Goal: Task Accomplishment & Management: Manage account settings

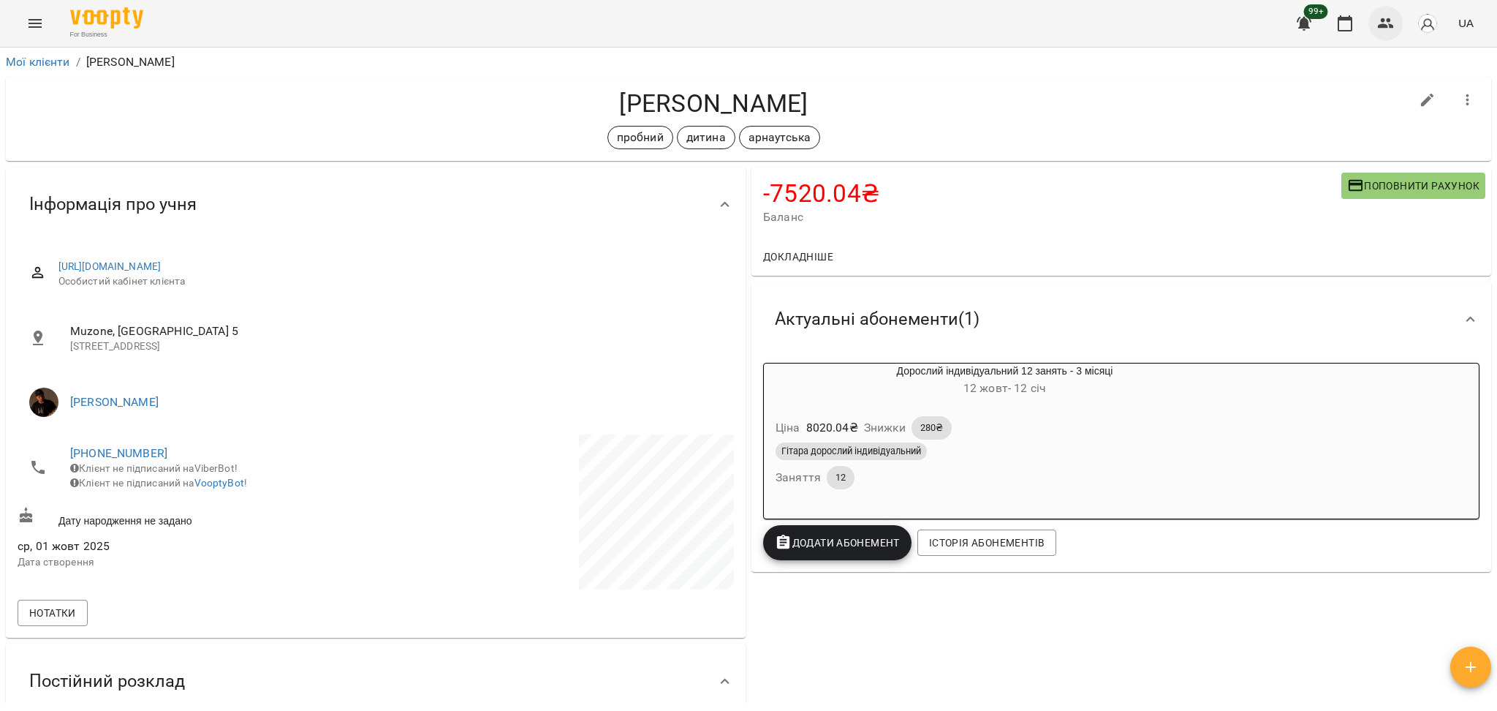
click at [1372, 17] on button "button" at bounding box center [1386, 23] width 35 height 35
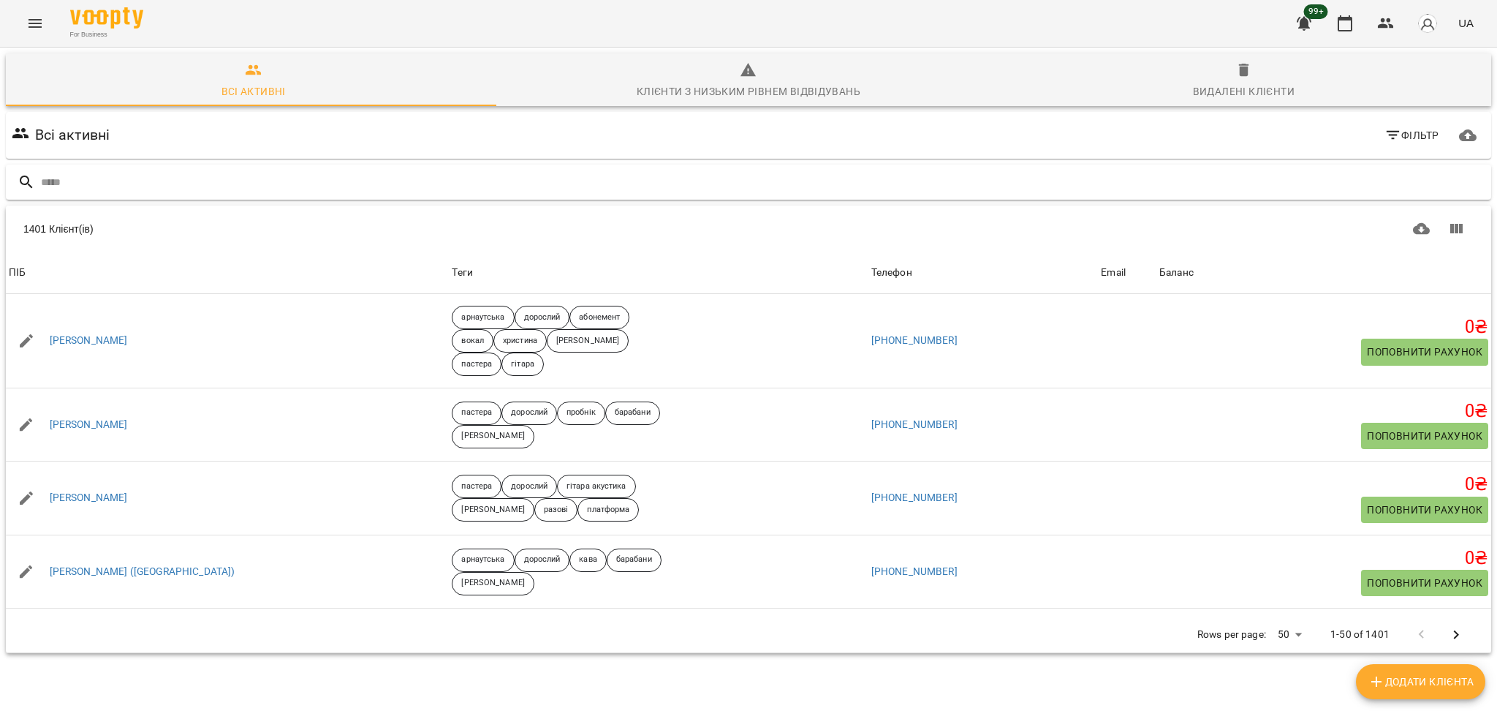
click at [282, 199] on div at bounding box center [749, 183] width 1486 height 36
click at [289, 189] on input "text" at bounding box center [763, 182] width 1445 height 24
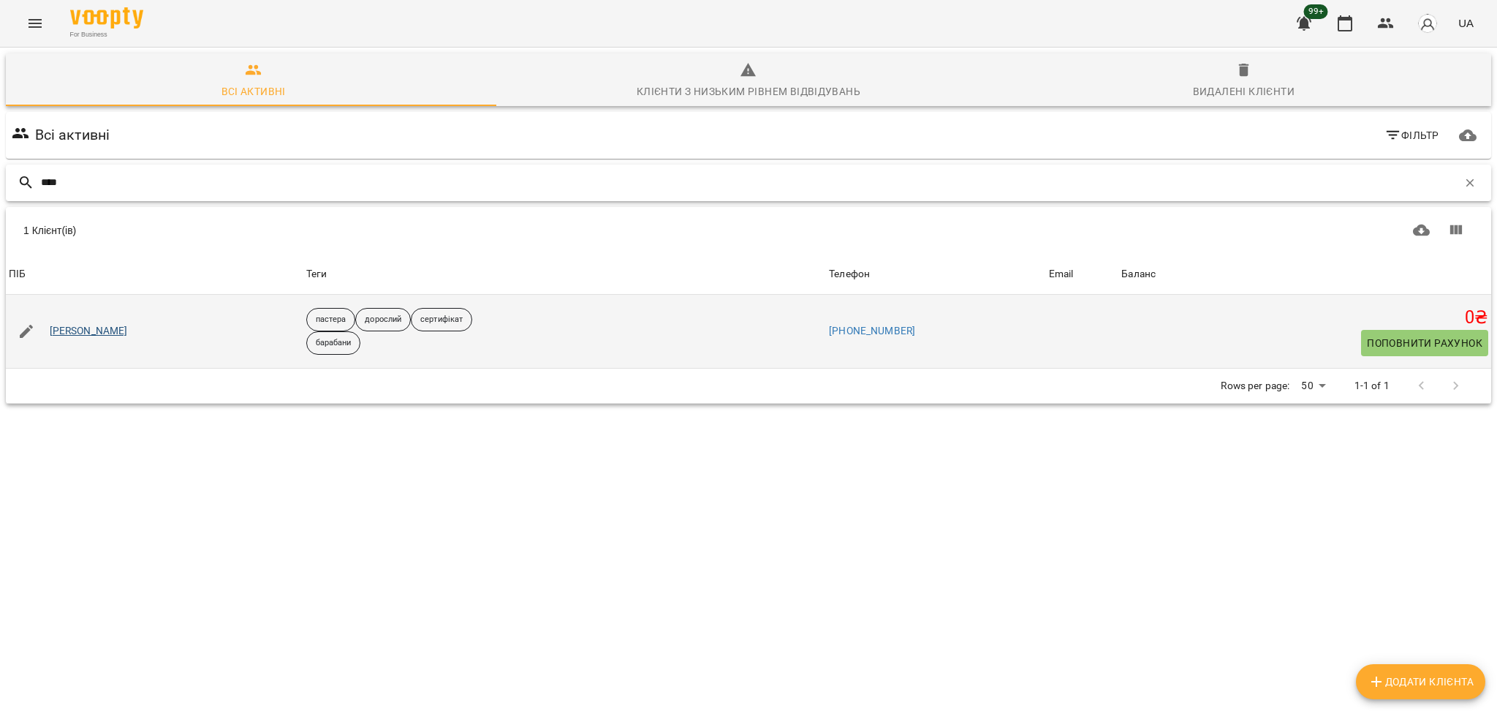
type input "****"
click at [128, 328] on link "[PERSON_NAME]" at bounding box center [89, 331] width 78 height 15
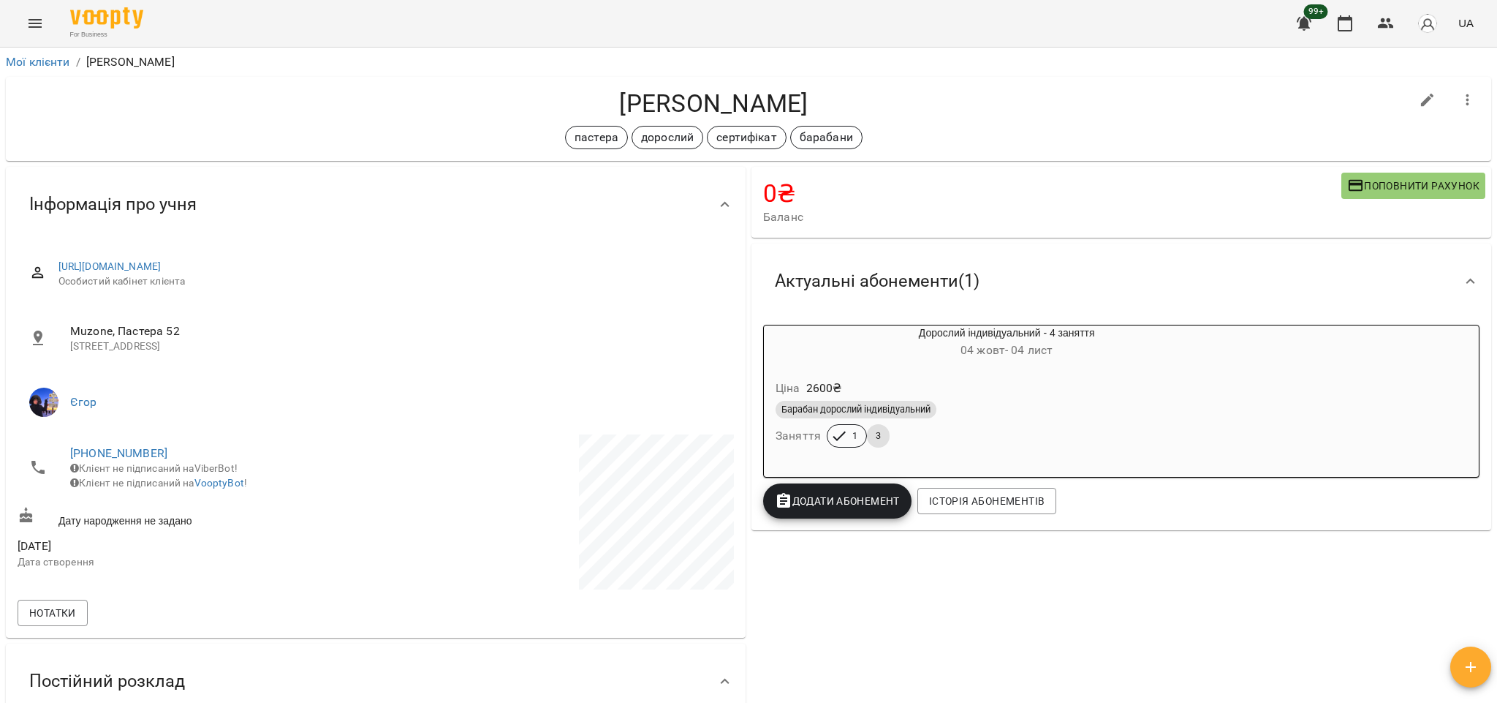
drag, startPoint x: 565, startPoint y: 440, endPoint x: 1001, endPoint y: 611, distance: 468.2
click at [1001, 611] on div "0 ₴ Баланс Поповнити рахунок -2600 ₴ Послуги -2600 ₴ Дорослий індивідуальний - …" at bounding box center [1122, 488] width 746 height 649
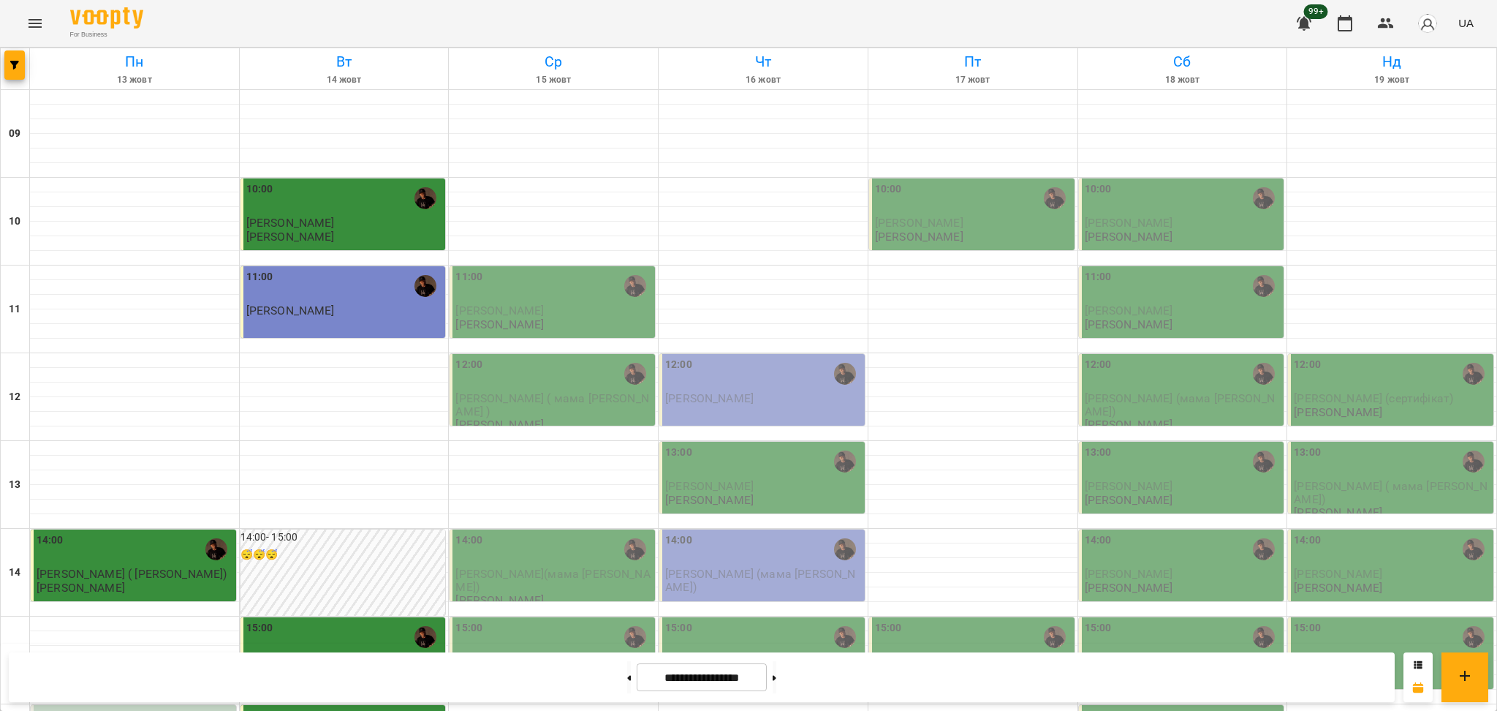
click at [4, 21] on div "For Business 99+ UA" at bounding box center [748, 23] width 1497 height 47
click at [24, 28] on button "Menu" at bounding box center [35, 23] width 35 height 35
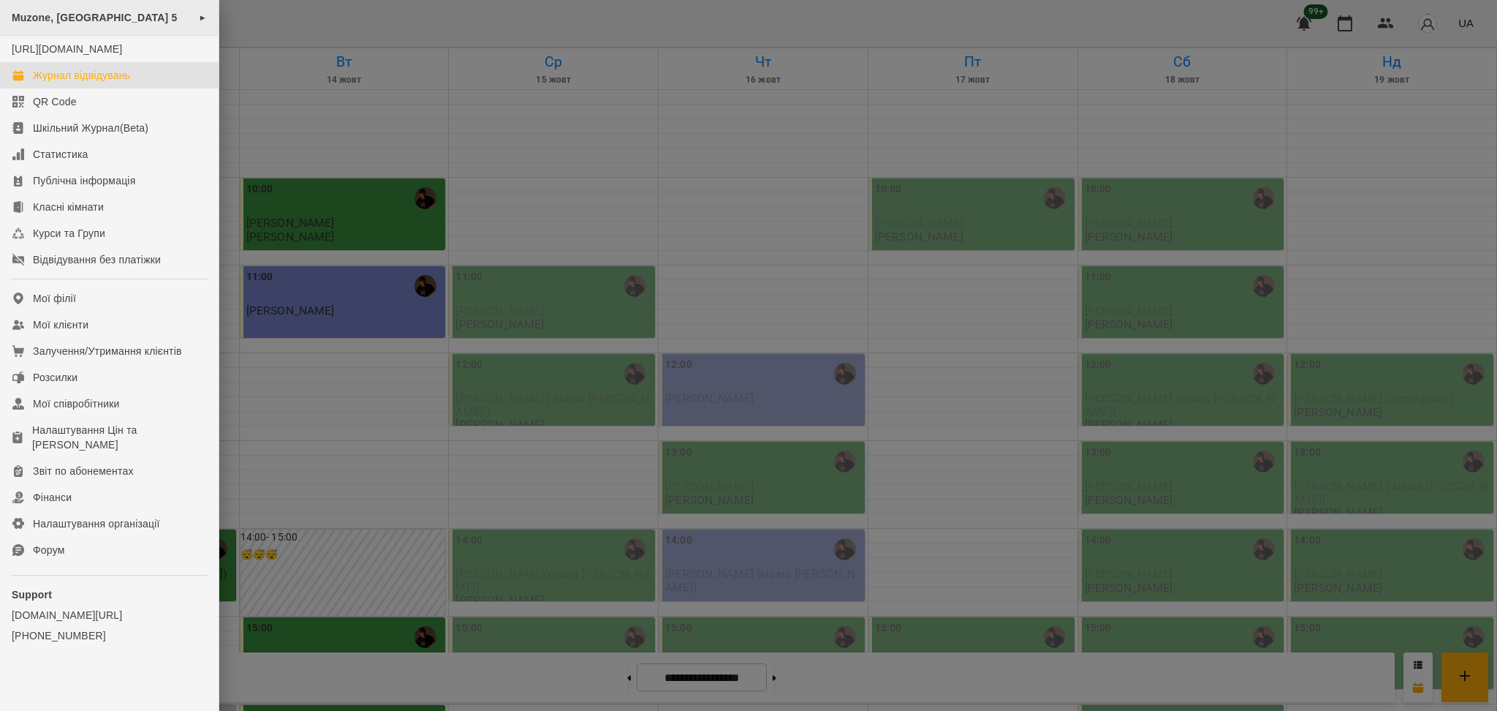
click at [42, 10] on div "Muzone, Велика Арнаутська 5 ►" at bounding box center [109, 18] width 219 height 36
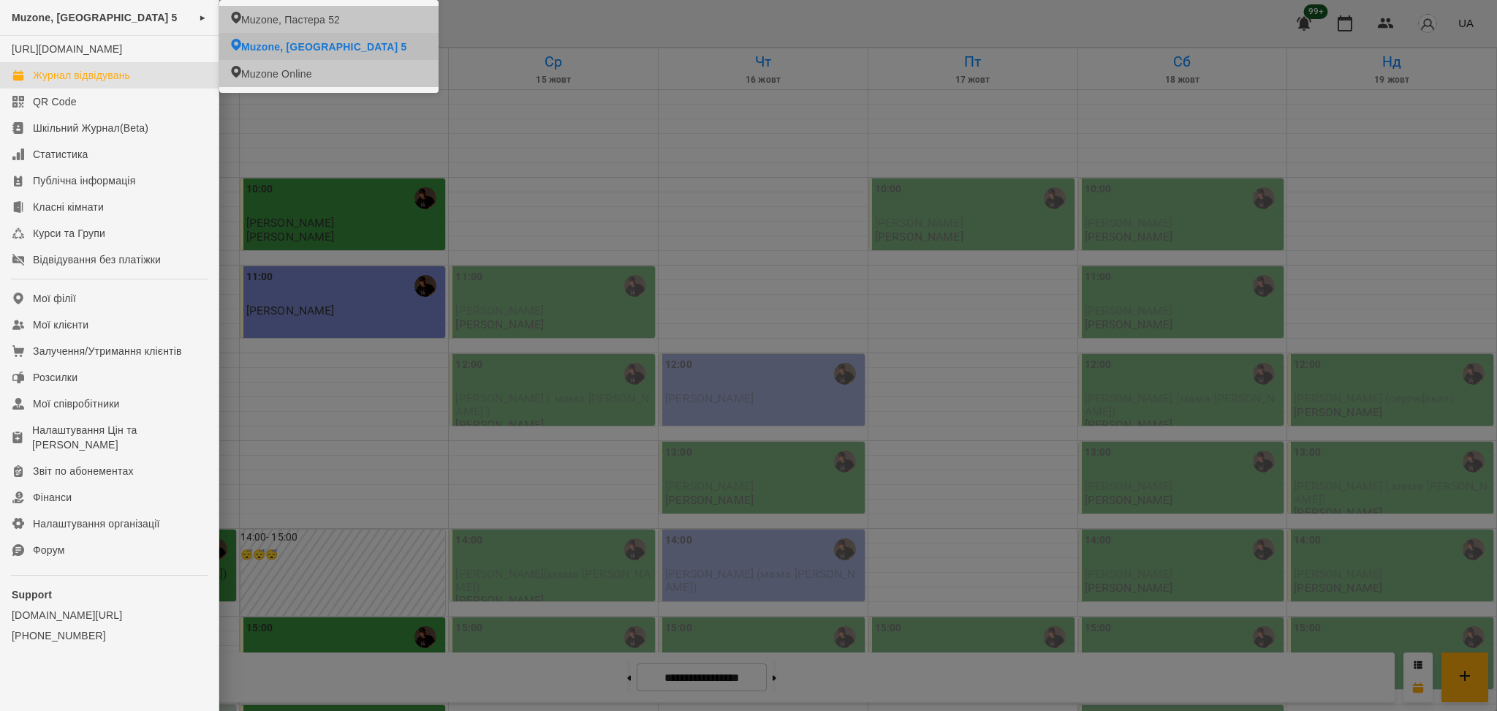
click at [350, 20] on li "Muzone, Пастера 52" at bounding box center [328, 19] width 219 height 27
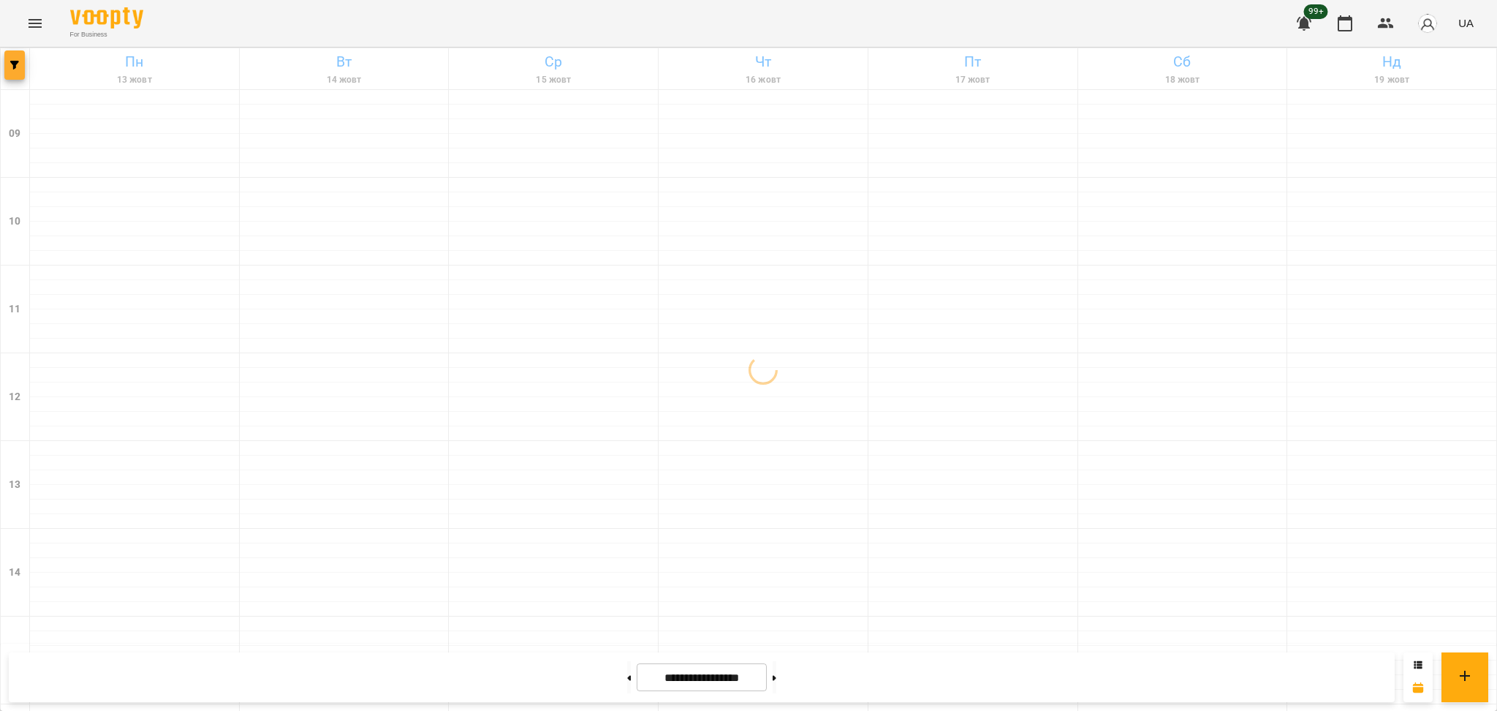
click at [15, 63] on icon "button" at bounding box center [14, 65] width 9 height 9
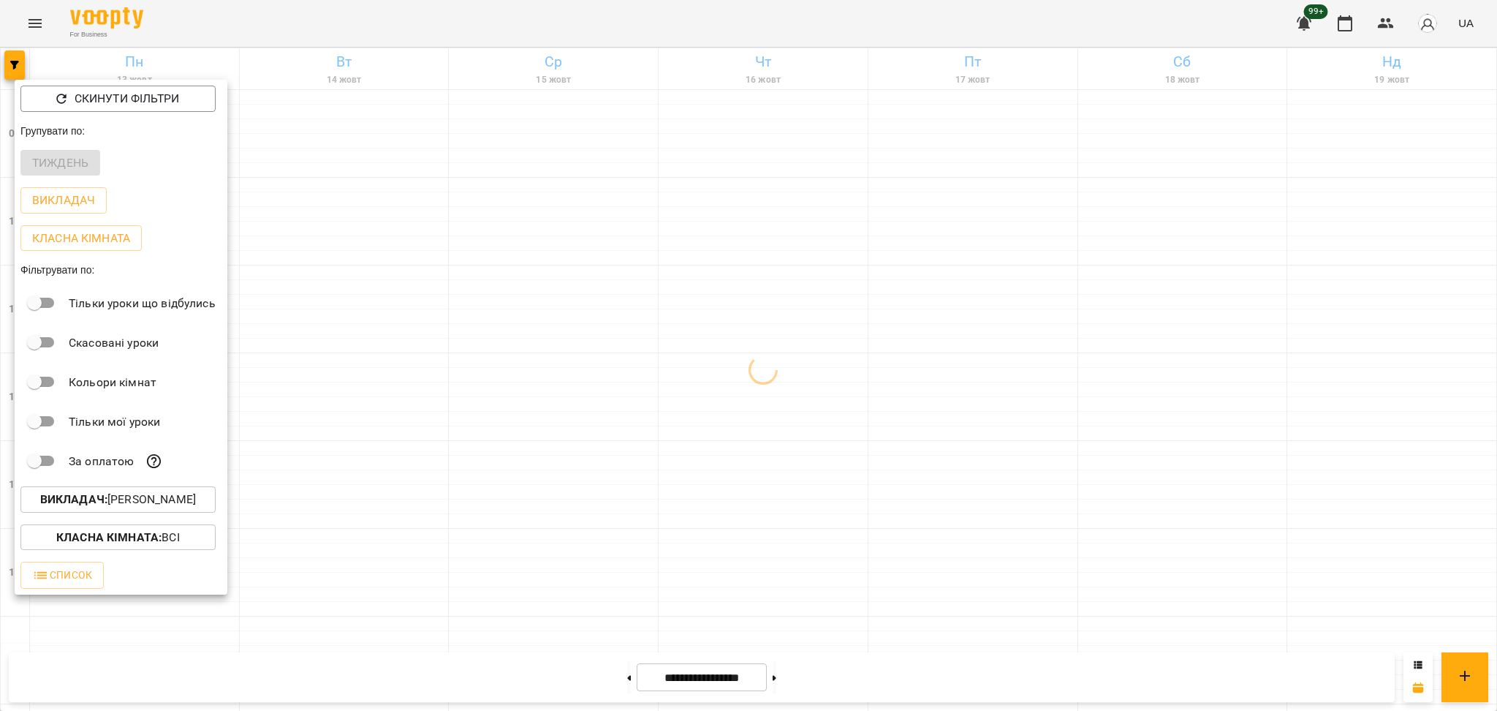
click at [107, 500] on b "Викладач :" at bounding box center [73, 499] width 67 height 14
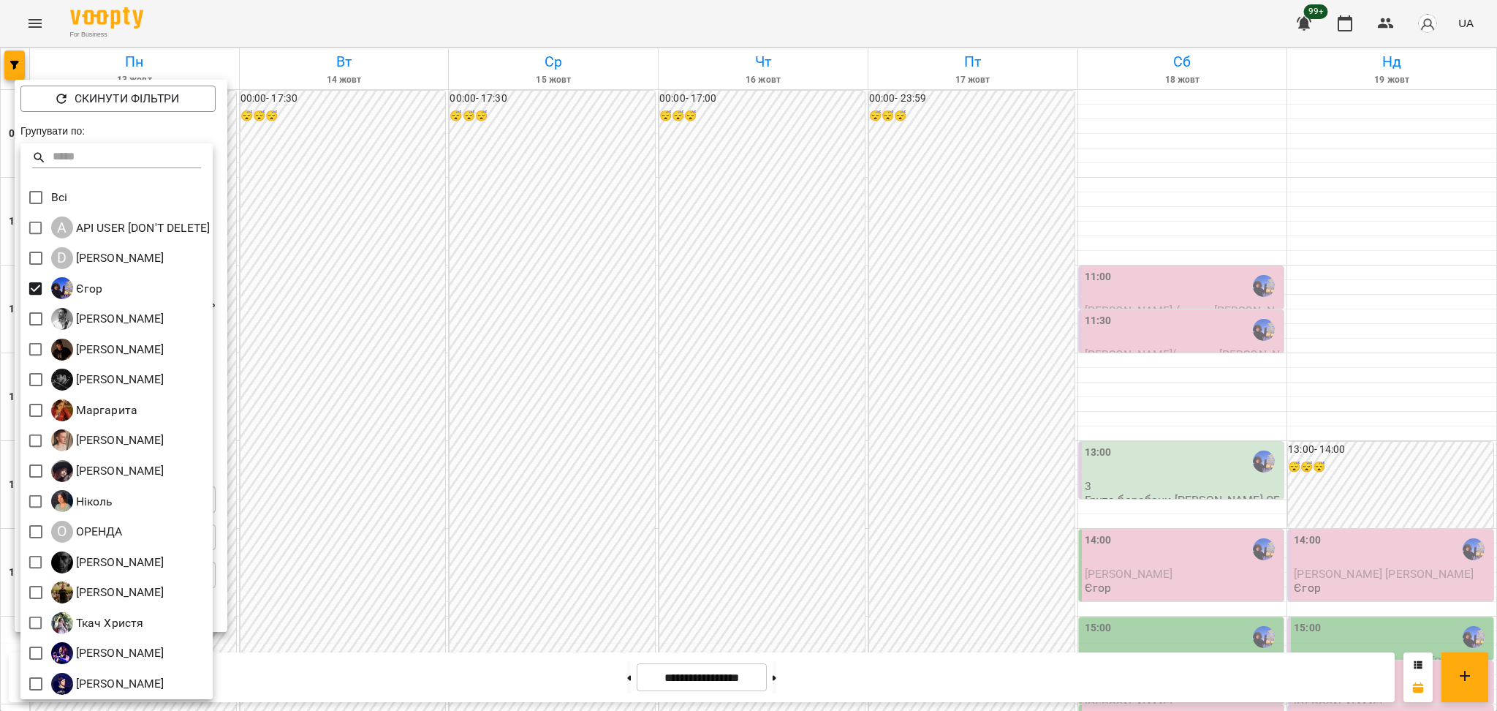
click at [369, 380] on div at bounding box center [748, 355] width 1497 height 711
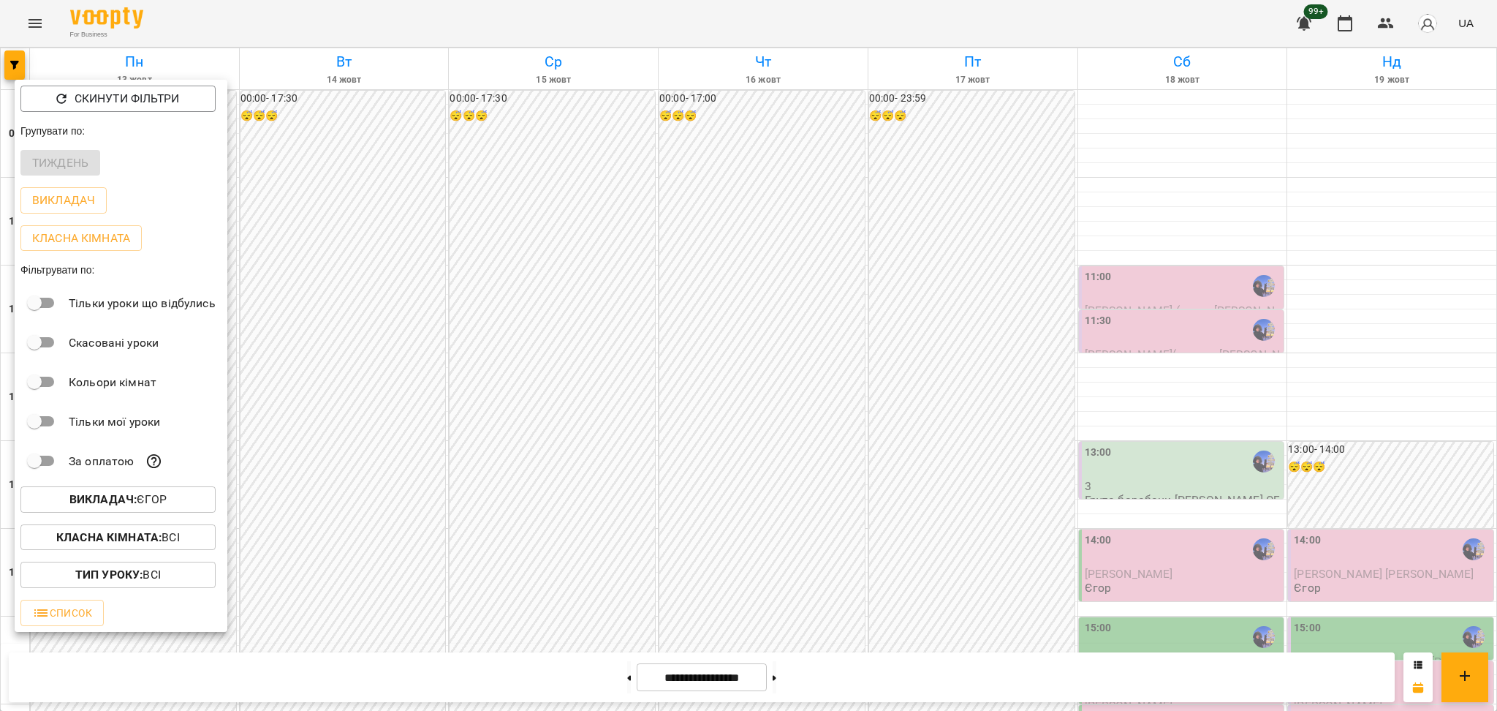
drag, startPoint x: 652, startPoint y: 379, endPoint x: 652, endPoint y: 366, distance: 13.9
click at [652, 377] on div at bounding box center [748, 355] width 1497 height 711
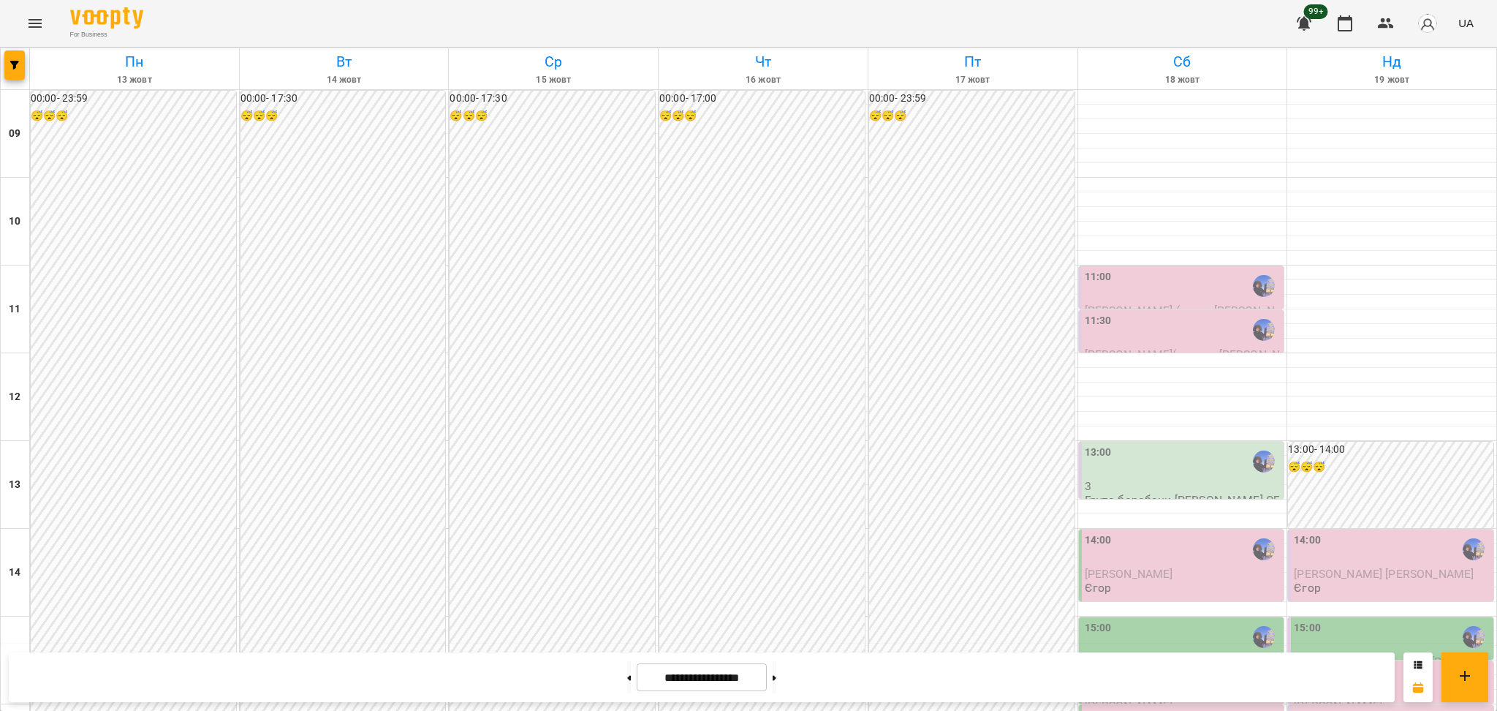
scroll to position [390, 0]
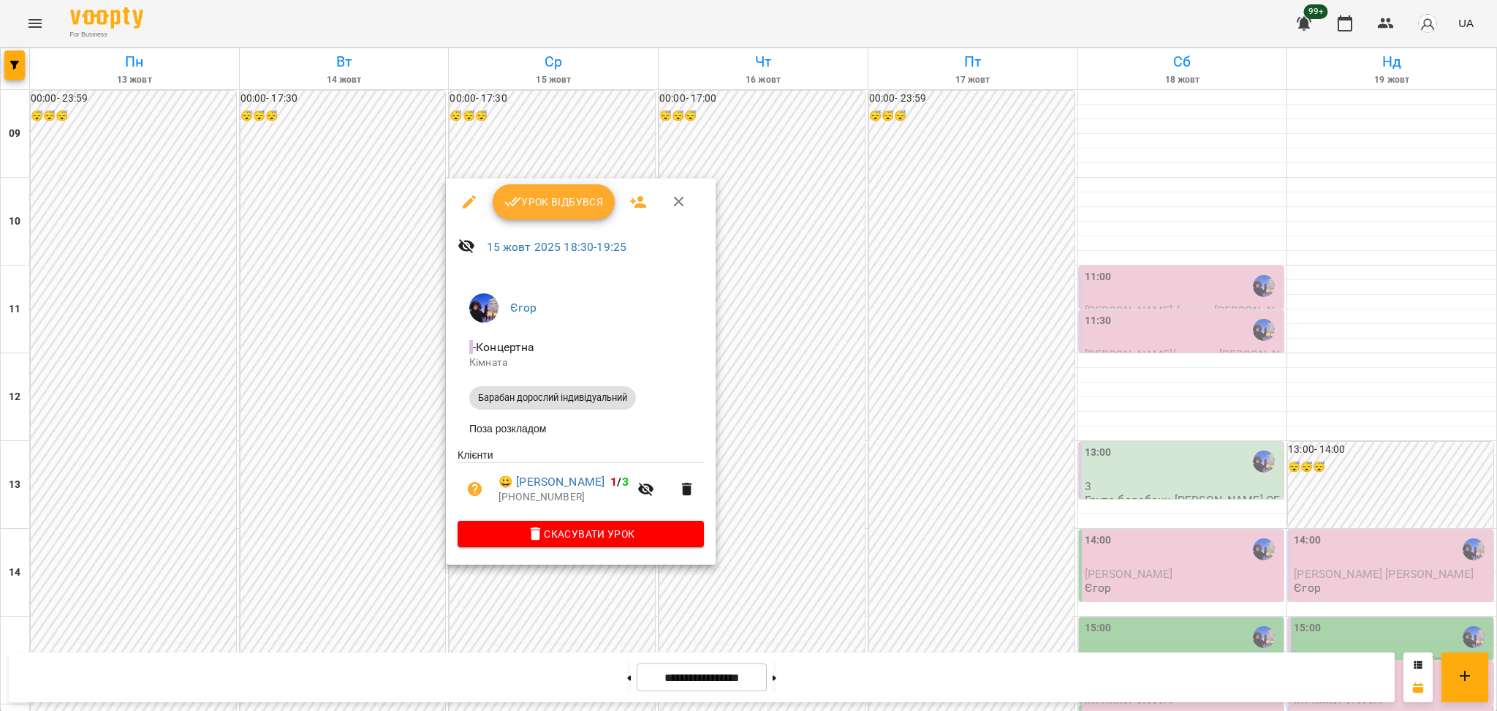
click at [517, 197] on icon "button" at bounding box center [514, 202] width 18 height 18
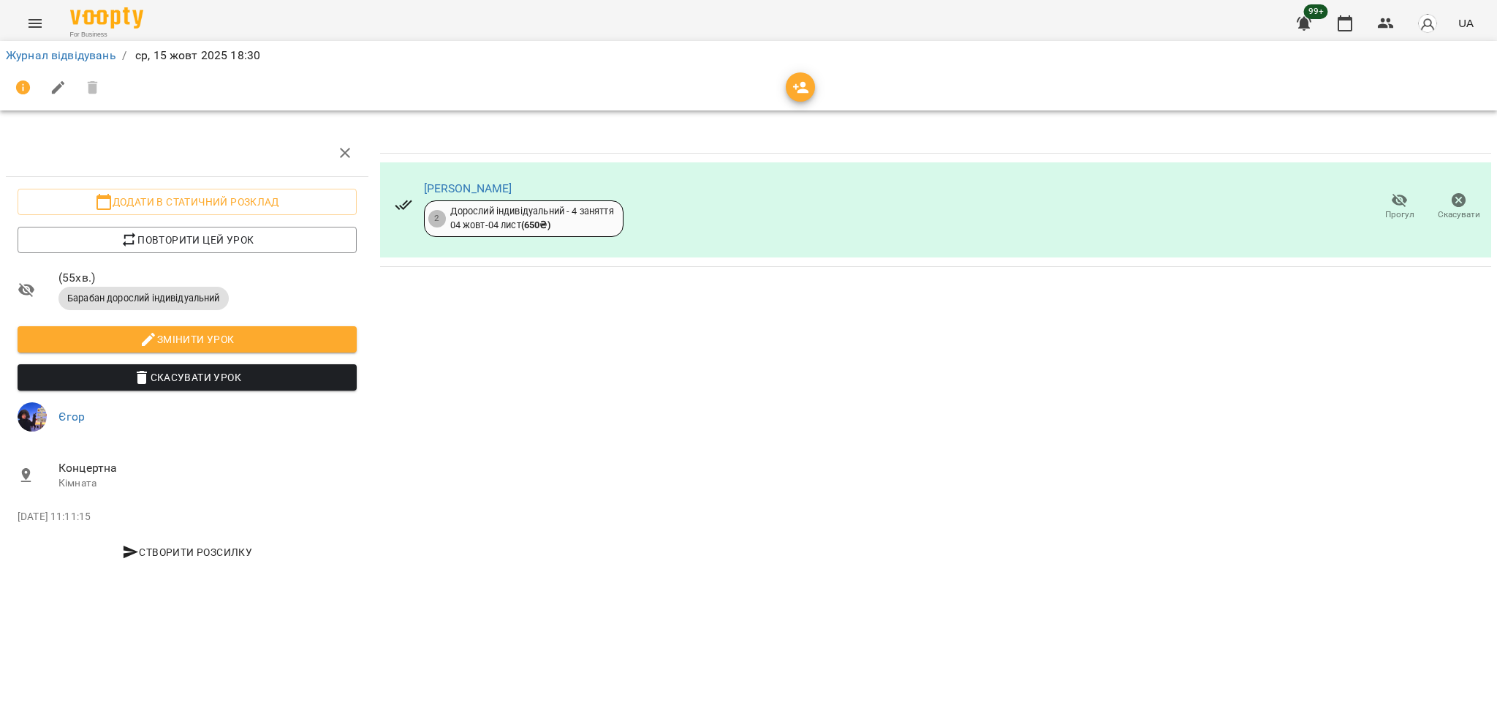
click at [1392, 220] on span "Прогул" at bounding box center [1400, 214] width 29 height 12
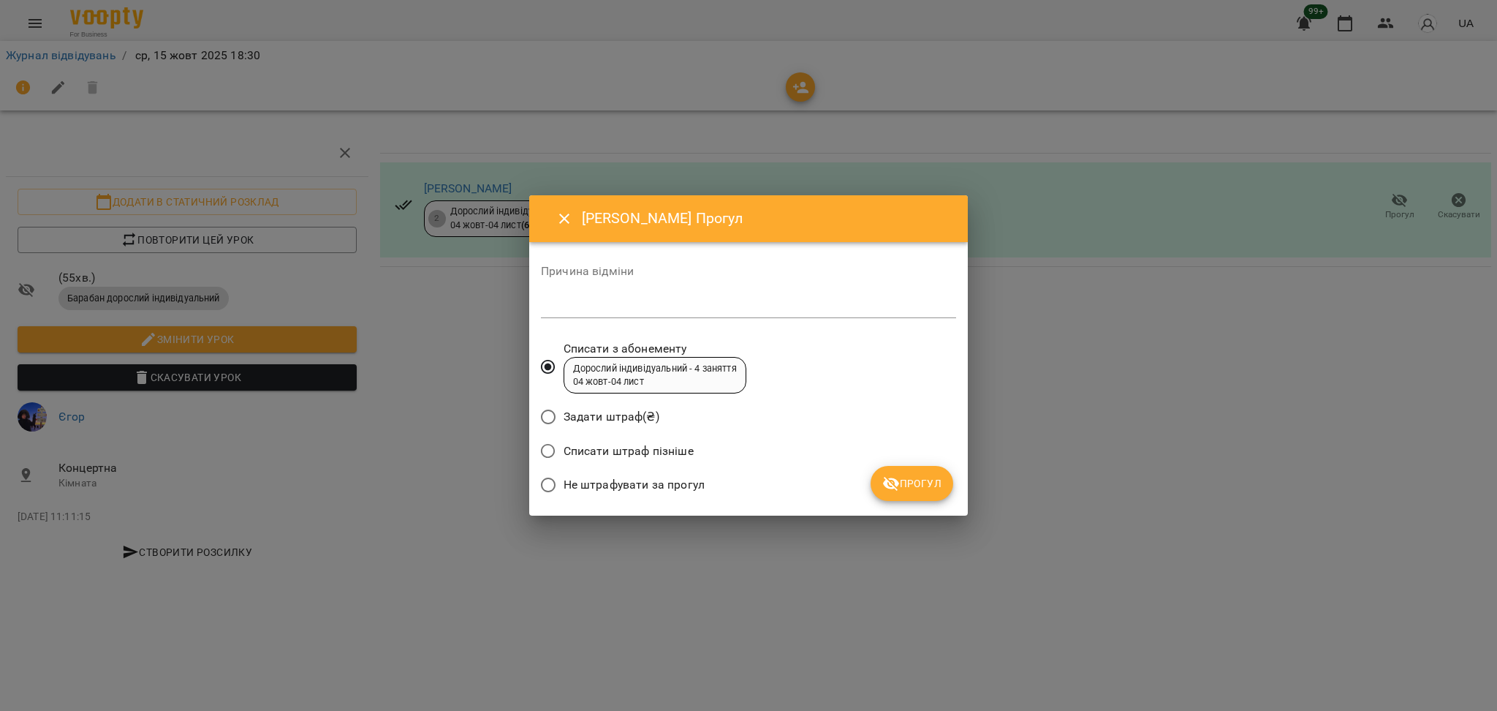
click at [638, 483] on span "Не штрафувати за прогул" at bounding box center [634, 485] width 141 height 18
click at [925, 473] on button "Прогул" at bounding box center [912, 483] width 83 height 35
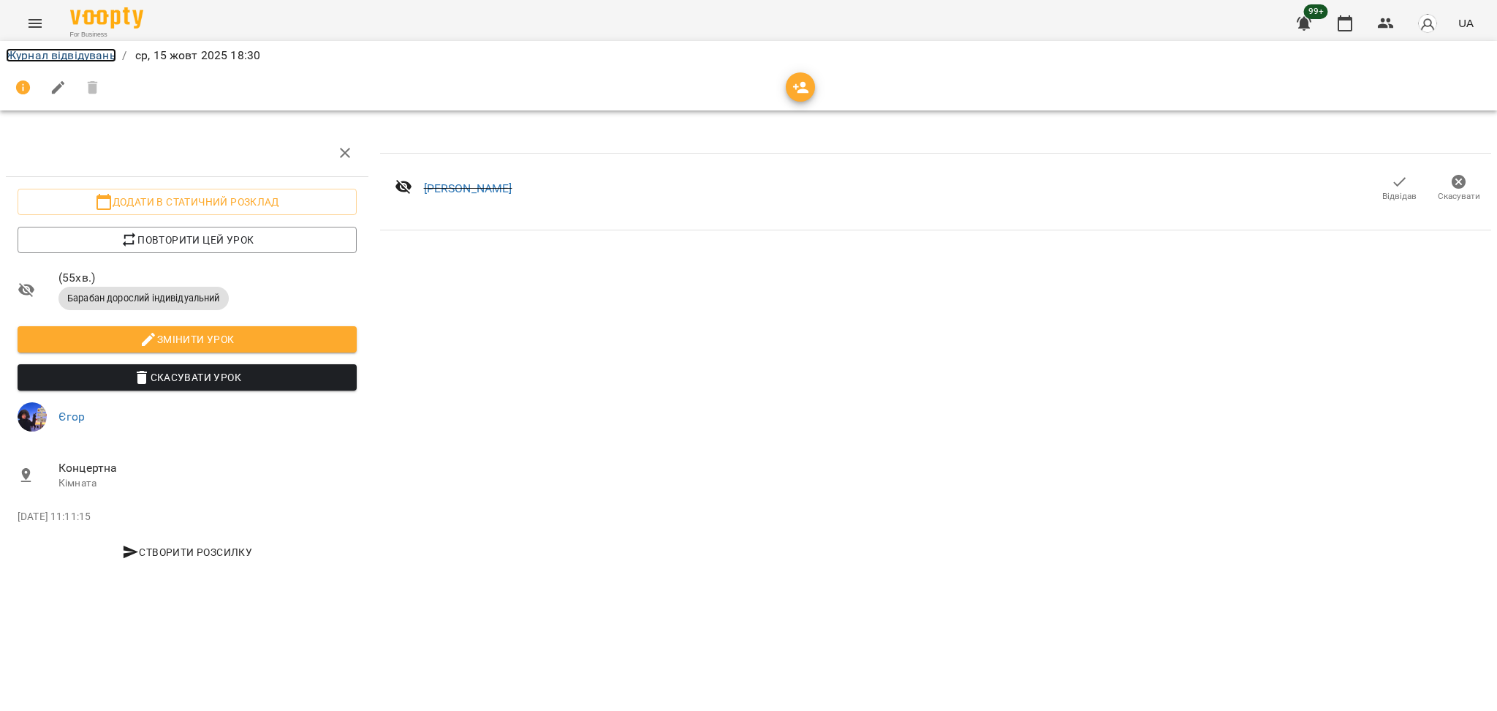
click at [75, 59] on link "Журнал відвідувань" at bounding box center [61, 55] width 110 height 14
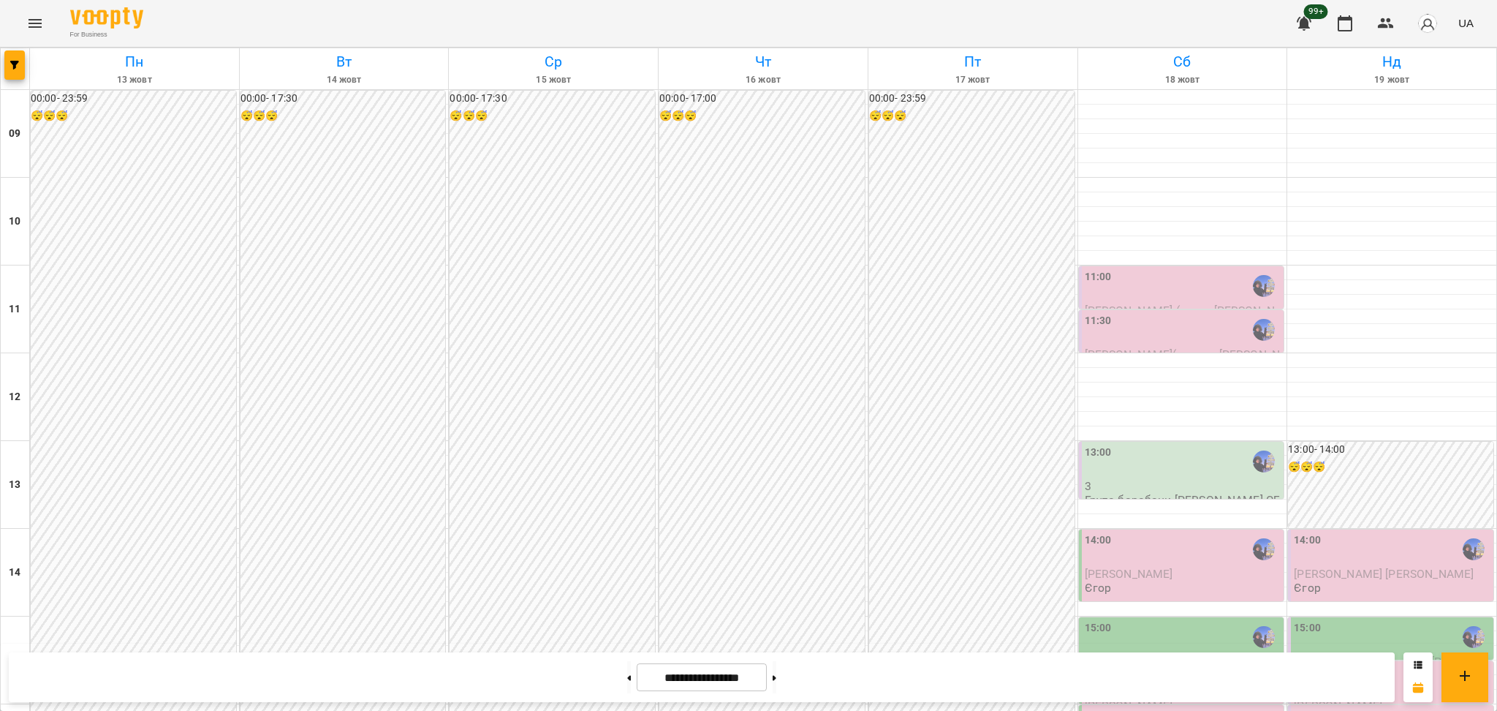
scroll to position [487, 0]
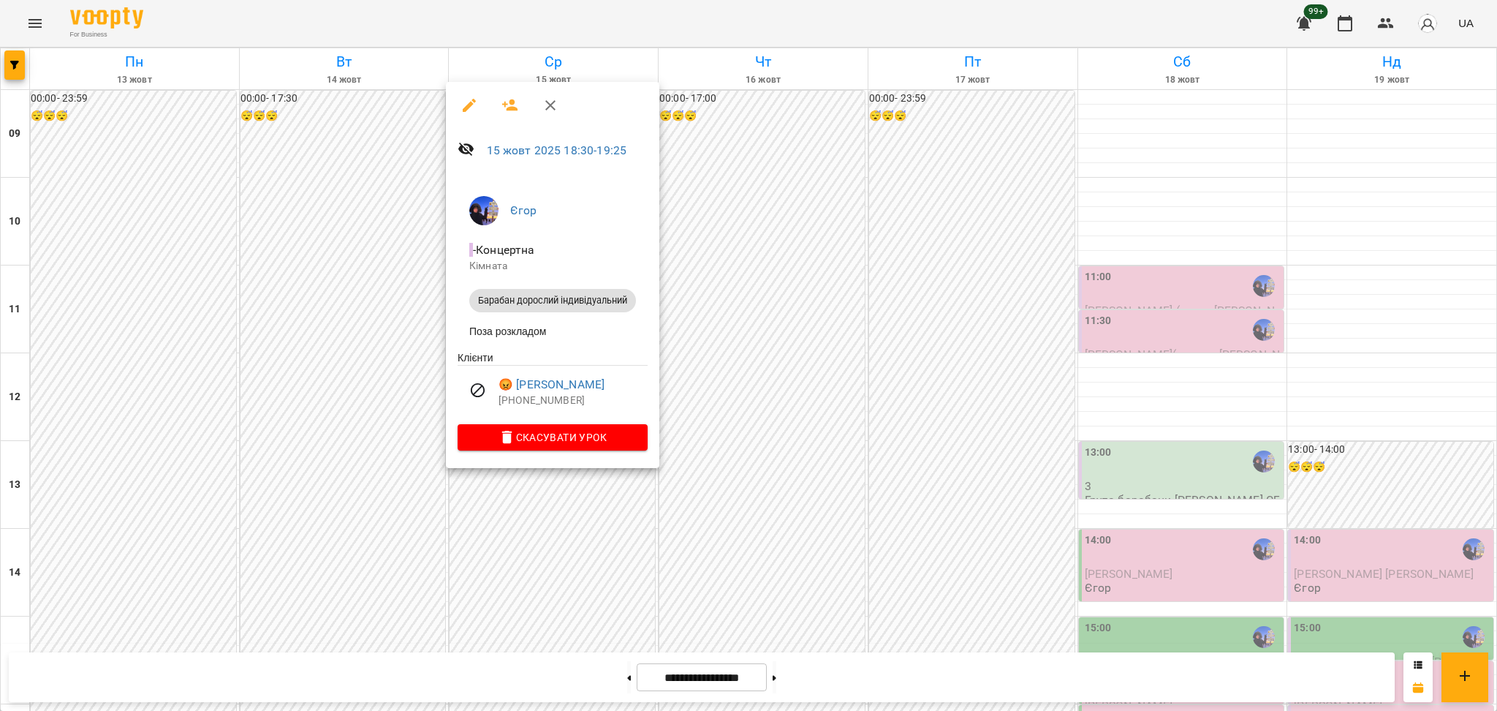
click at [503, 527] on div at bounding box center [748, 355] width 1497 height 711
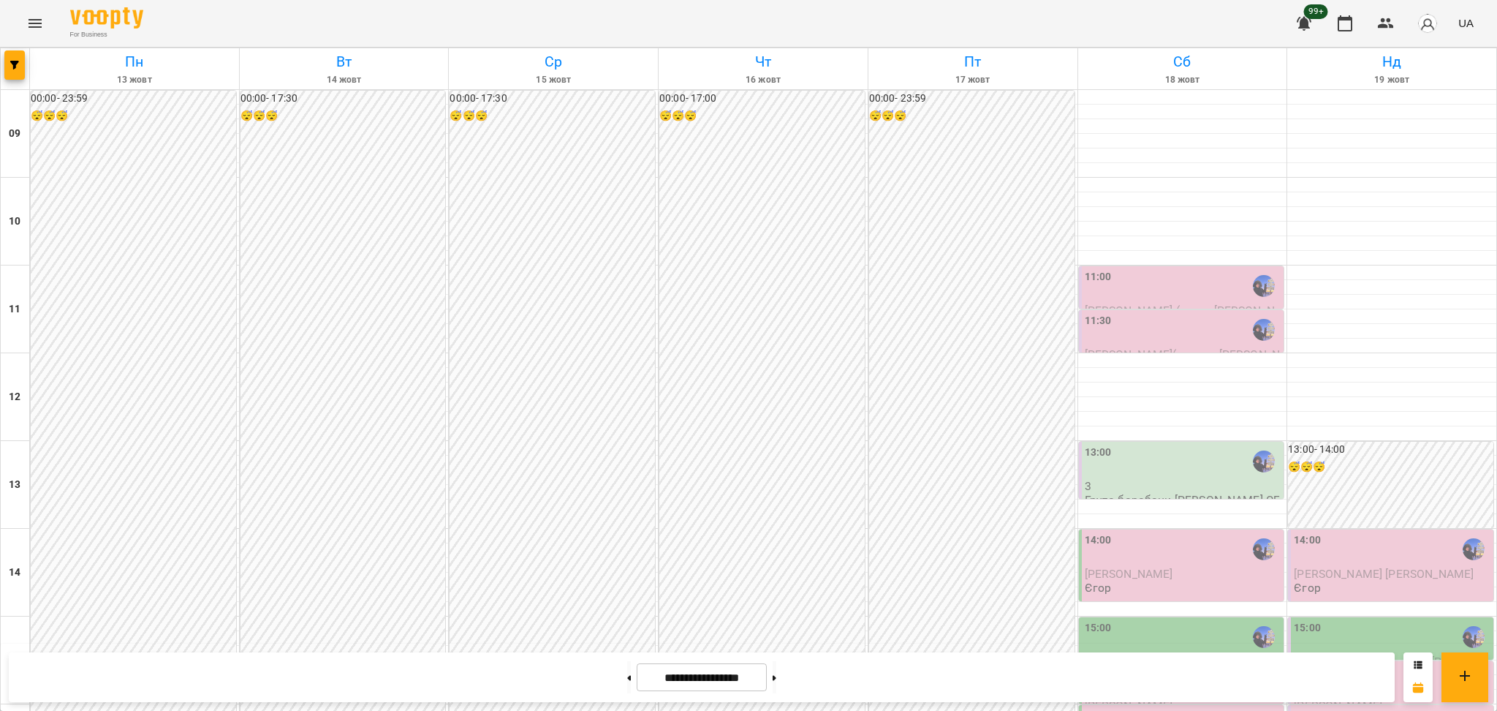
scroll to position [390, 0]
click at [1394, 29] on icon "button" at bounding box center [1387, 24] width 18 height 18
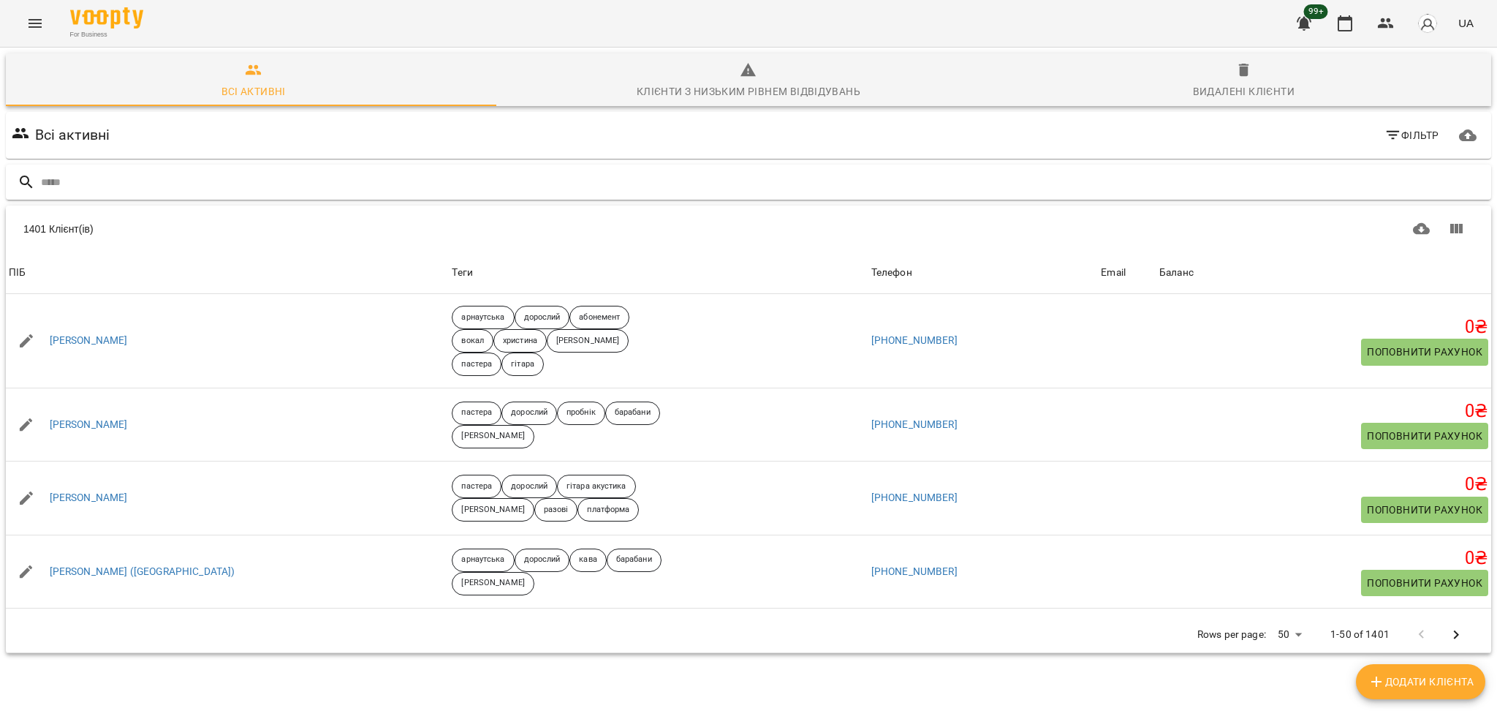
click at [295, 184] on input "text" at bounding box center [763, 182] width 1445 height 24
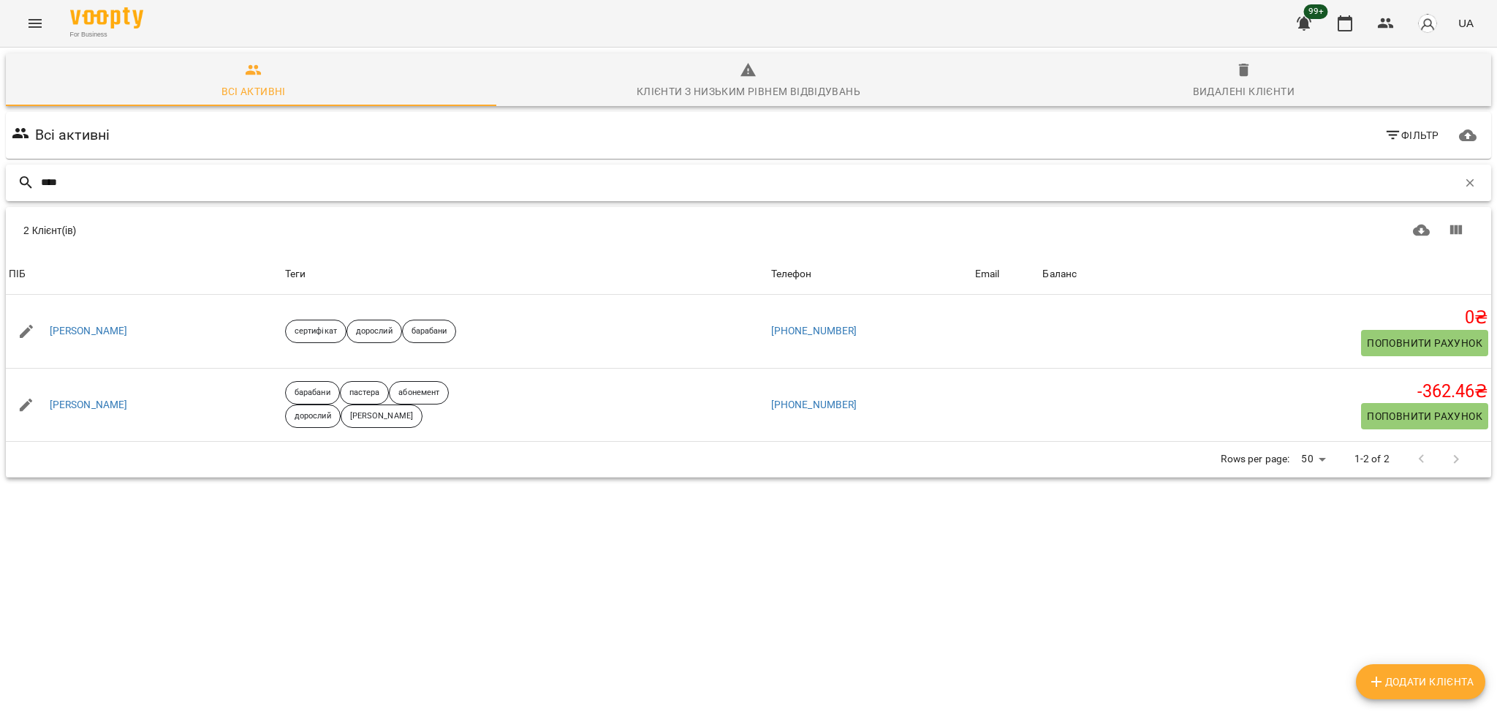
click at [332, 188] on input "****" at bounding box center [749, 182] width 1417 height 24
type input "*"
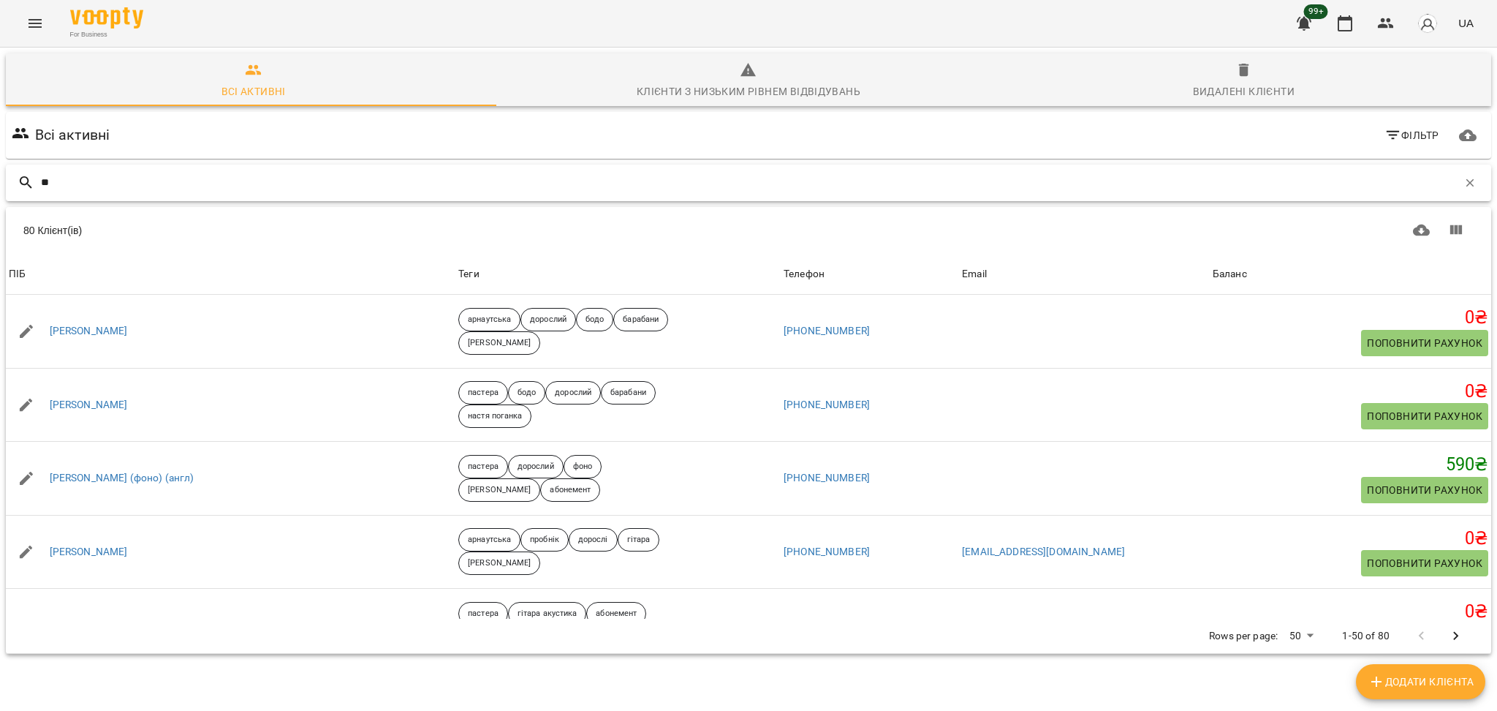
type input "*"
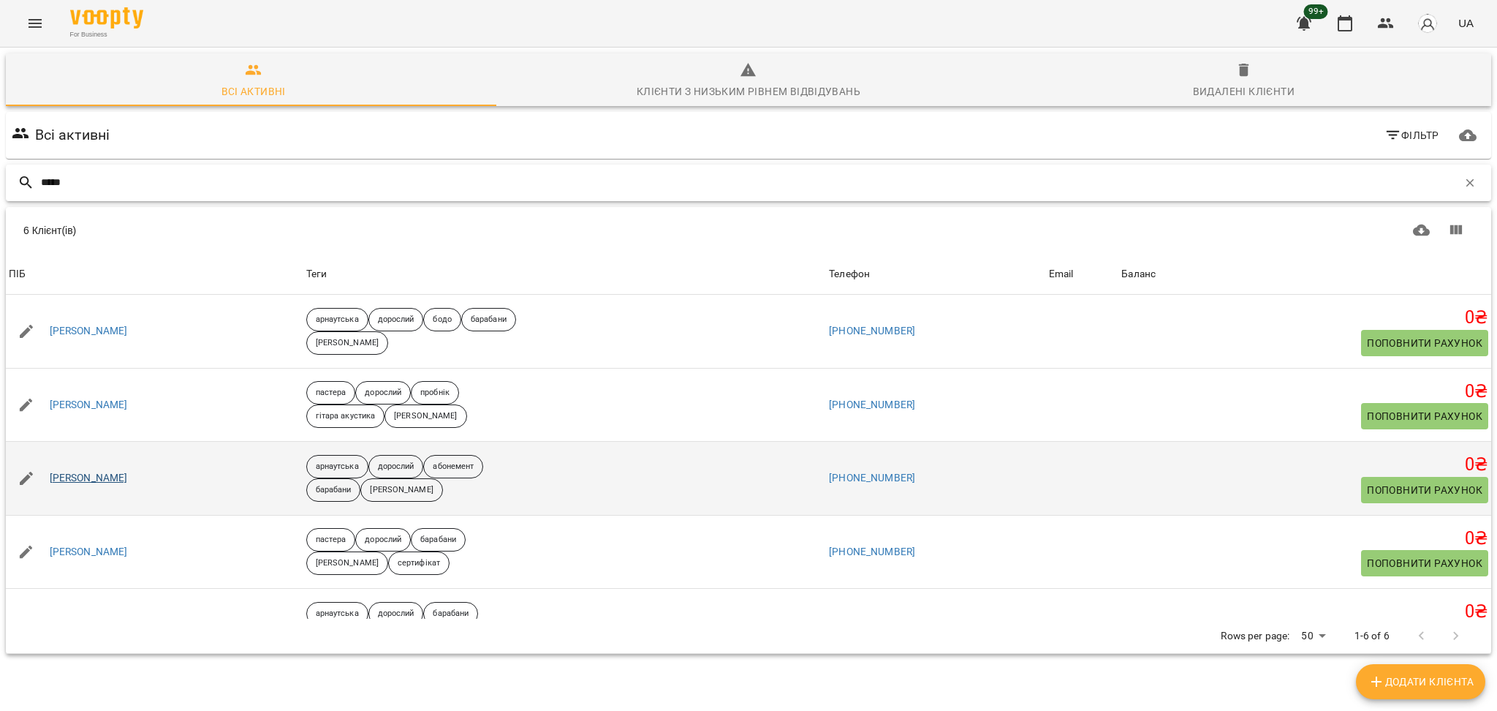
type input "*****"
click at [109, 472] on link "Гончарук Ірина" at bounding box center [89, 478] width 78 height 15
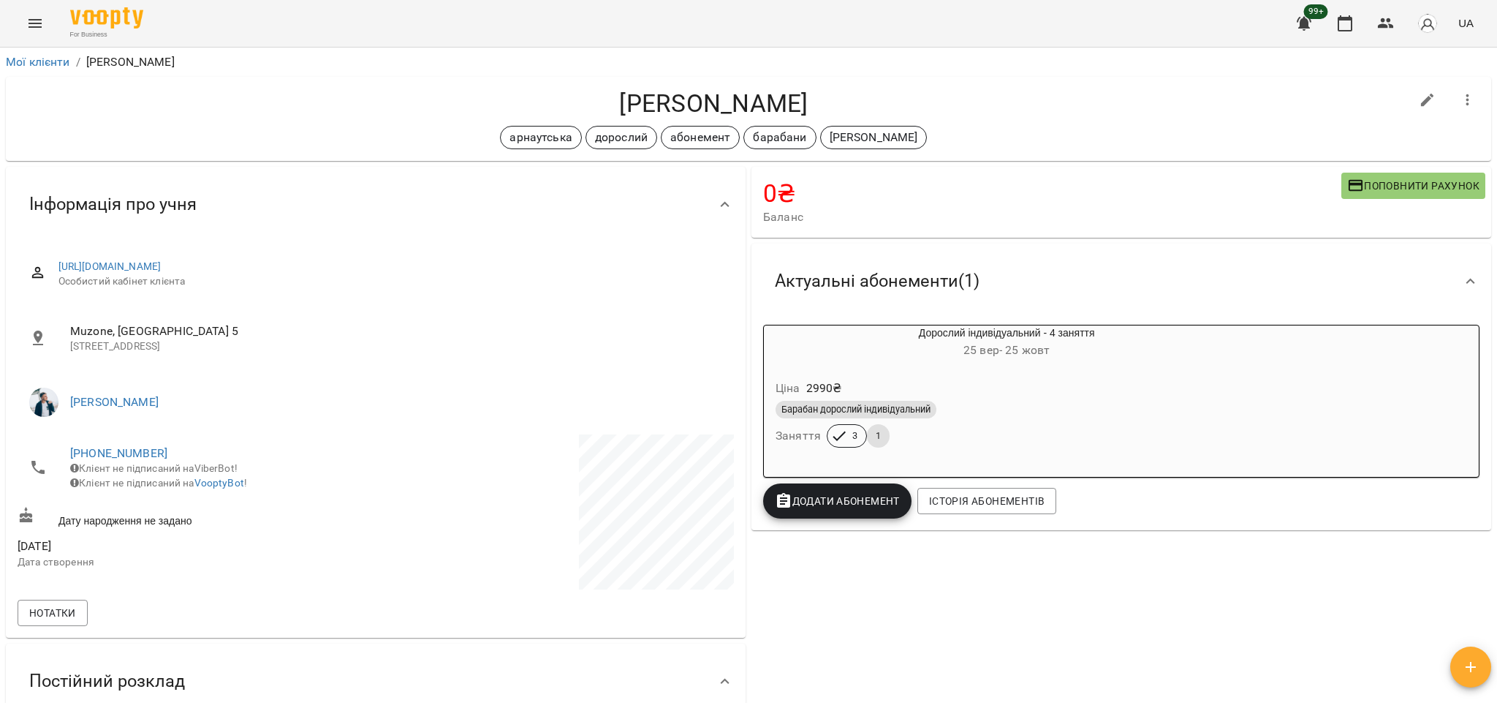
click at [1356, 182] on span "Поповнити рахунок" at bounding box center [1414, 186] width 132 height 18
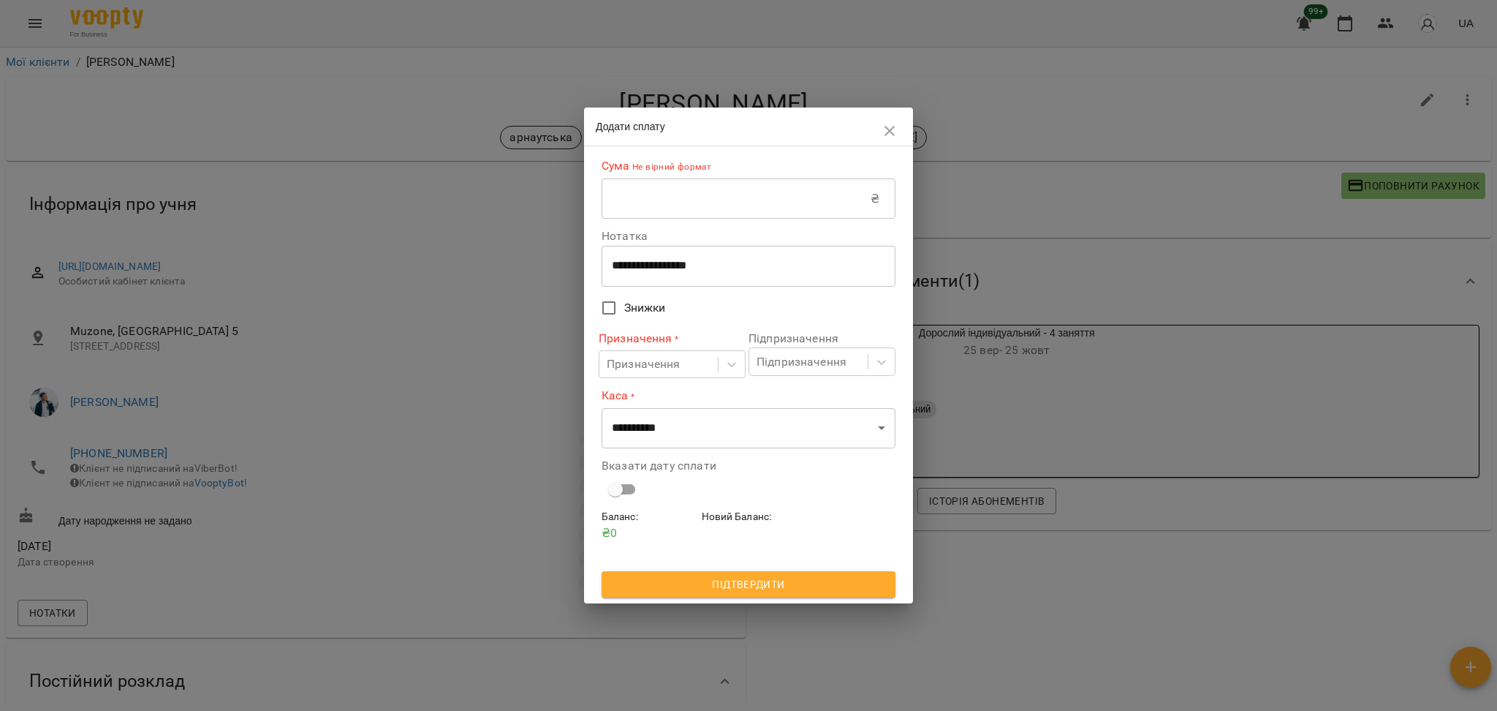
click at [638, 214] on input "text" at bounding box center [736, 198] width 269 height 41
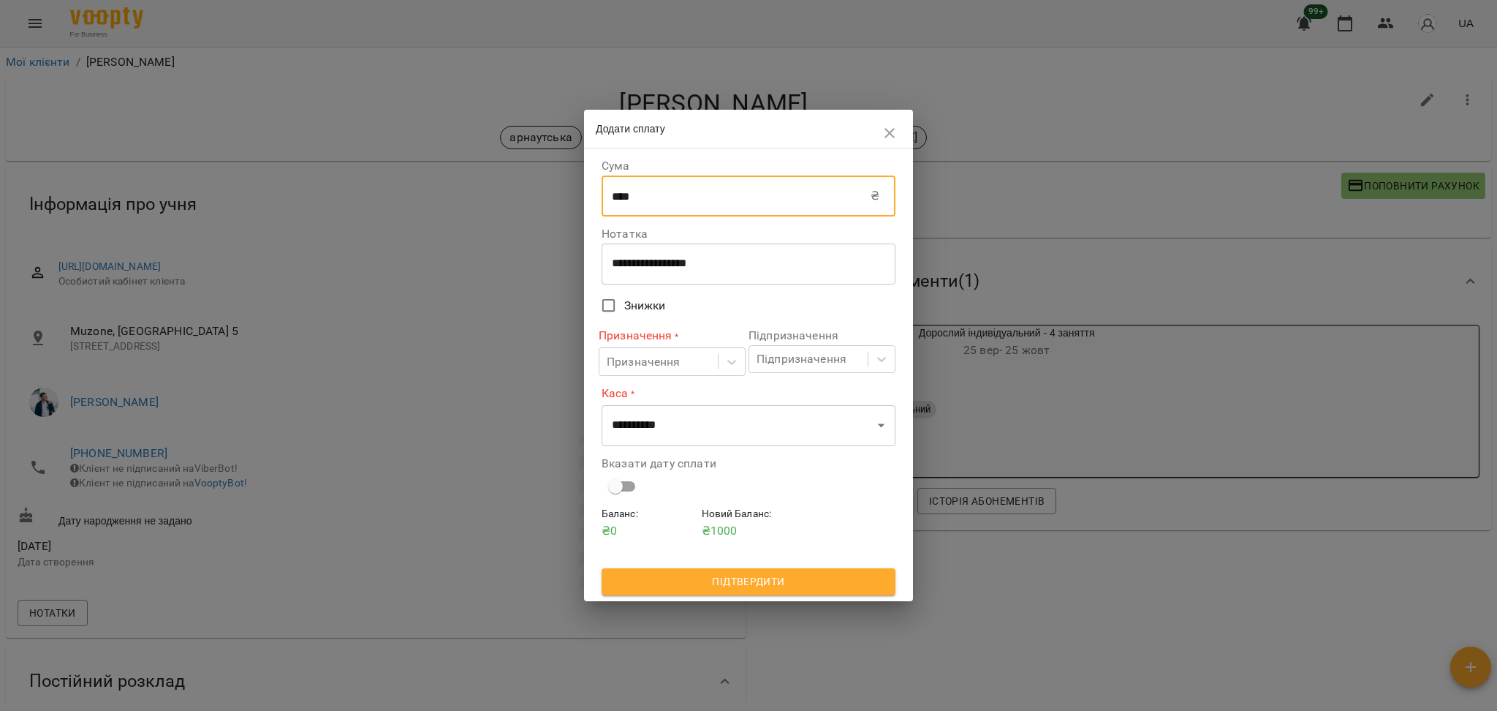
type input "****"
click at [667, 273] on div "**********" at bounding box center [749, 263] width 294 height 41
drag, startPoint x: 734, startPoint y: 272, endPoint x: 558, endPoint y: 263, distance: 176.4
click at [558, 263] on div "**********" at bounding box center [748, 355] width 1497 height 711
drag, startPoint x: 700, startPoint y: 269, endPoint x: 603, endPoint y: 273, distance: 97.3
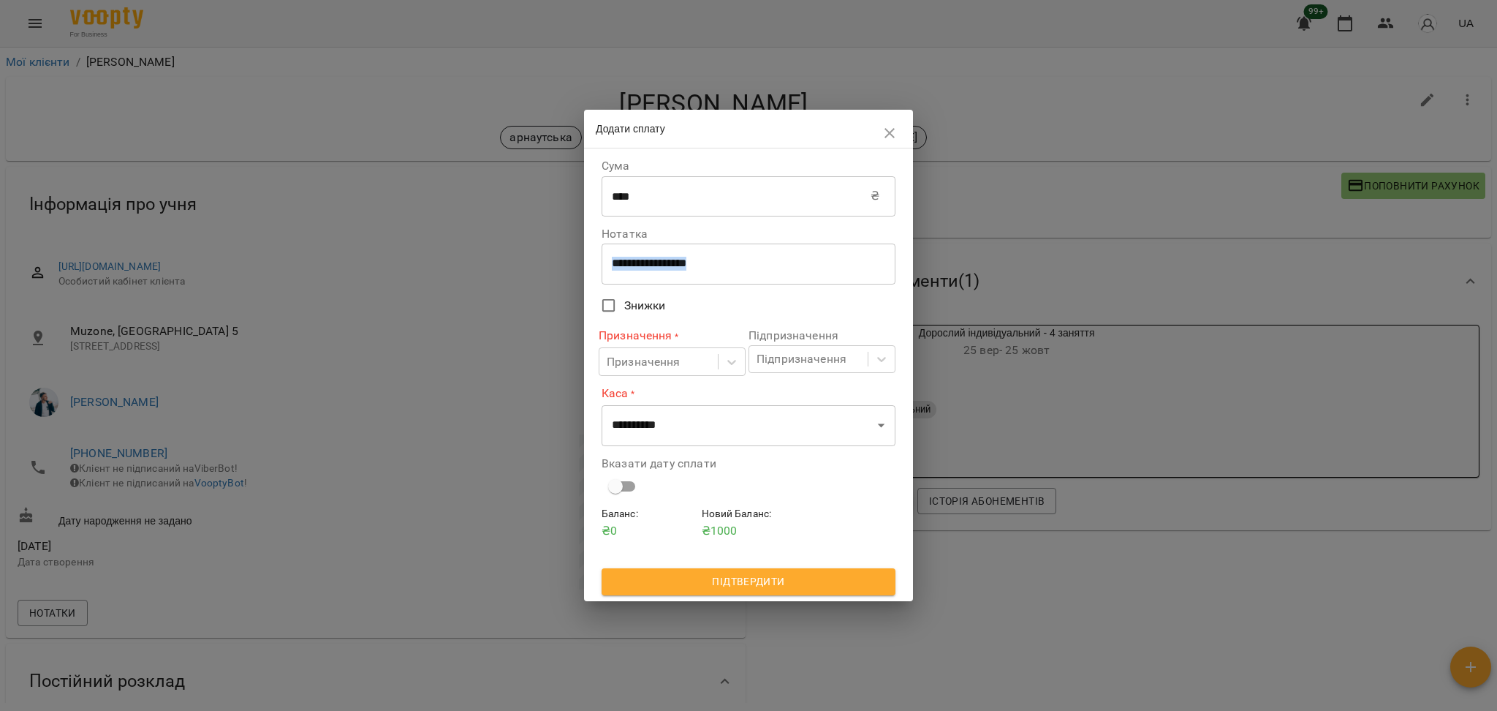
click at [603, 273] on div "**********" at bounding box center [749, 263] width 294 height 41
drag, startPoint x: 754, startPoint y: 279, endPoint x: 652, endPoint y: 268, distance: 102.2
click at [652, 268] on div "**********" at bounding box center [749, 263] width 294 height 41
drag, startPoint x: 668, startPoint y: 269, endPoint x: 793, endPoint y: 269, distance: 125.0
click at [793, 269] on textarea "**********" at bounding box center [748, 264] width 273 height 14
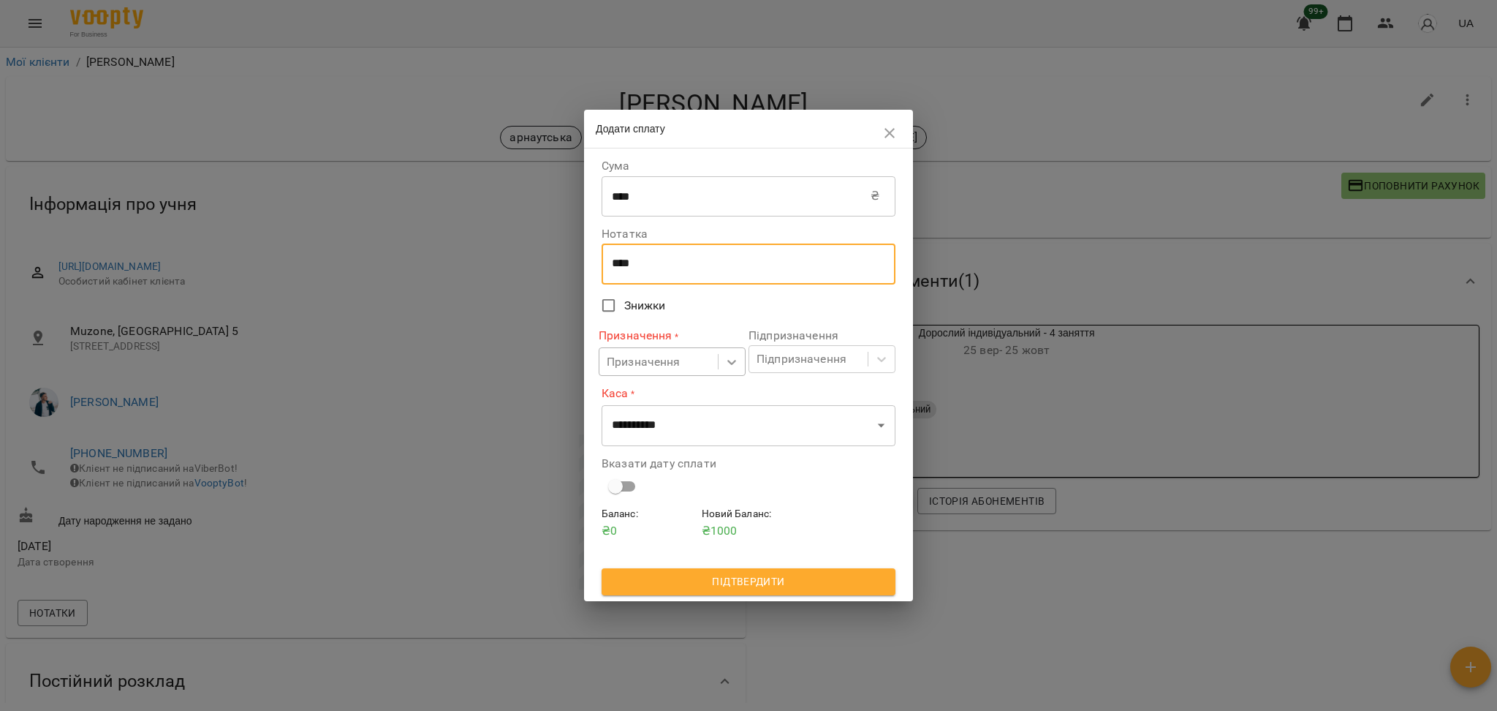
type textarea "****"
click at [735, 365] on icon at bounding box center [732, 362] width 15 height 15
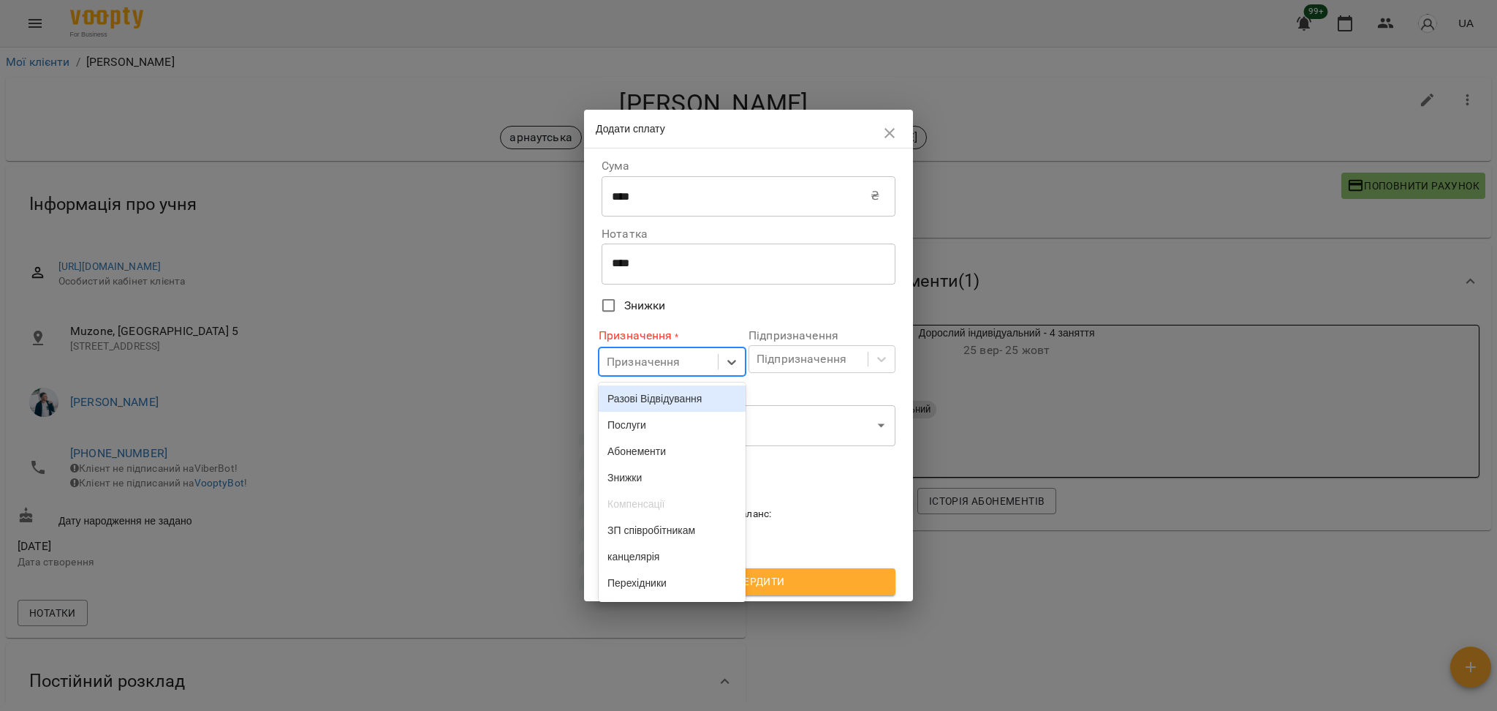
click at [702, 397] on div "Разові Відвідування" at bounding box center [672, 398] width 147 height 26
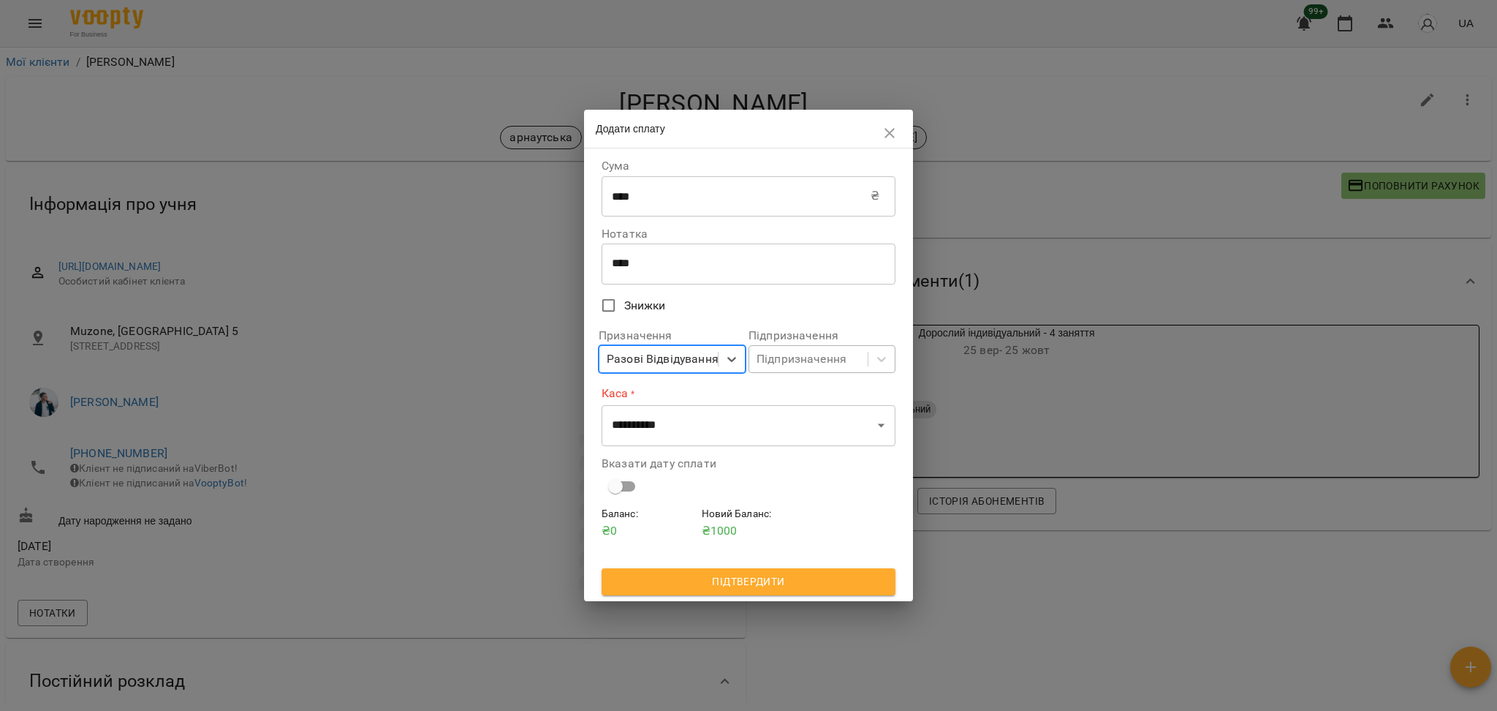
click at [867, 369] on div "Підпризначення" at bounding box center [808, 359] width 118 height 27
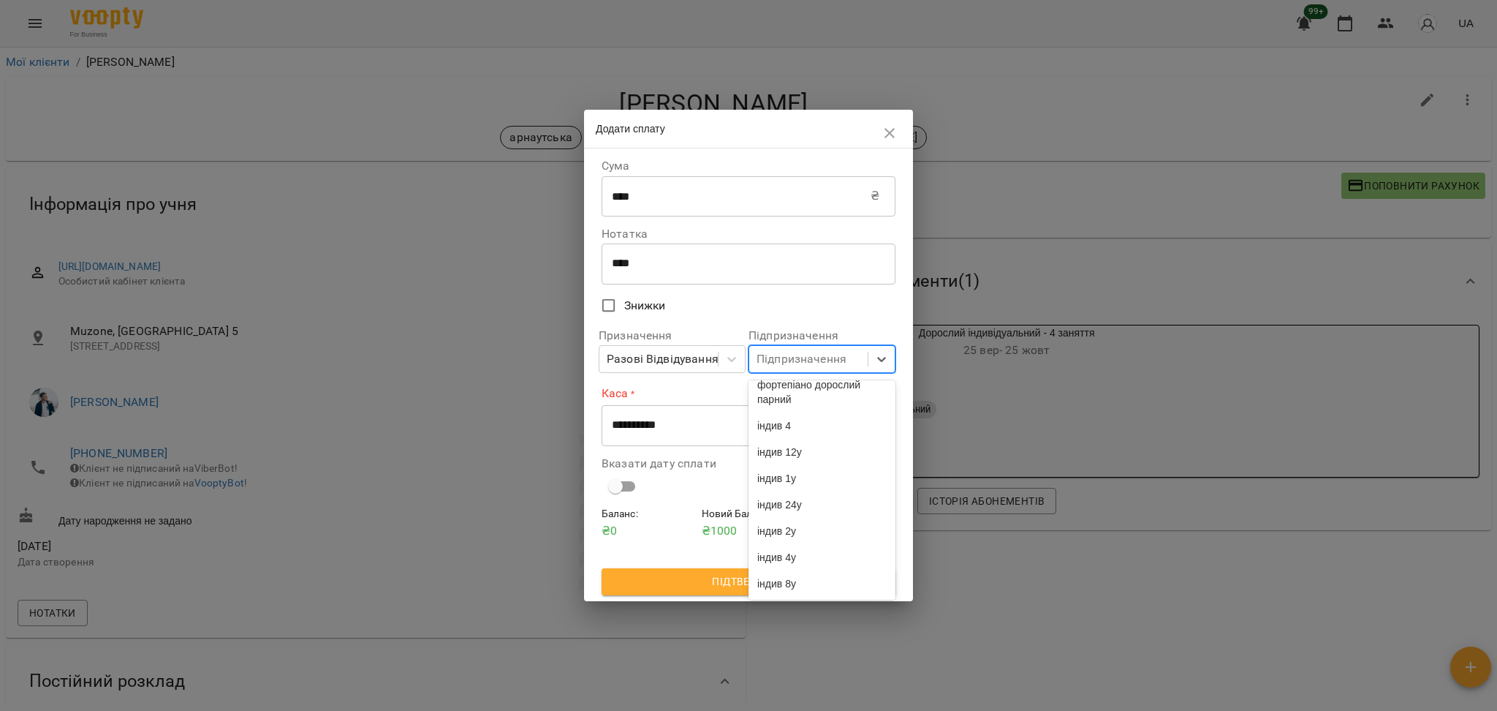
scroll to position [3905, 0]
click at [816, 556] on div "індив 4у" at bounding box center [822, 557] width 147 height 26
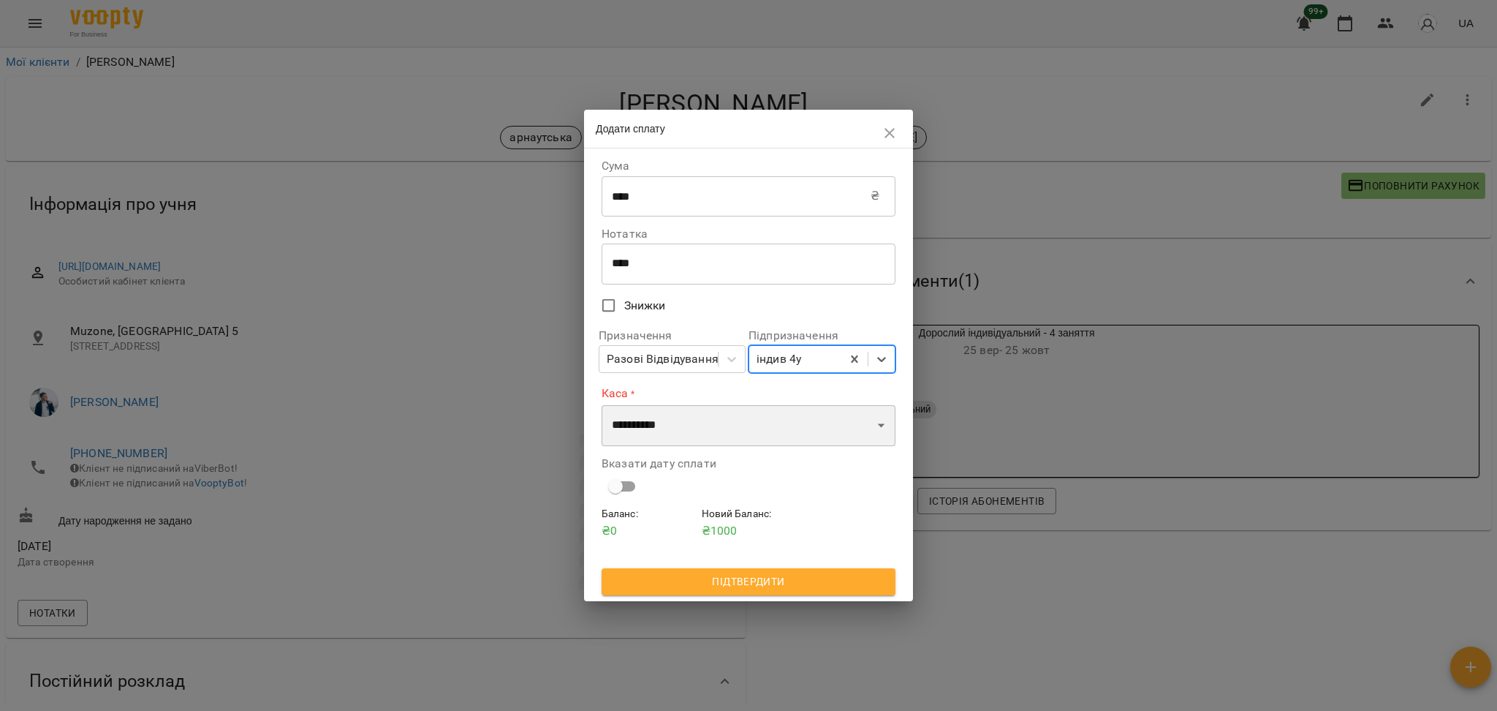
click at [711, 437] on select "**********" at bounding box center [749, 425] width 294 height 41
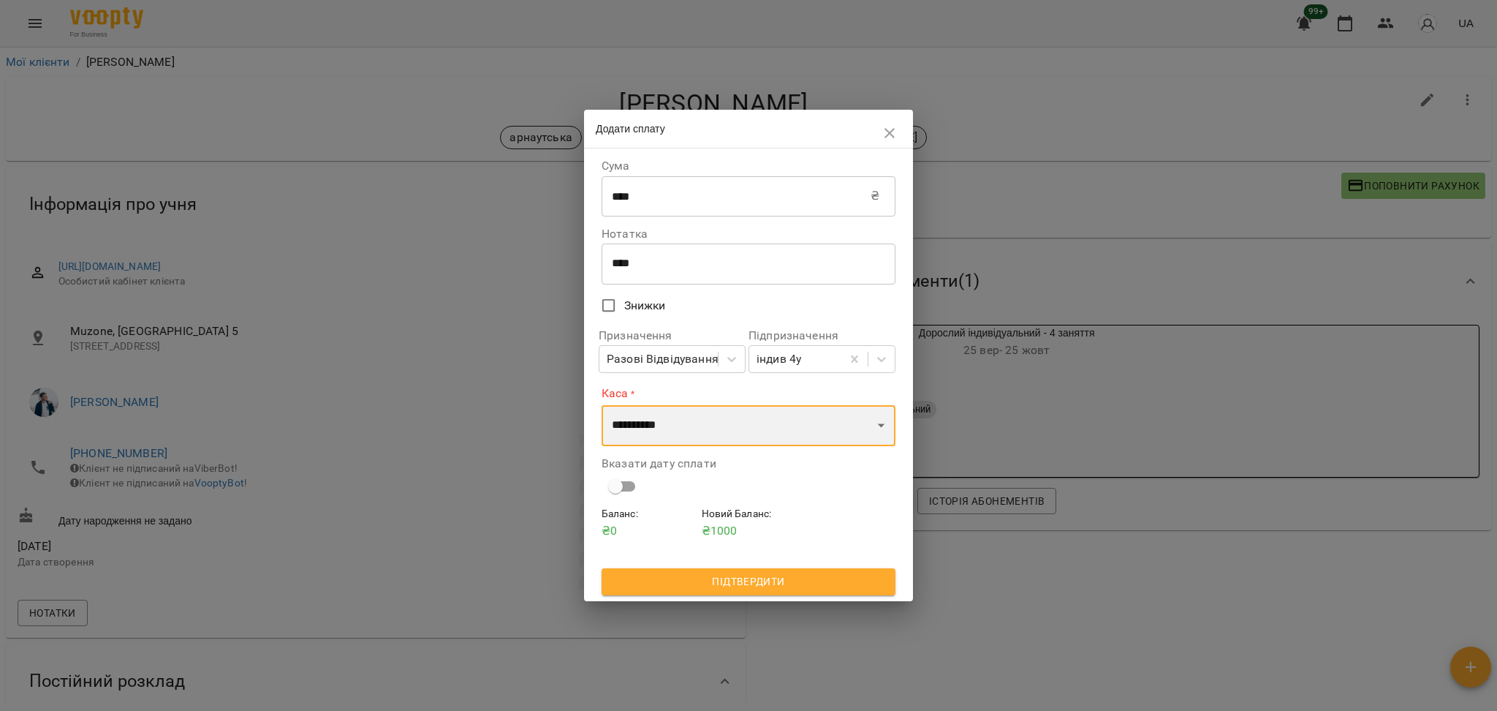
select select "****"
click at [602, 405] on select "**********" at bounding box center [749, 425] width 294 height 41
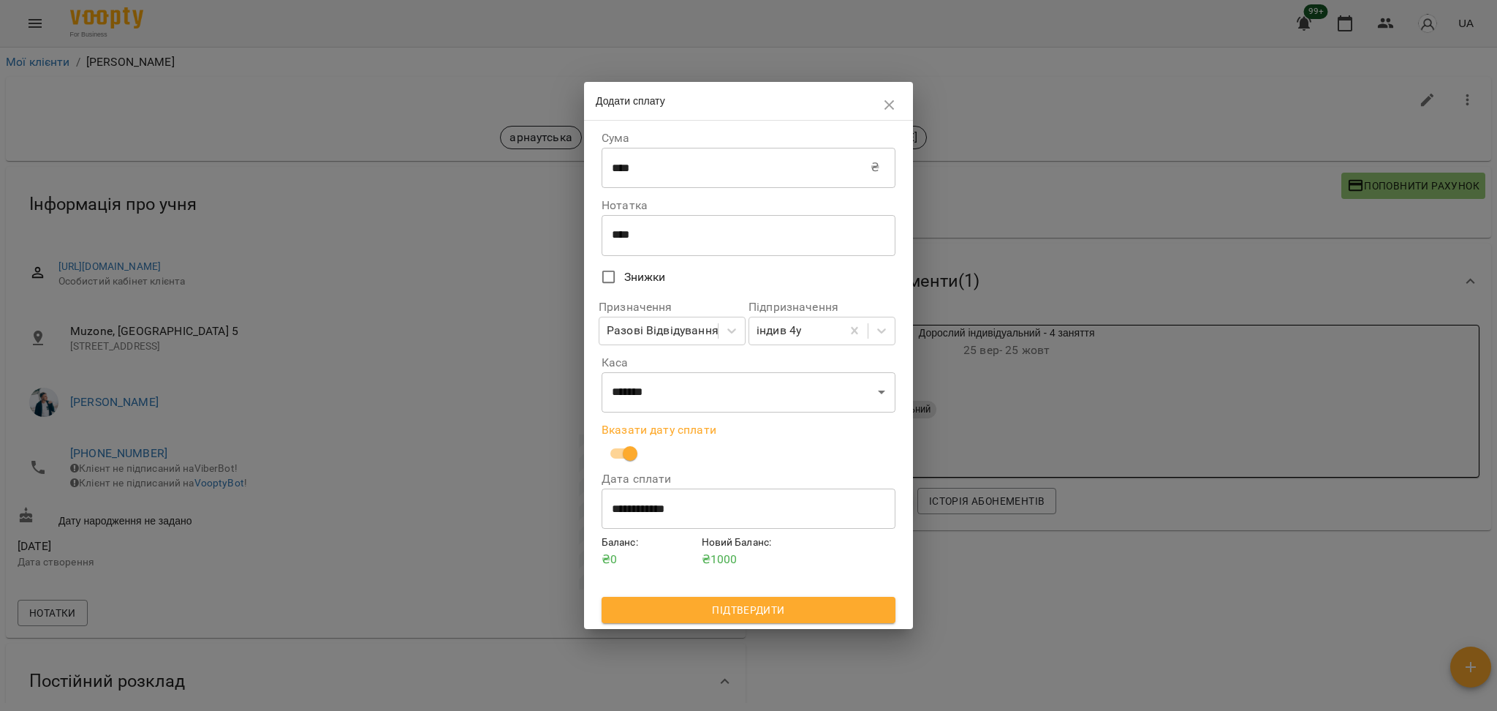
click at [757, 604] on span "Підтвердити" at bounding box center [748, 610] width 271 height 18
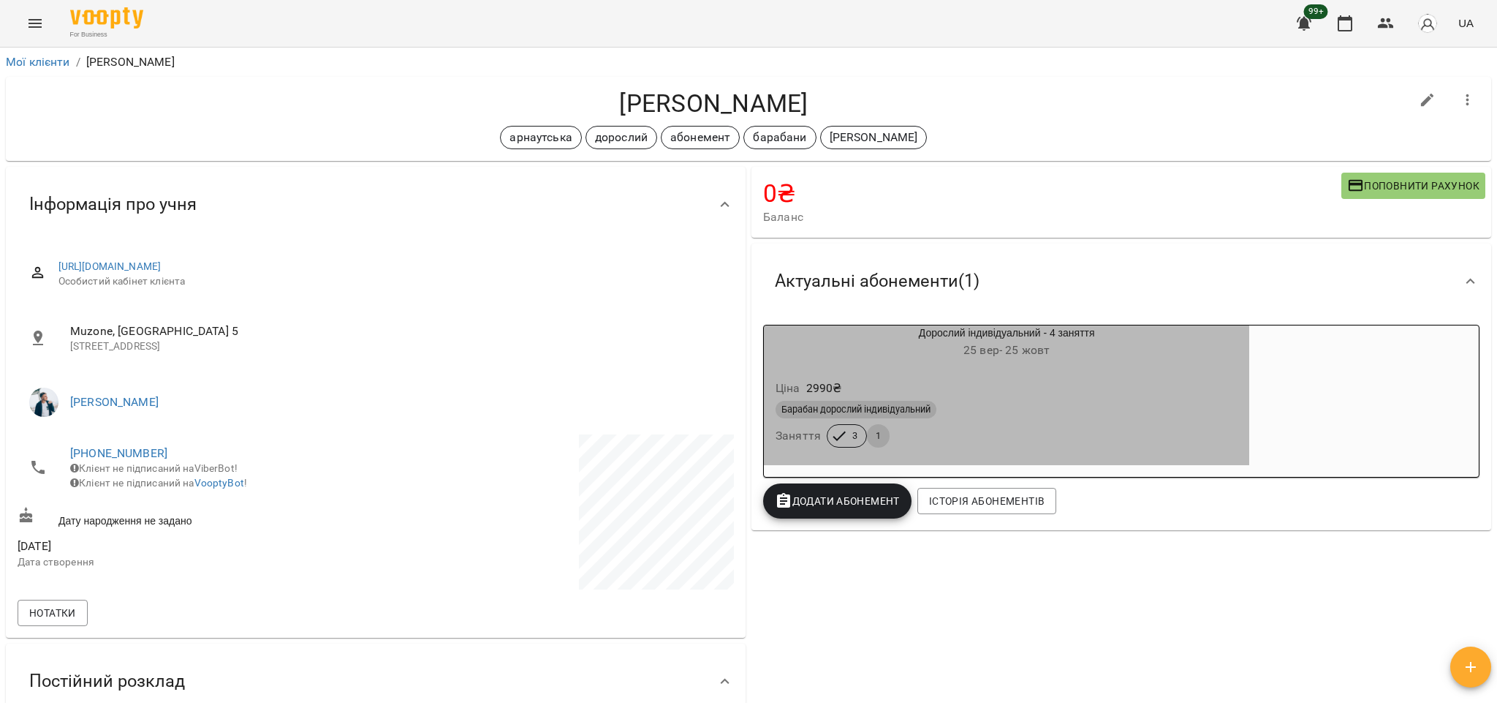
click at [842, 458] on div "Ціна 2990 ₴ Барабан дорослий індивідуальний Заняття 3 1" at bounding box center [1007, 415] width 486 height 99
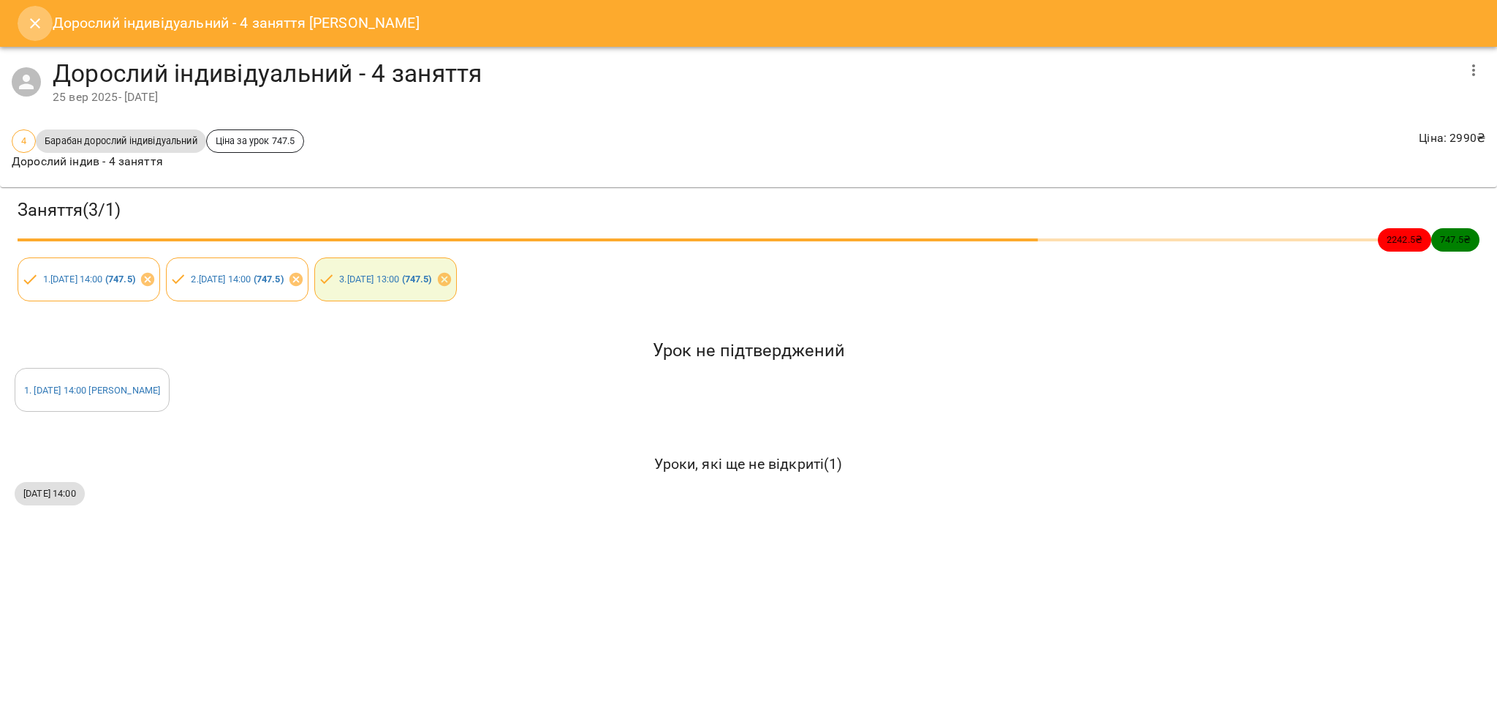
click at [29, 27] on icon "Close" at bounding box center [35, 24] width 18 height 18
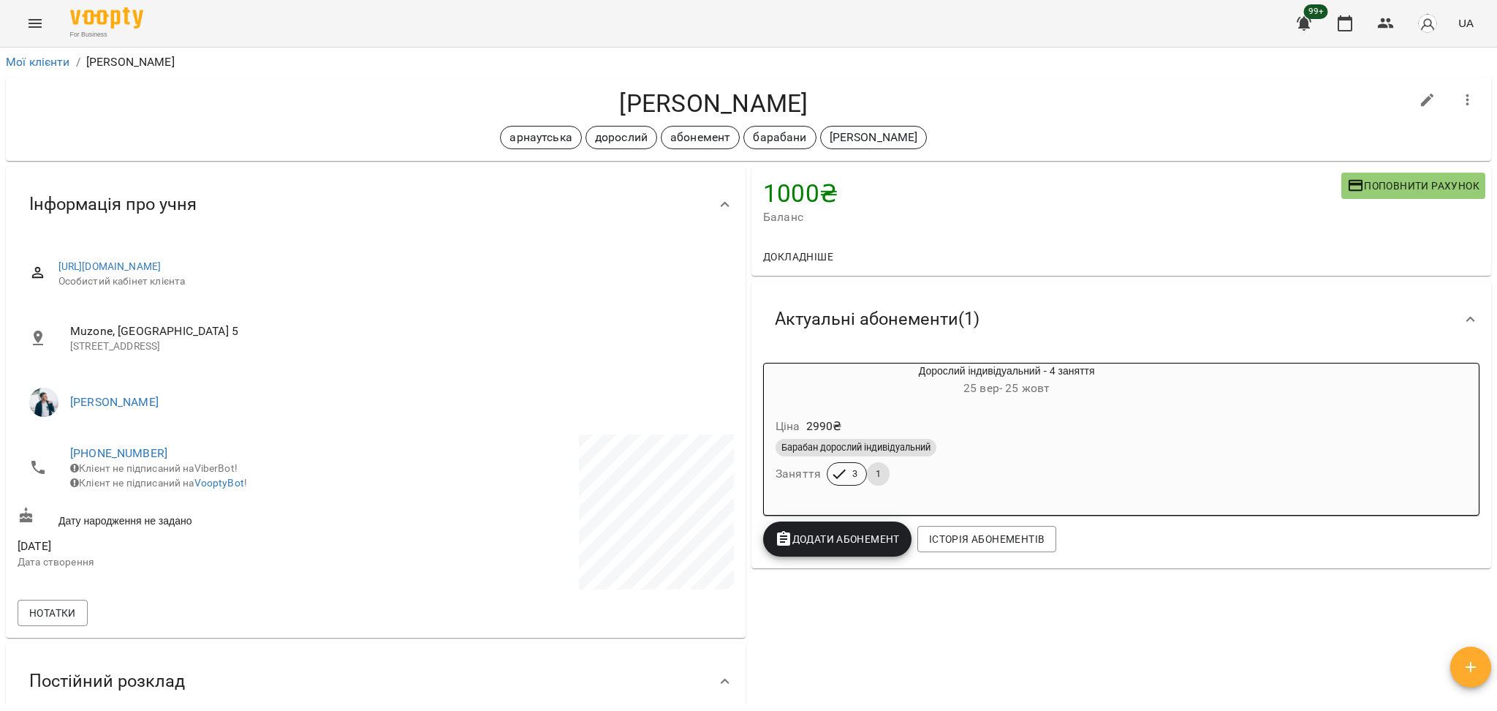
click at [846, 533] on span "Додати Абонемент" at bounding box center [837, 539] width 125 height 18
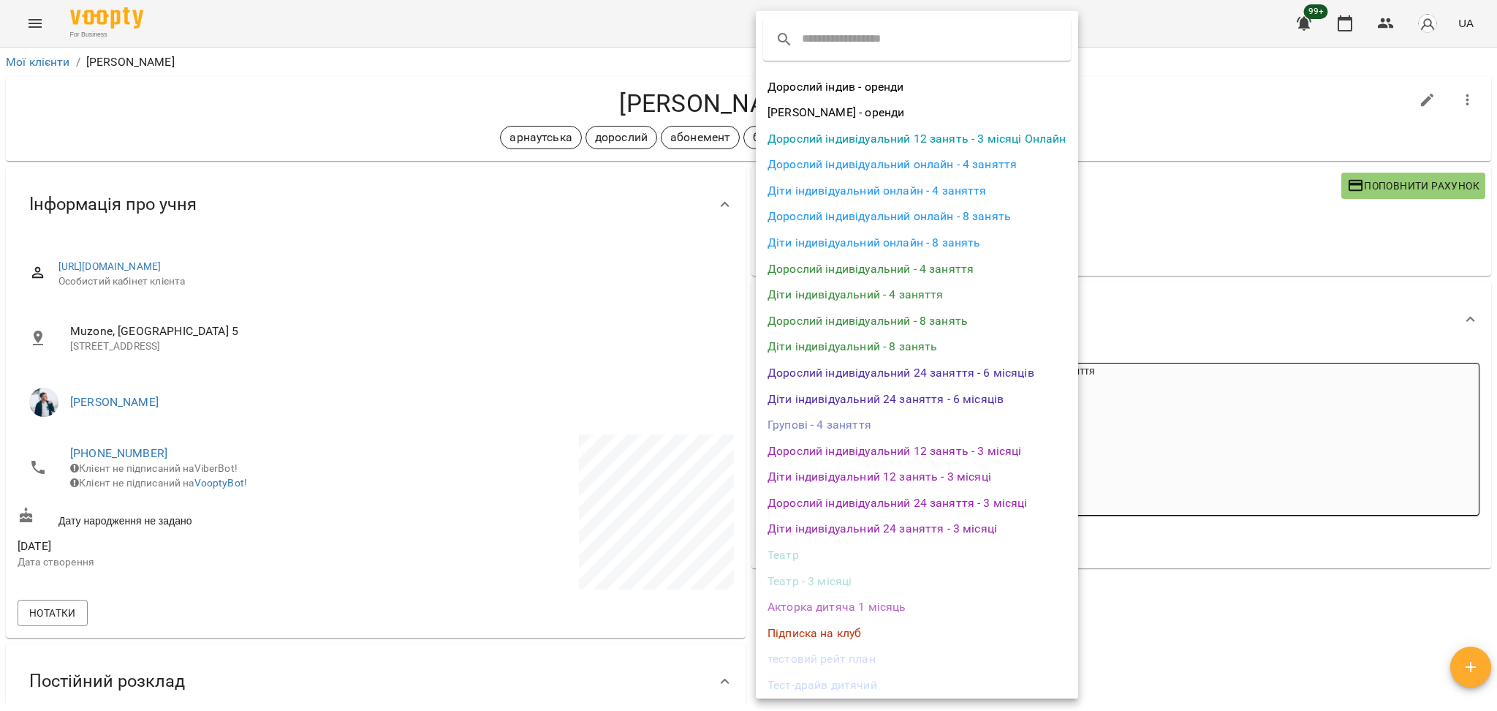
click at [941, 268] on li "Дорослий індивідуальний - 4 заняття" at bounding box center [917, 269] width 322 height 26
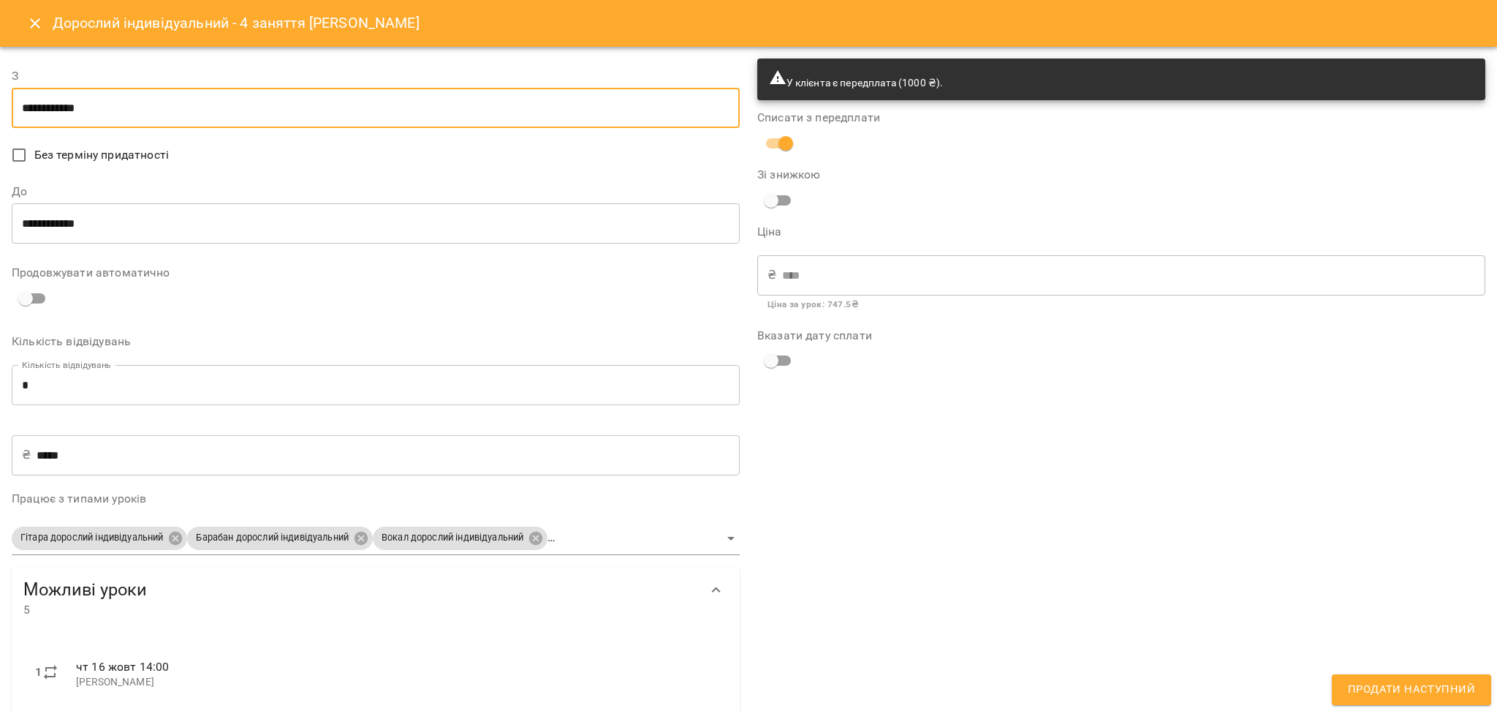
click at [193, 107] on input "**********" at bounding box center [376, 108] width 728 height 41
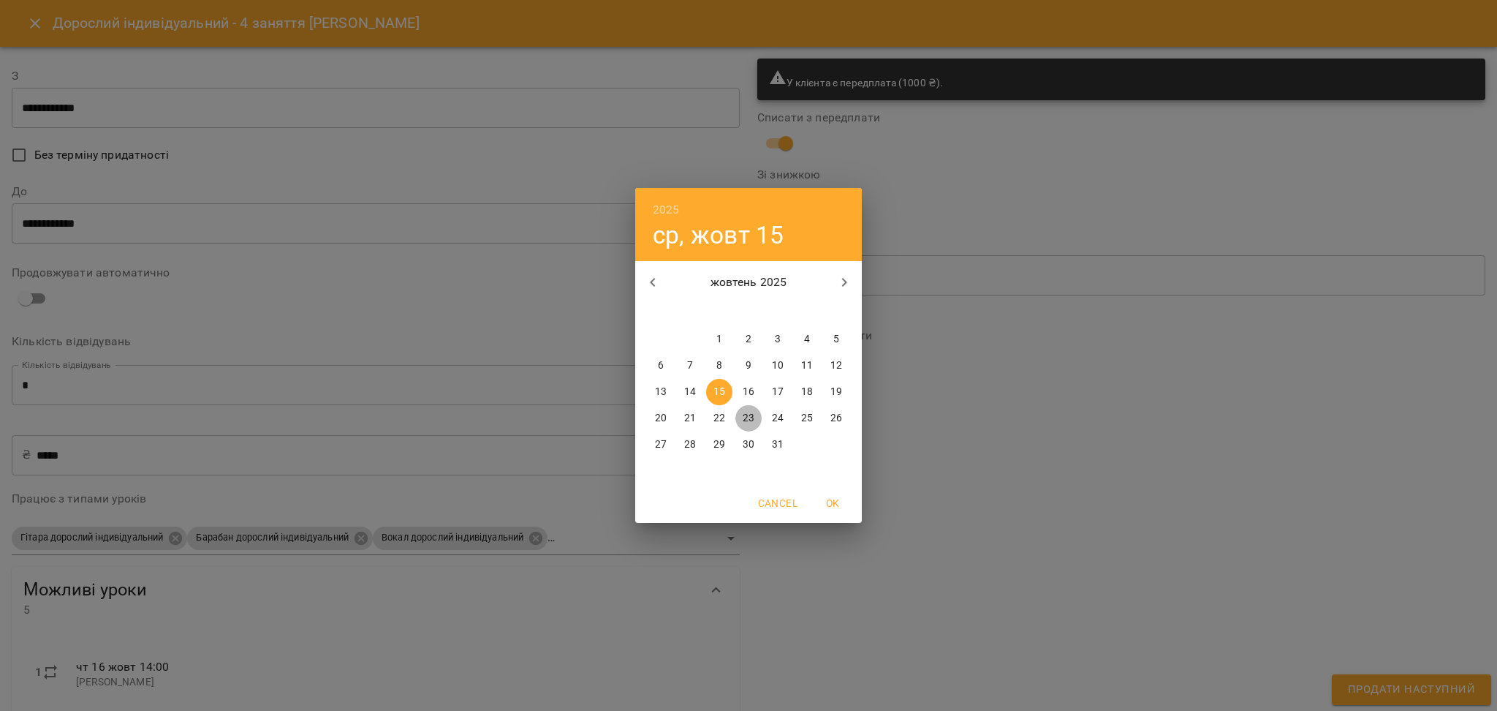
click at [747, 419] on p "23" at bounding box center [749, 418] width 12 height 15
type input "**********"
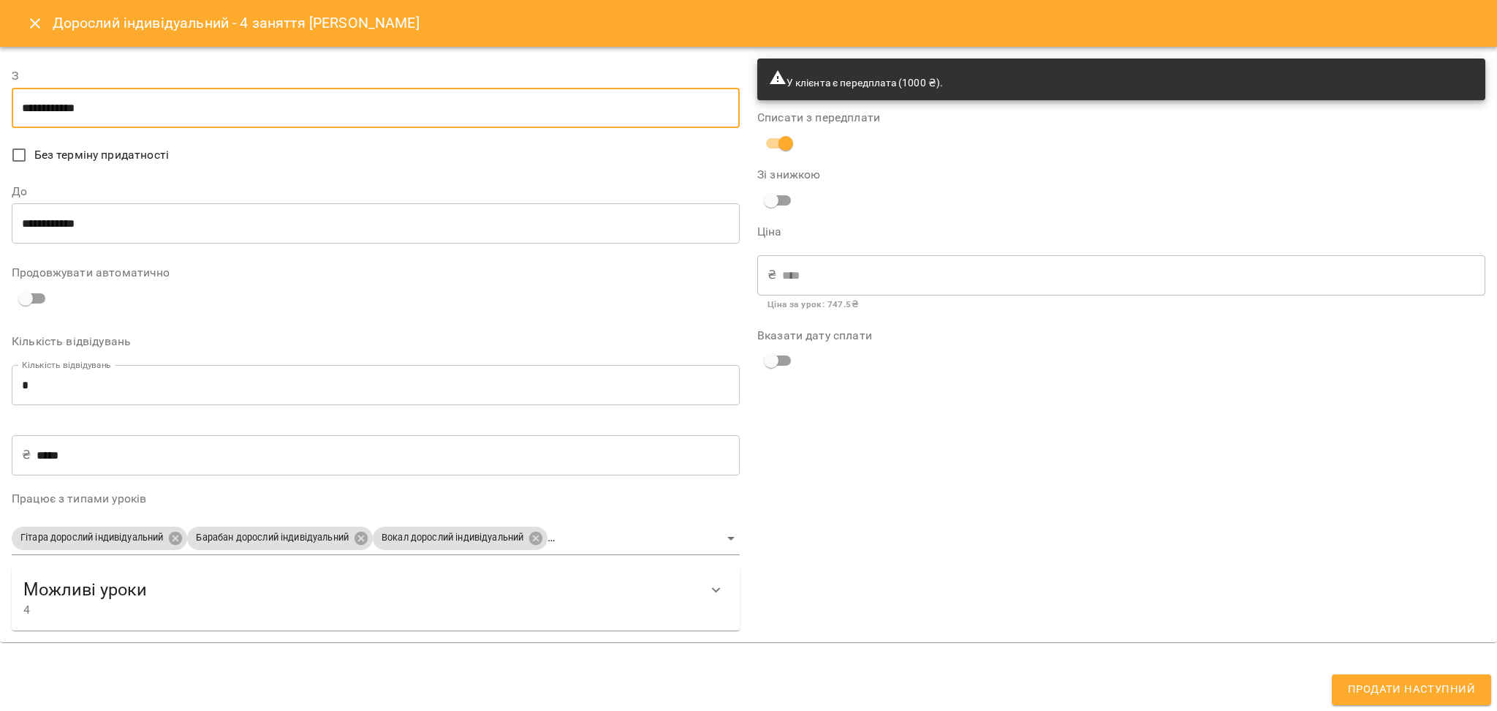
click at [268, 243] on input "**********" at bounding box center [376, 223] width 728 height 41
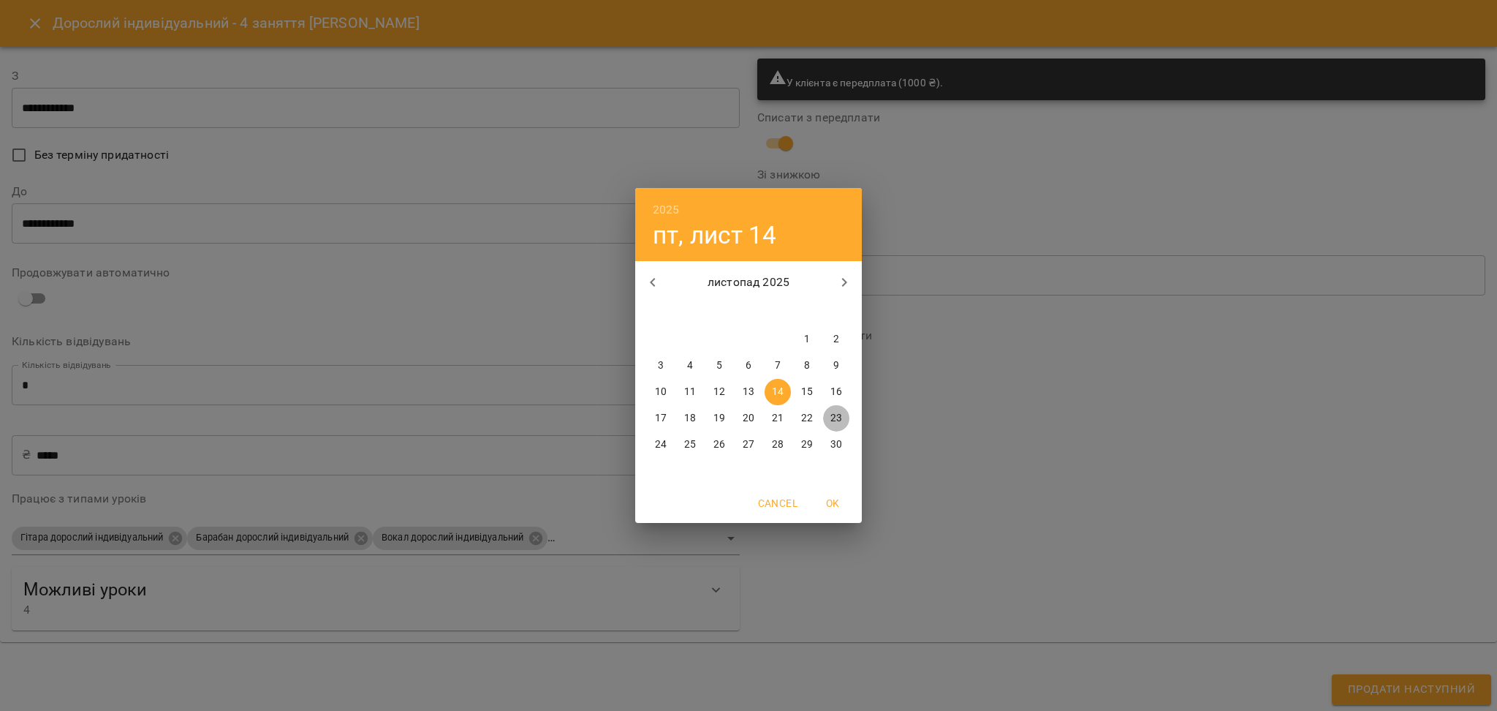
click at [835, 419] on p "23" at bounding box center [837, 418] width 12 height 15
type input "**********"
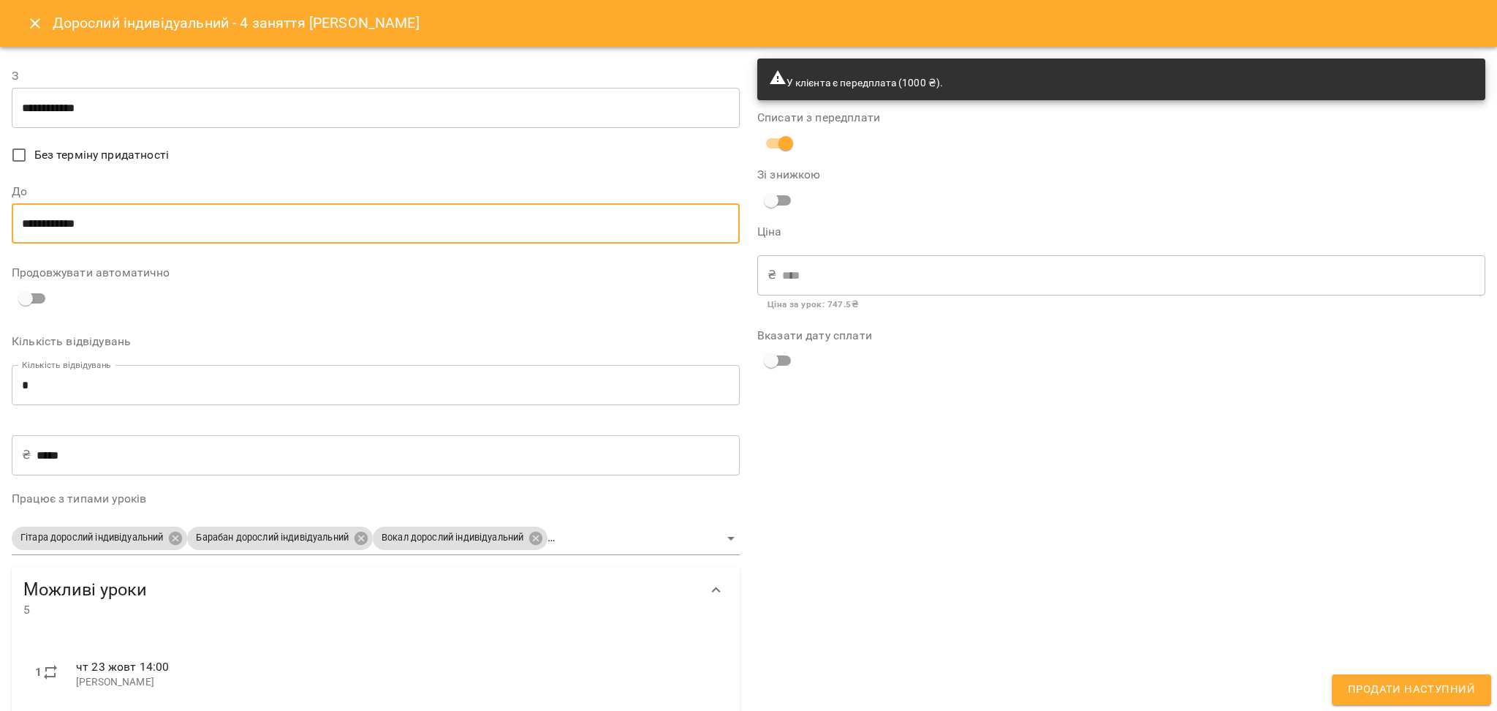
click at [719, 533] on body "For Business 99+ UA Мої клієнти / Гончарук Ірина Гончарук Ірина арнаутська доро…" at bounding box center [748, 379] width 1497 height 758
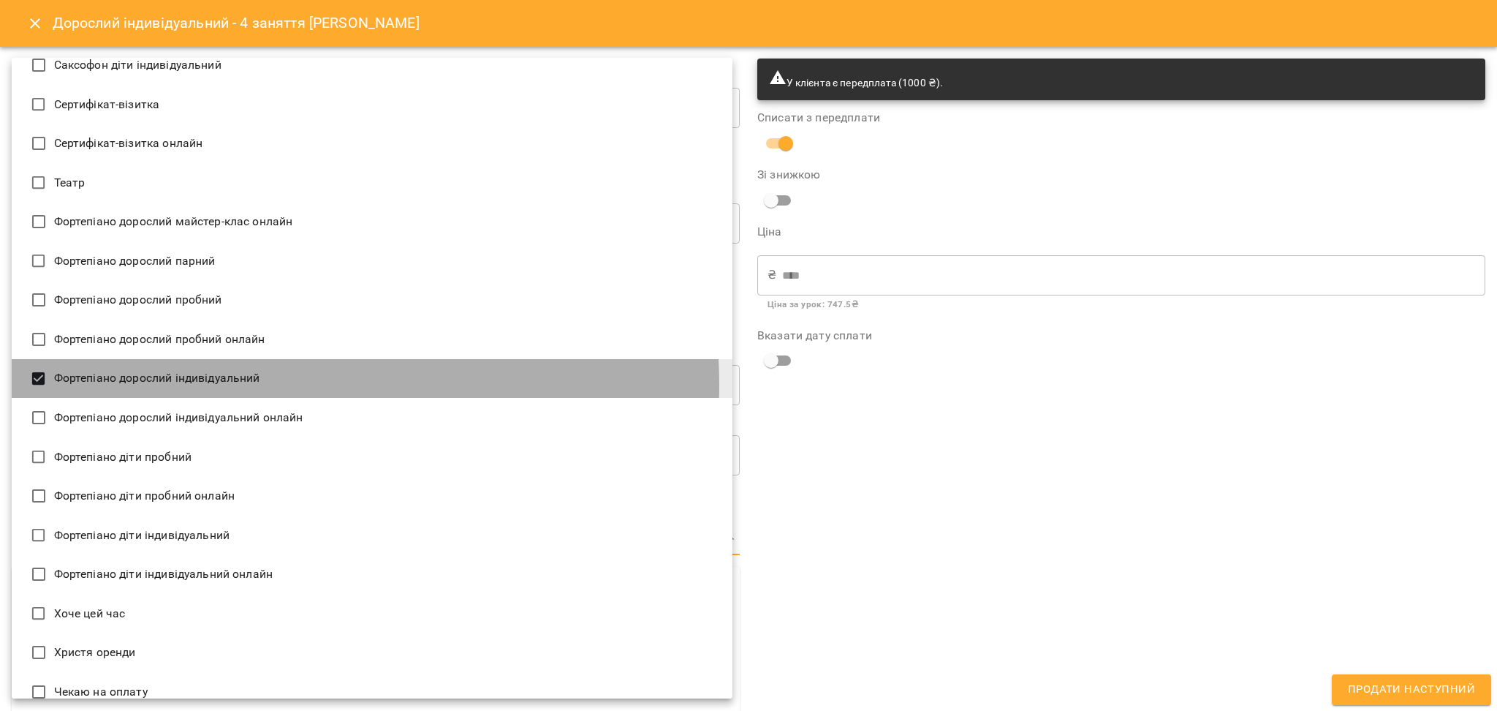
click at [224, 385] on li "Фортепіано дорослий індивідуальний" at bounding box center [372, 378] width 721 height 39
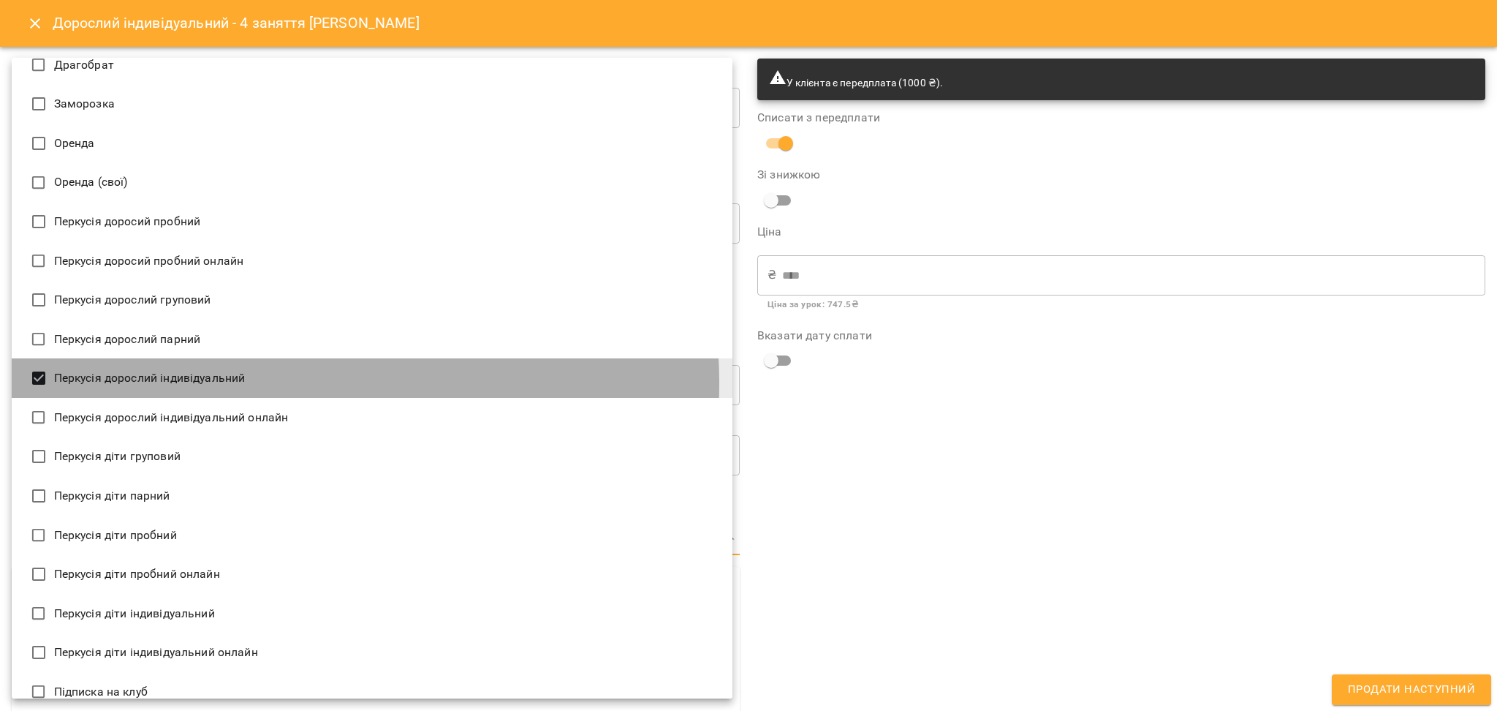
click at [224, 385] on li "Перкусія дорослий індивідуальний" at bounding box center [372, 377] width 721 height 39
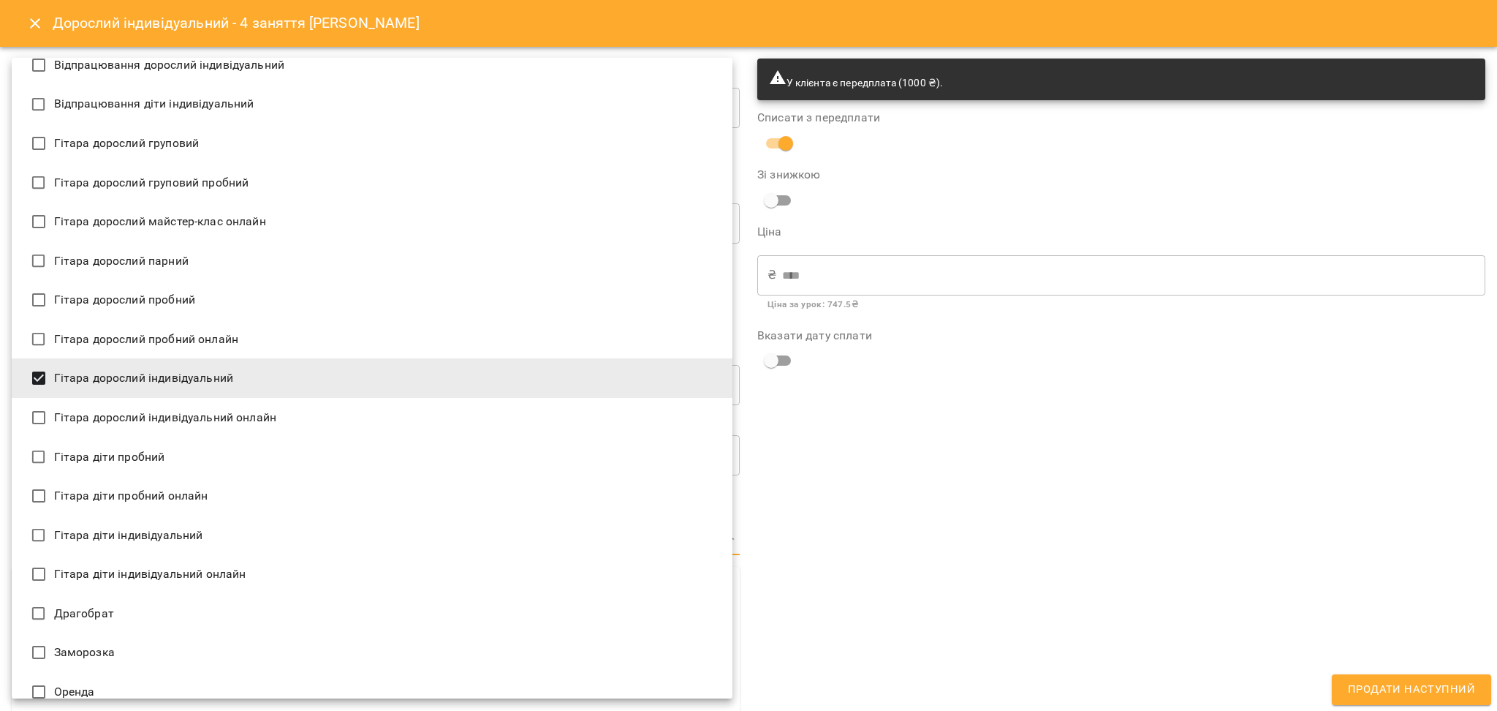
click at [224, 385] on li "Гітара дорослий індивідуальний" at bounding box center [372, 377] width 721 height 39
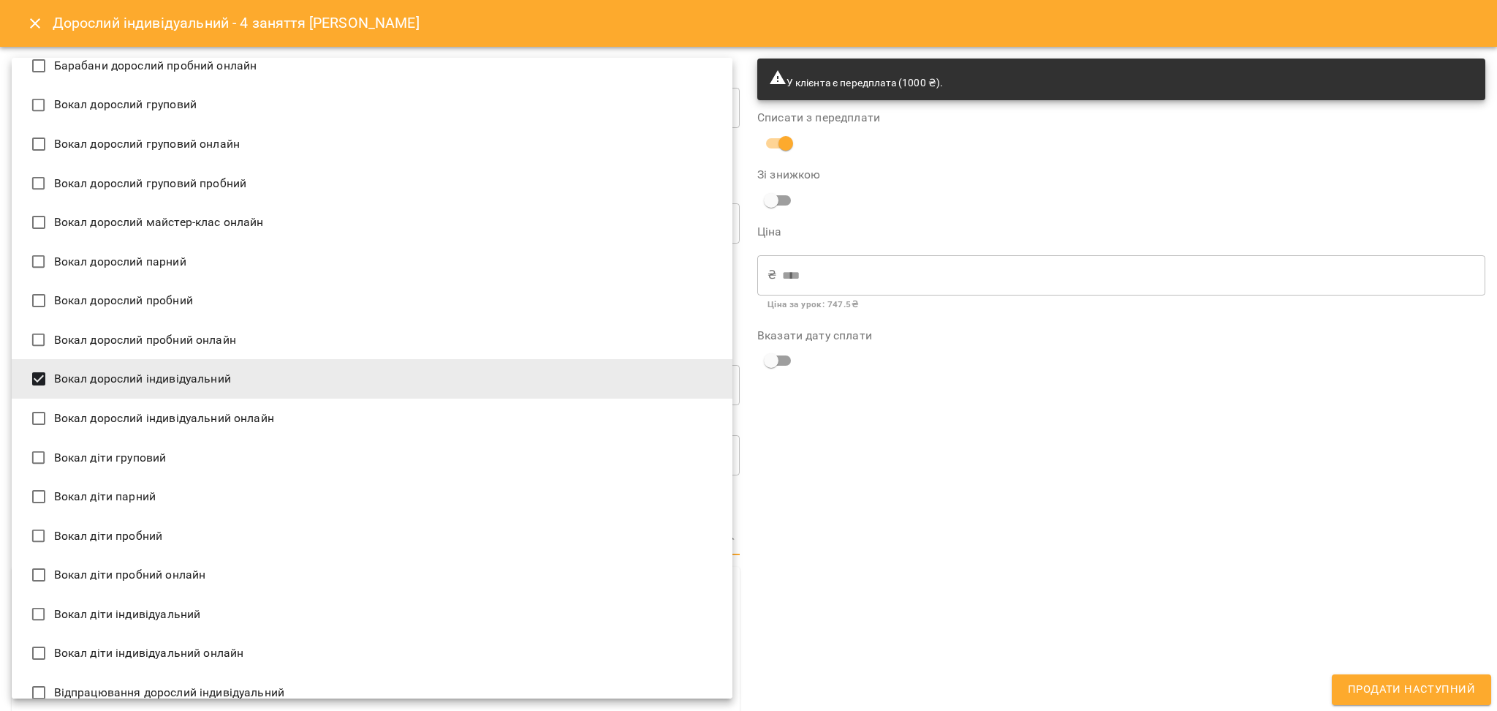
click at [224, 385] on li "Вокал дорослий індивідуальний" at bounding box center [372, 378] width 721 height 39
type input "**********"
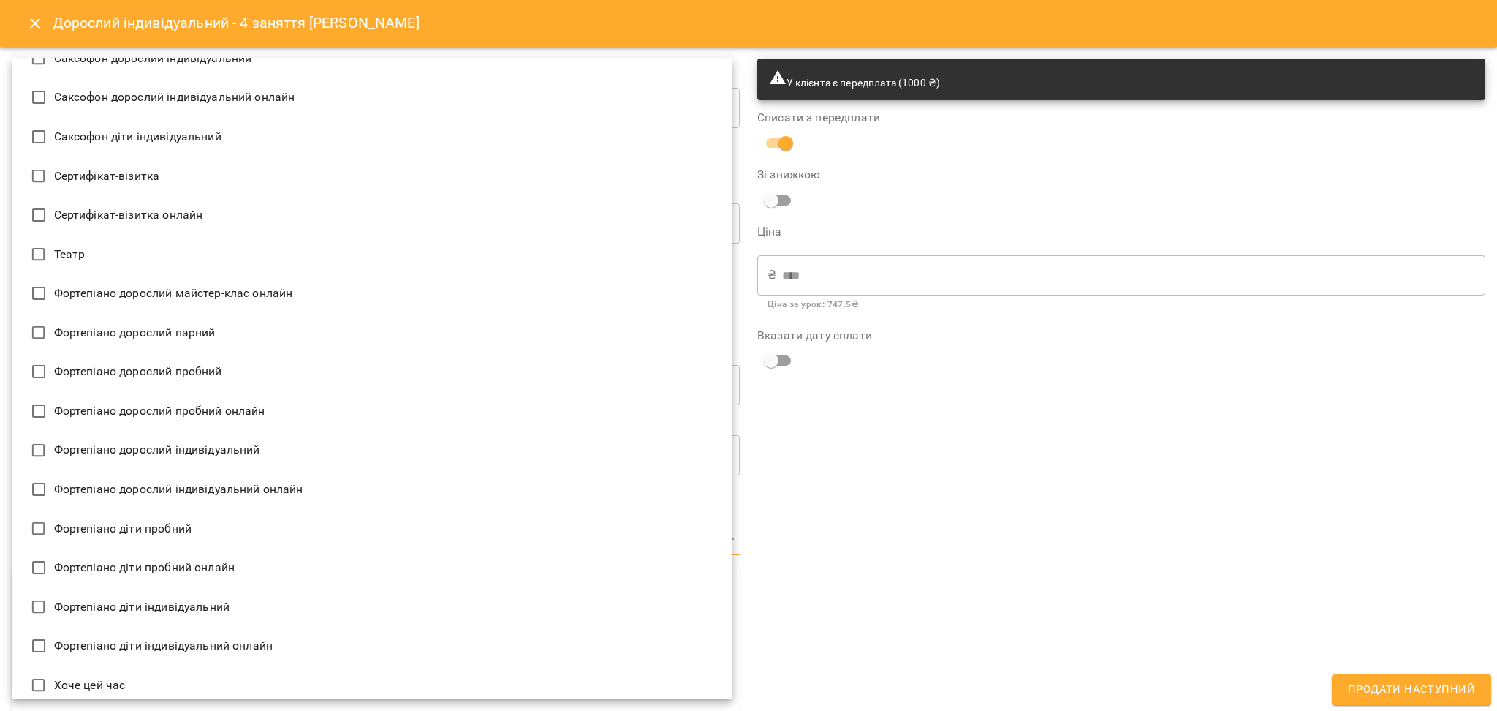
scroll to position [3287, 0]
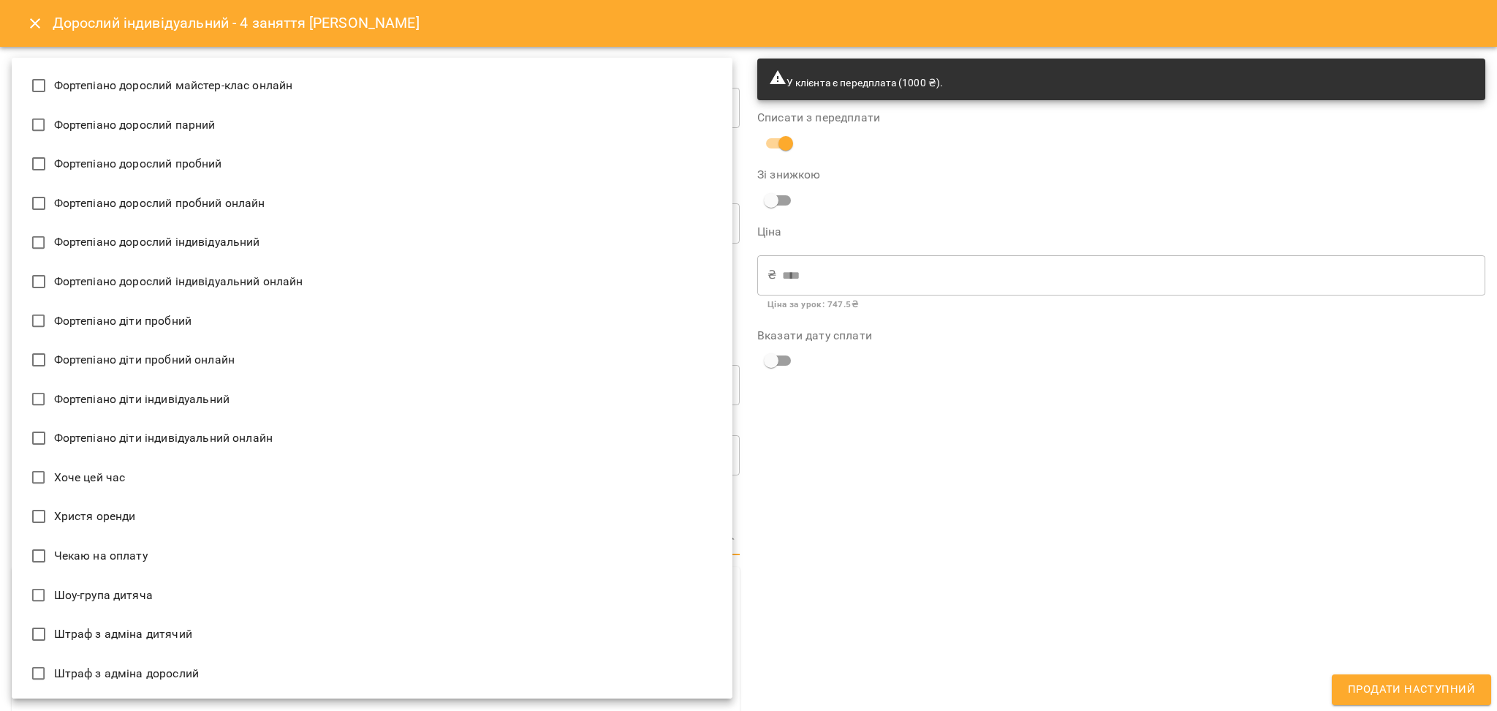
click at [981, 448] on div at bounding box center [748, 355] width 1497 height 711
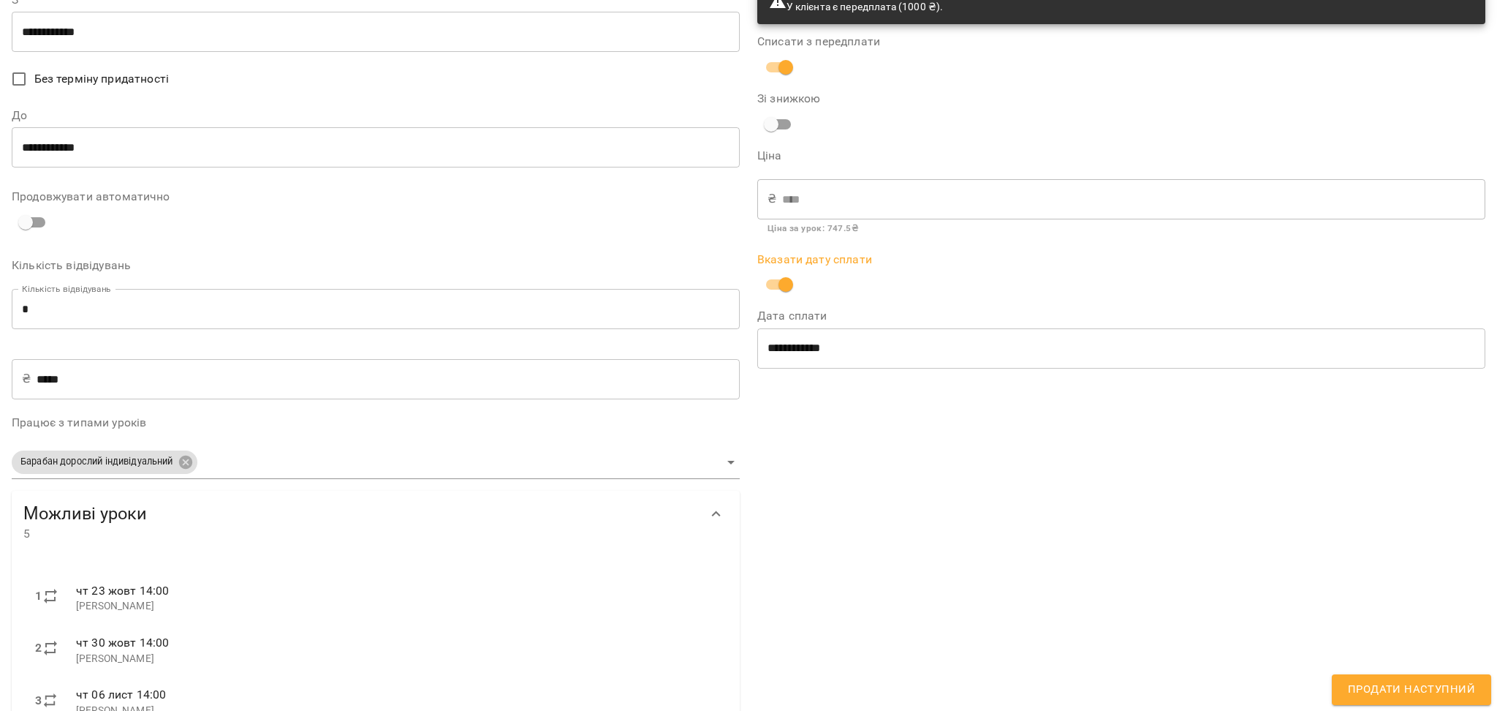
scroll to position [0, 0]
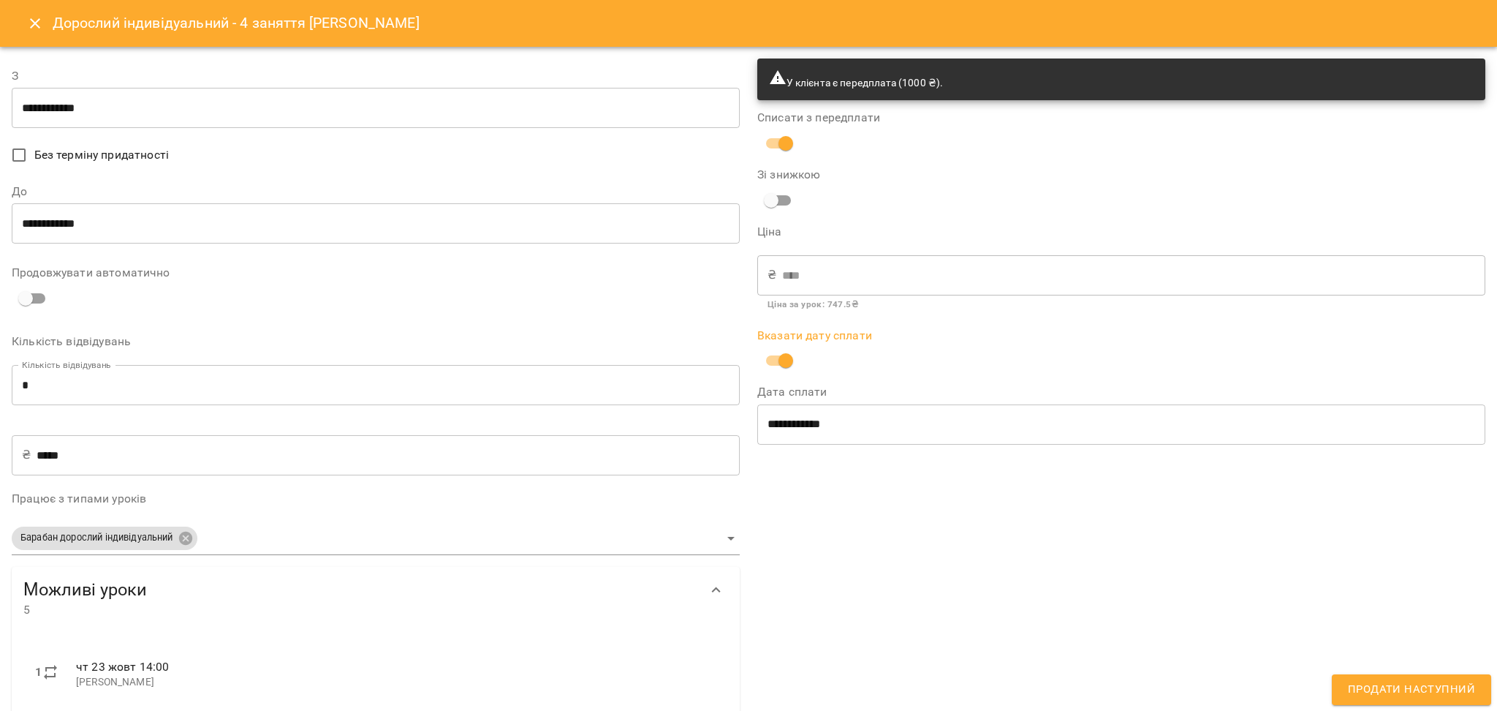
click at [1405, 679] on button "Продати наступний" at bounding box center [1411, 689] width 159 height 31
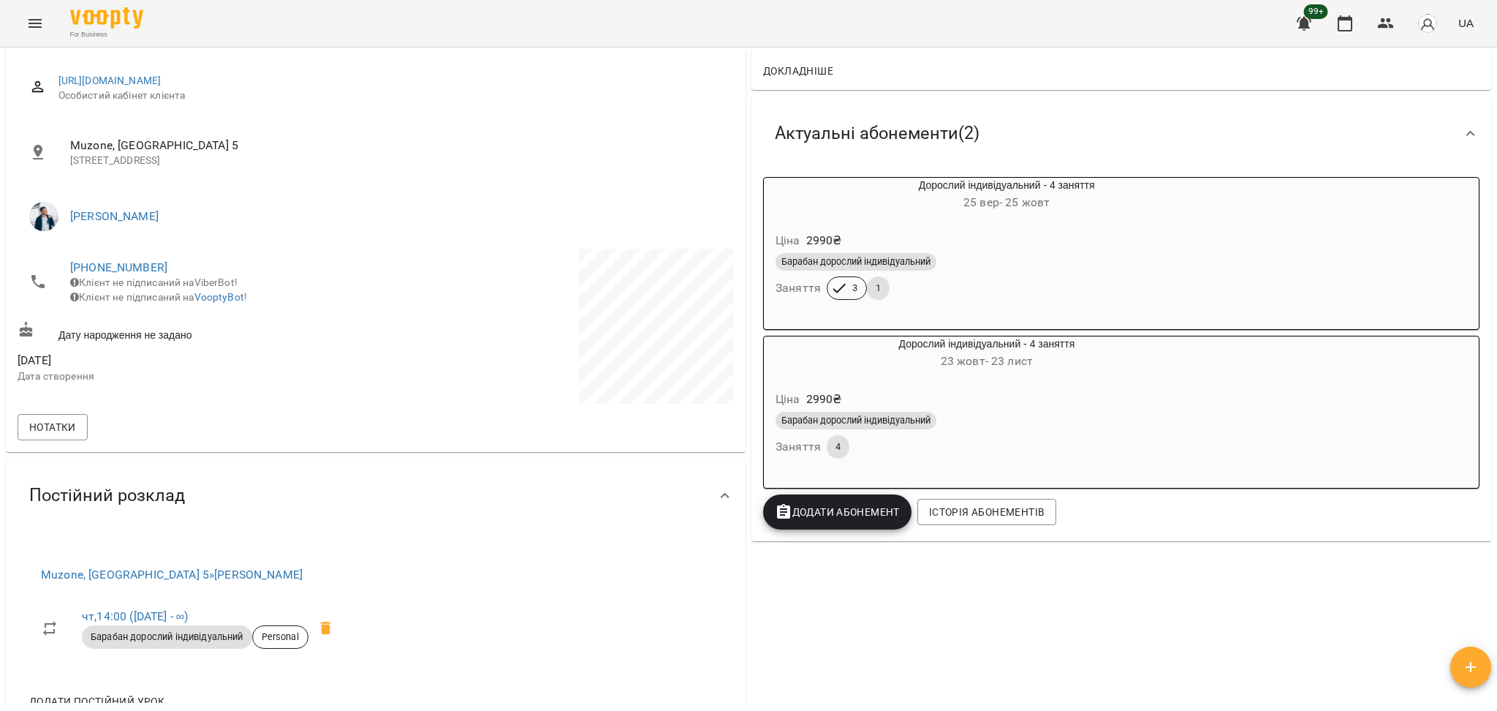
scroll to position [194, 0]
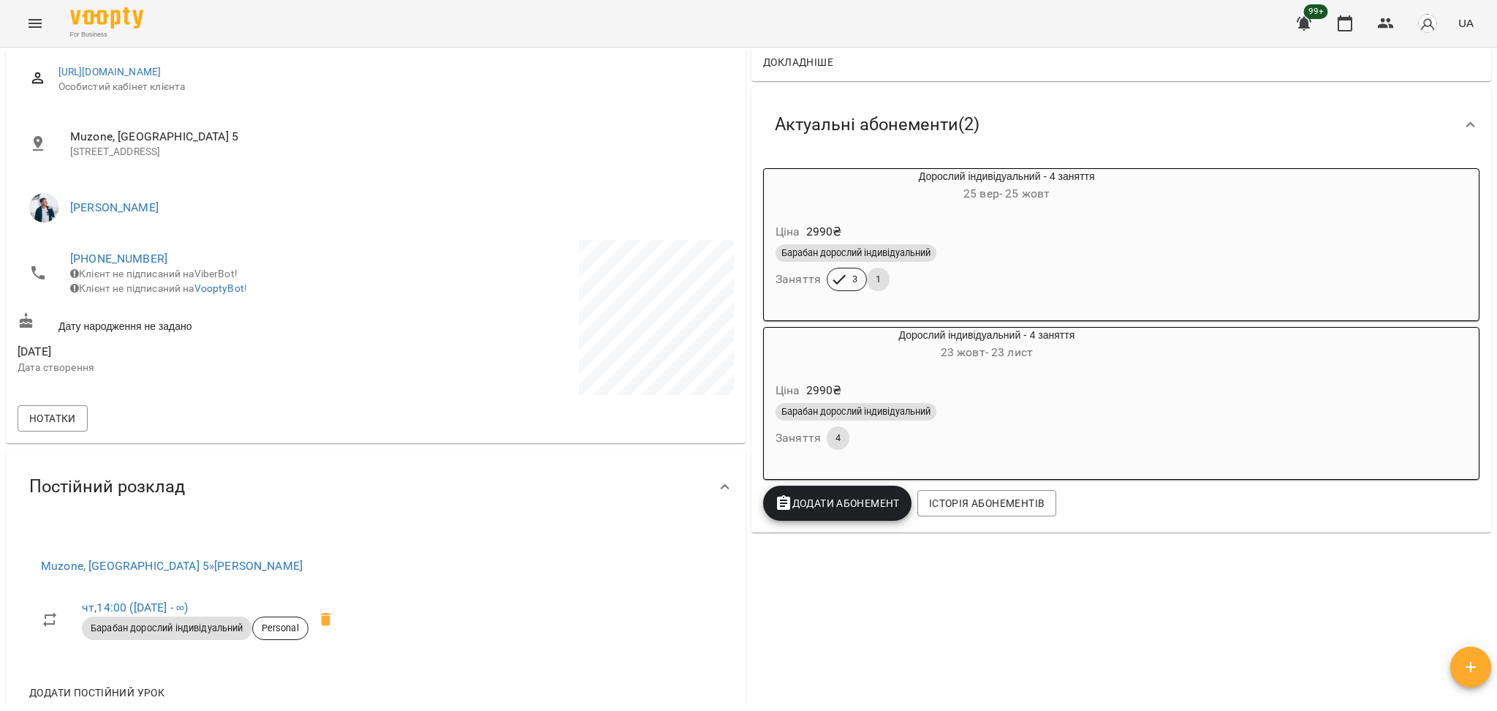
click at [946, 415] on div "Барабан дорослий індивідуальний" at bounding box center [987, 412] width 423 height 18
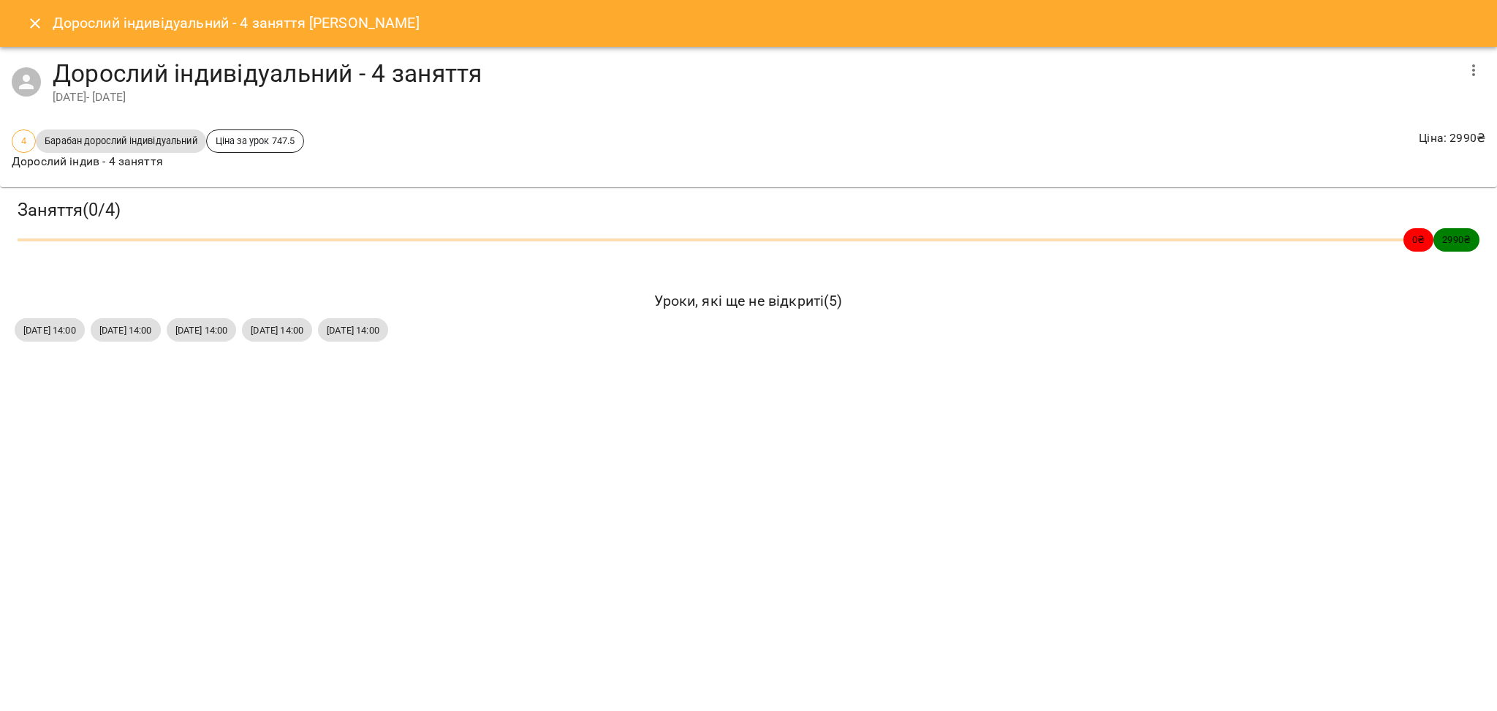
click at [43, 27] on button "Close" at bounding box center [35, 23] width 35 height 35
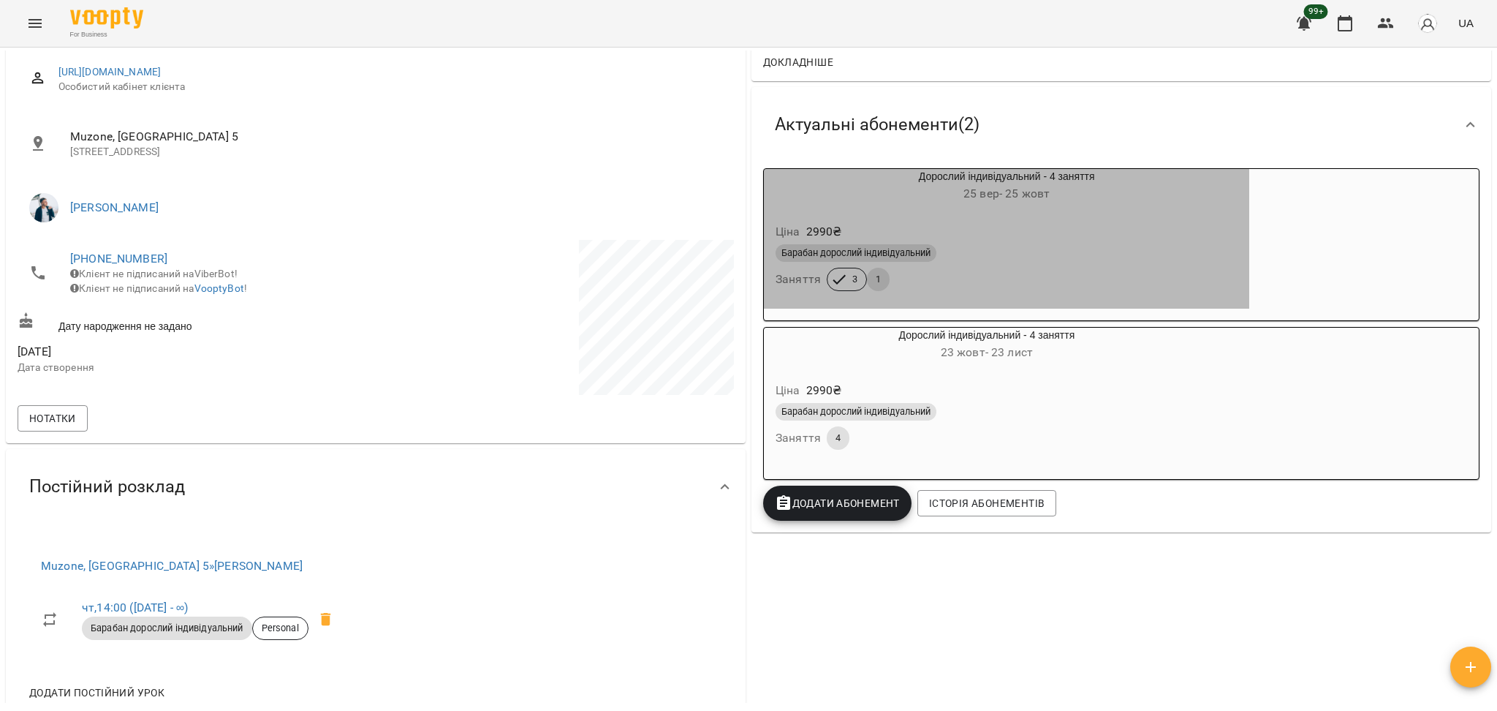
click at [996, 283] on div "Барабан дорослий індивідуальний Заняття 3 1" at bounding box center [1007, 267] width 468 height 53
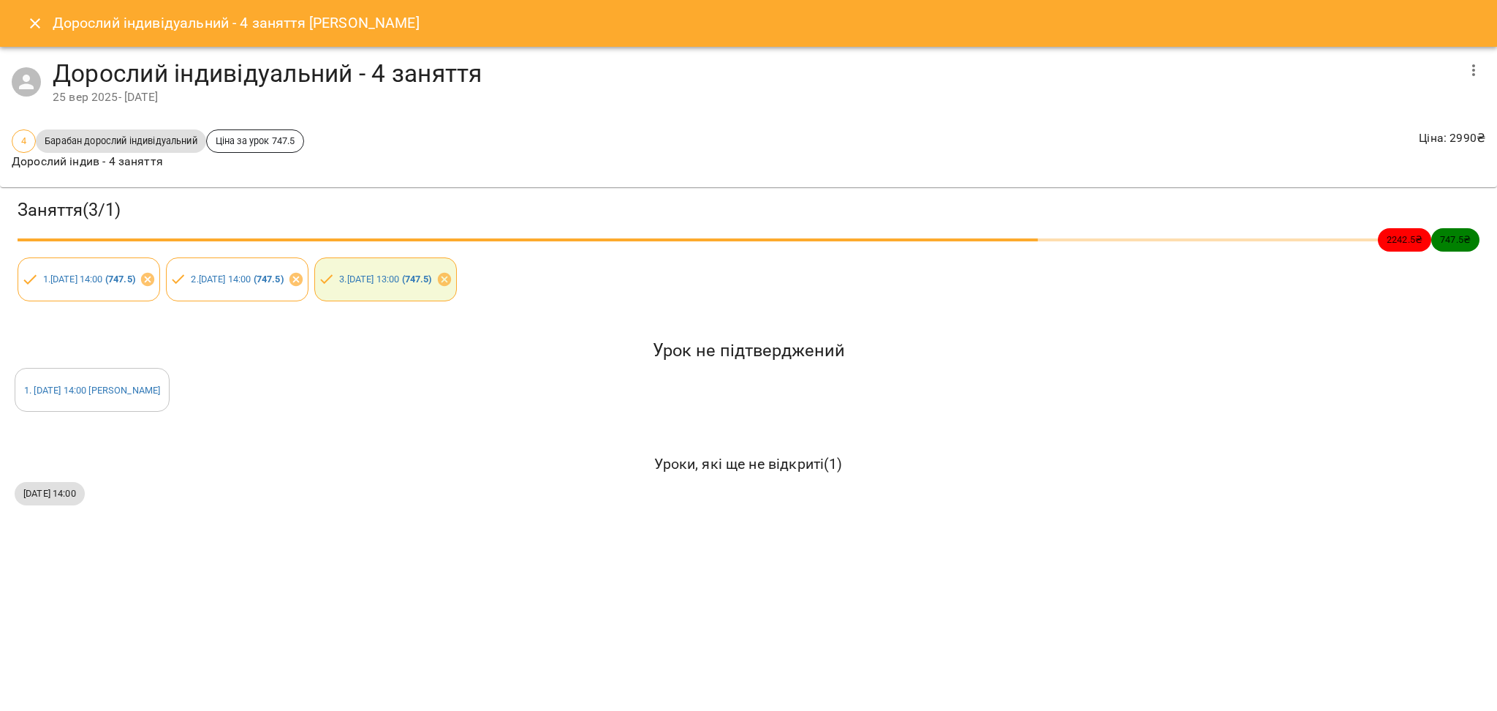
click at [51, 35] on div "Дорослий індивідуальний - 4 заняття Гончарук Ірина" at bounding box center [748, 23] width 1497 height 47
click at [43, 32] on button "Close" at bounding box center [35, 23] width 35 height 35
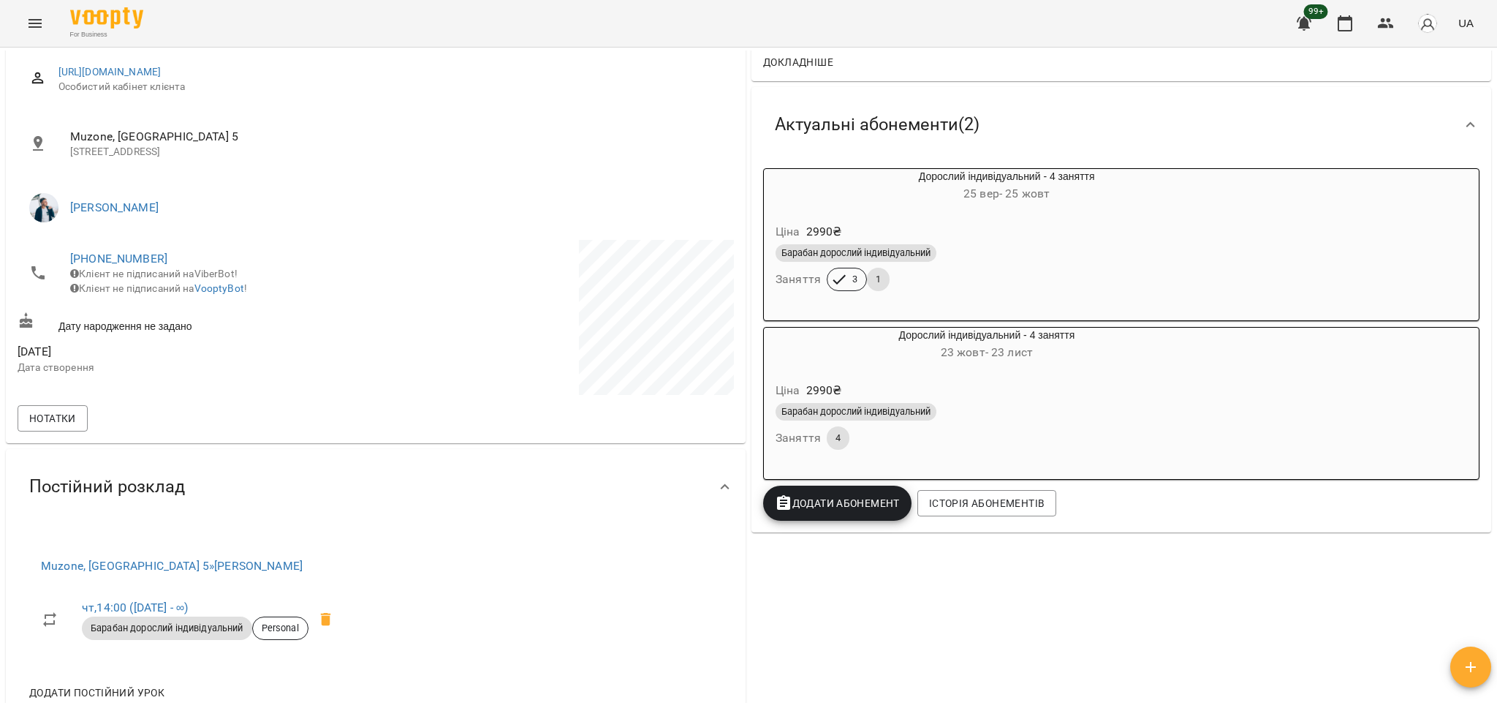
click at [804, 383] on div "2990 ₴" at bounding box center [825, 390] width 42 height 23
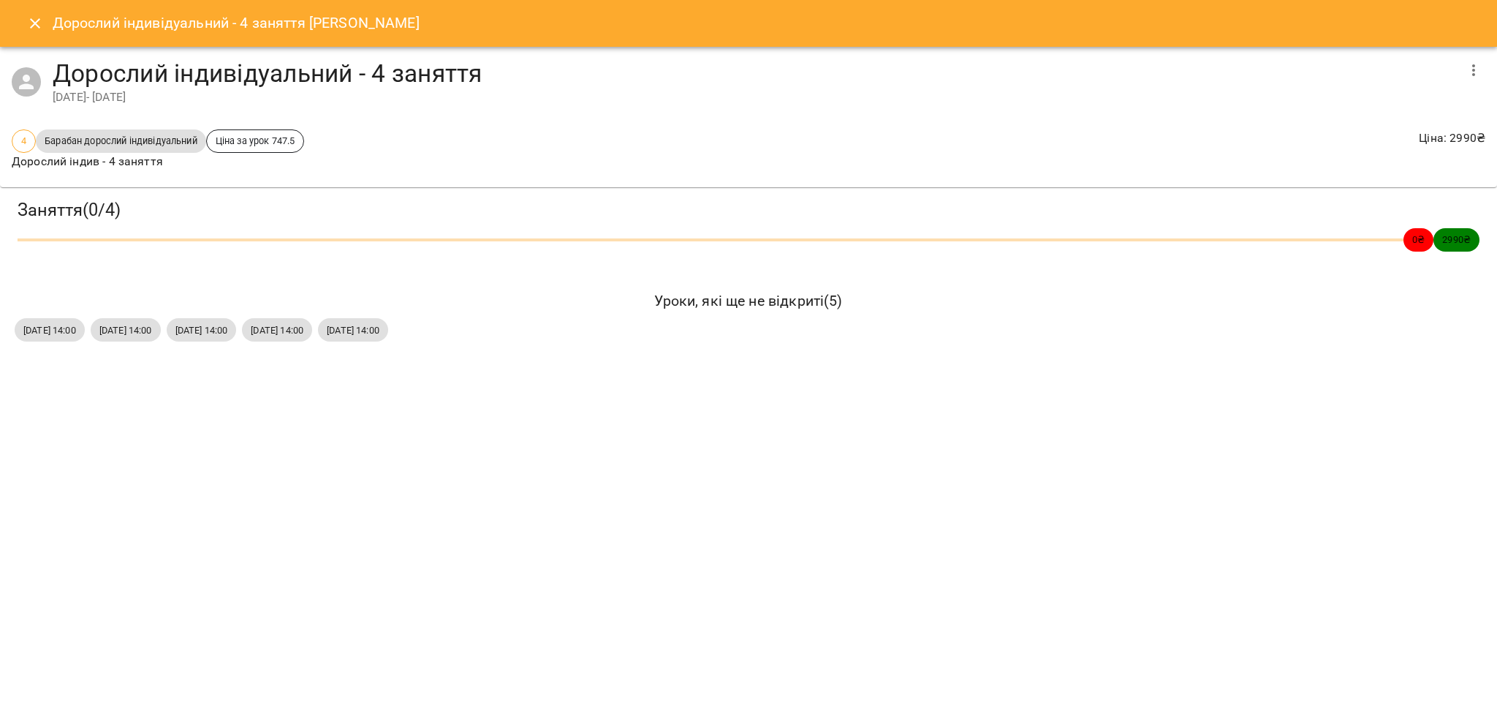
drag, startPoint x: 8, startPoint y: 310, endPoint x: 480, endPoint y: 351, distance: 474.1
click at [480, 351] on div "Заняття ( 0 / 4 ) 0 ₴ 2990 ₴ Уроки, які ще не відкриті ( 5 ) чт, 23 жовт 2025 1…" at bounding box center [748, 271] width 1509 height 181
drag, startPoint x: 504, startPoint y: 393, endPoint x: 404, endPoint y: 371, distance: 102.5
click at [505, 393] on div "Дорослий індивідуальний - 4 заняття Гончарук Ірина Дорослий індивідуальний - 4 …" at bounding box center [748, 355] width 1497 height 711
click at [9, 332] on div "Уроки, які ще не відкриті ( 5 ) чт, 23 жовт 2025 14:00 чт, 30 жовт 2025 14:00 ч…" at bounding box center [749, 316] width 1480 height 64
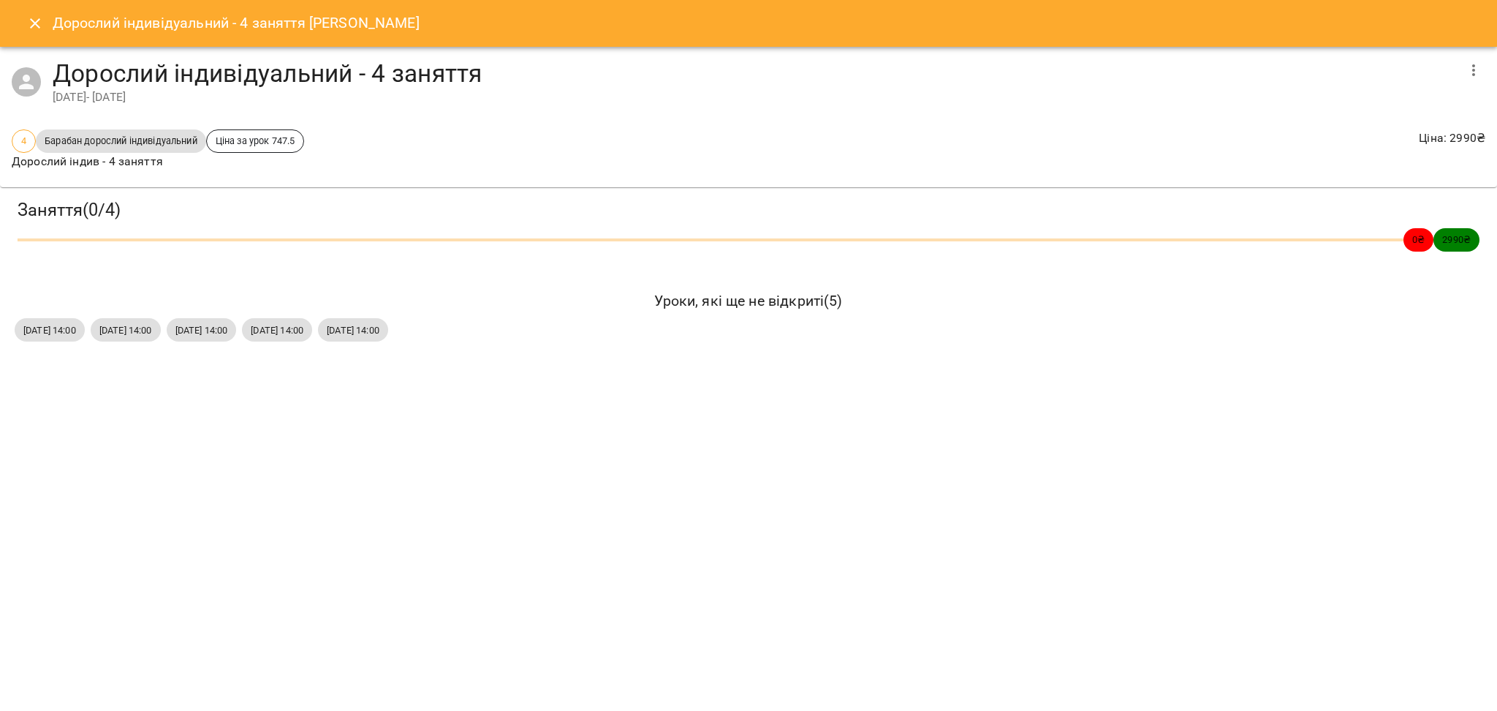
drag, startPoint x: 10, startPoint y: 332, endPoint x: 483, endPoint y: 336, distance: 473.1
click at [483, 336] on div "Уроки, які ще не відкриті ( 5 ) чт, 23 жовт 2025 14:00 чт, 30 жовт 2025 14:00 ч…" at bounding box center [749, 316] width 1480 height 64
copy div "чт, 23 жовт 2025 14:00 чт, 30 жовт 2025 14:00 чт, 06 лист 2025 14:00 чт, 13 лис…"
click at [35, 25] on icon "Close" at bounding box center [35, 24] width 18 height 18
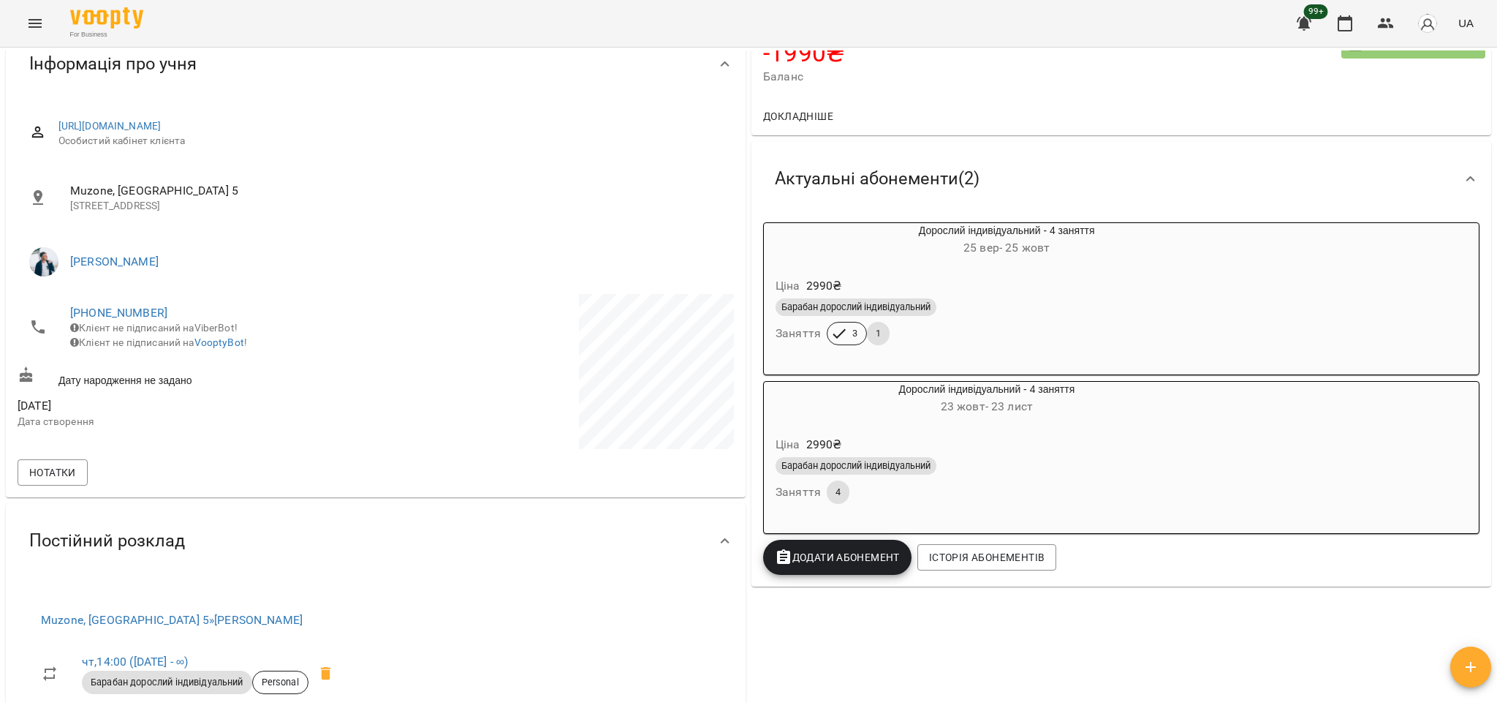
scroll to position [0, 0]
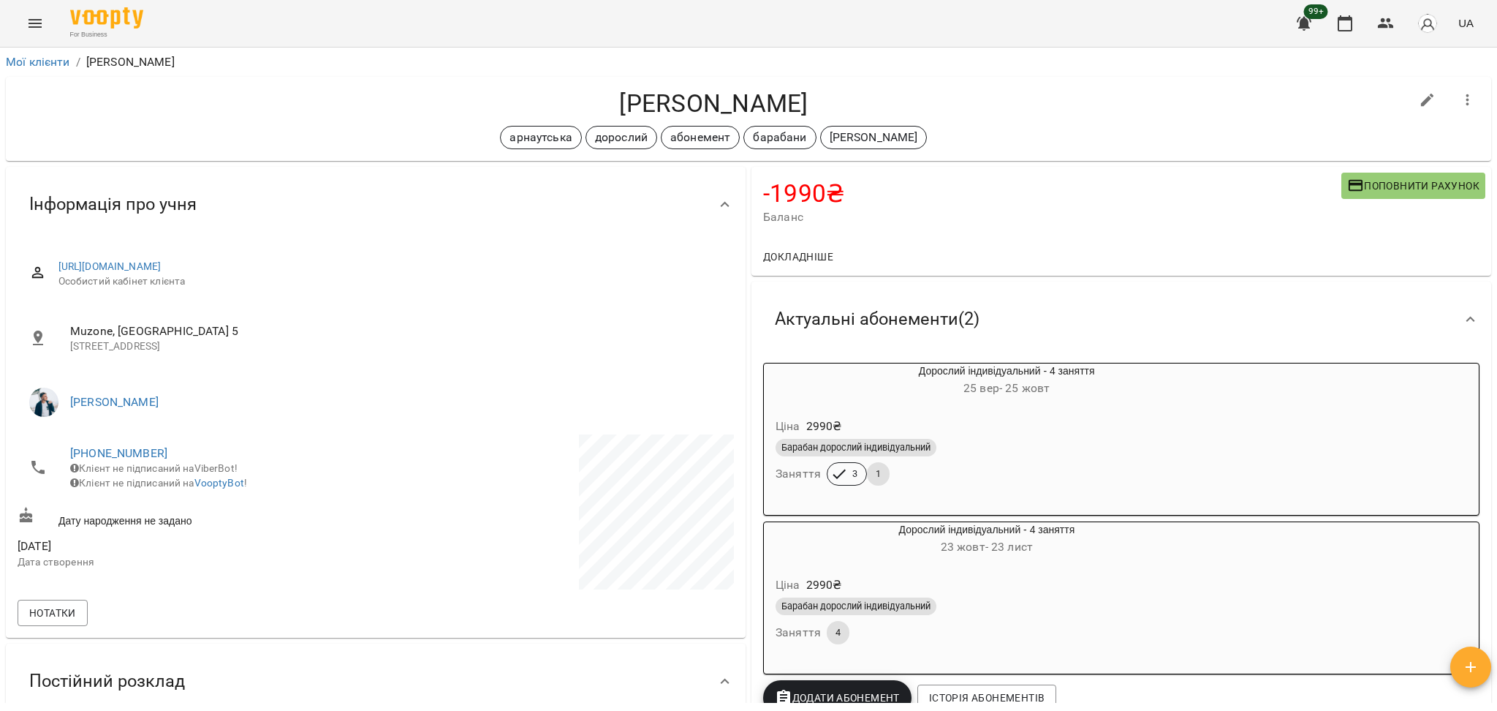
drag, startPoint x: 615, startPoint y: 106, endPoint x: 864, endPoint y: 106, distance: 248.6
click at [864, 106] on h4 "Гончарук Ірина" at bounding box center [714, 103] width 1393 height 30
copy h4 "Гончарук Ірина"
click at [1334, 44] on div "For Business 99+ UA" at bounding box center [748, 23] width 1497 height 47
click at [1337, 32] on button "button" at bounding box center [1345, 23] width 35 height 35
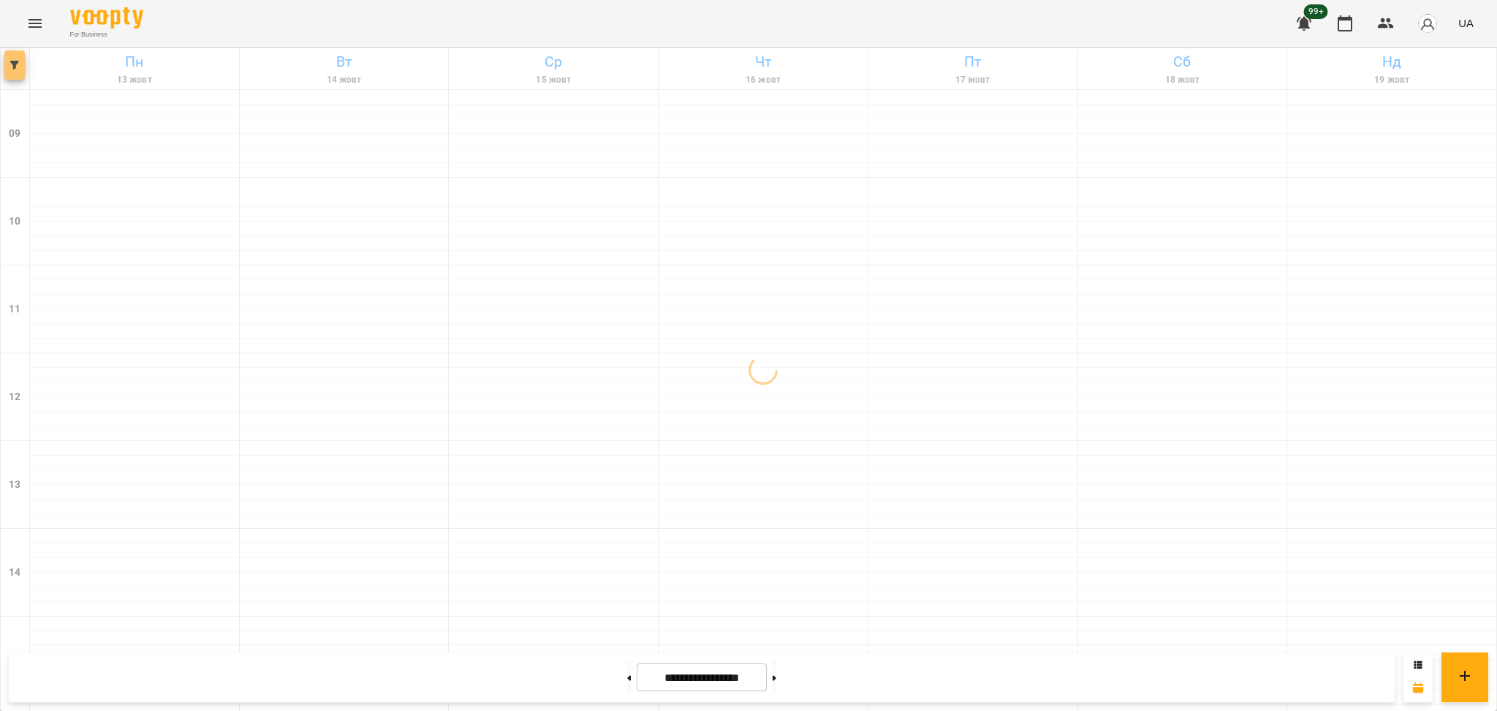
click at [18, 62] on icon "button" at bounding box center [14, 65] width 9 height 9
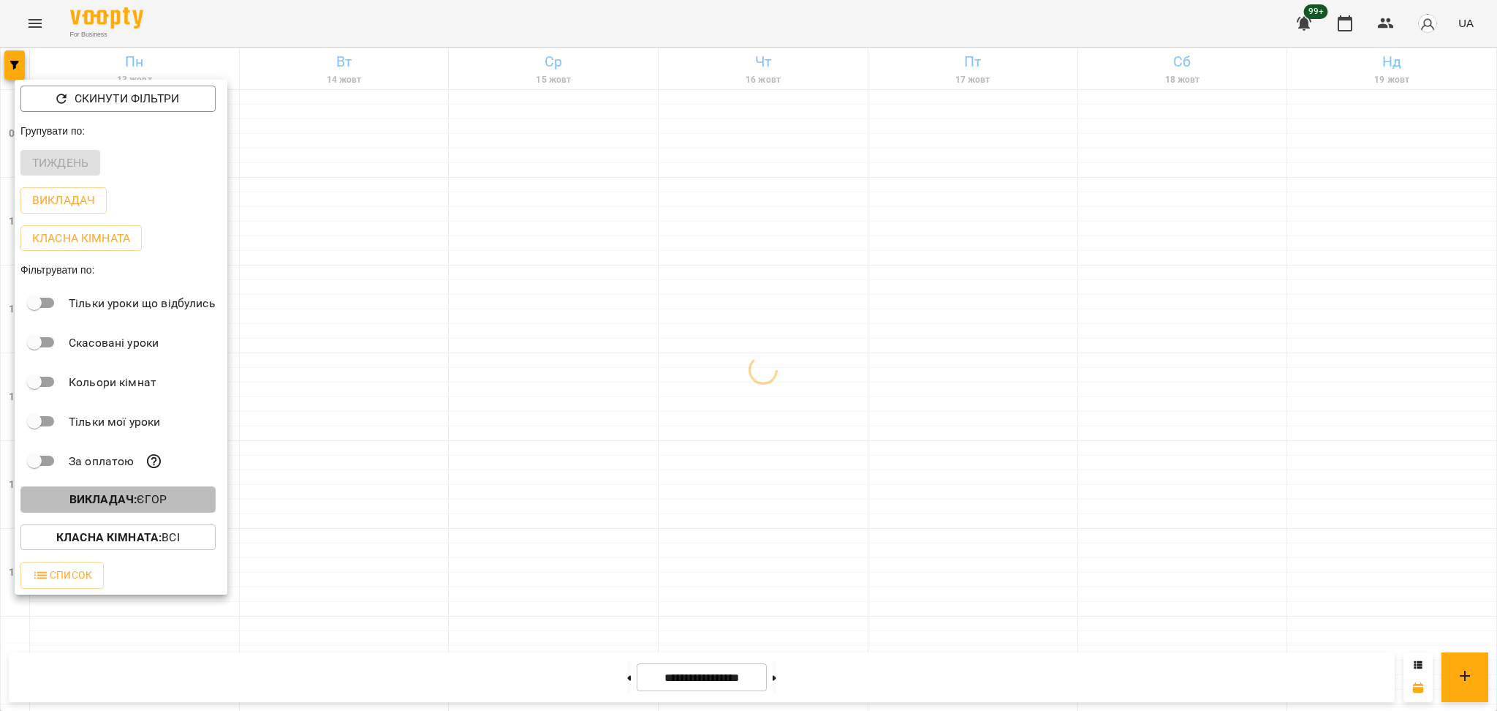
click at [151, 493] on button "Викладач : Єгор" at bounding box center [117, 499] width 195 height 26
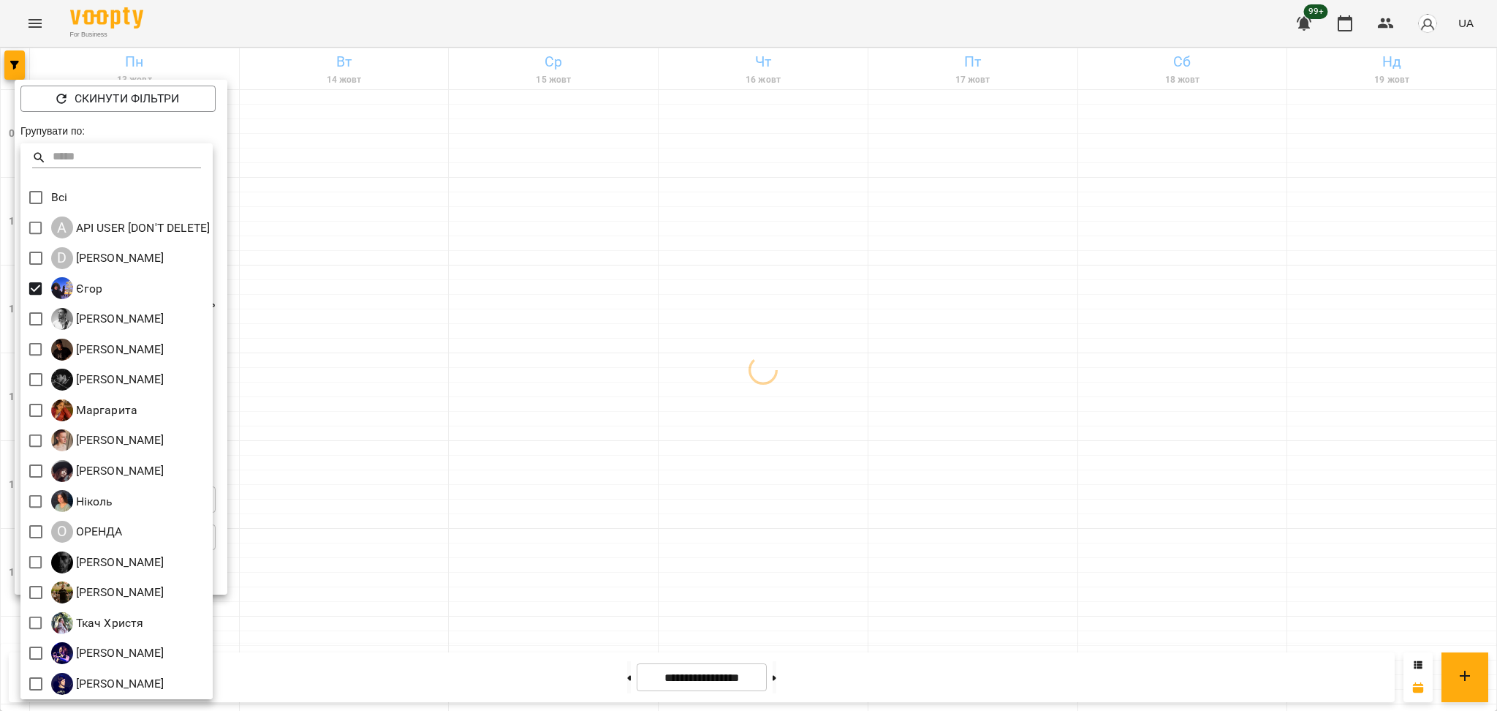
click at [413, 378] on div at bounding box center [748, 355] width 1497 height 711
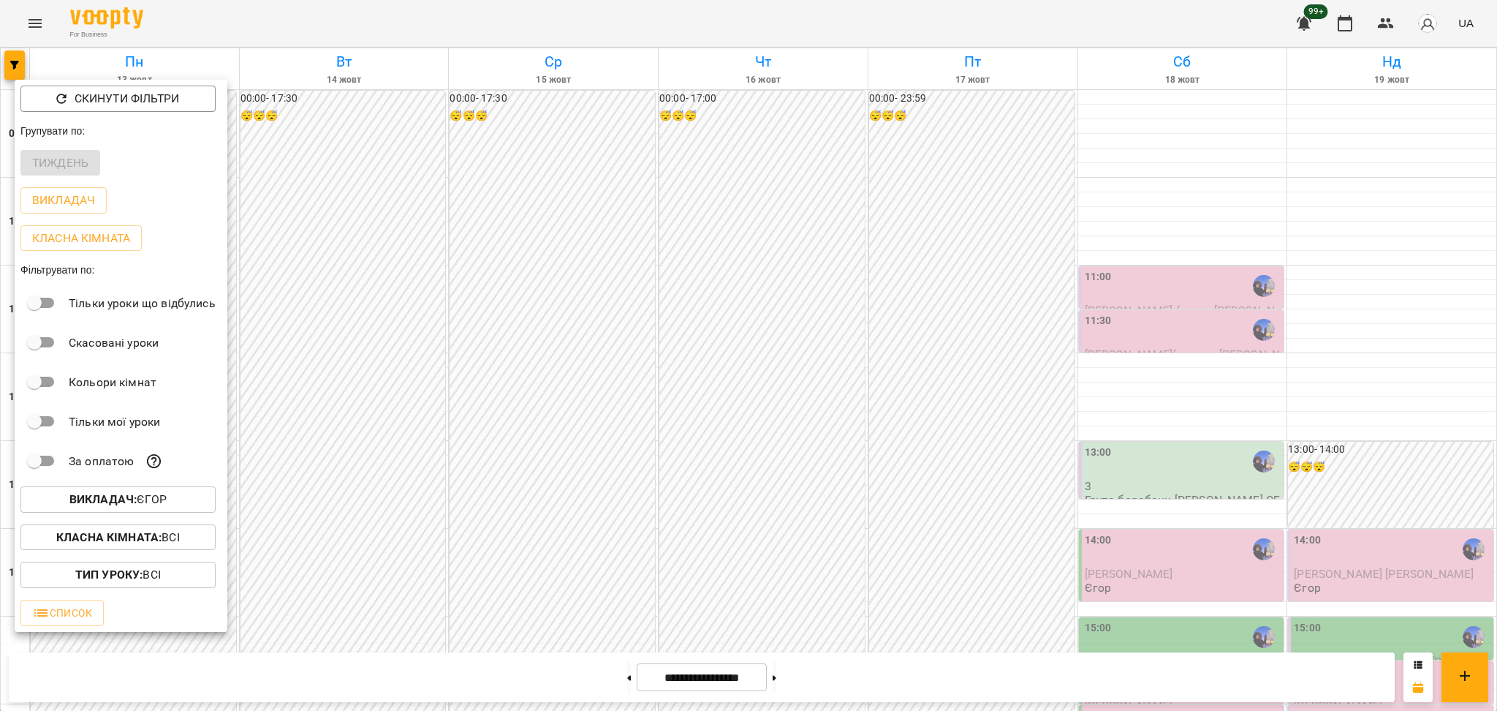
click at [277, 536] on div at bounding box center [748, 355] width 1497 height 711
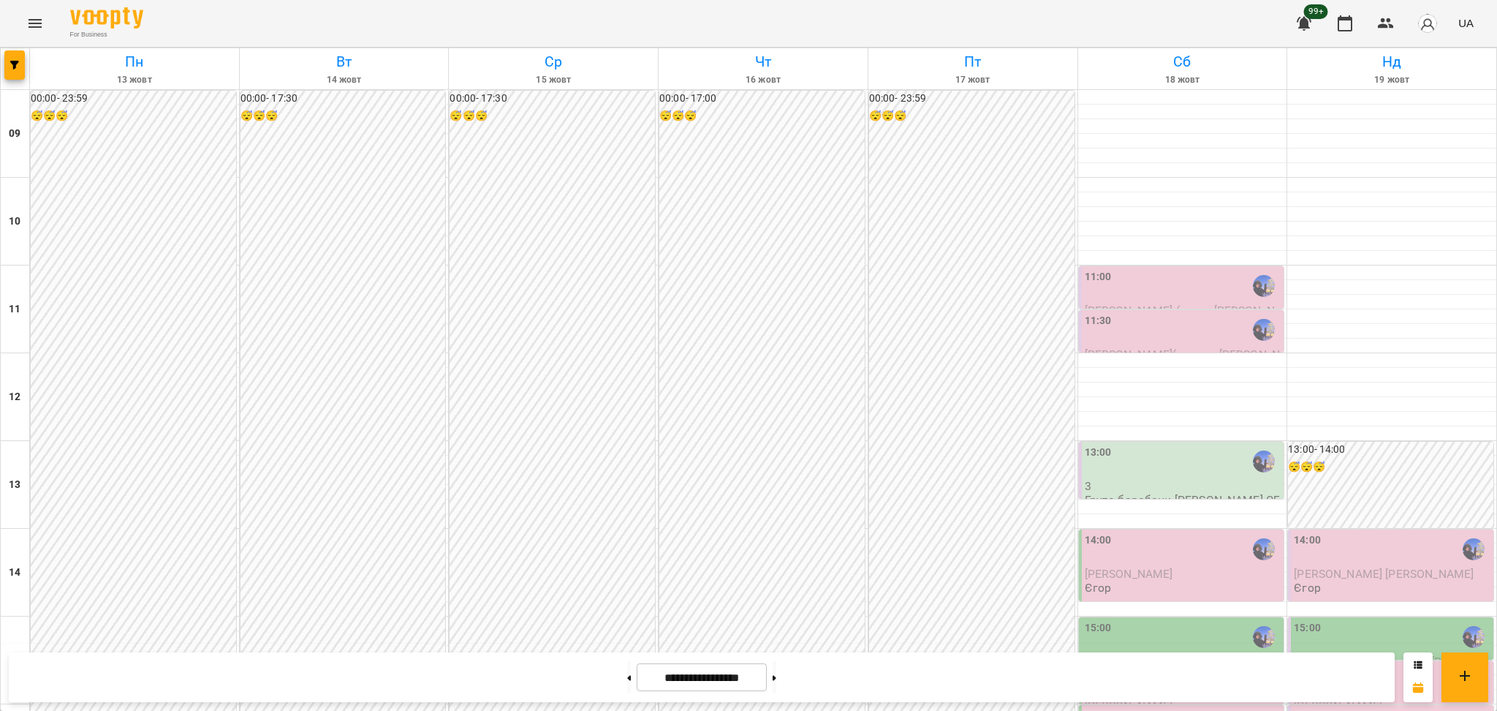
click at [515, 418] on div "00:00 - 17:30 😴😴😴" at bounding box center [552, 463] width 205 height 744
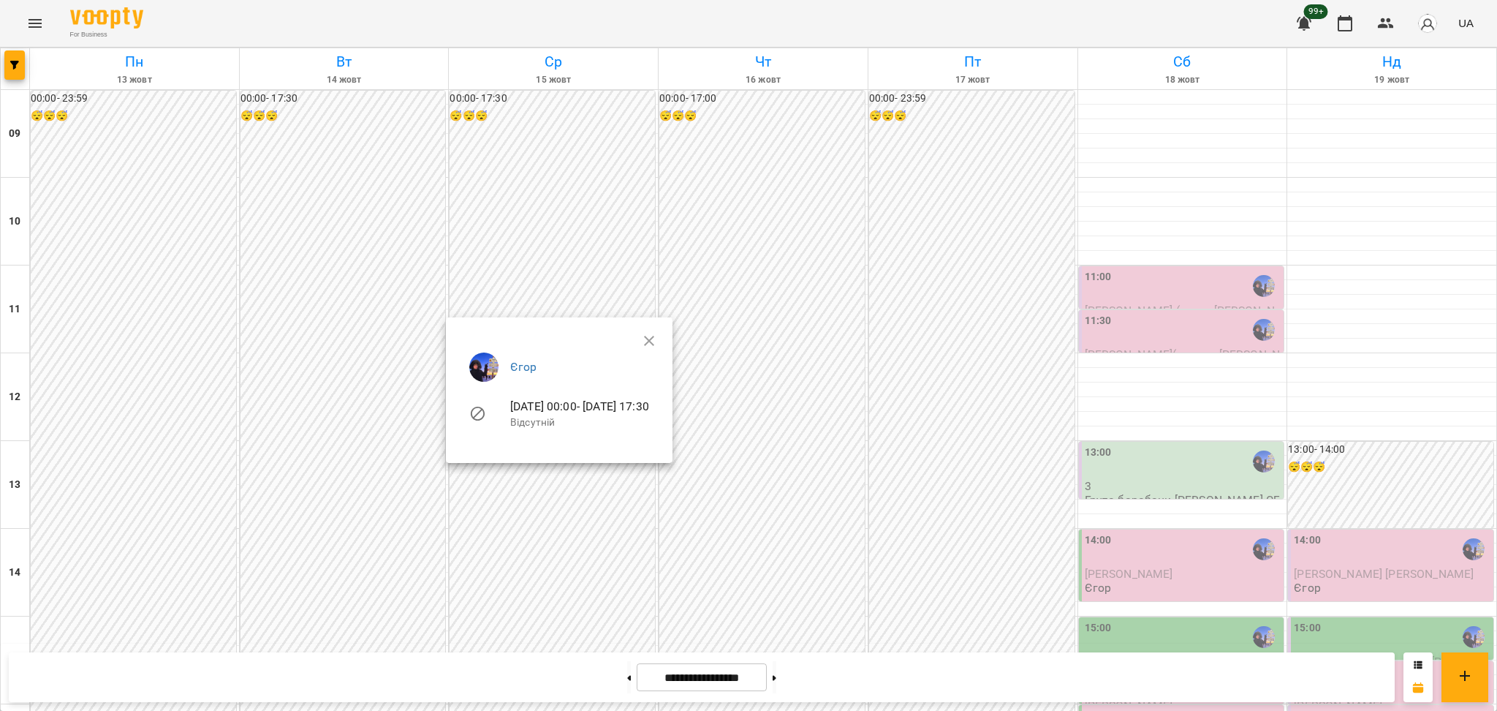
click at [776, 522] on div at bounding box center [748, 355] width 1497 height 711
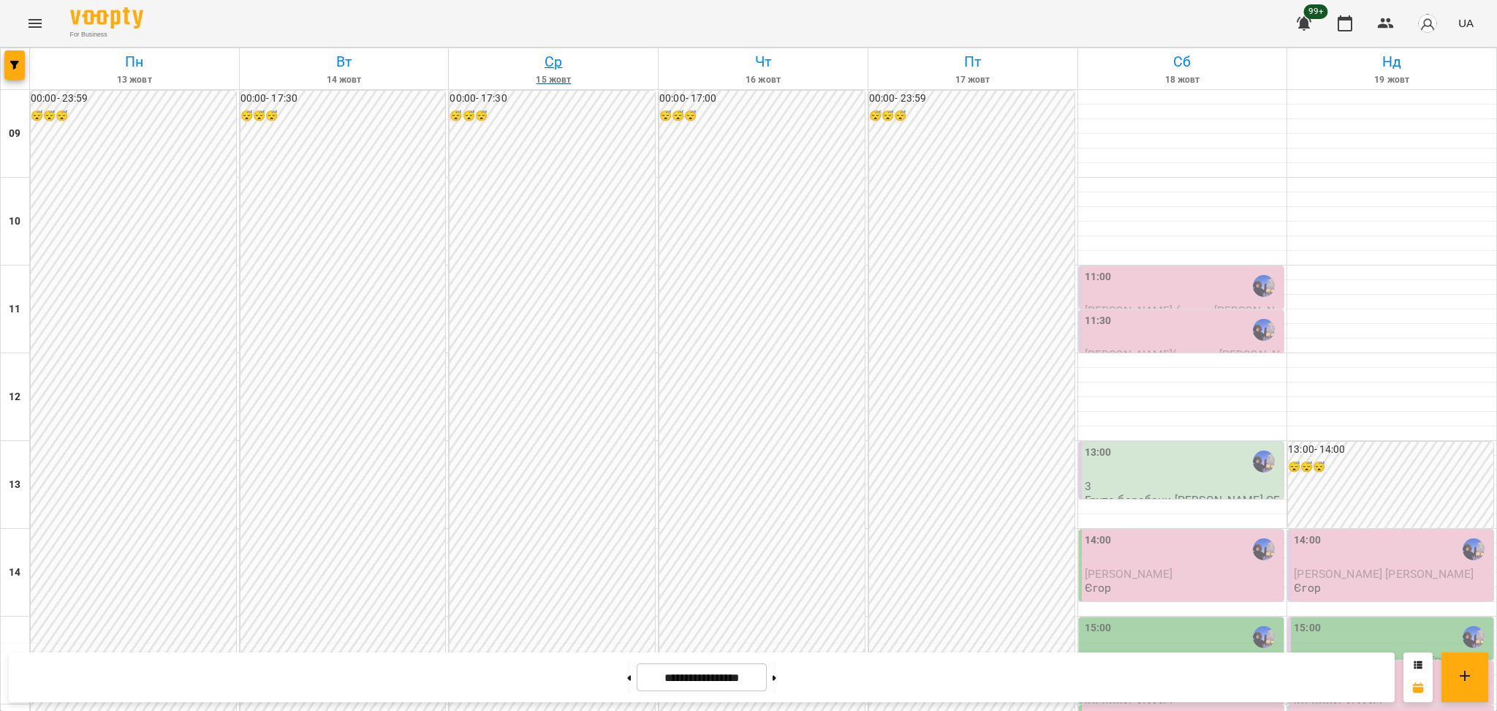
scroll to position [390, 0]
click at [15, 27] on div "For Business 99+ UA" at bounding box center [748, 23] width 1497 height 47
click at [21, 26] on button "Menu" at bounding box center [35, 23] width 35 height 35
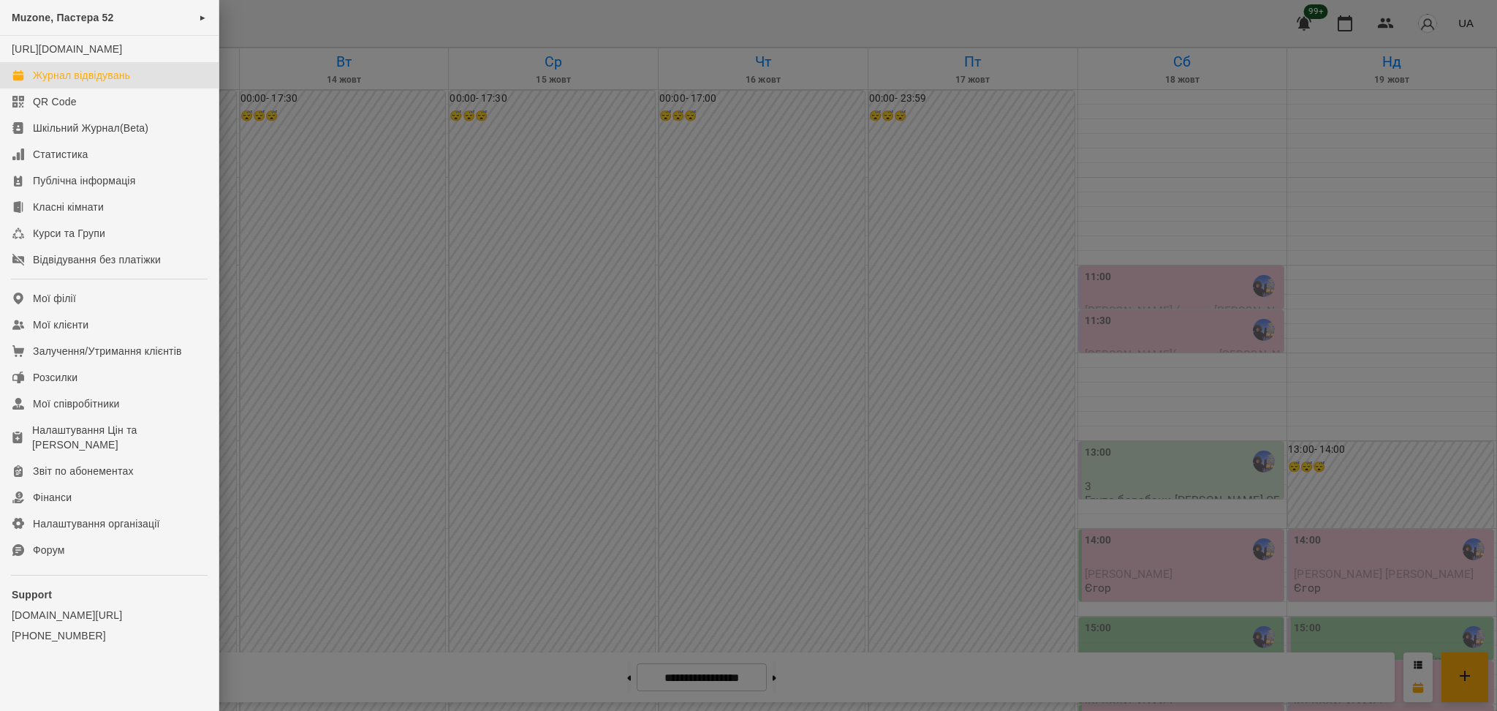
click at [233, 134] on div at bounding box center [748, 355] width 1497 height 711
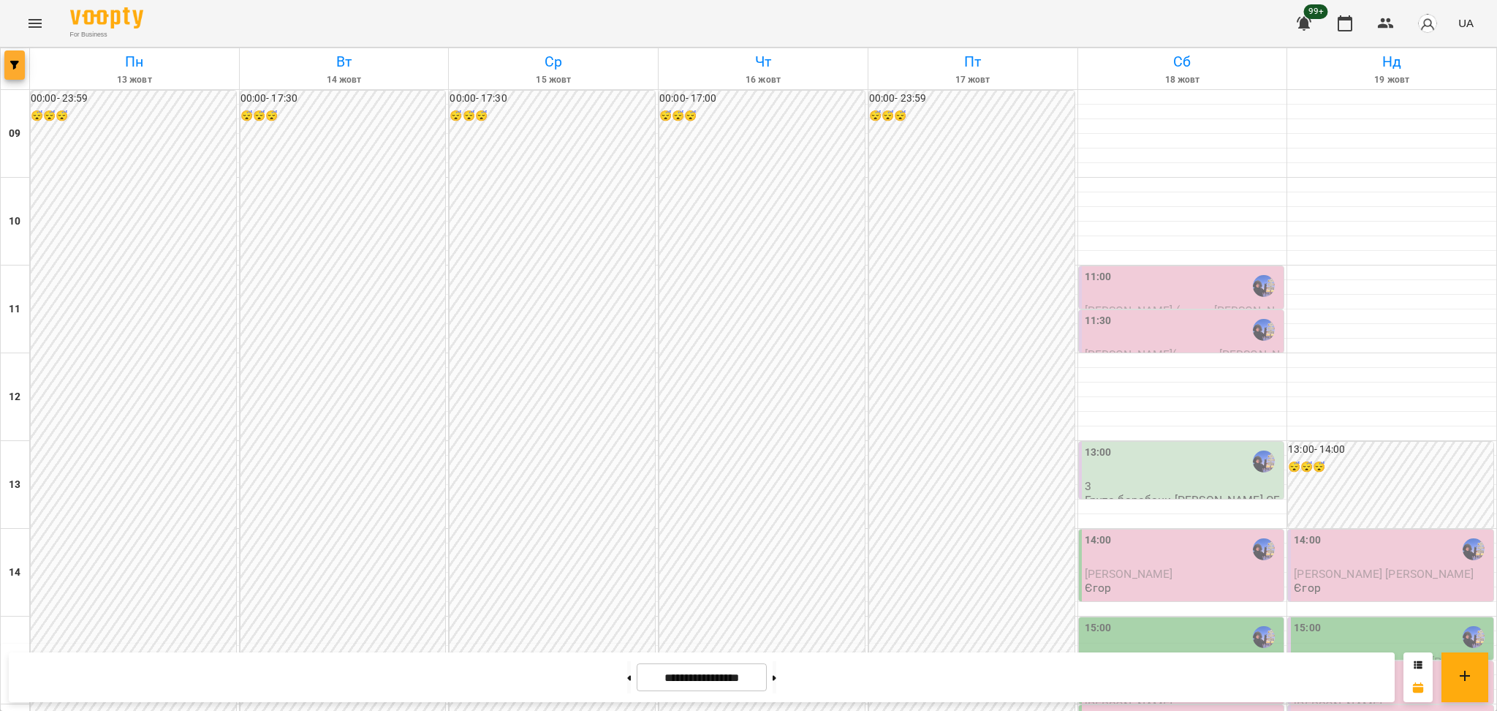
click at [10, 67] on icon "button" at bounding box center [14, 65] width 9 height 9
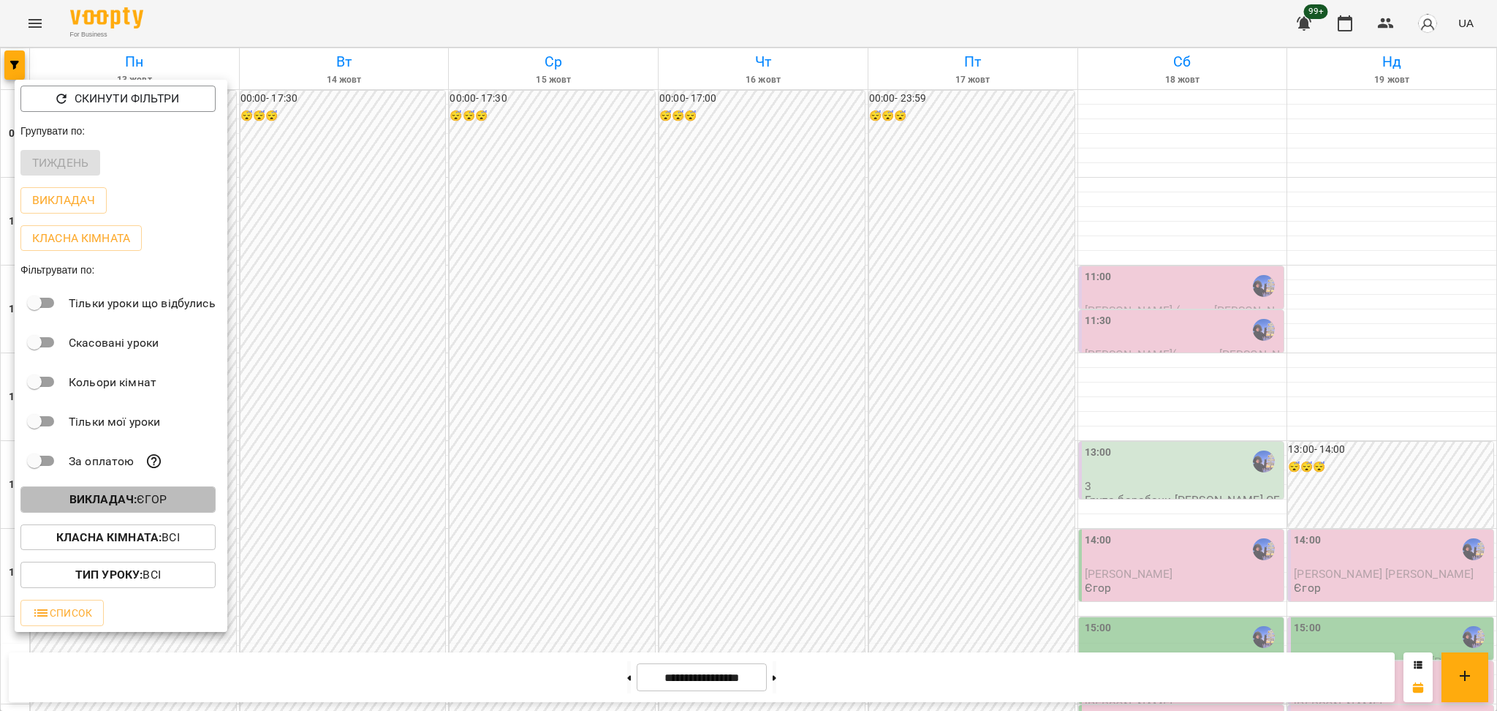
click at [180, 508] on span "Викладач : Єгор" at bounding box center [118, 500] width 172 height 18
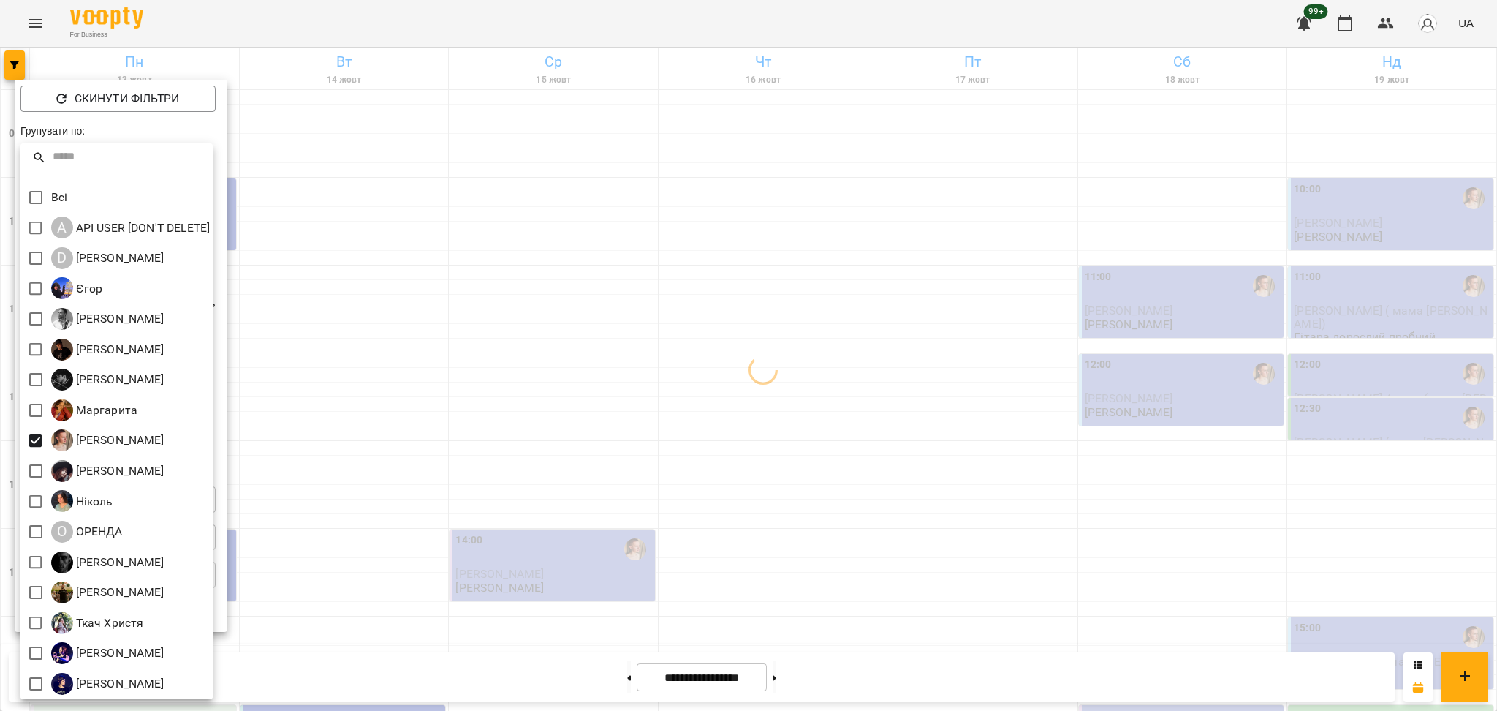
click at [694, 263] on div at bounding box center [748, 355] width 1497 height 711
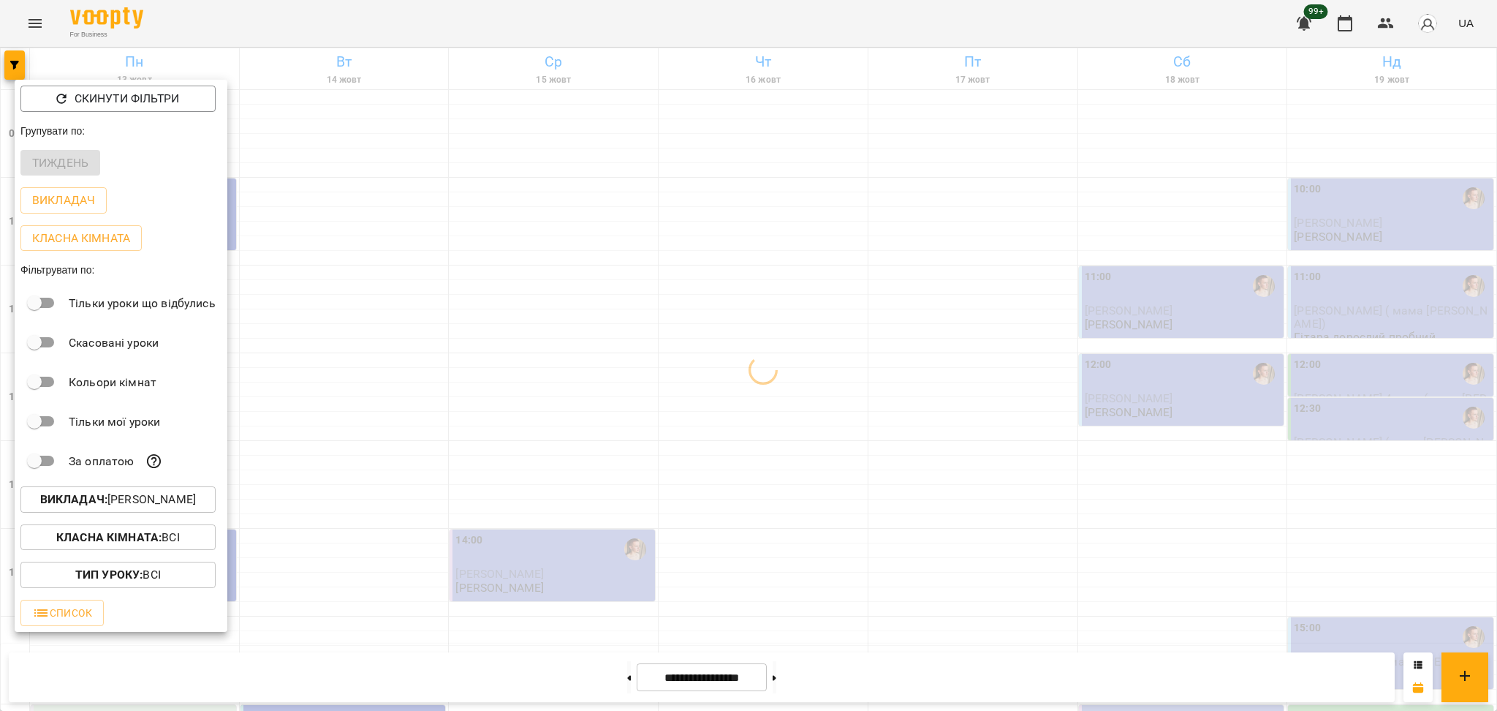
click at [568, 278] on div at bounding box center [748, 355] width 1497 height 711
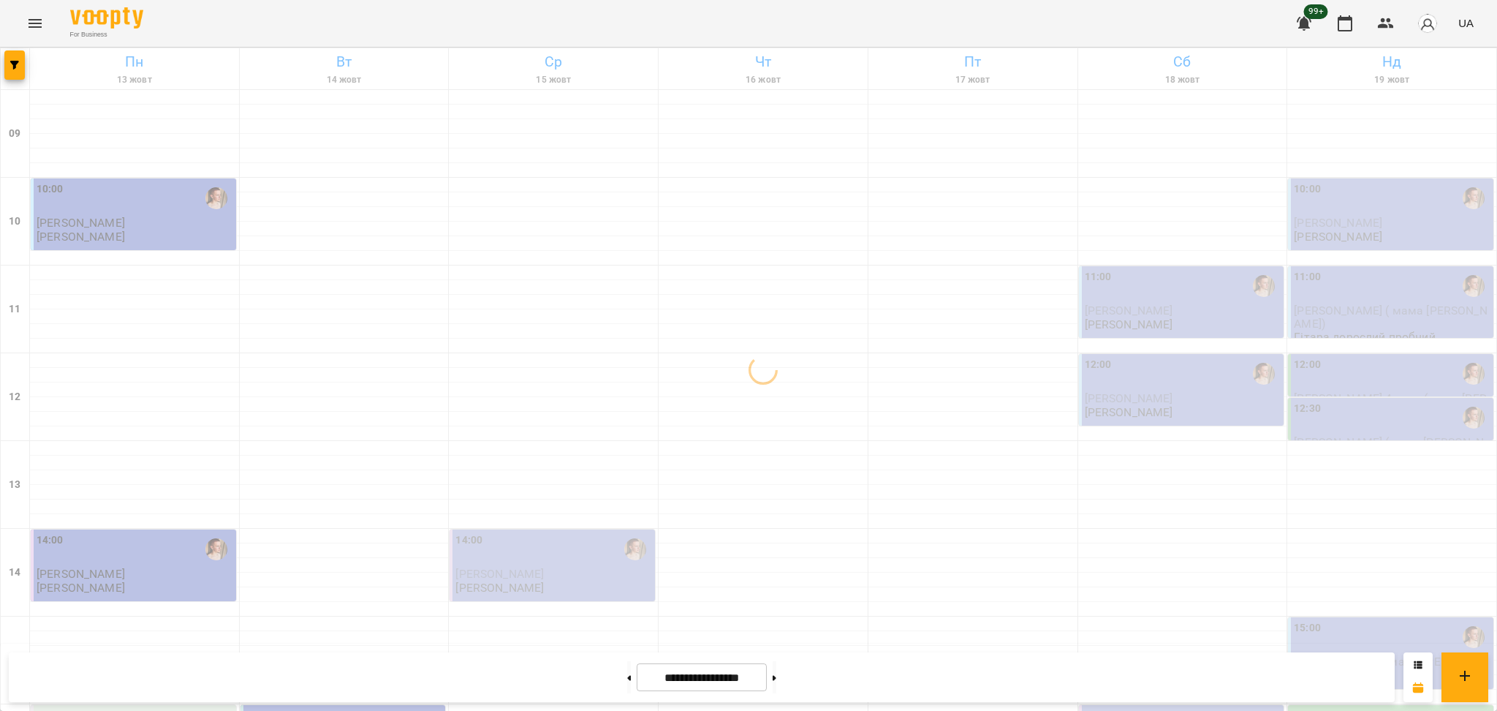
scroll to position [97, 0]
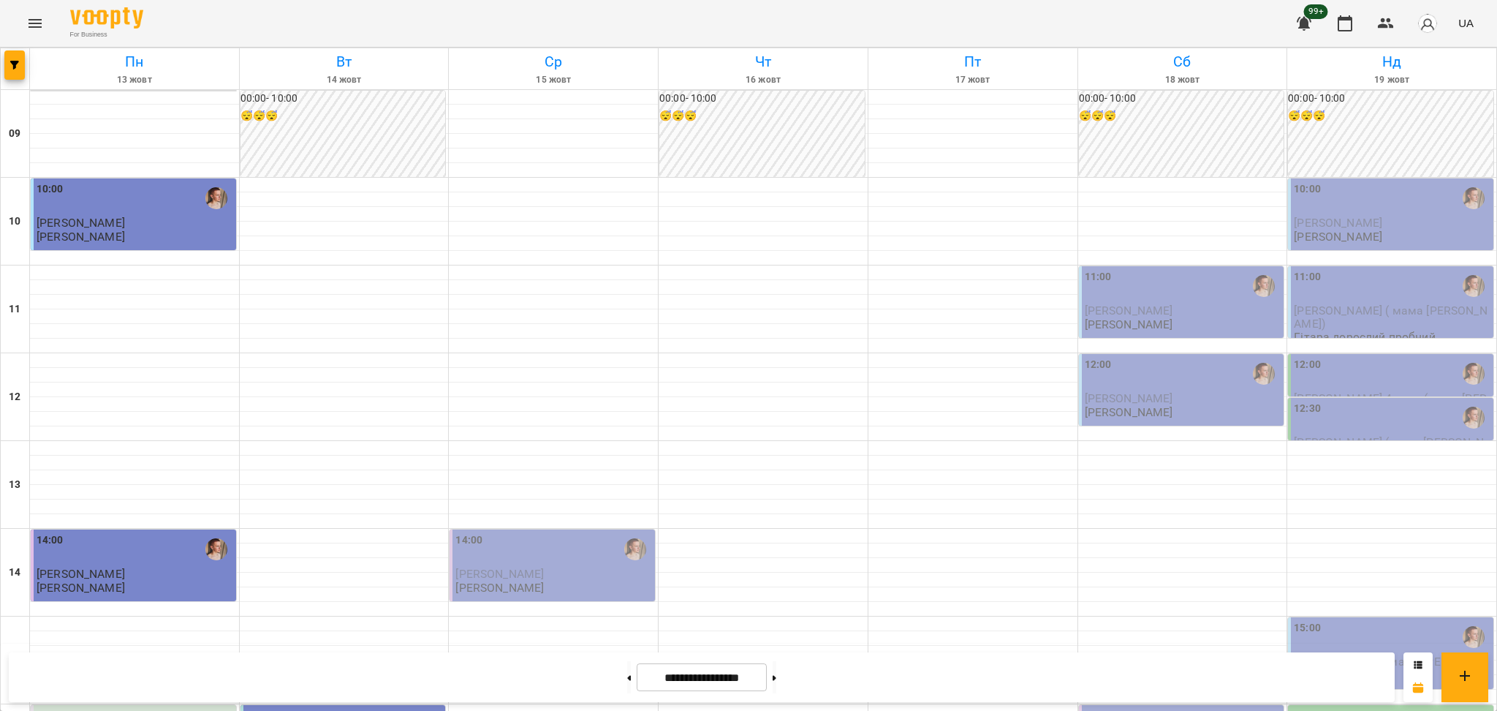
click at [26, 26] on icon "Menu" at bounding box center [35, 24] width 18 height 18
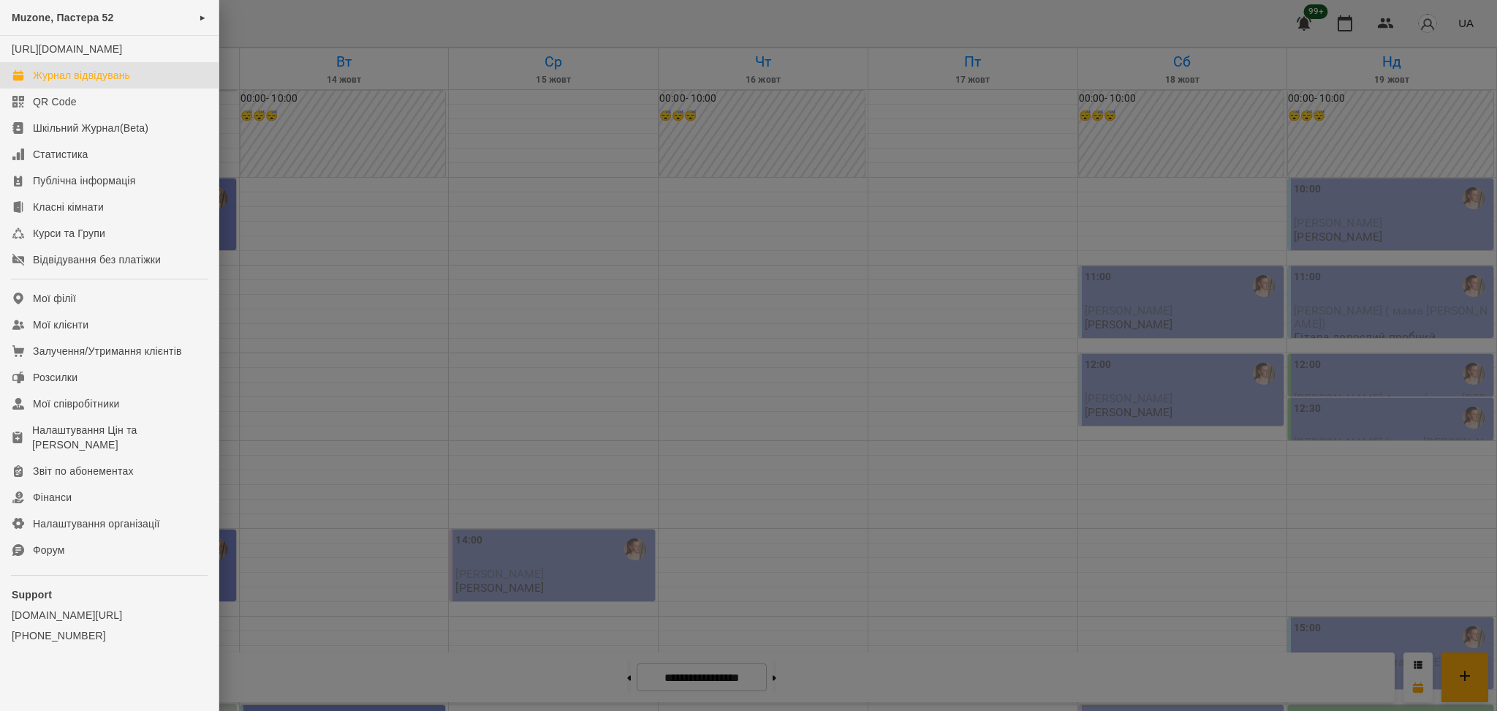
click at [379, 121] on div at bounding box center [748, 355] width 1497 height 711
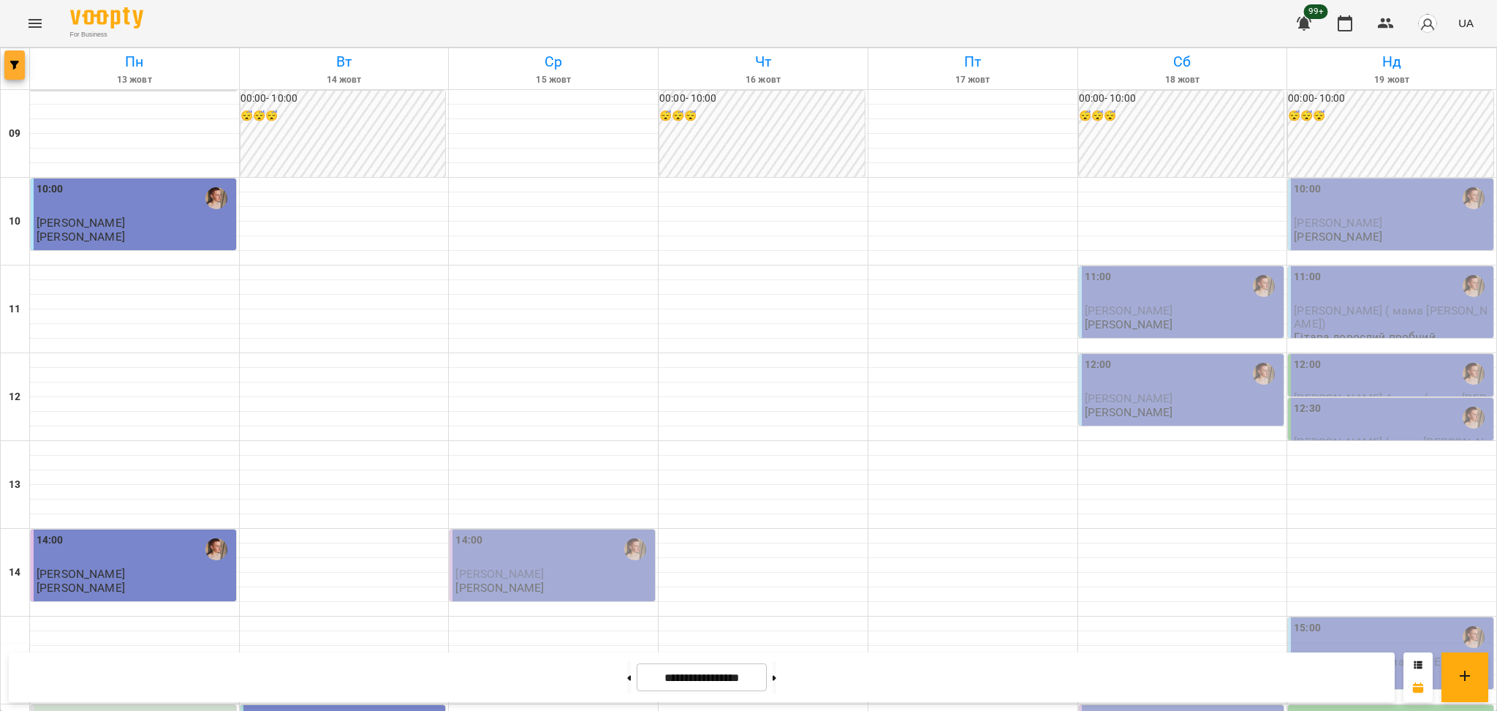
click at [20, 73] on button "button" at bounding box center [14, 64] width 20 height 29
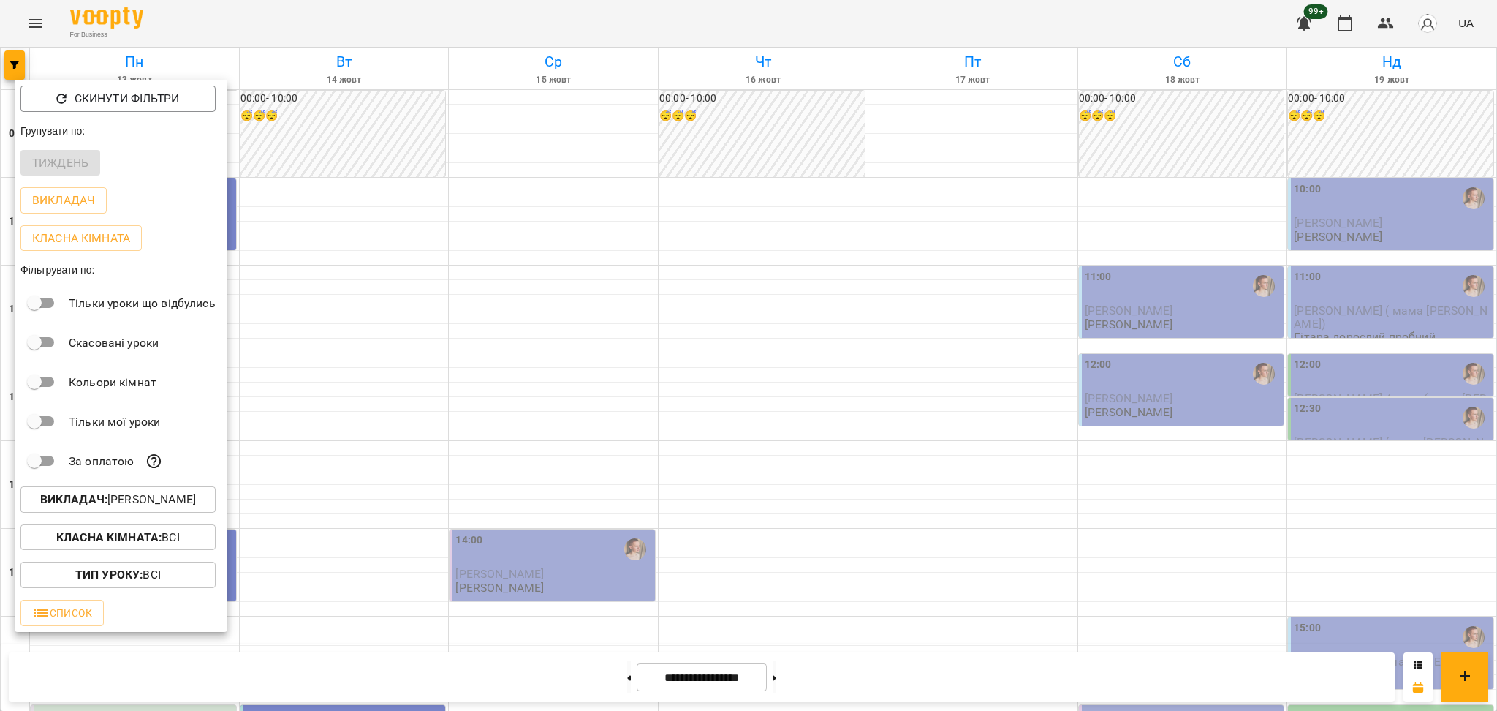
click at [156, 502] on p "Викладач : [PERSON_NAME]" at bounding box center [118, 500] width 156 height 18
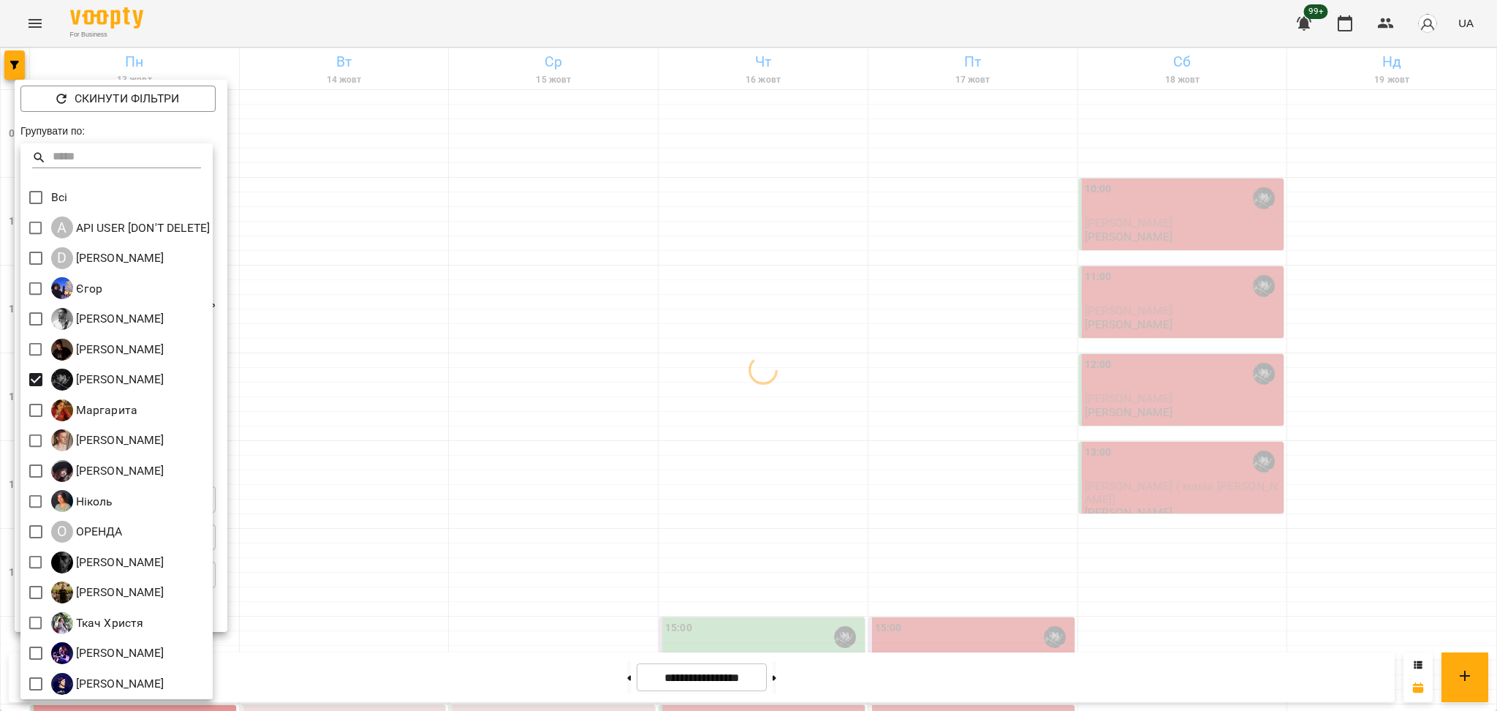
click at [663, 340] on div at bounding box center [748, 355] width 1497 height 711
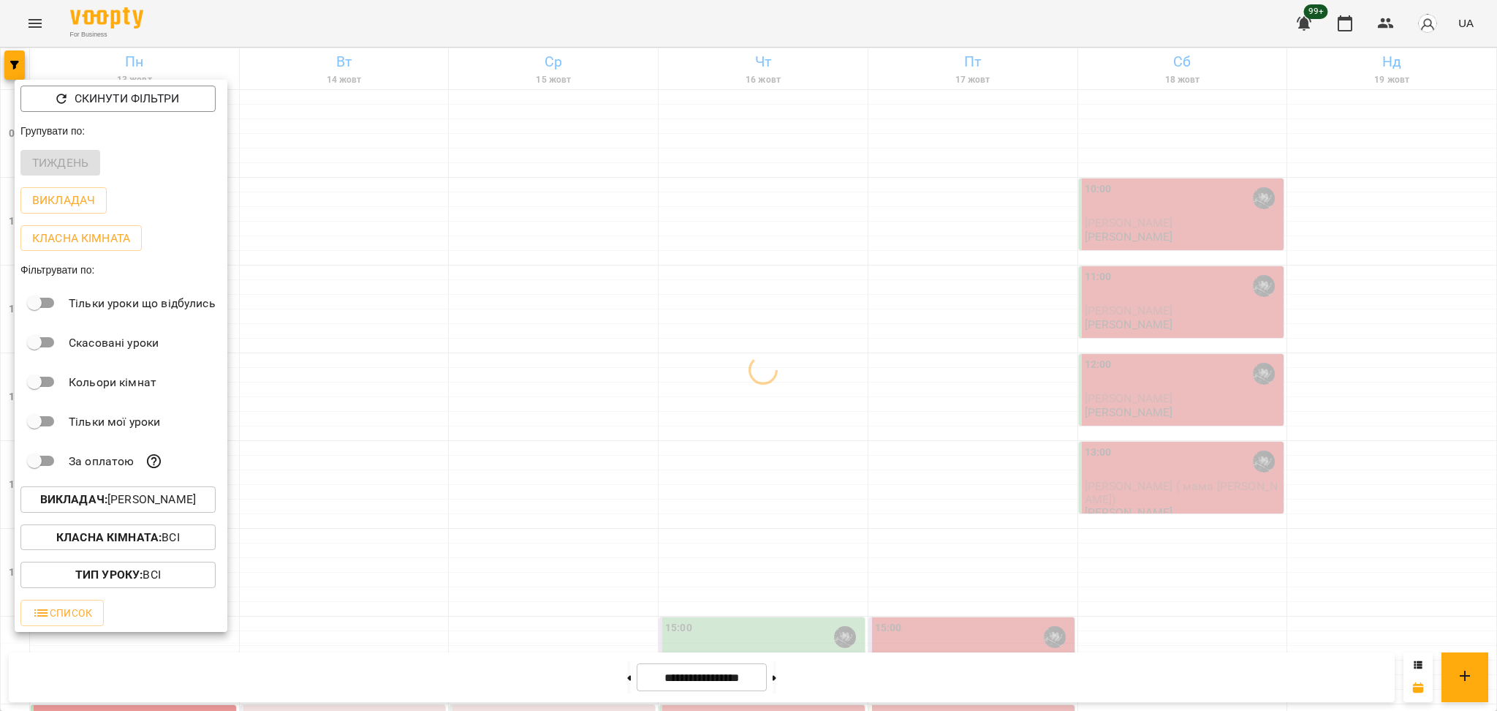
click at [639, 350] on div at bounding box center [748, 355] width 1497 height 711
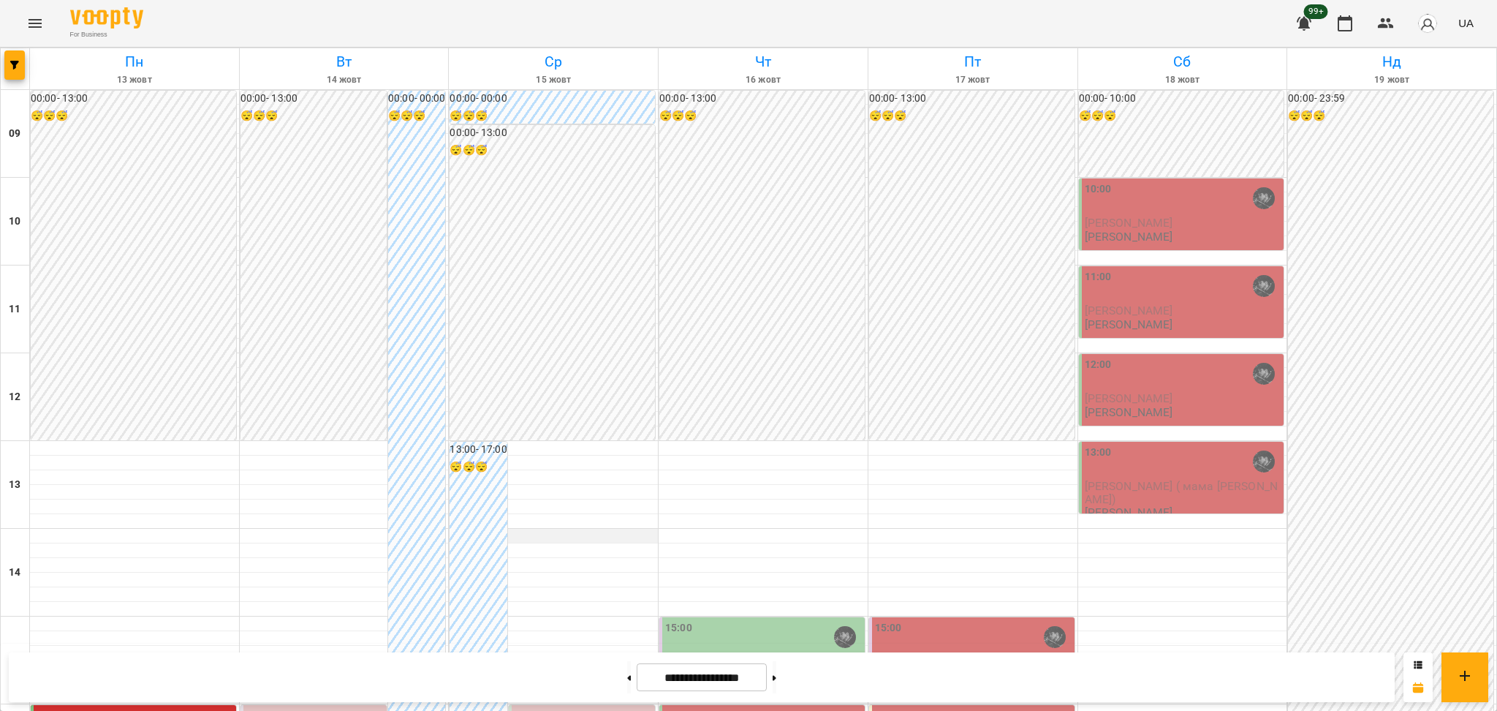
scroll to position [194, 0]
click at [20, 74] on button "button" at bounding box center [14, 64] width 20 height 29
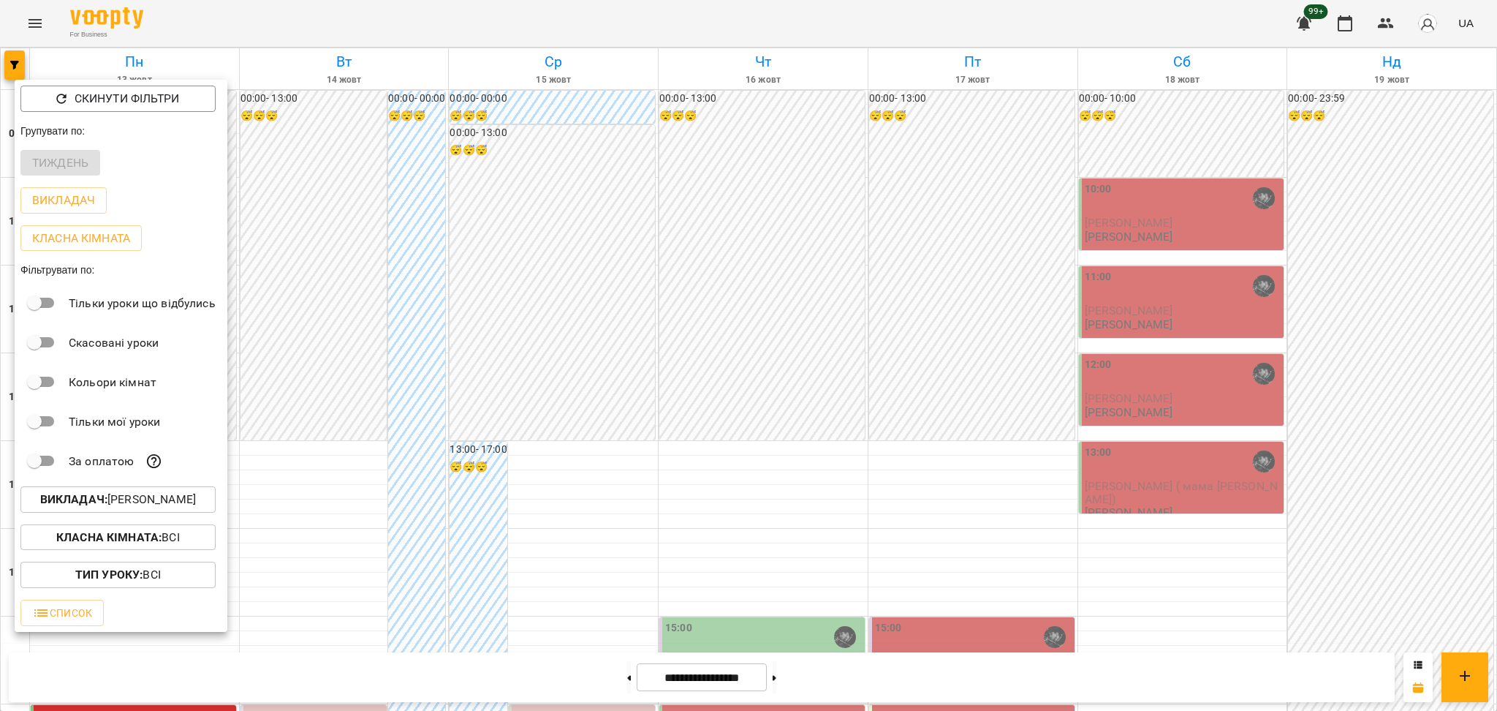
click at [196, 502] on p "Викладач : Козаченко Євгеній" at bounding box center [118, 500] width 156 height 18
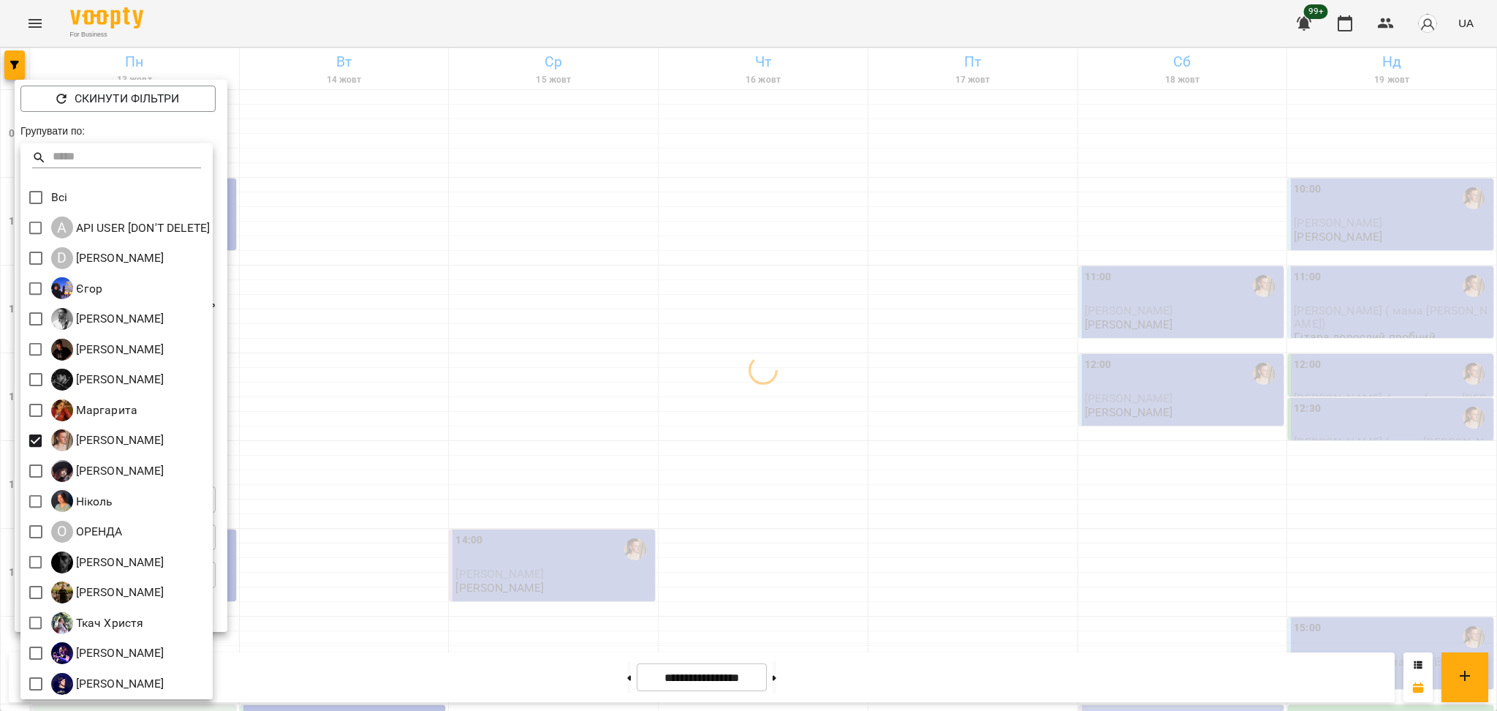
click at [449, 329] on div at bounding box center [748, 355] width 1497 height 711
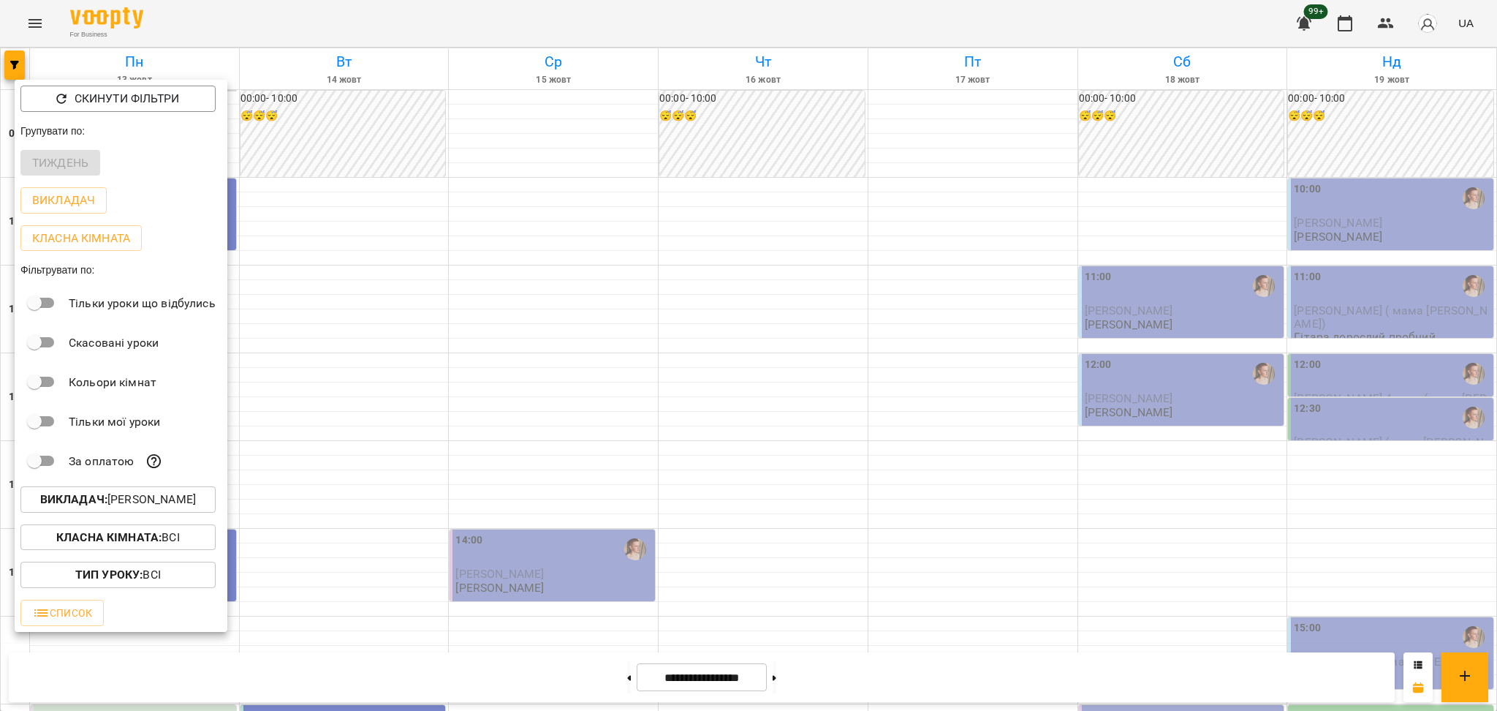
click at [441, 332] on div at bounding box center [748, 355] width 1497 height 711
click at [441, 332] on div "Скинути фільтри Групувати по: Тиждень Викладач Класна кімната Фільтрувати по: Т…" at bounding box center [748, 355] width 1497 height 711
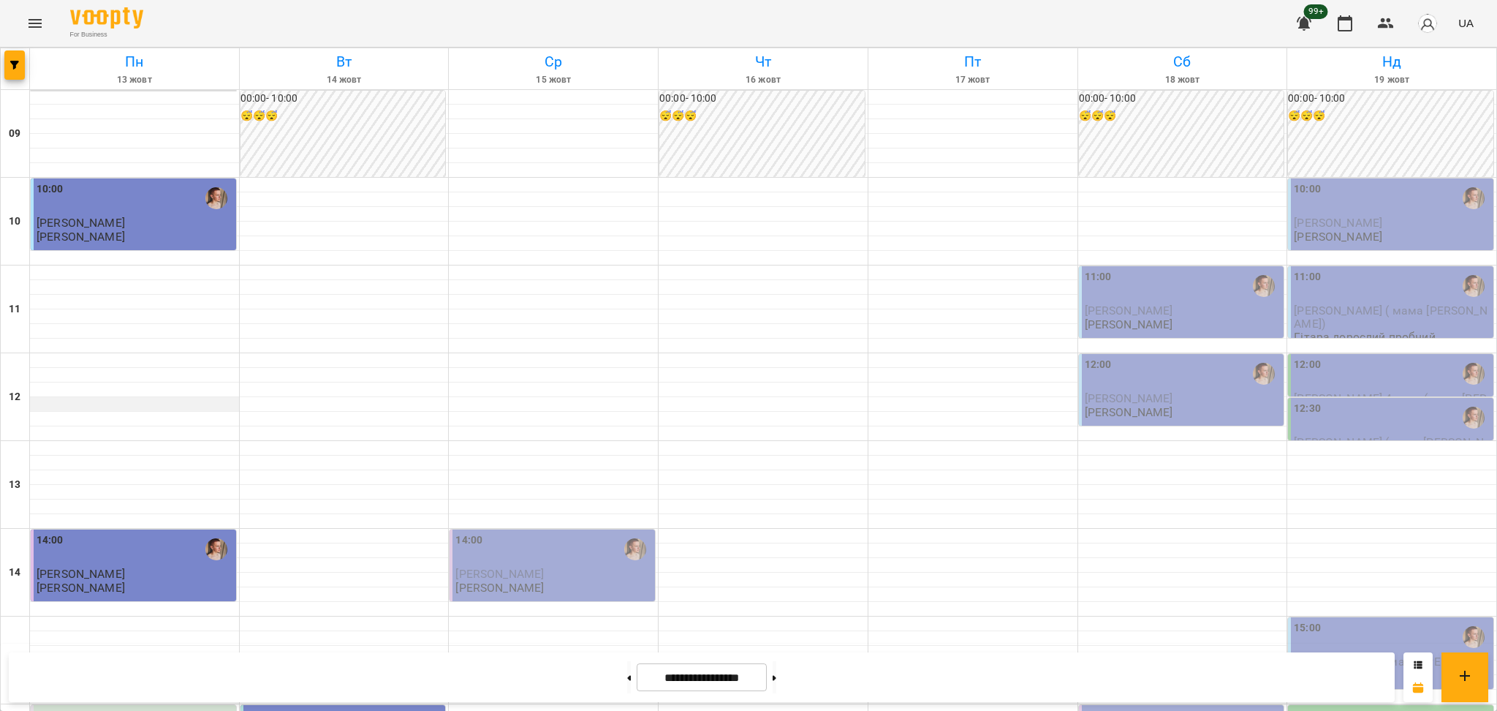
scroll to position [292, 0]
click at [16, 74] on button "button" at bounding box center [14, 64] width 20 height 29
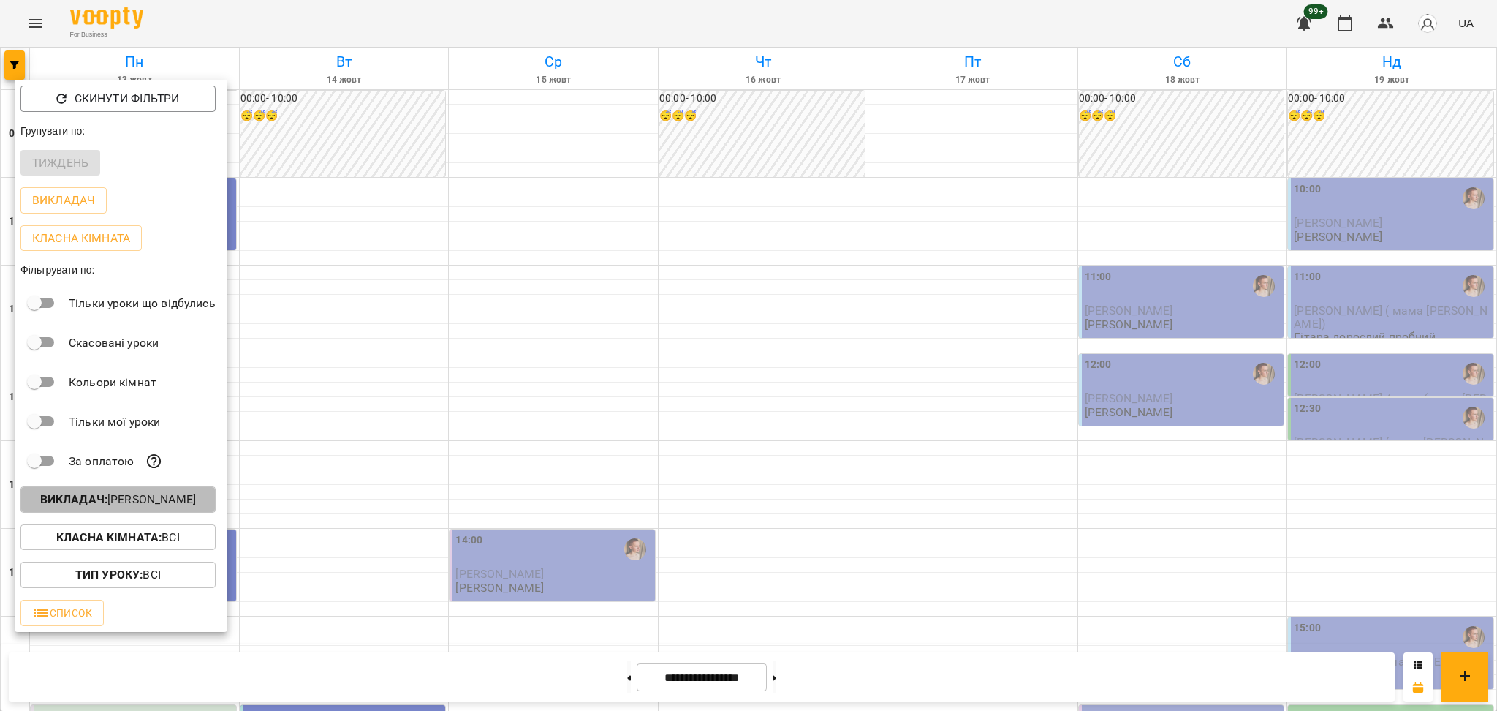
click at [185, 497] on span "Викладач : [PERSON_NAME]" at bounding box center [118, 500] width 172 height 18
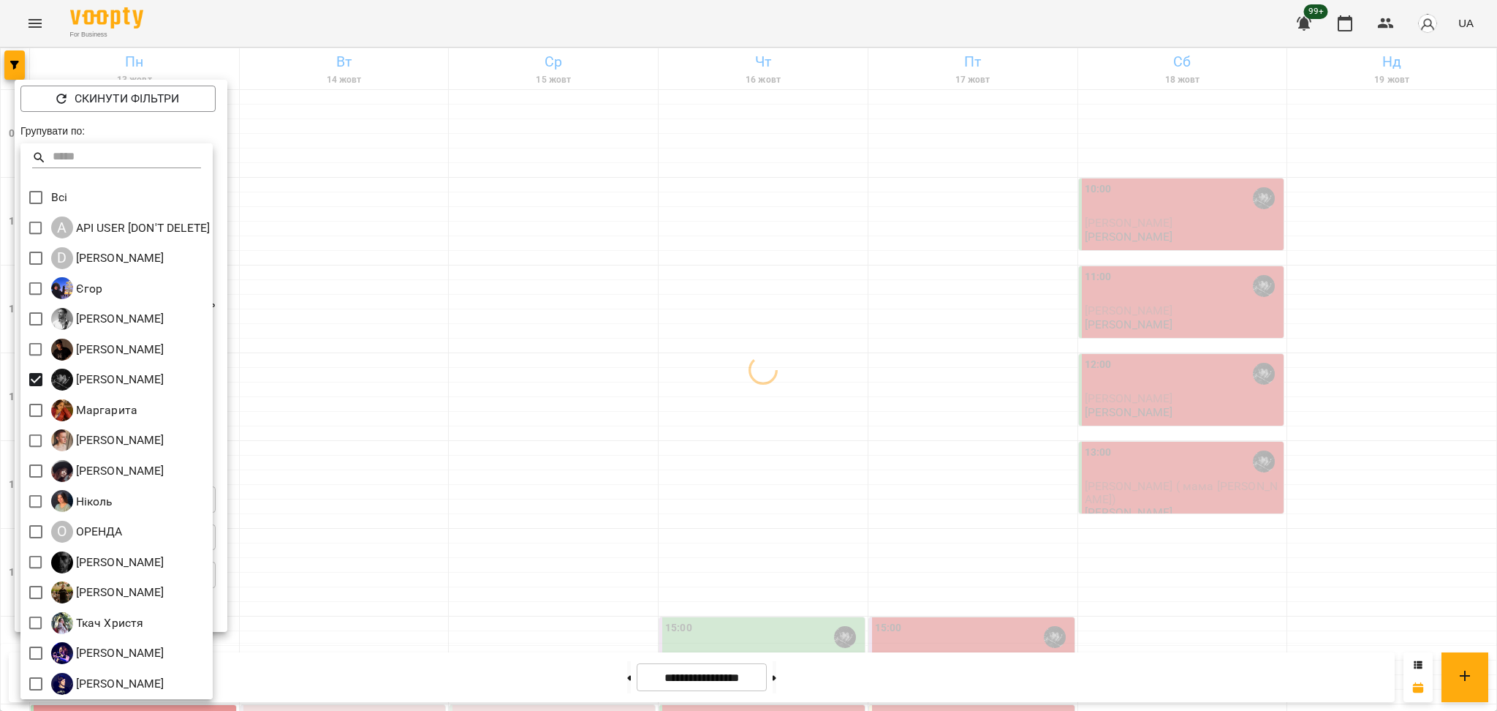
click at [577, 388] on div at bounding box center [748, 355] width 1497 height 711
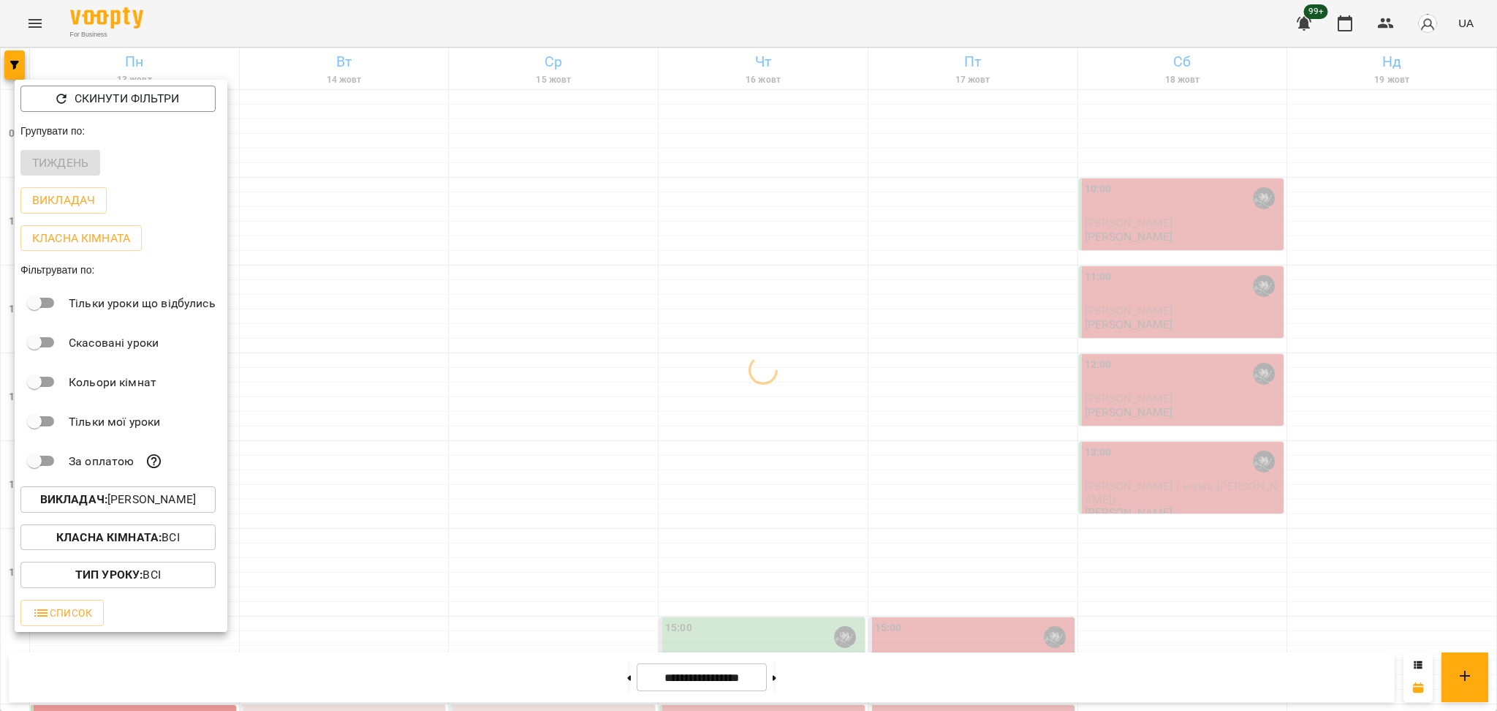
click at [559, 388] on div at bounding box center [748, 355] width 1497 height 711
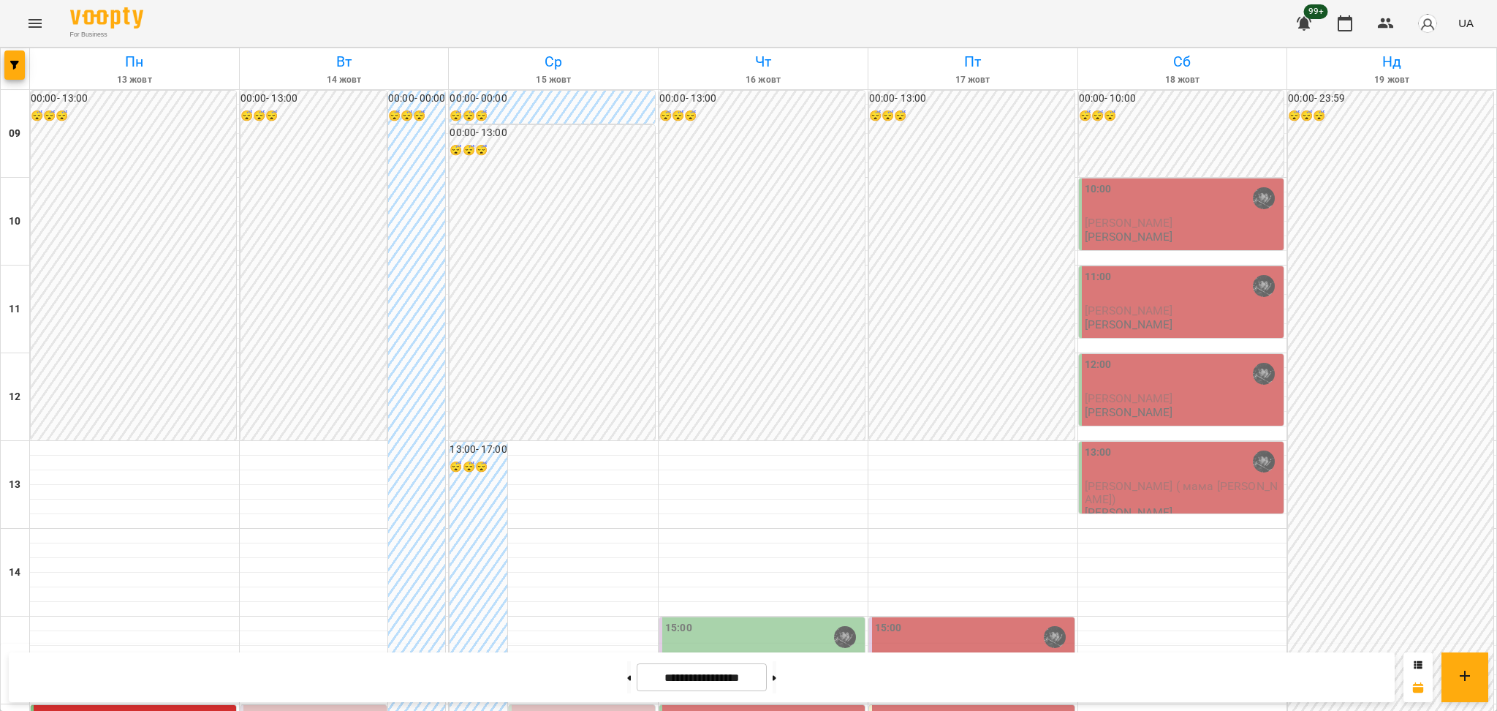
scroll to position [194, 0]
click at [14, 58] on button "button" at bounding box center [14, 64] width 20 height 29
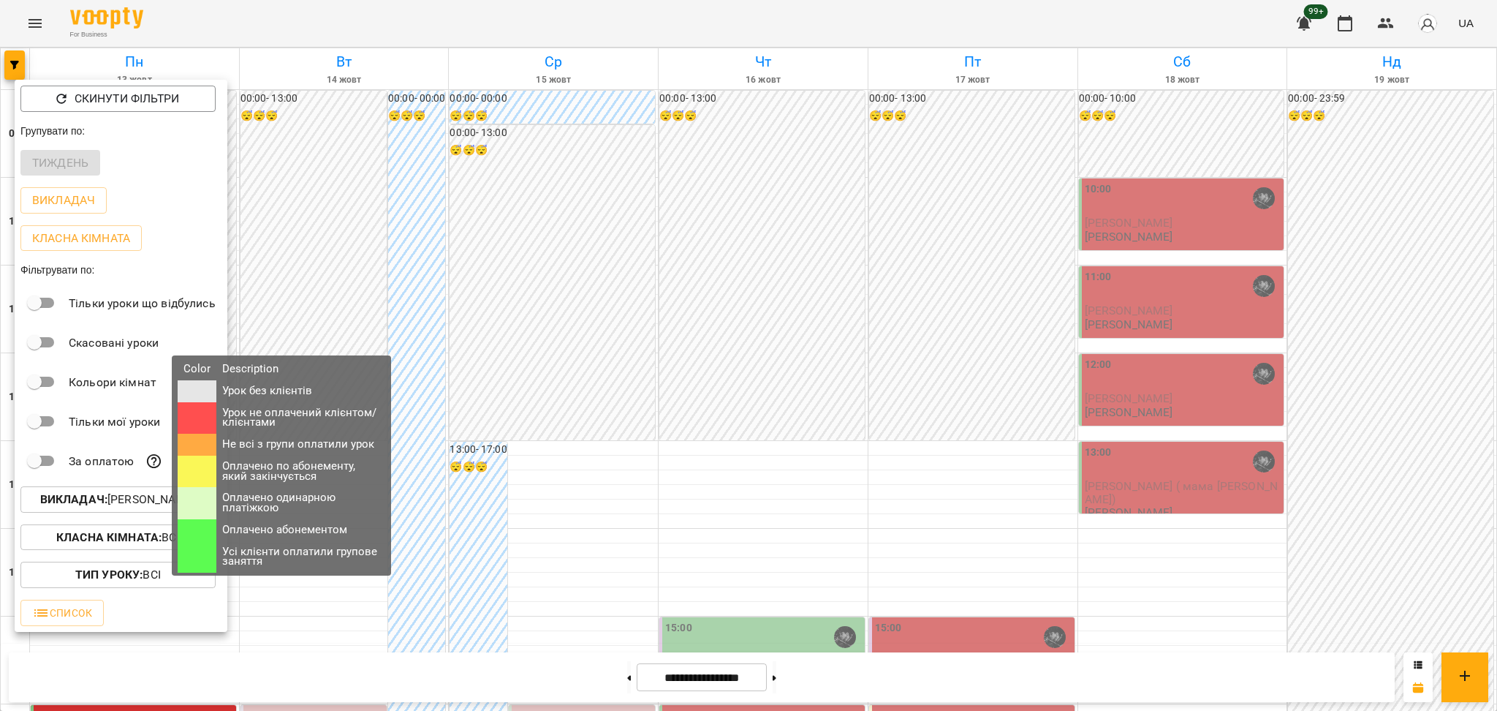
click at [162, 502] on div "Color Description Урок без клієнтів Урок не оплачений клієнтом/клієнтами Не всі…" at bounding box center [282, 465] width 240 height 220
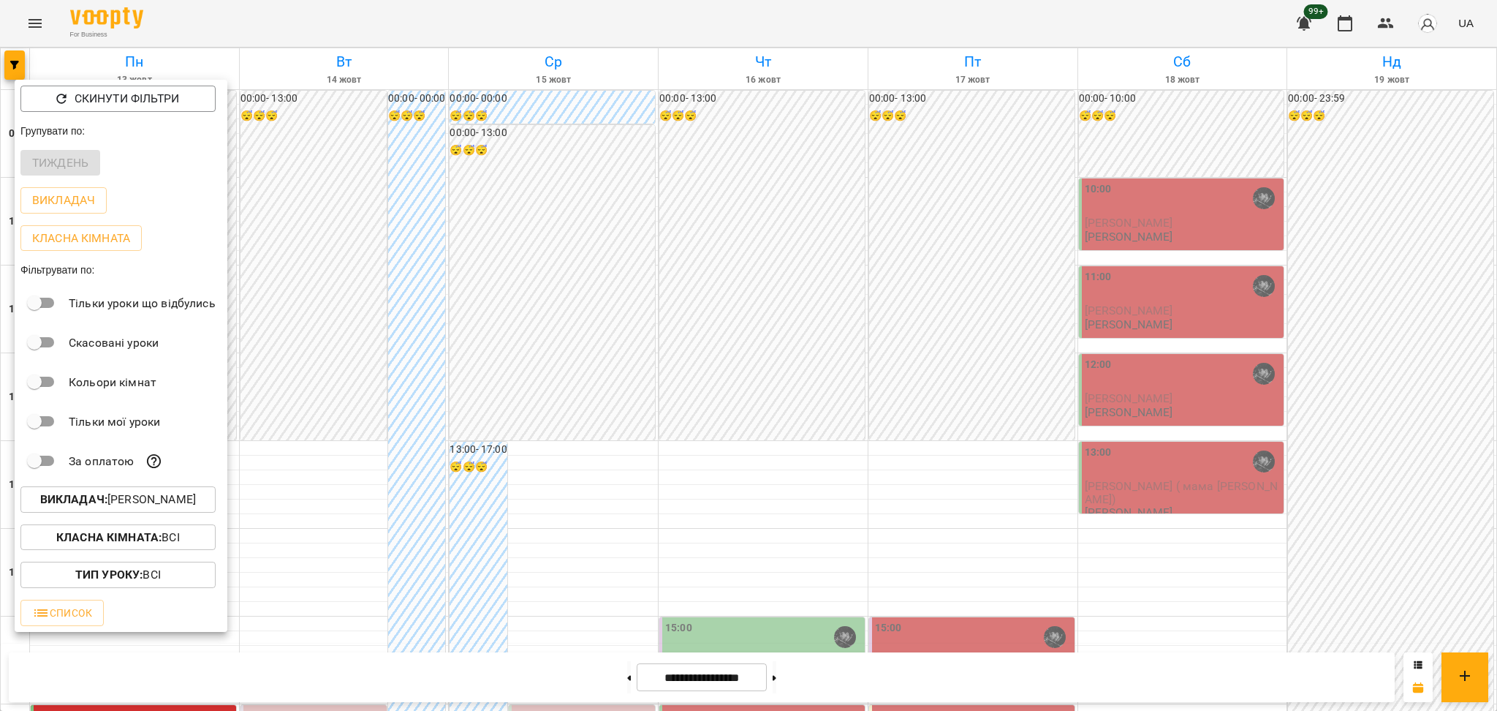
click at [159, 496] on p "Викладач : Козаченко Євгеній" at bounding box center [118, 500] width 156 height 18
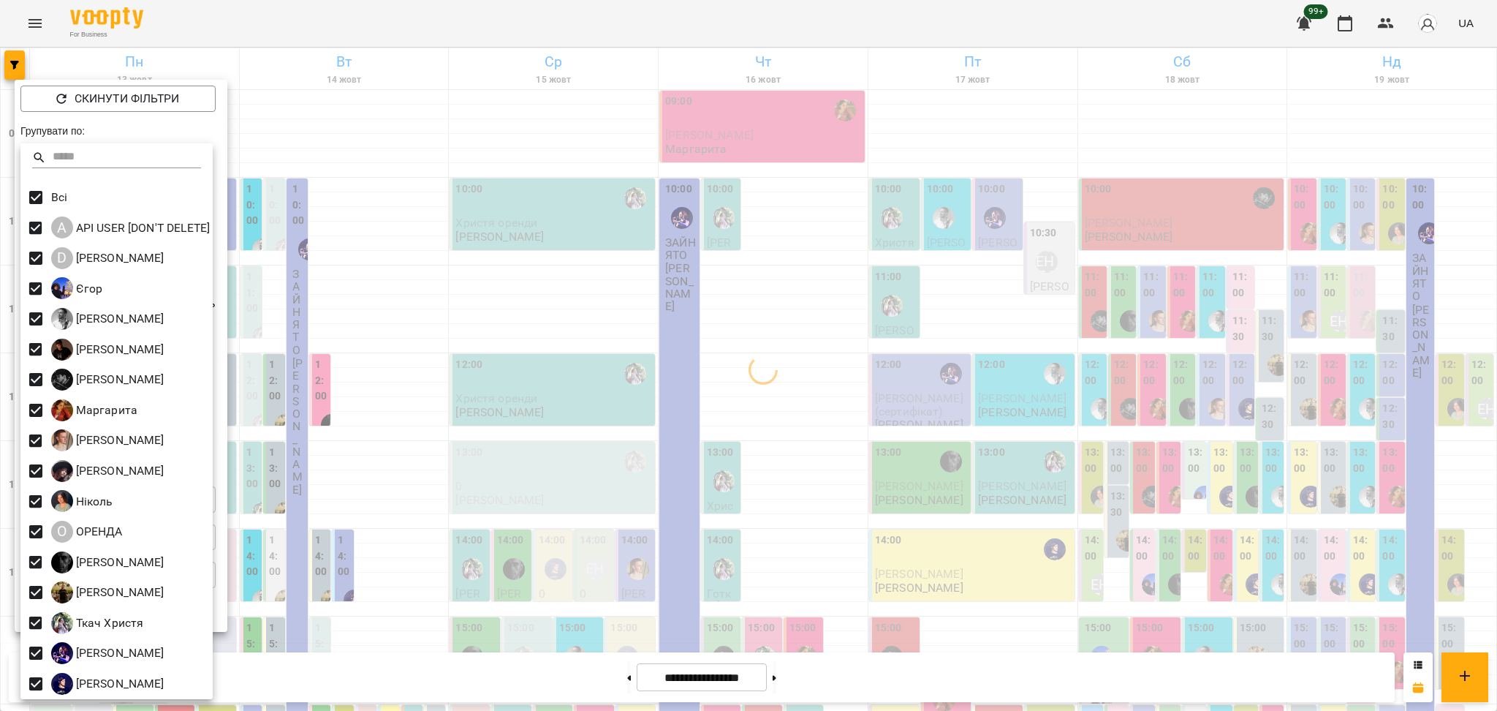
click at [298, 414] on div at bounding box center [748, 355] width 1497 height 711
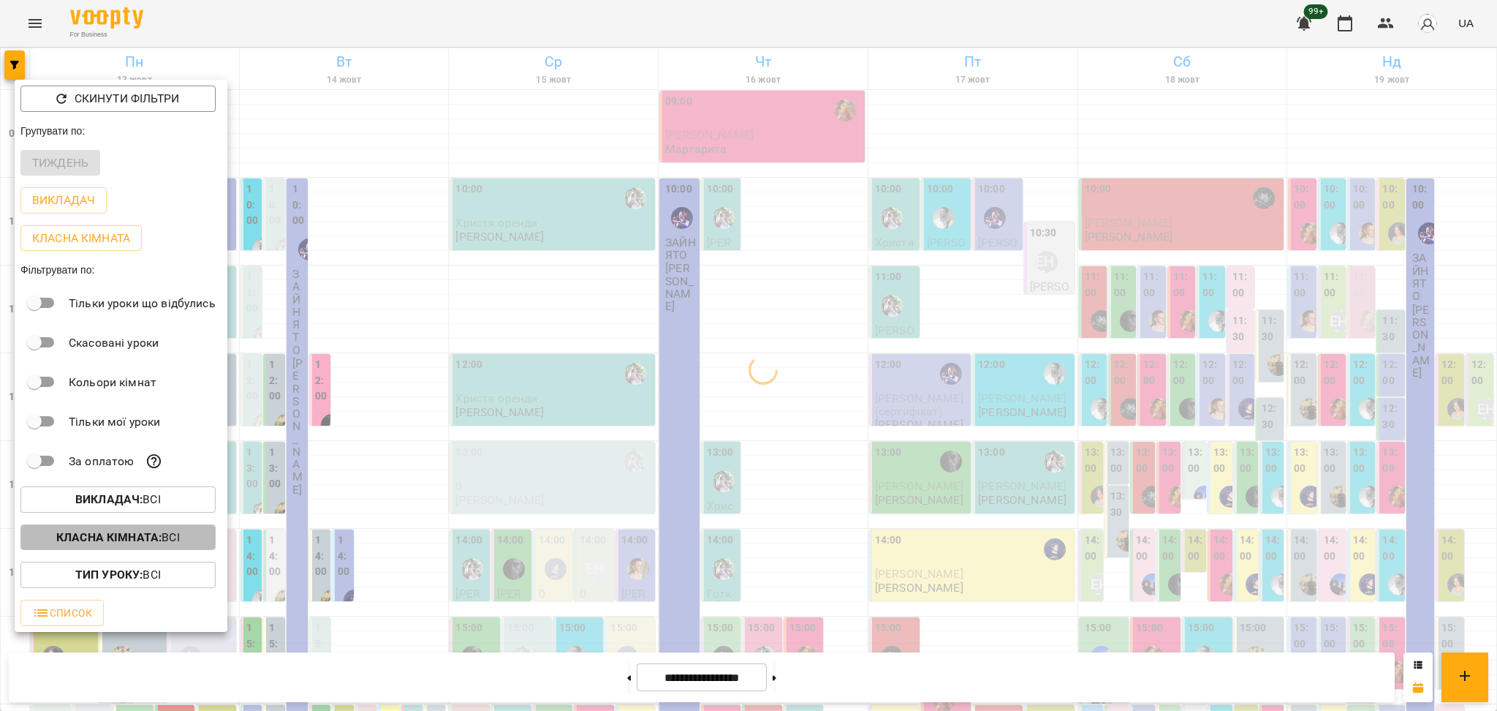
click at [178, 541] on p "Класна кімната : Всі" at bounding box center [118, 538] width 124 height 18
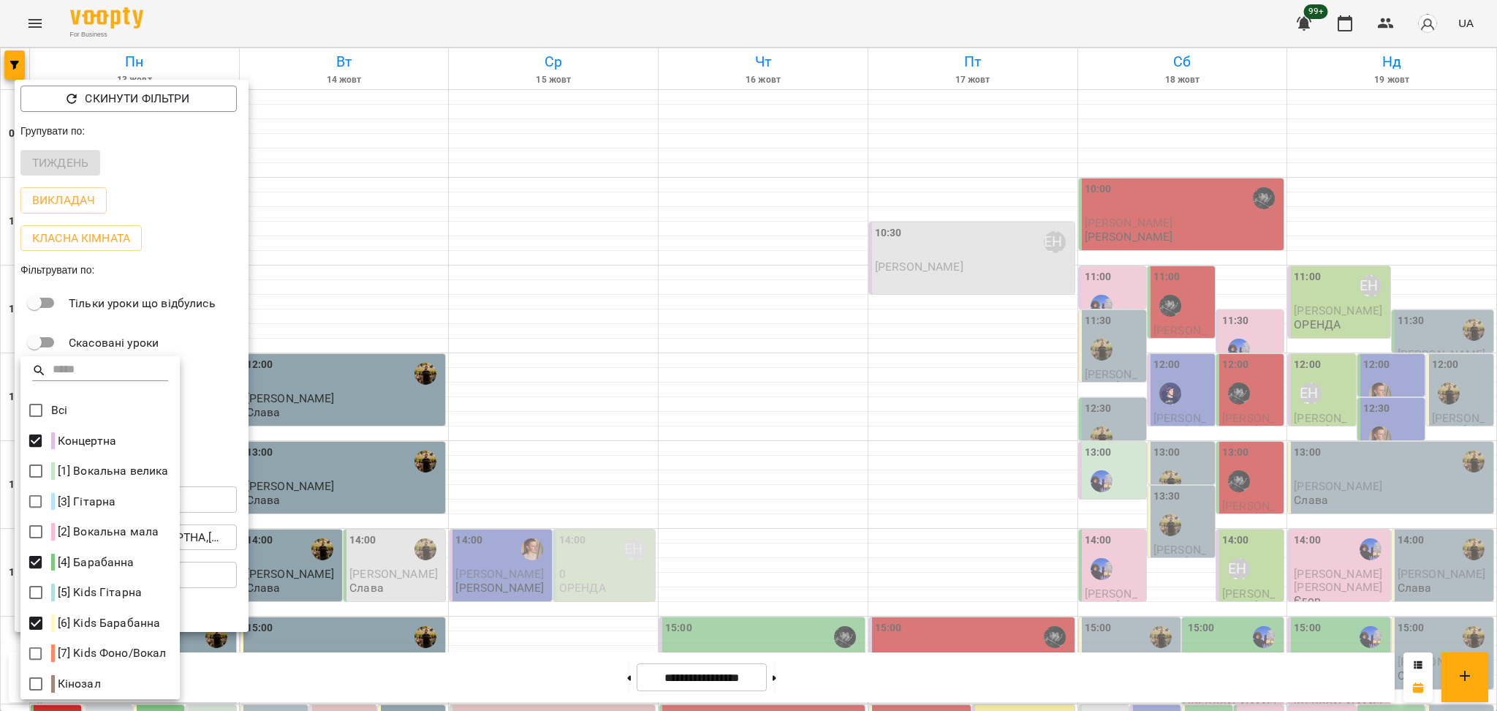
click at [494, 463] on div at bounding box center [748, 355] width 1497 height 711
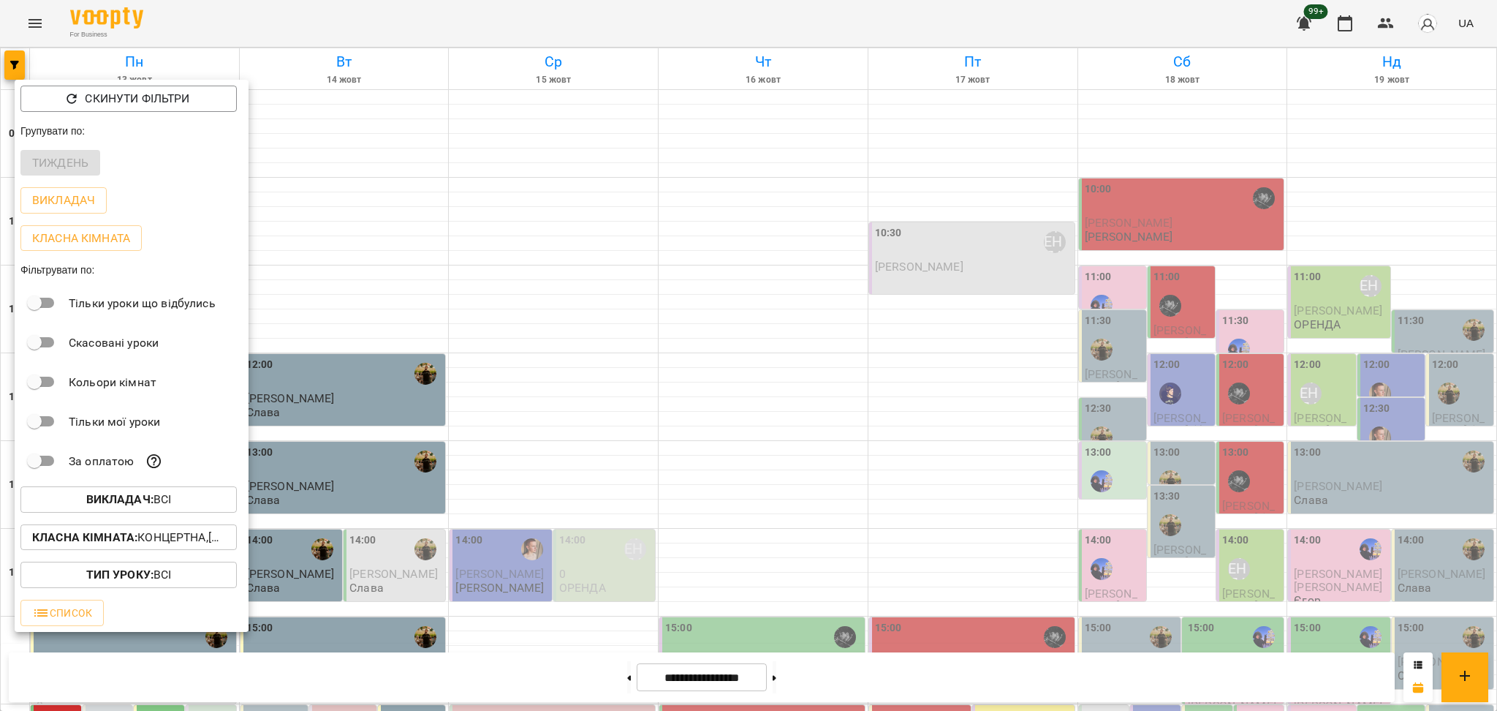
click at [604, 474] on div at bounding box center [748, 355] width 1497 height 711
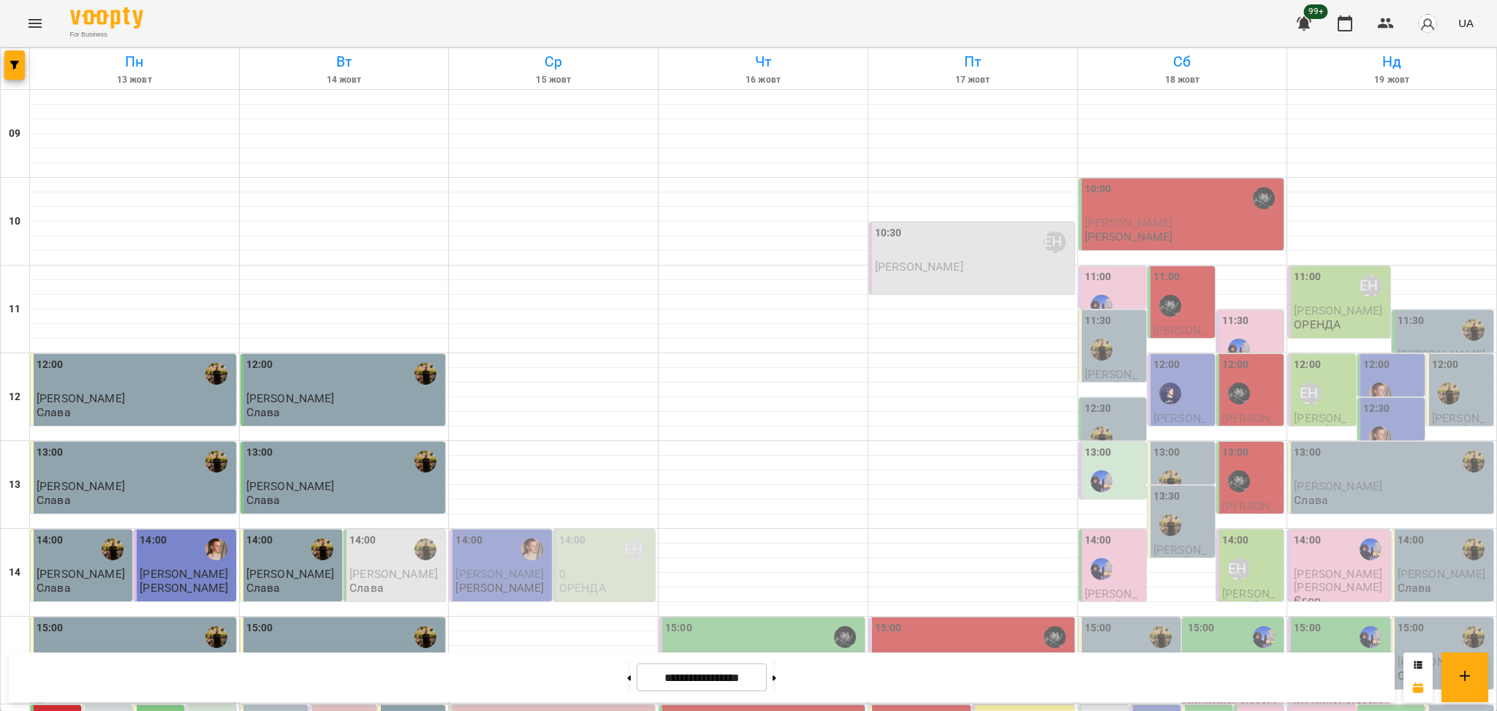
scroll to position [0, 0]
click at [1387, 15] on icon "button" at bounding box center [1387, 24] width 18 height 18
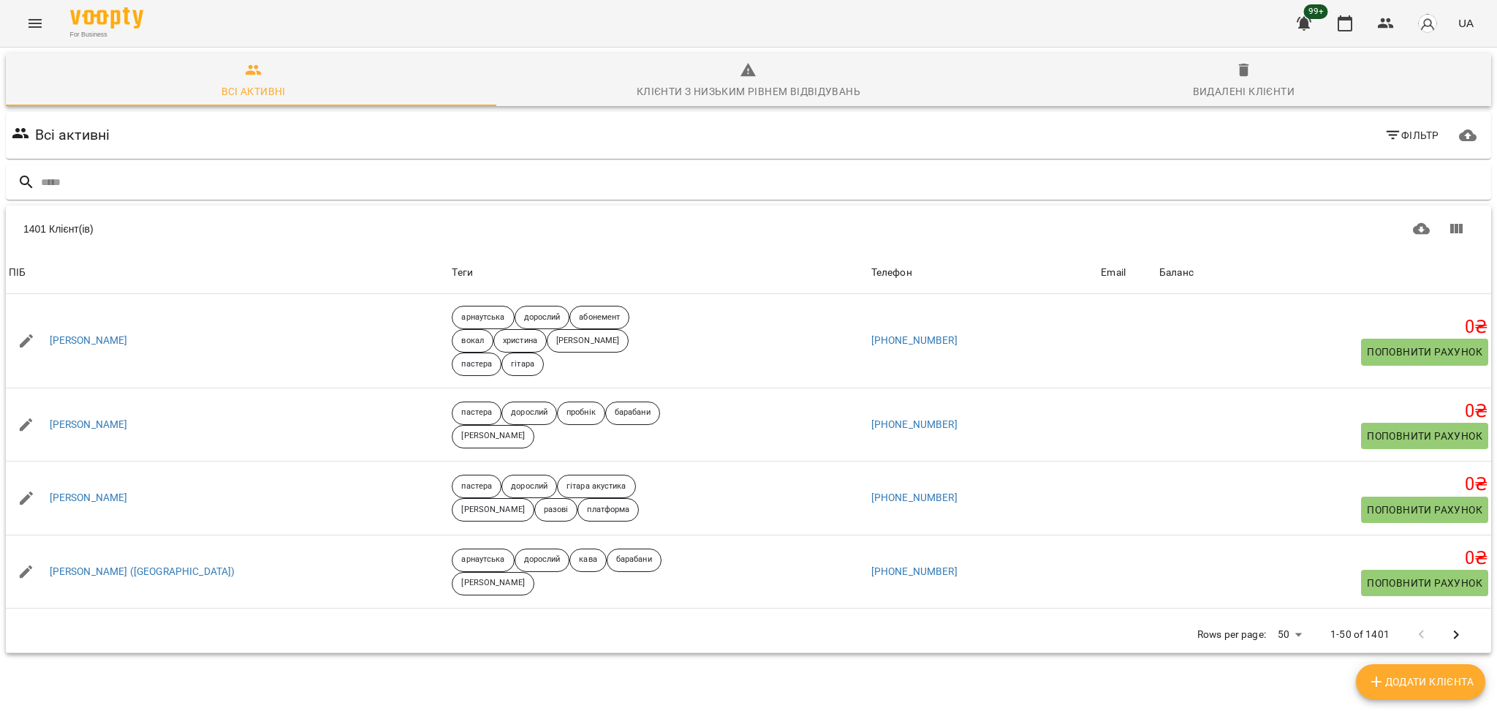
click at [1393, 683] on span "Додати клієнта" at bounding box center [1421, 682] width 106 height 18
select select "**"
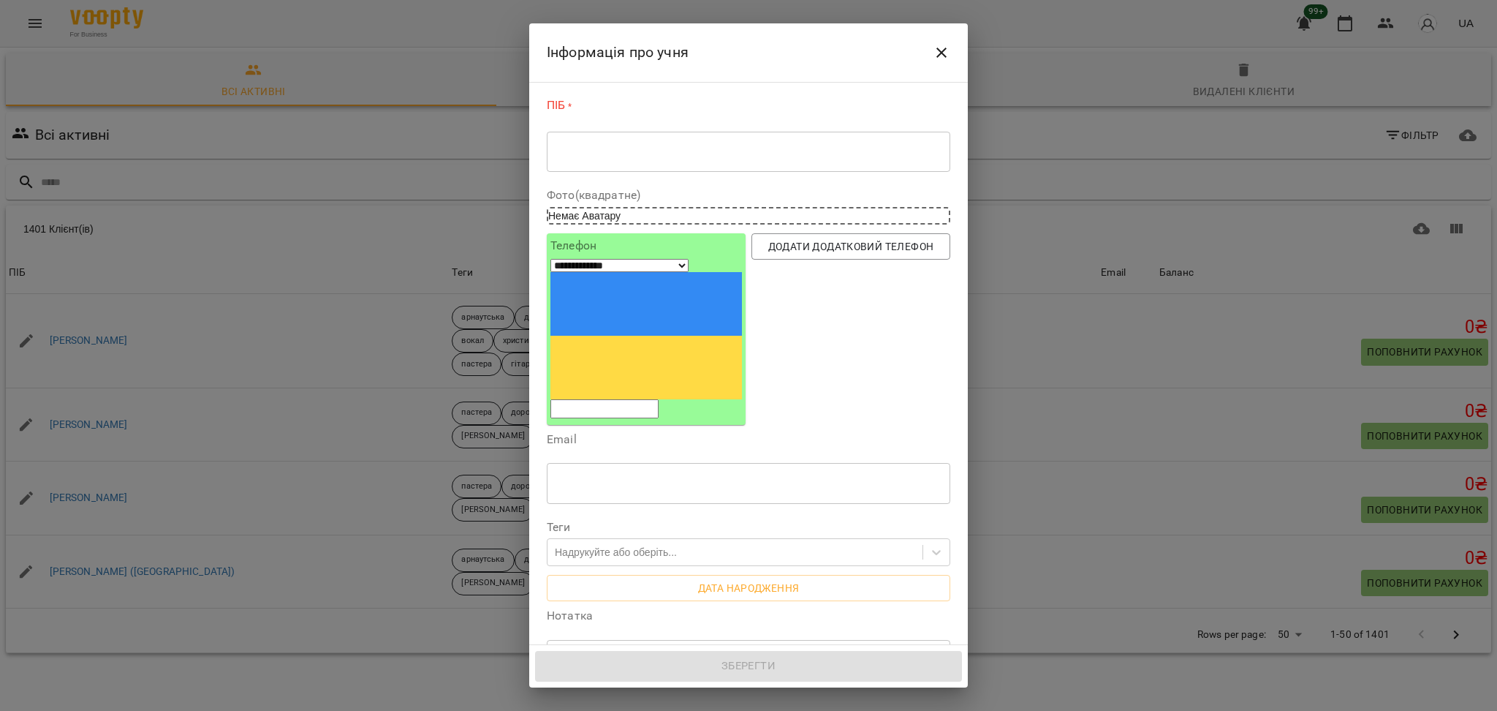
click at [641, 166] on div "* ​" at bounding box center [749, 151] width 404 height 41
drag, startPoint x: 641, startPoint y: 166, endPoint x: 550, endPoint y: 145, distance: 93.1
click at [545, 142] on div "ПІБ * * ​" at bounding box center [748, 137] width 409 height 93
paste textarea "**********"
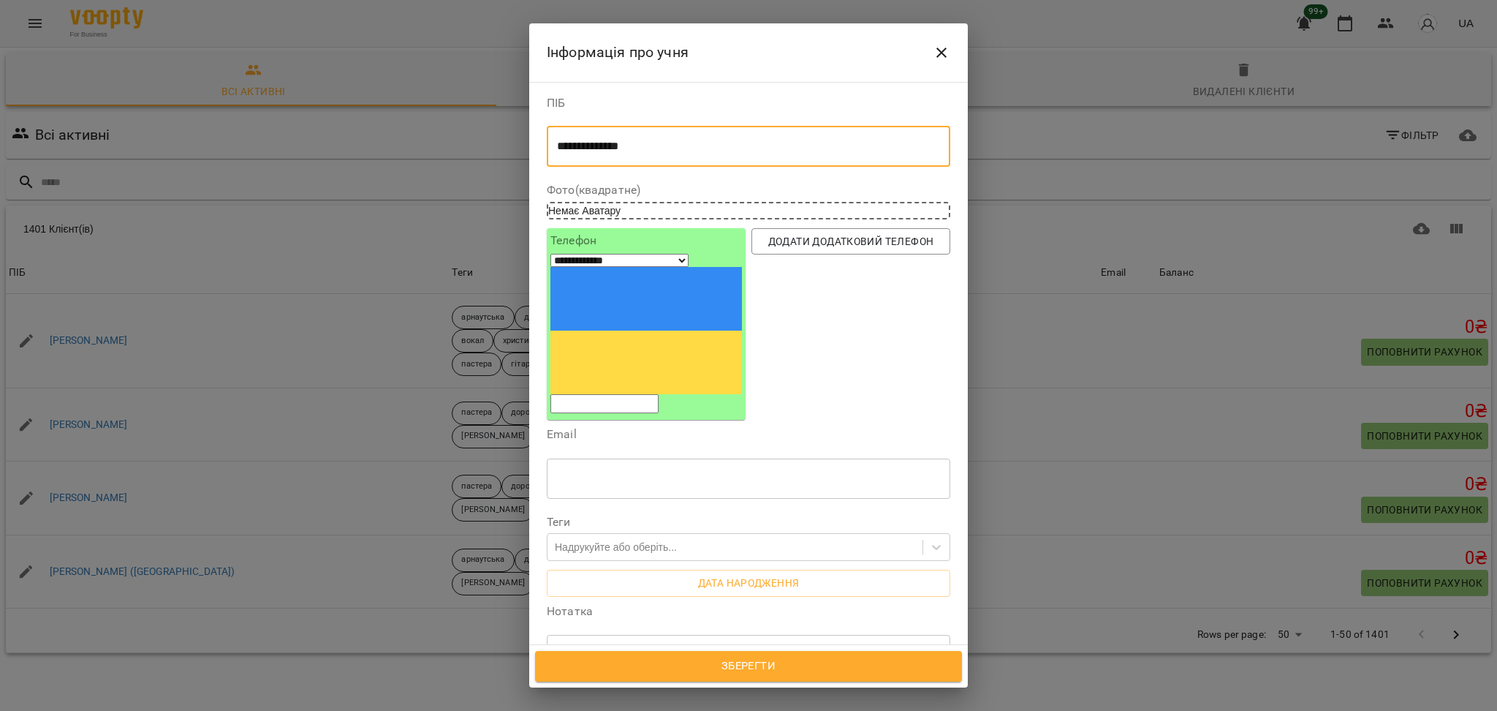
type textarea "**********"
click at [636, 243] on label "Телефон" at bounding box center [647, 241] width 192 height 12
click at [635, 394] on input "tel" at bounding box center [605, 403] width 108 height 19
paste input "**********"
type input "**********"
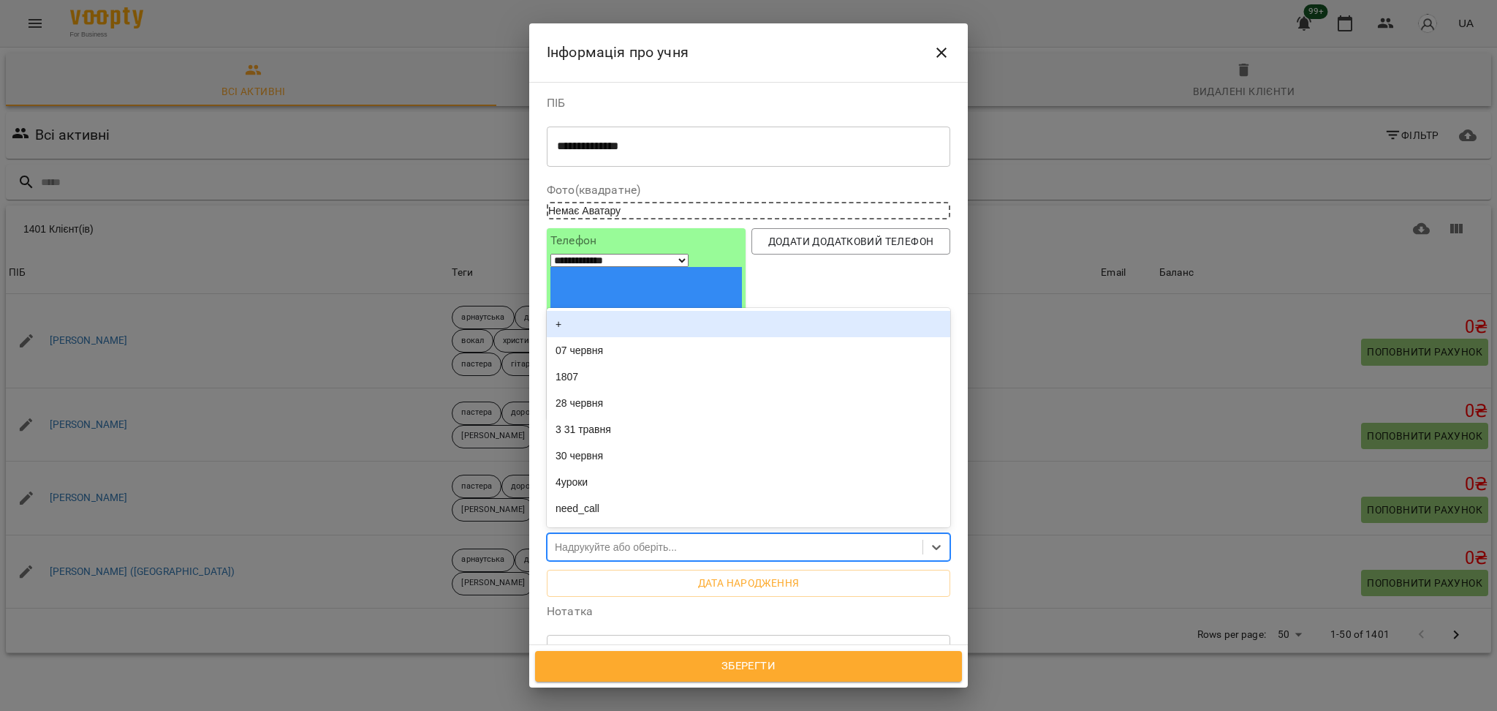
click at [652, 535] on div "Надрукуйте або оберіть..." at bounding box center [735, 547] width 375 height 24
type input "***"
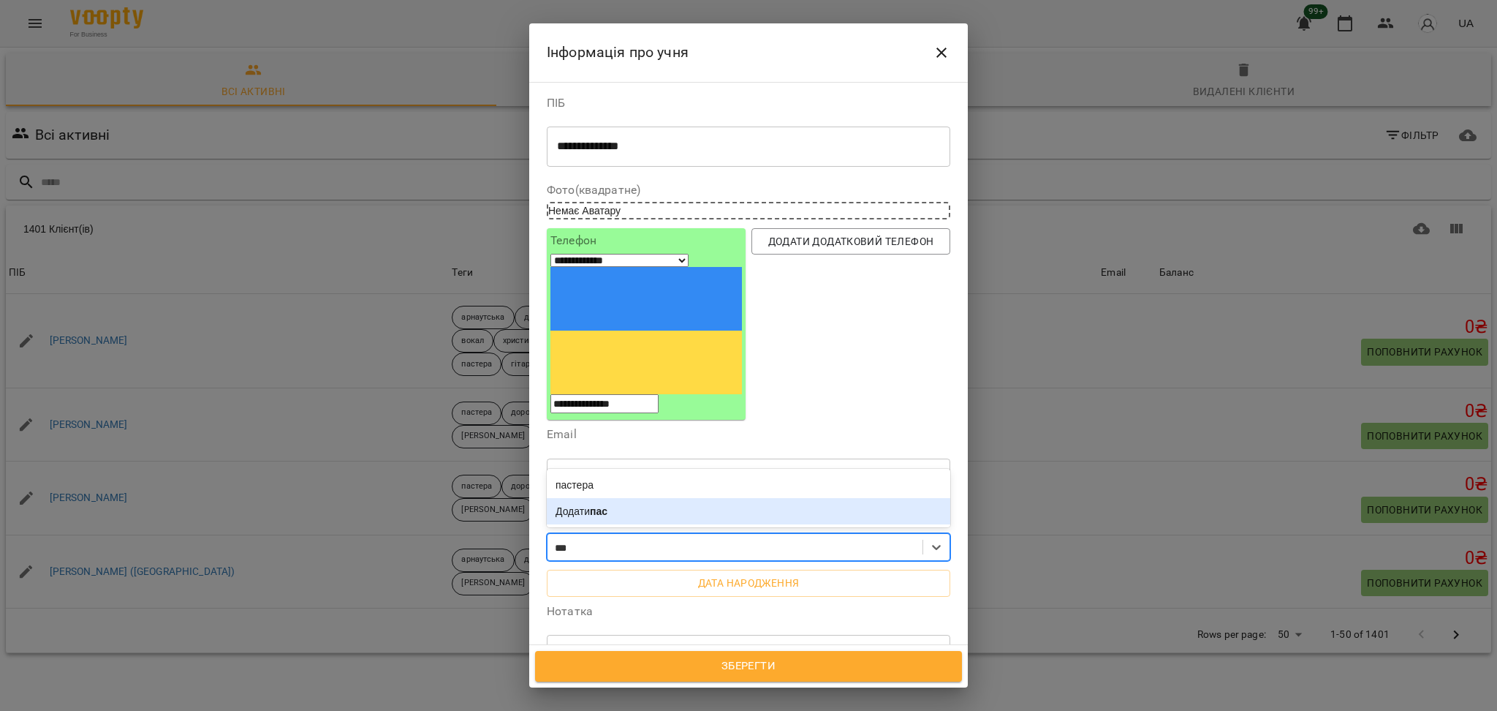
click at [607, 498] on div "Додати пас" at bounding box center [749, 511] width 404 height 26
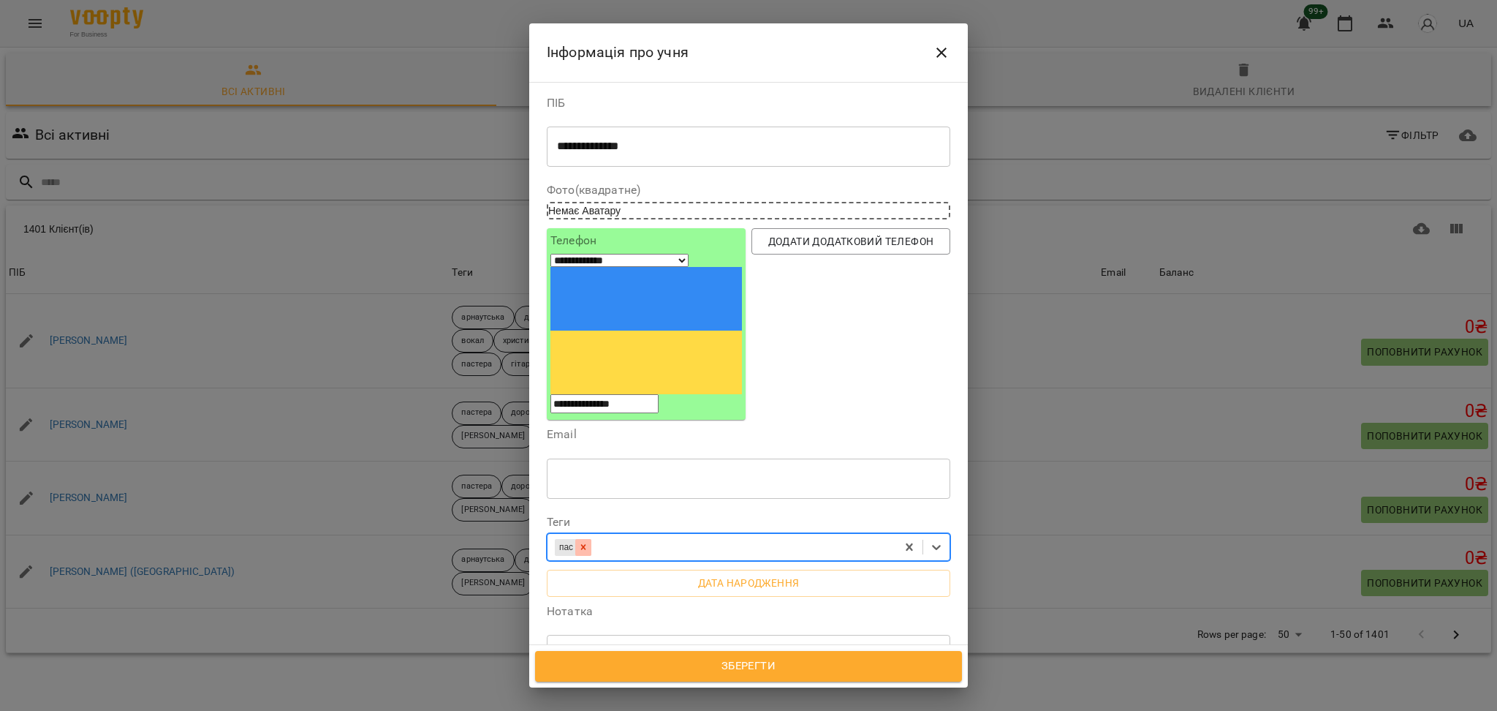
click at [592, 535] on div "пас" at bounding box center [722, 547] width 349 height 24
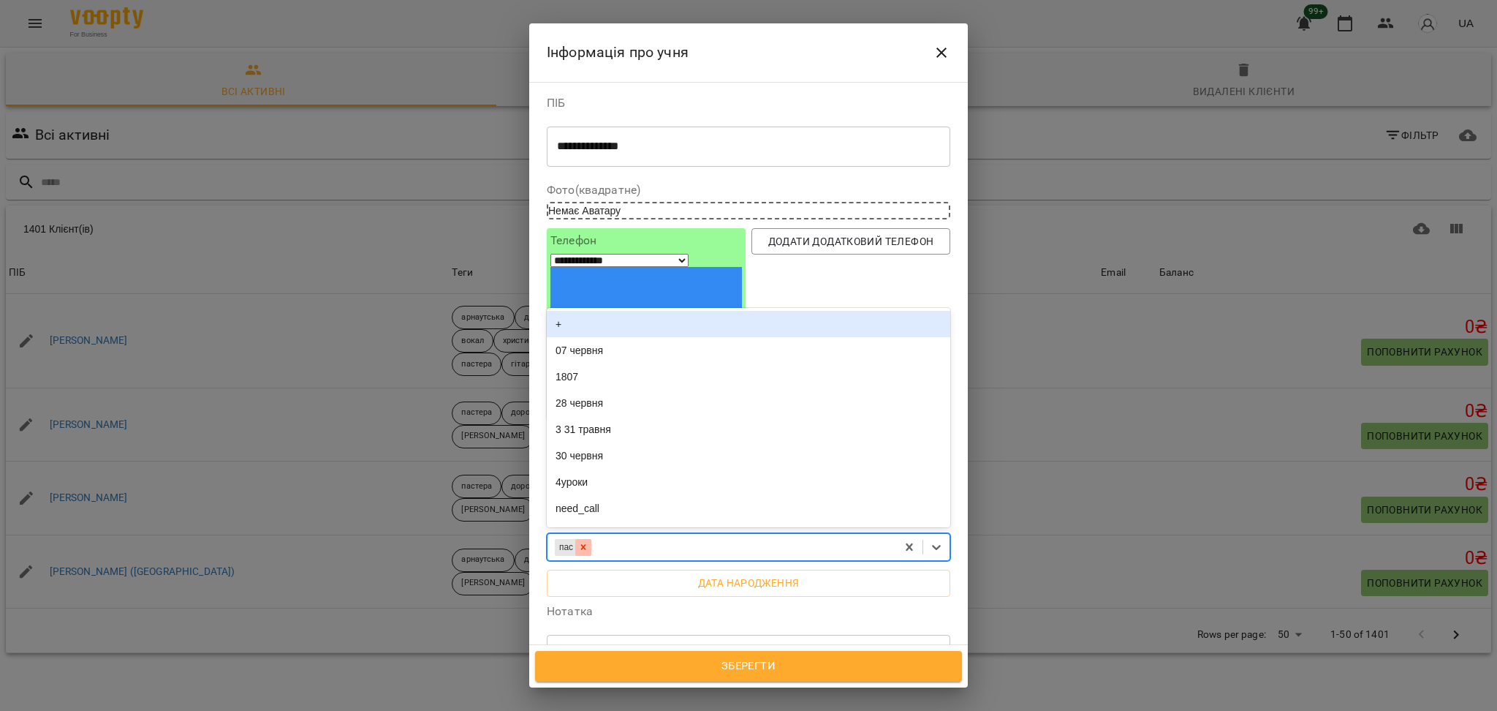
click at [592, 539] on div at bounding box center [583, 547] width 16 height 17
type input "***"
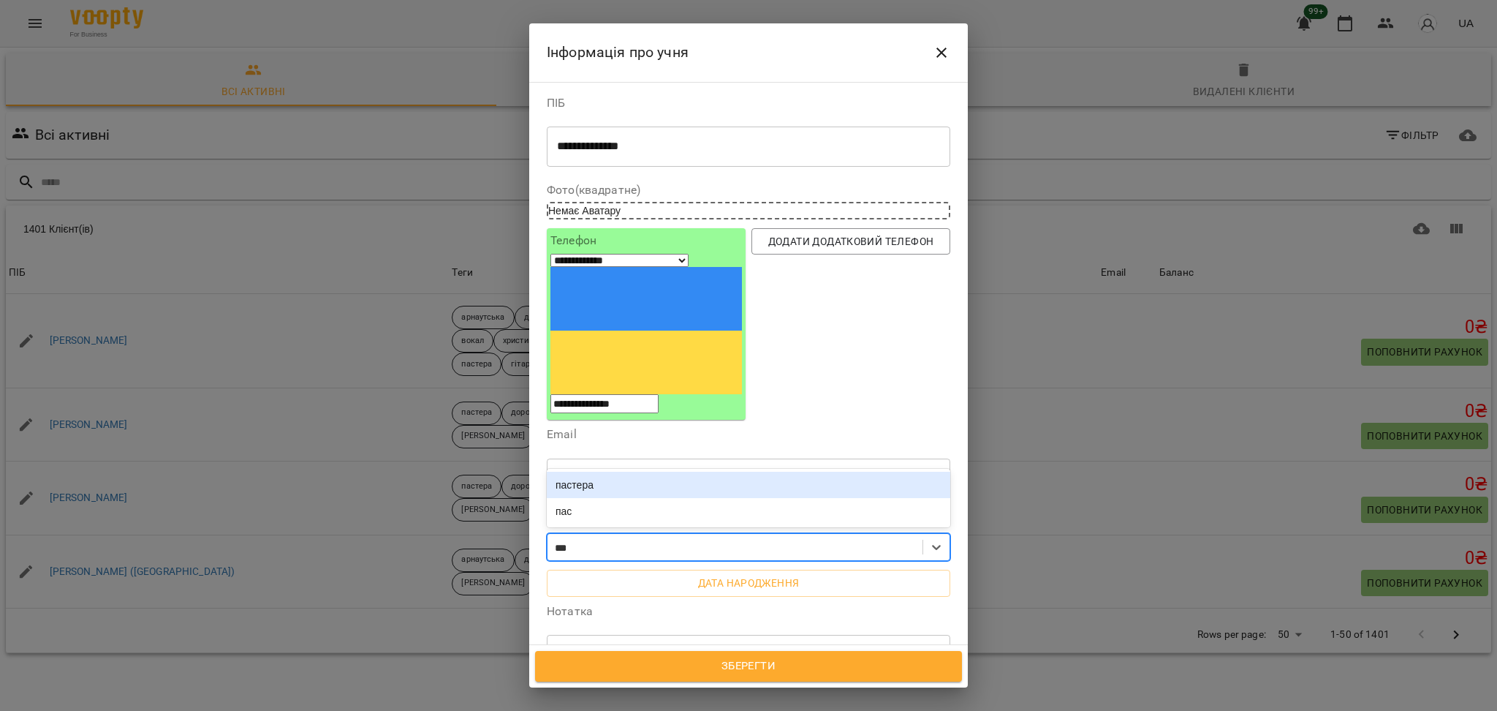
click at [611, 472] on div "пастера" at bounding box center [749, 485] width 404 height 26
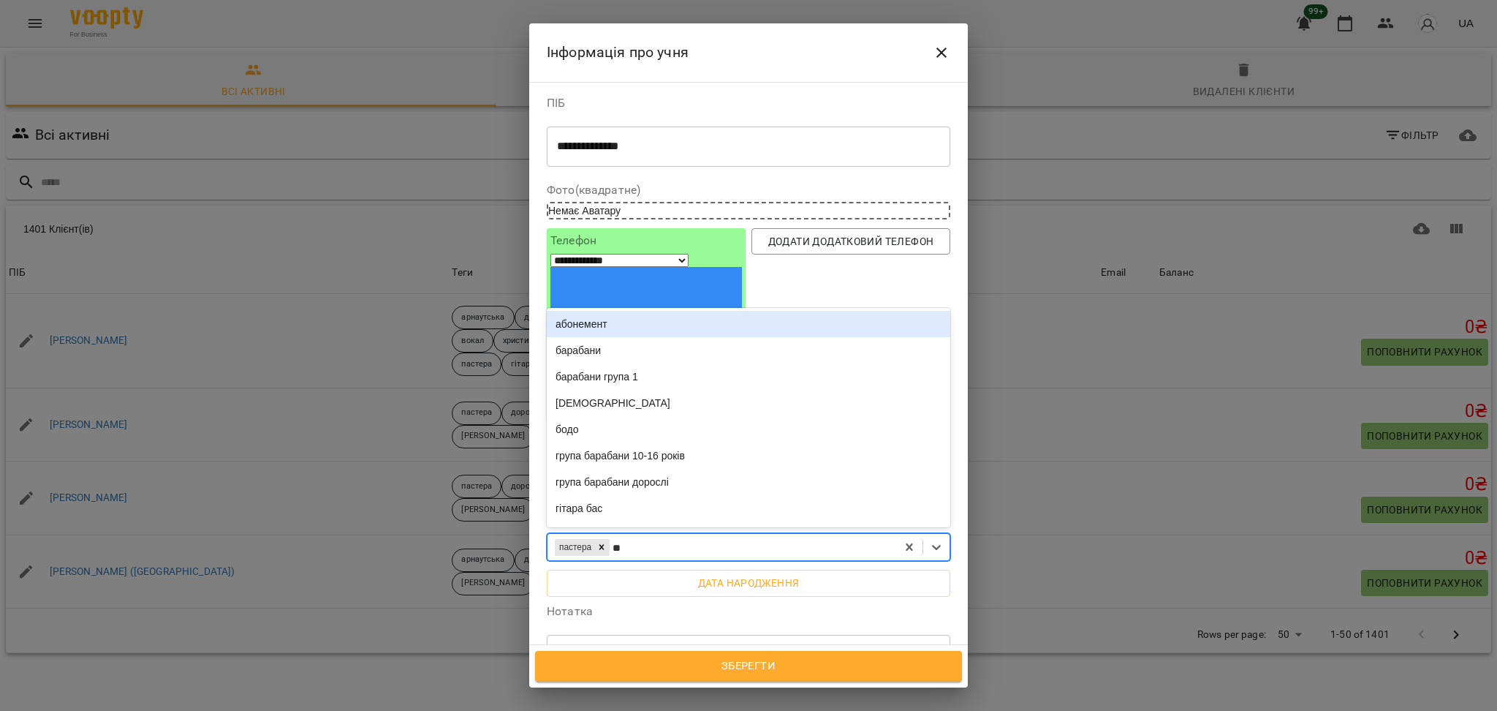
type input "***"
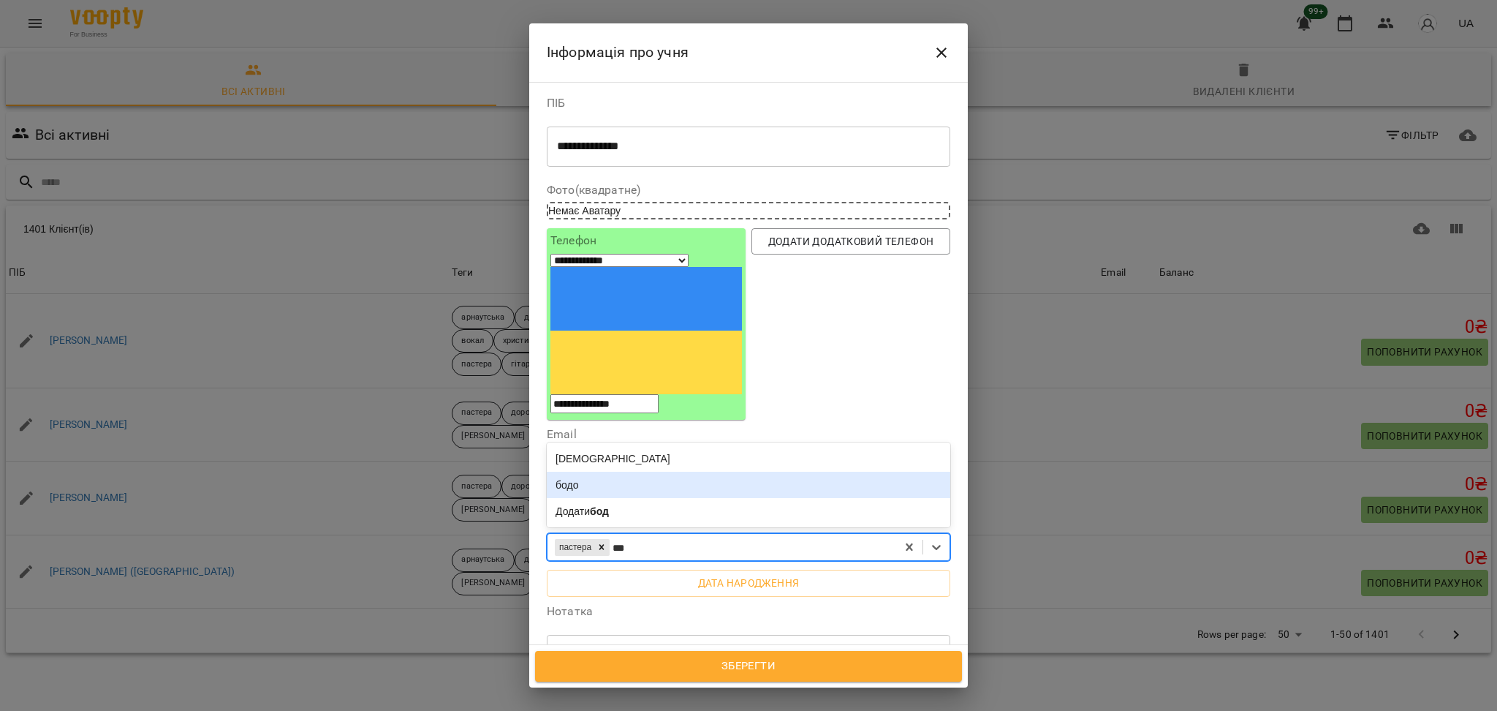
click at [604, 472] on div "бодо" at bounding box center [749, 485] width 404 height 26
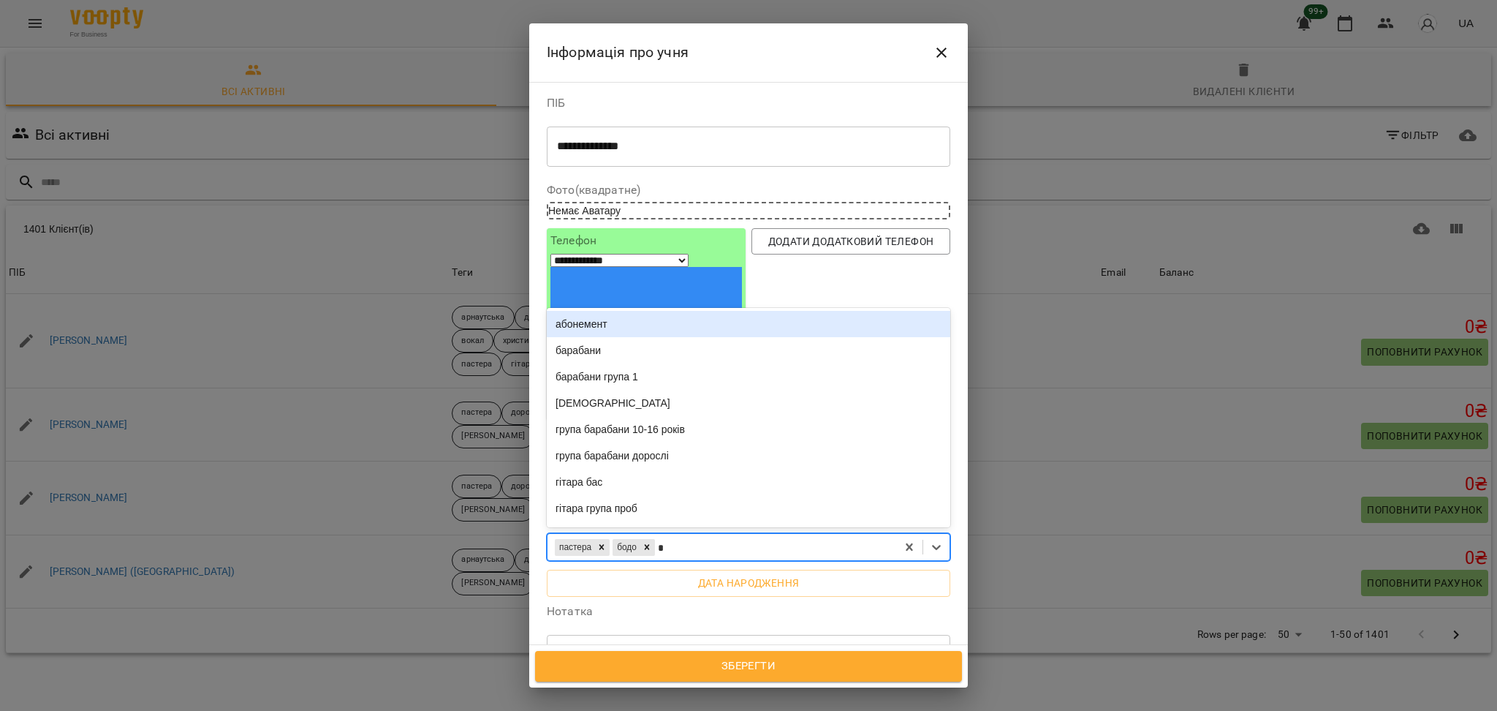
type input "**"
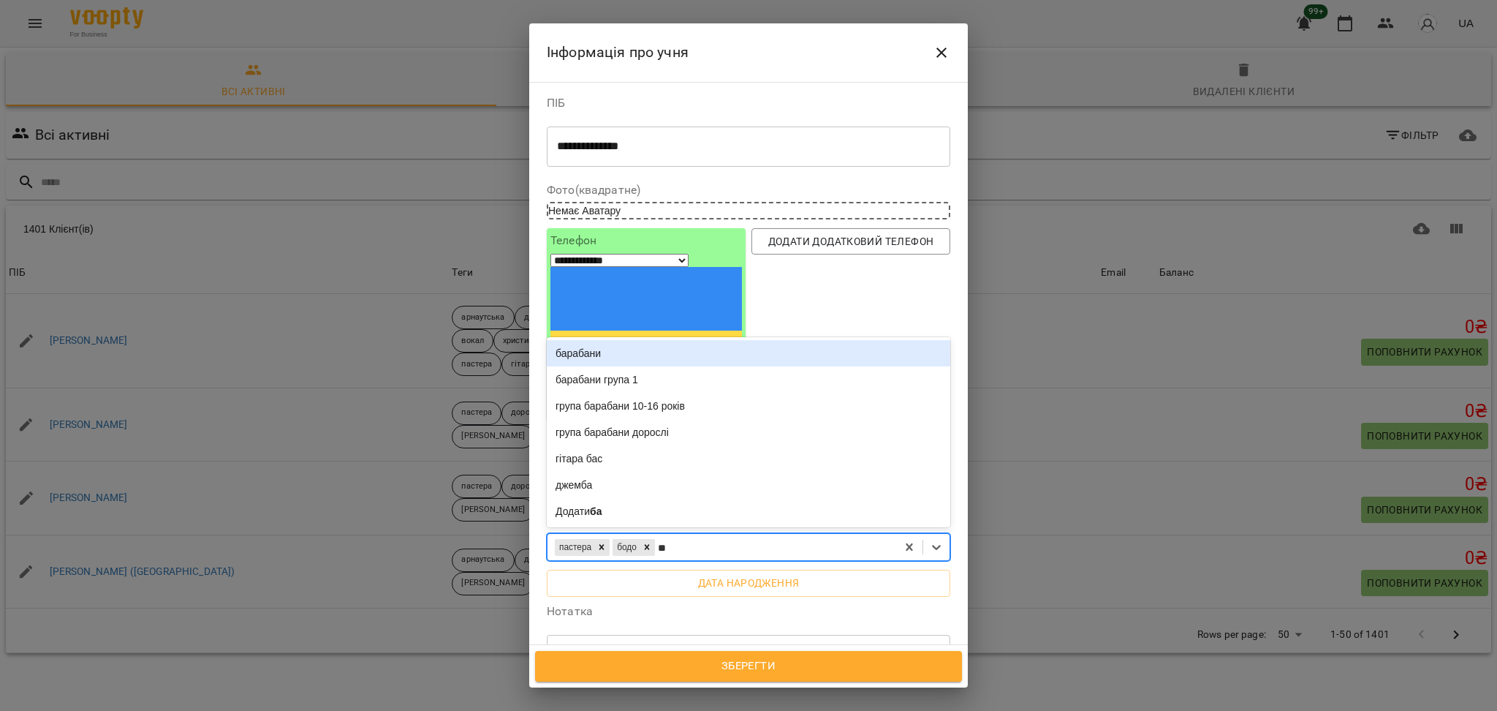
click at [597, 340] on div "барабани" at bounding box center [749, 353] width 404 height 26
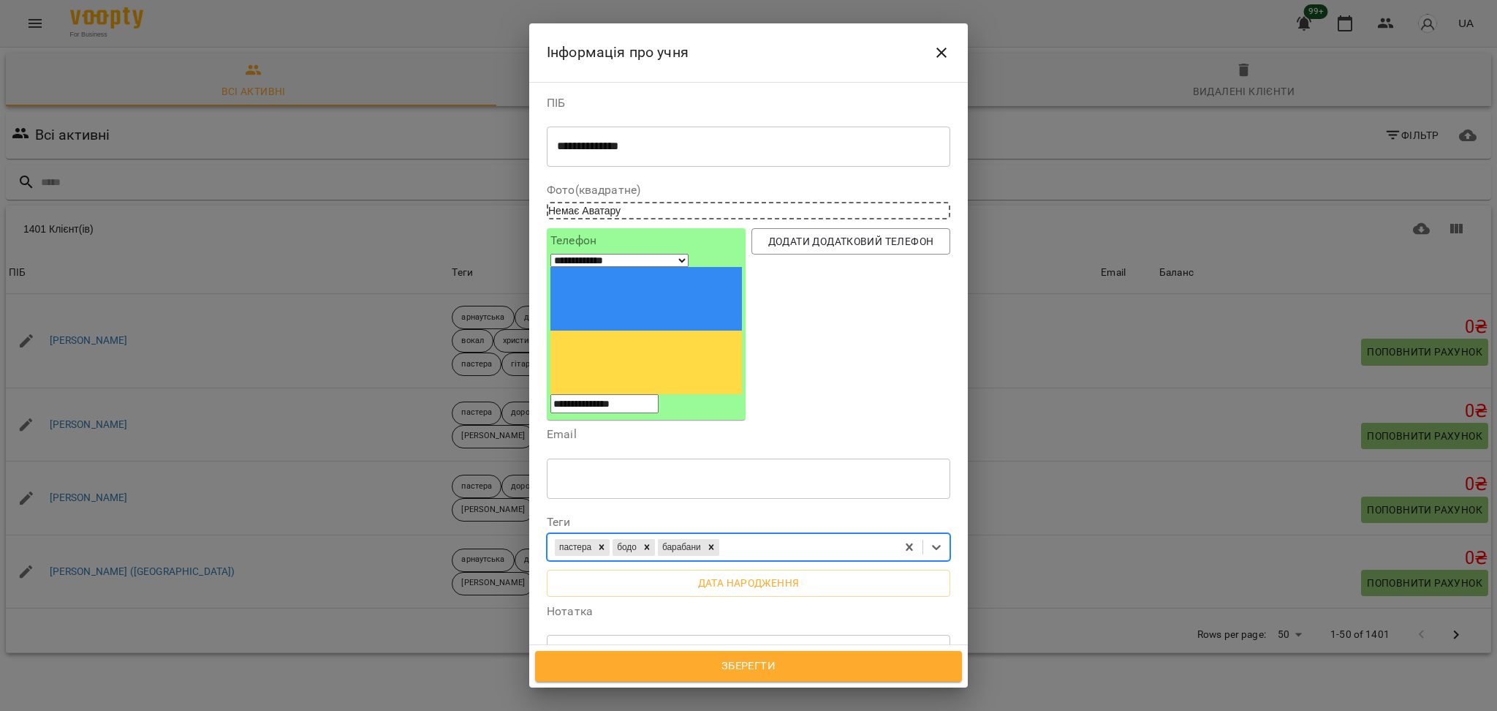
click at [600, 709] on span "Усі філії" at bounding box center [591, 718] width 42 height 18
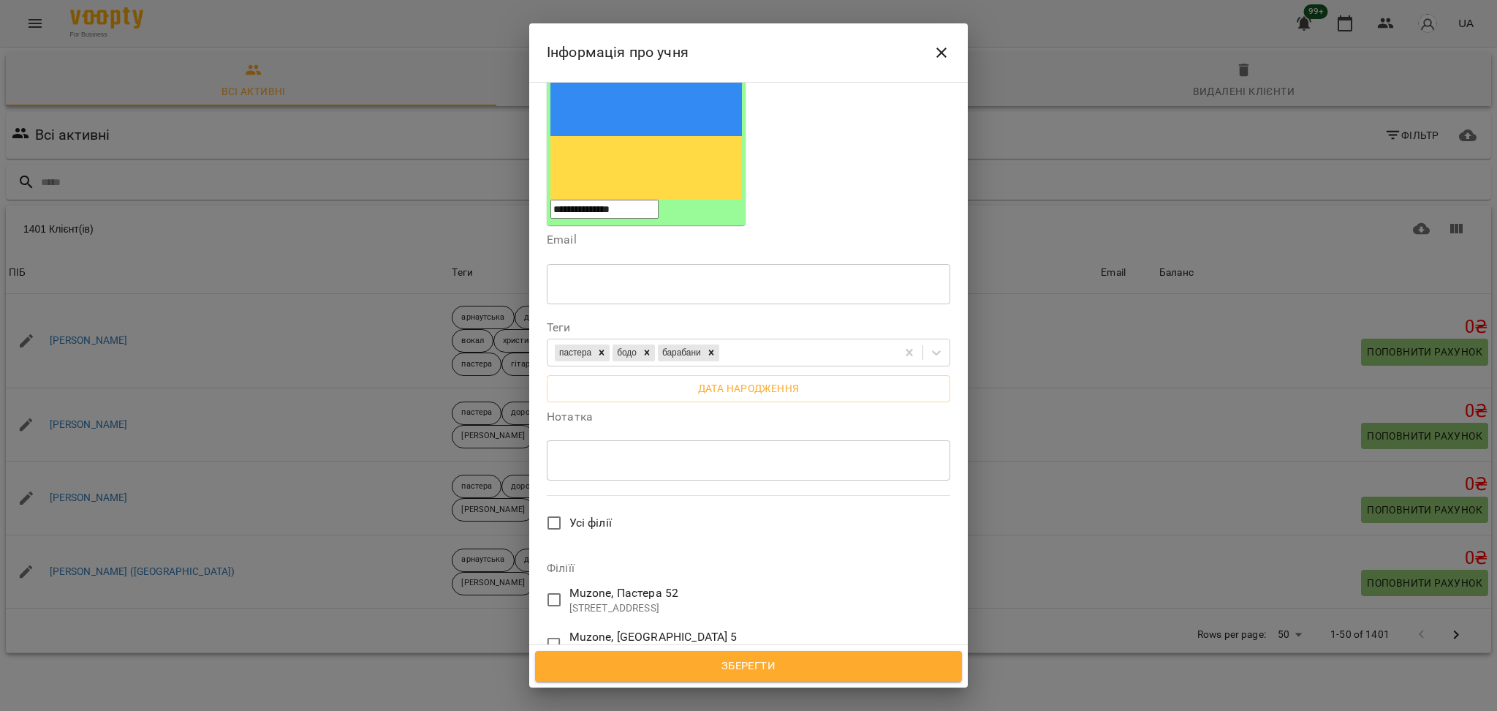
click at [578, 601] on p "[STREET_ADDRESS]" at bounding box center [625, 608] width 110 height 15
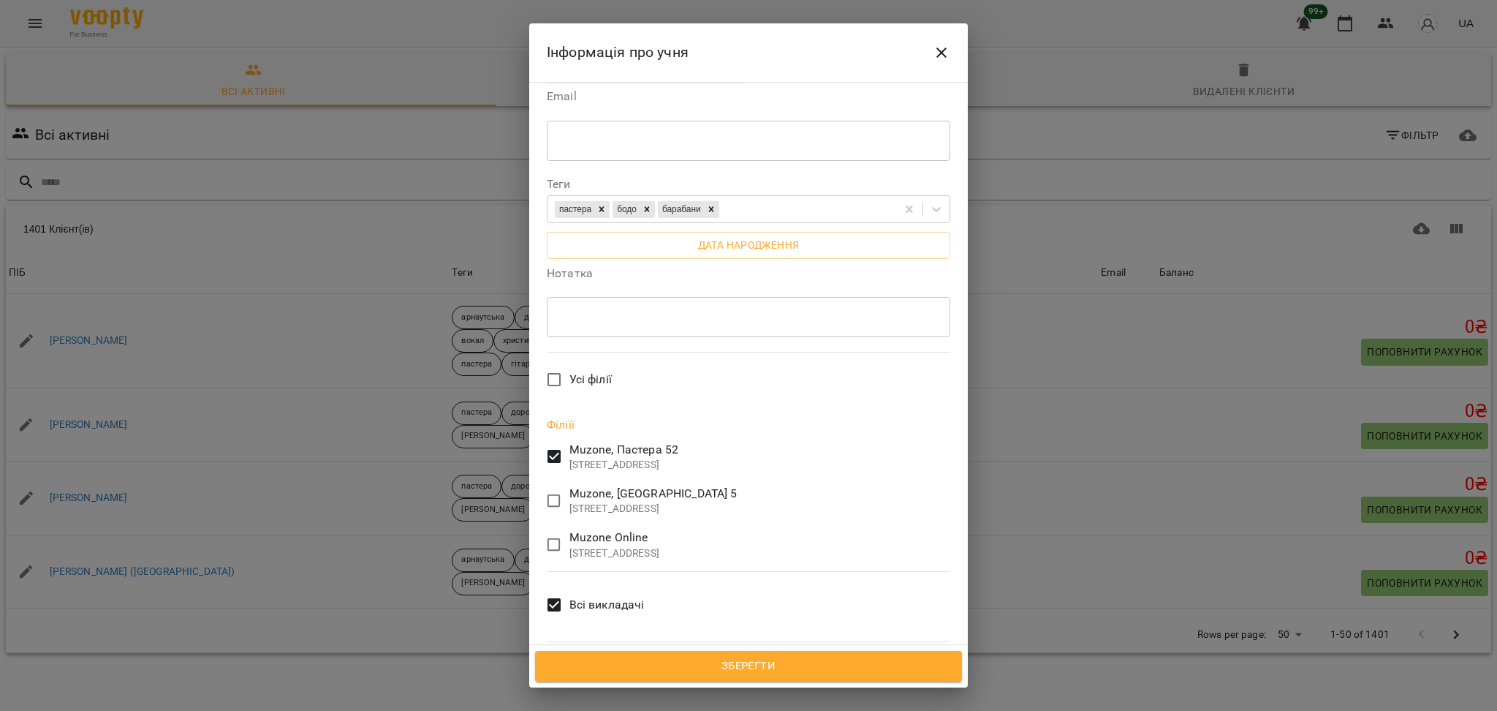
click at [609, 596] on span "Всі викладачі" at bounding box center [607, 605] width 75 height 18
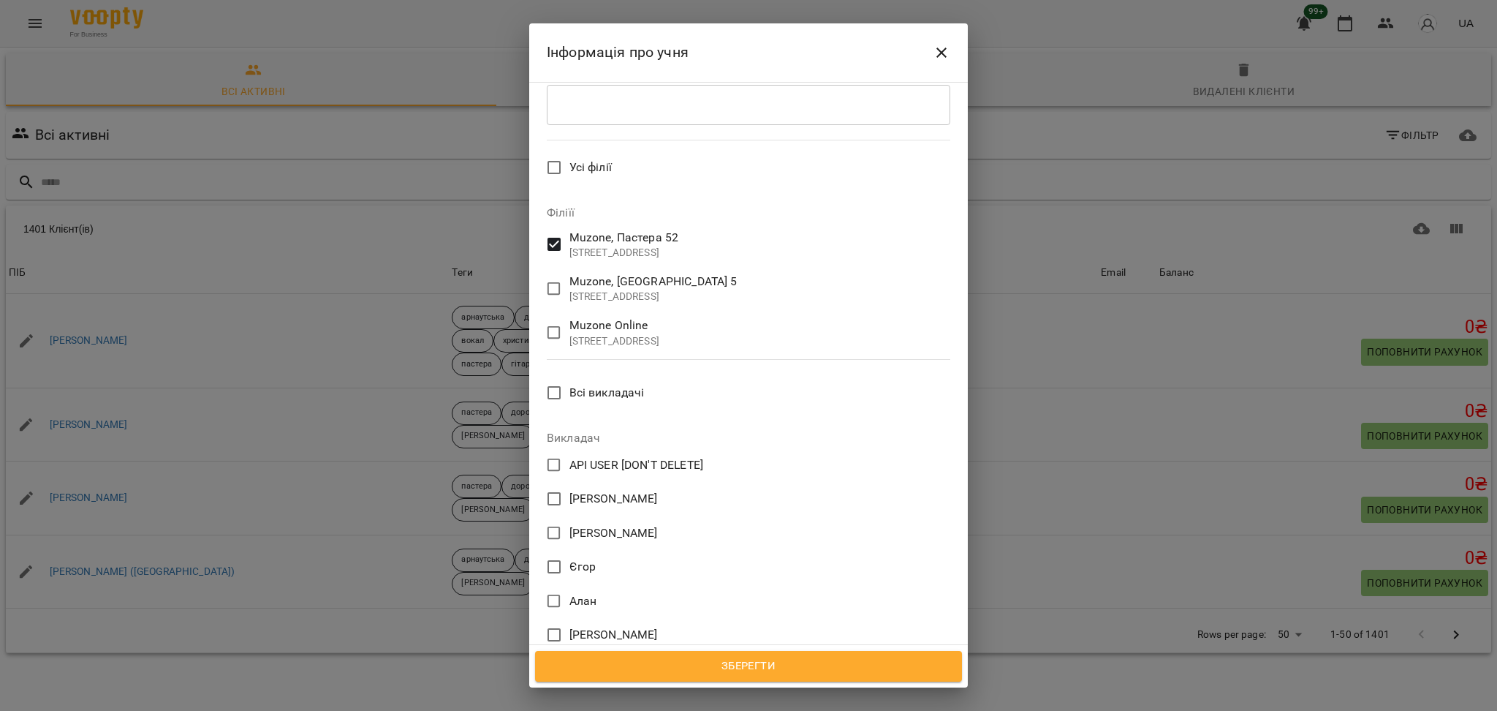
scroll to position [630, 0]
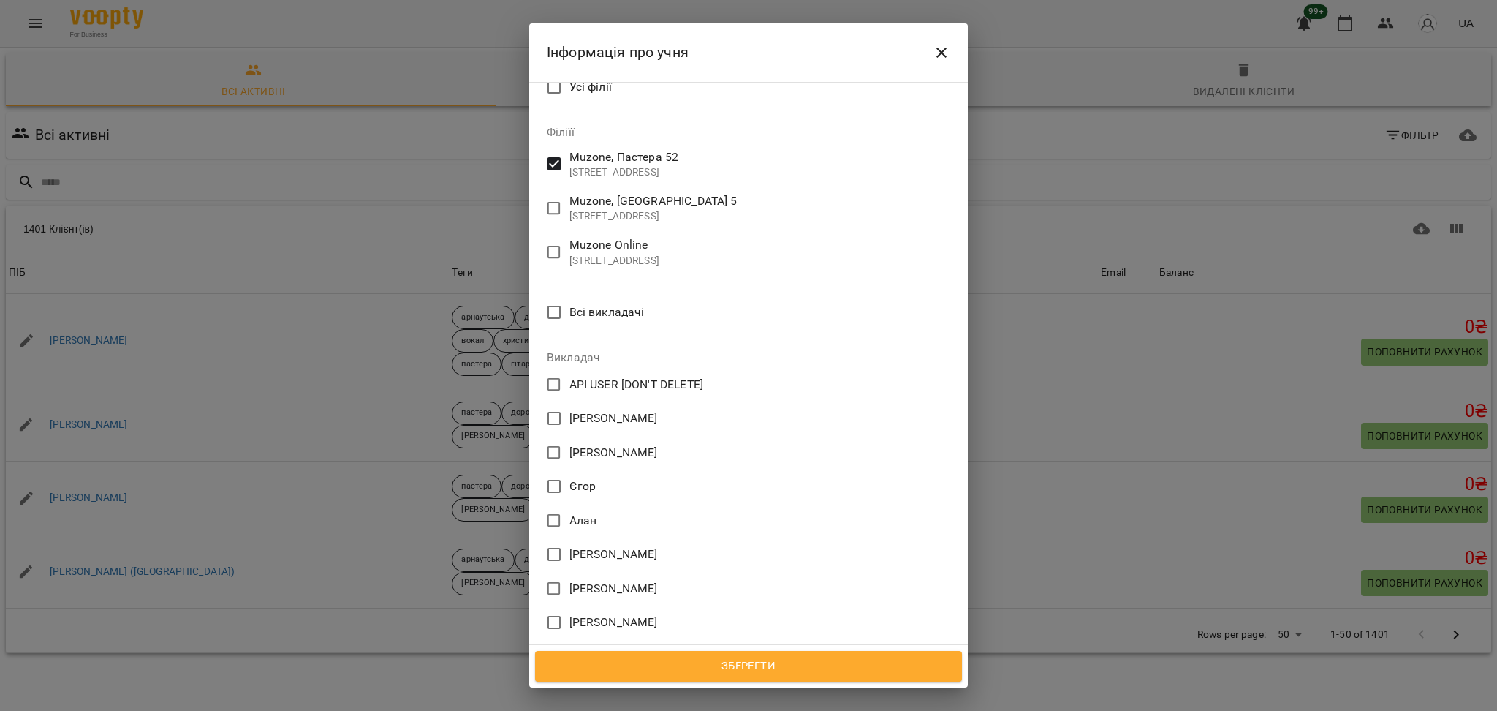
click at [650, 709] on label "[PERSON_NAME]" at bounding box center [739, 724] width 400 height 31
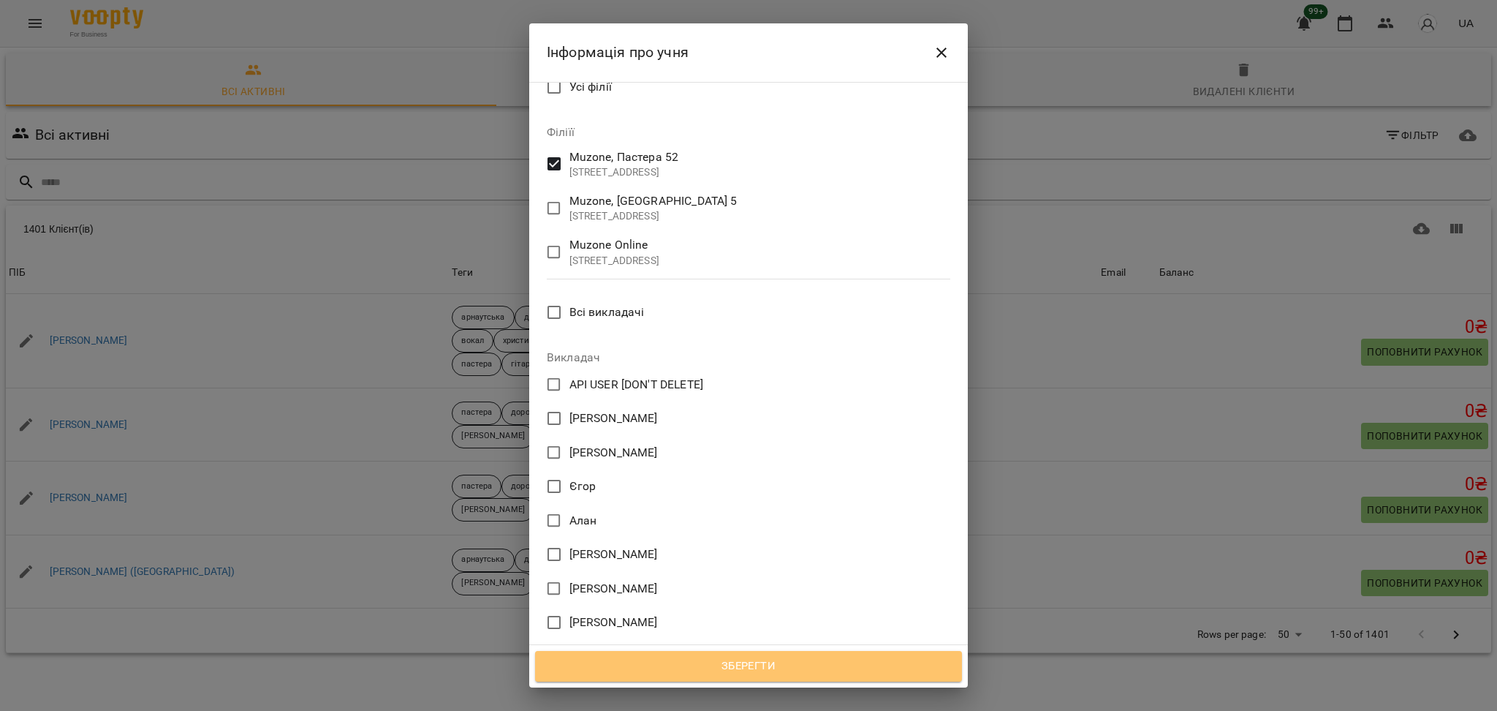
click at [763, 674] on span "Зберегти" at bounding box center [748, 666] width 395 height 19
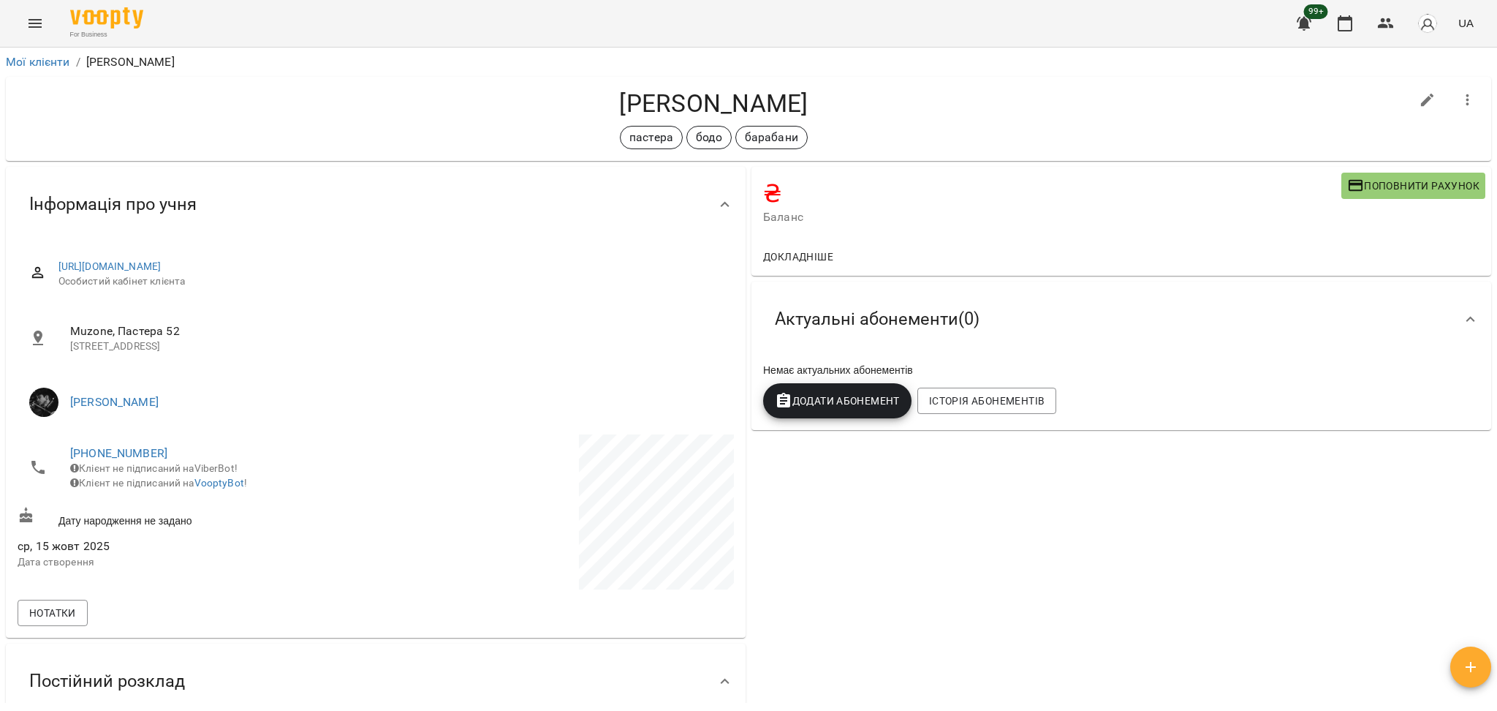
click at [1397, 184] on span "Поповнити рахунок" at bounding box center [1414, 186] width 132 height 18
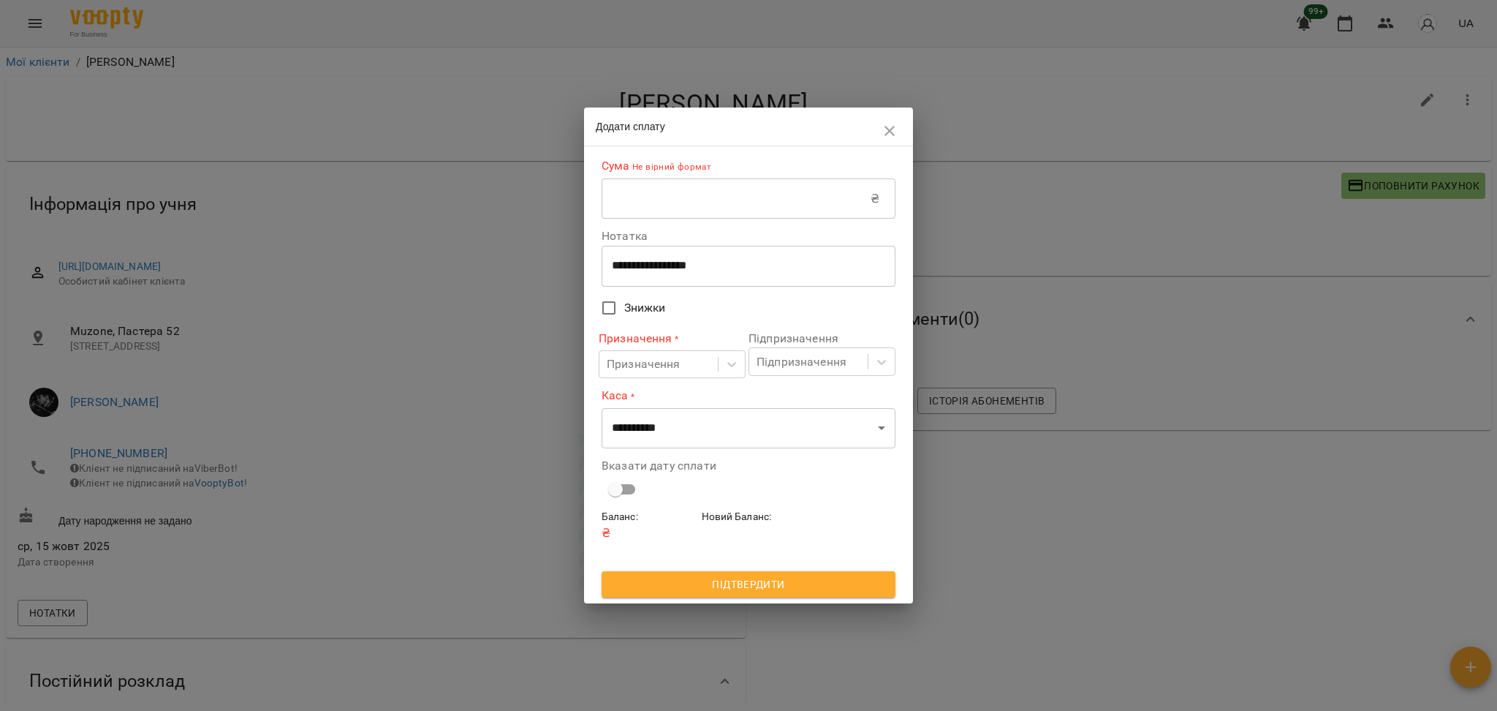
click at [728, 194] on input "text" at bounding box center [736, 198] width 269 height 41
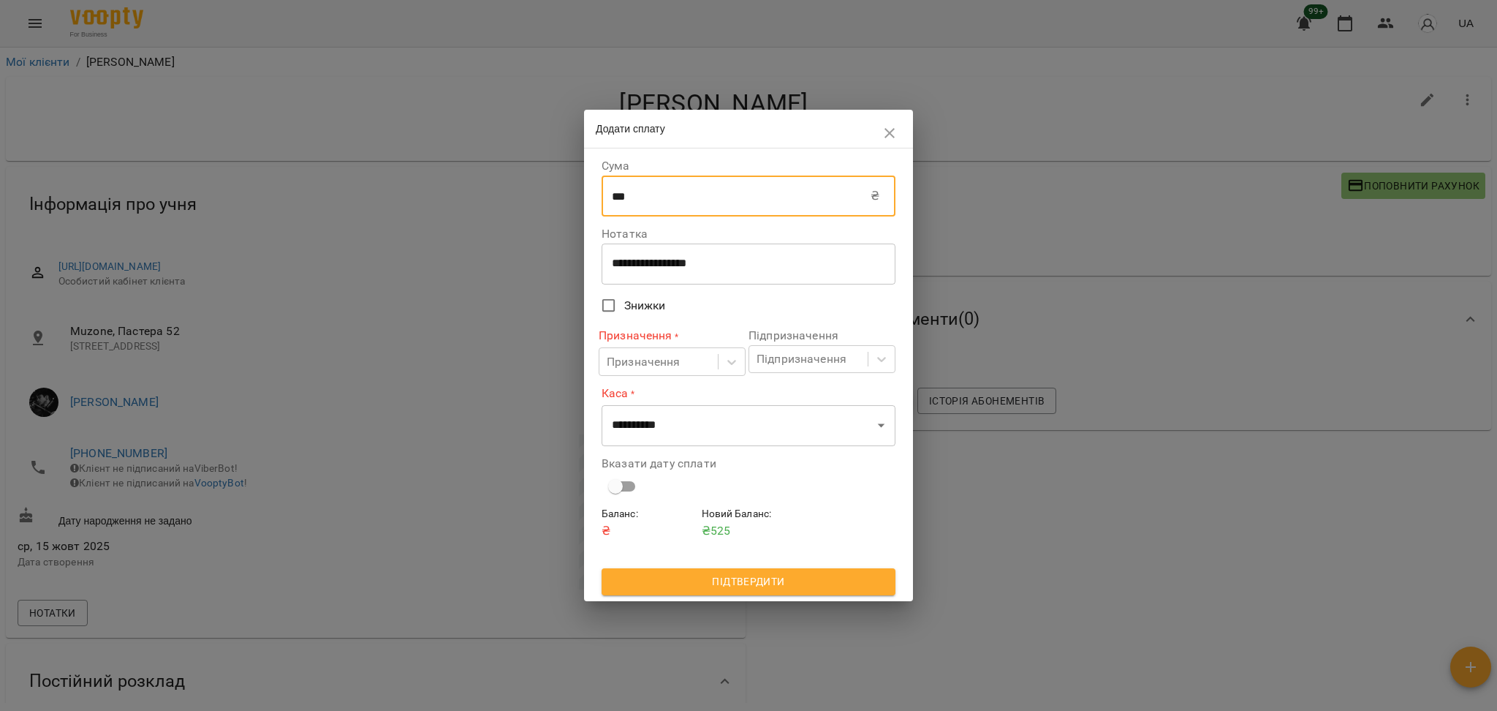
type input "***"
click at [671, 250] on div "**********" at bounding box center [749, 263] width 294 height 41
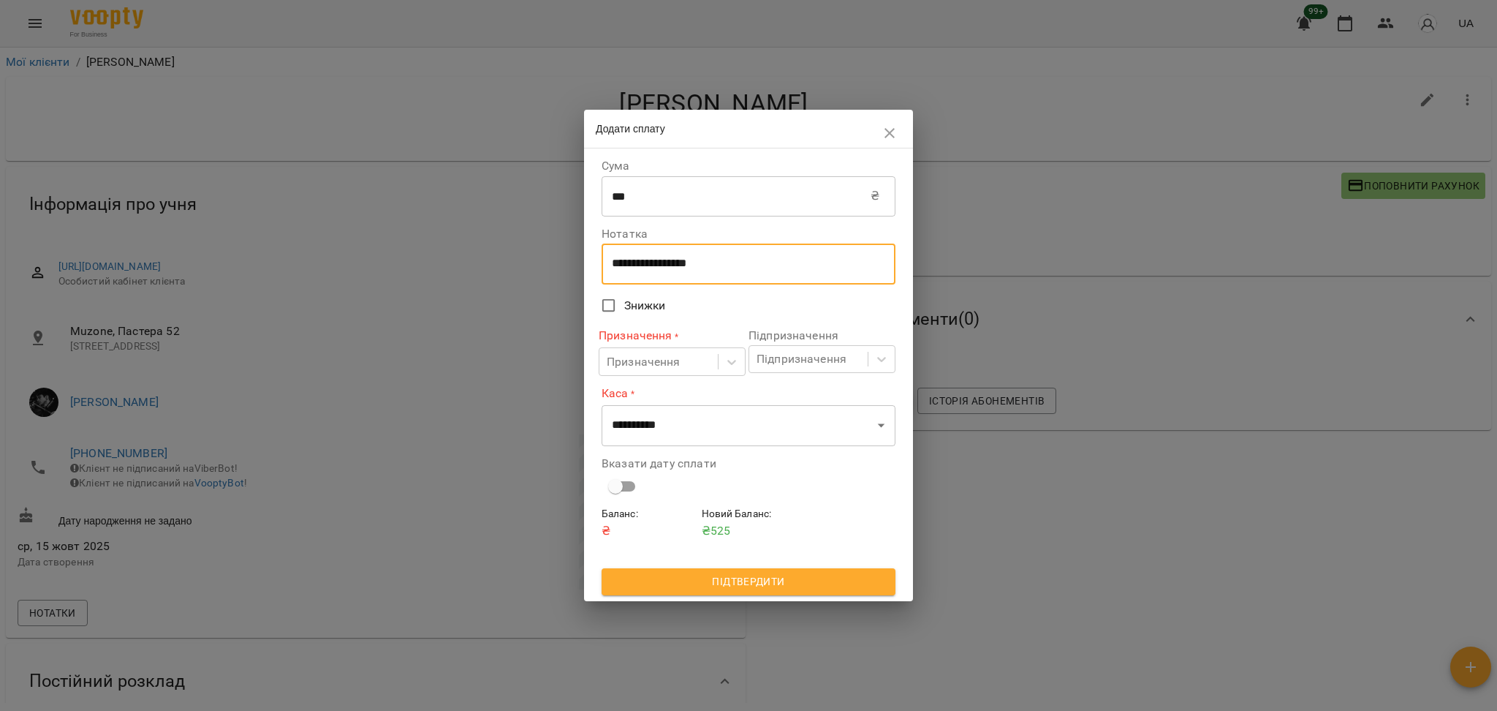
drag, startPoint x: 743, startPoint y: 264, endPoint x: 586, endPoint y: 262, distance: 157.2
click at [586, 262] on div "**********" at bounding box center [748, 374] width 329 height 452
type textarea "****"
click at [710, 364] on div "Призначення" at bounding box center [659, 361] width 118 height 27
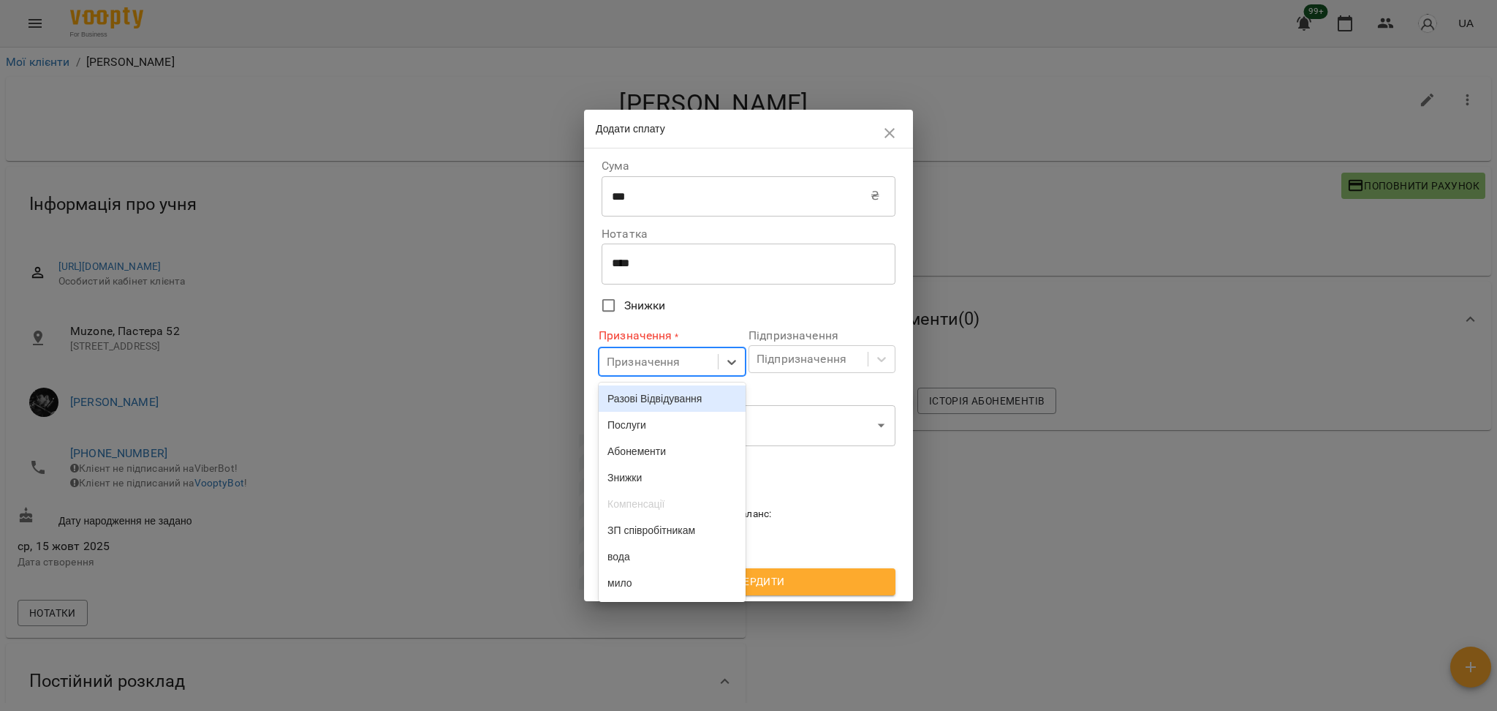
drag, startPoint x: 660, startPoint y: 393, endPoint x: 719, endPoint y: 403, distance: 59.4
click at [660, 393] on div "Разові Відвідування" at bounding box center [672, 398] width 147 height 26
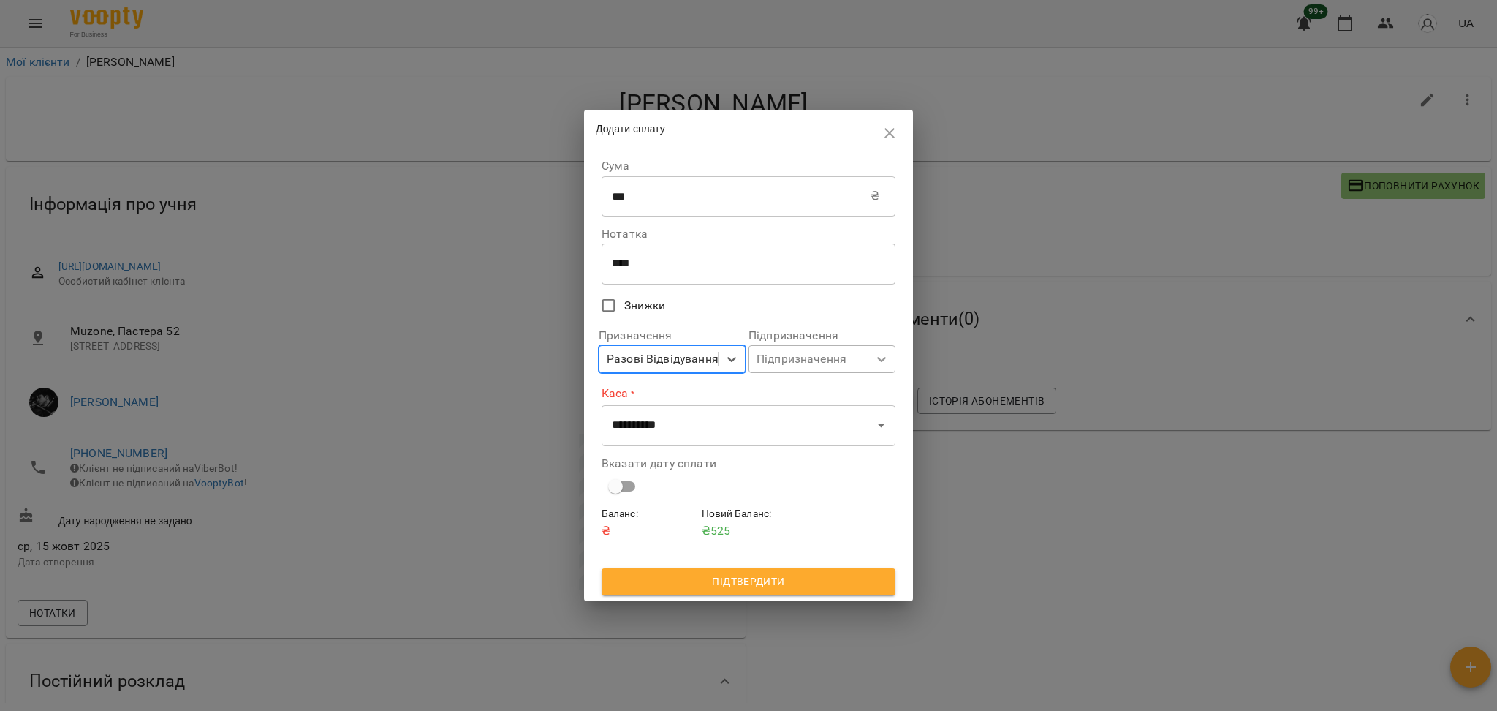
click at [877, 365] on icon at bounding box center [882, 359] width 15 height 15
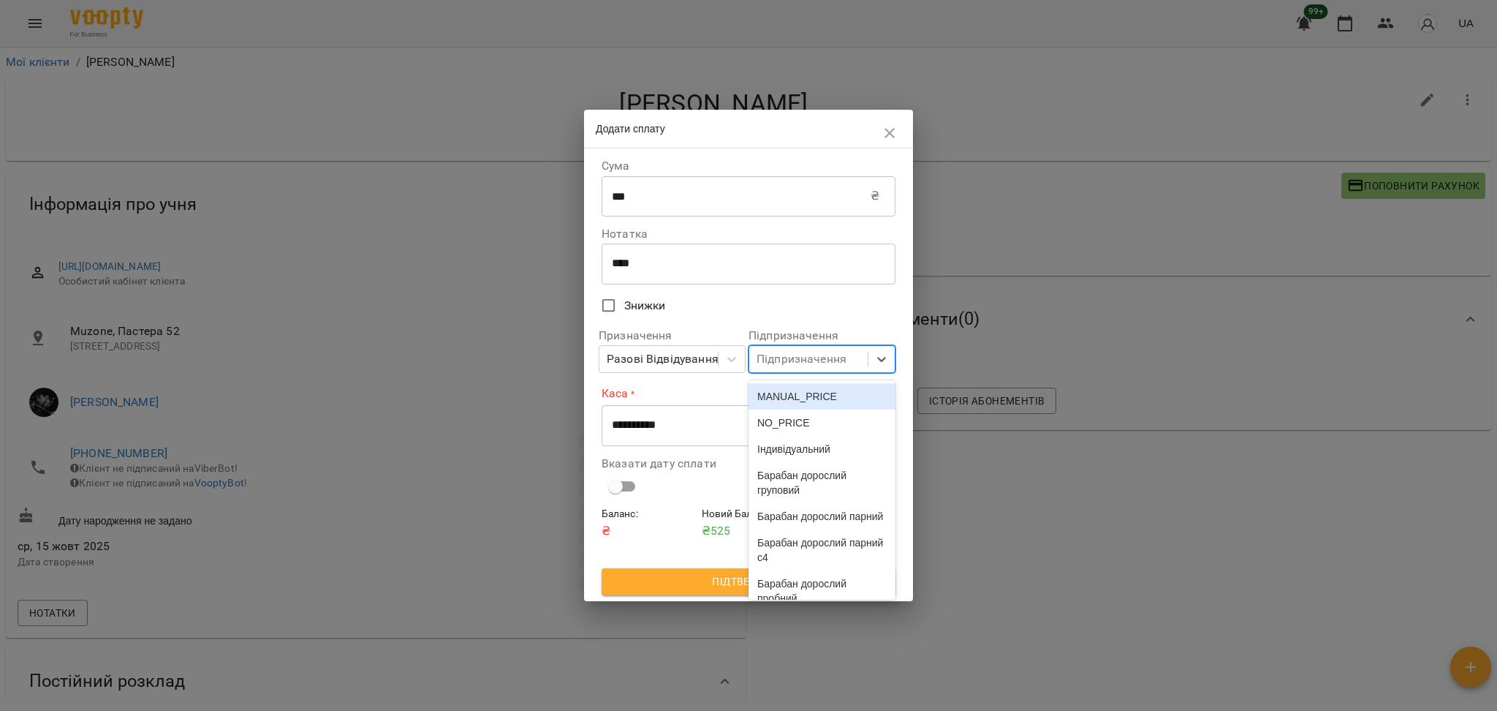
scroll to position [3905, 0]
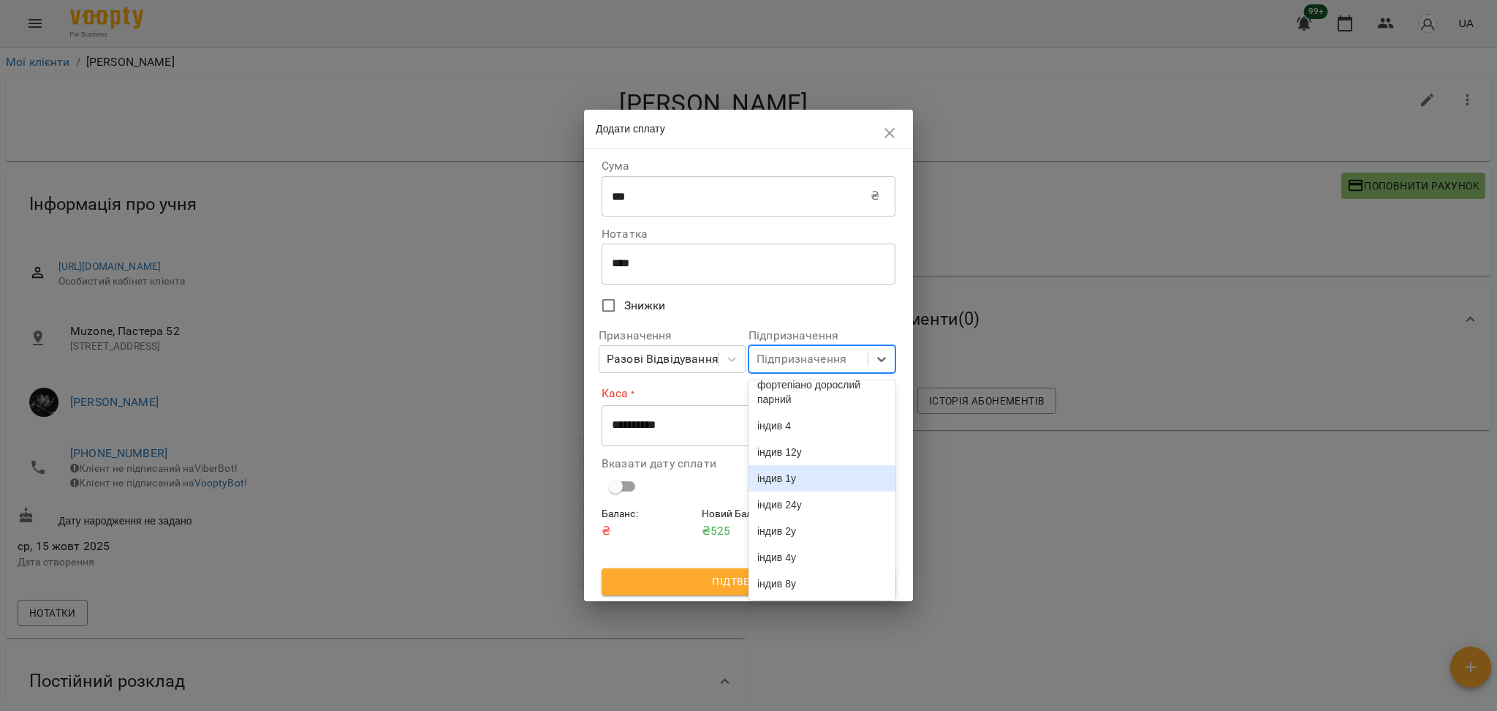
click at [817, 477] on div "індив 1у" at bounding box center [822, 478] width 147 height 26
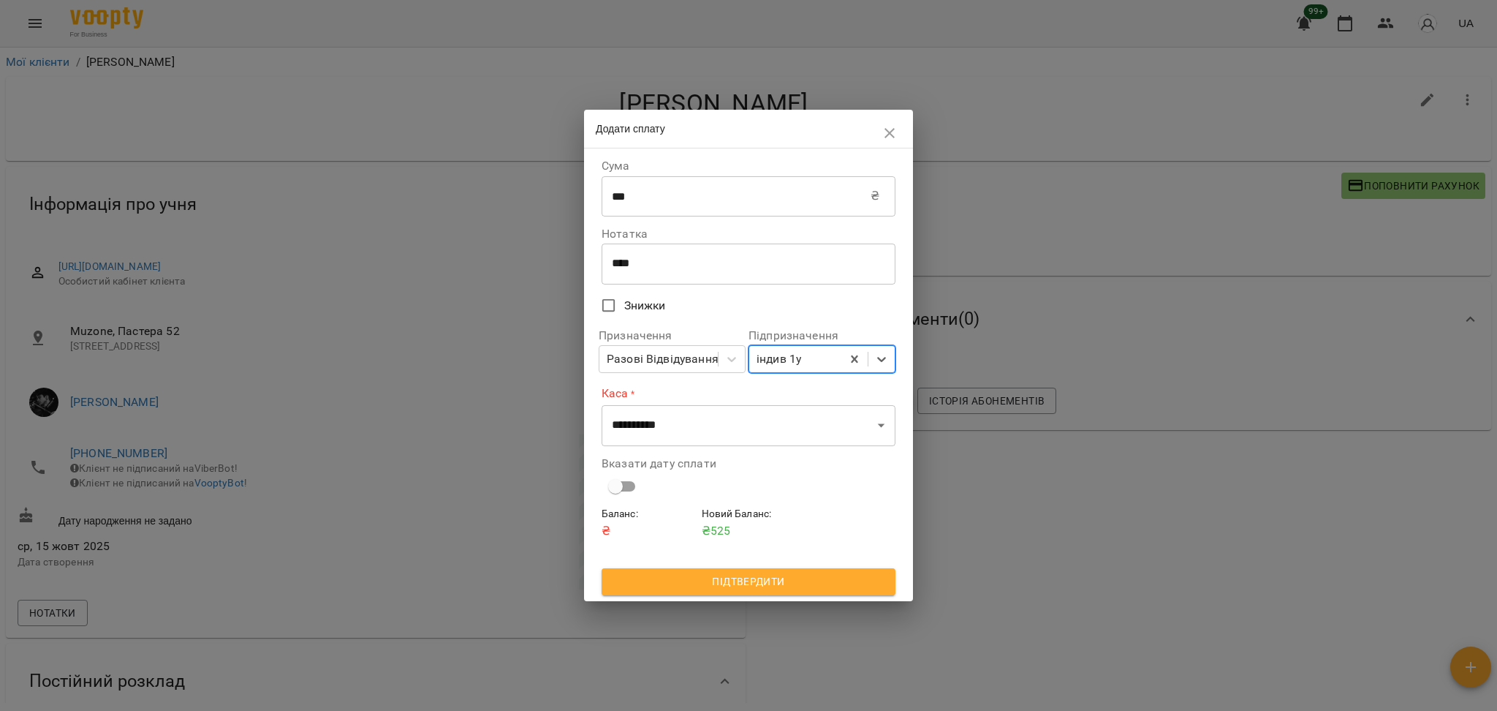
click at [755, 449] on div "Вказати дату сплати" at bounding box center [749, 479] width 300 height 61
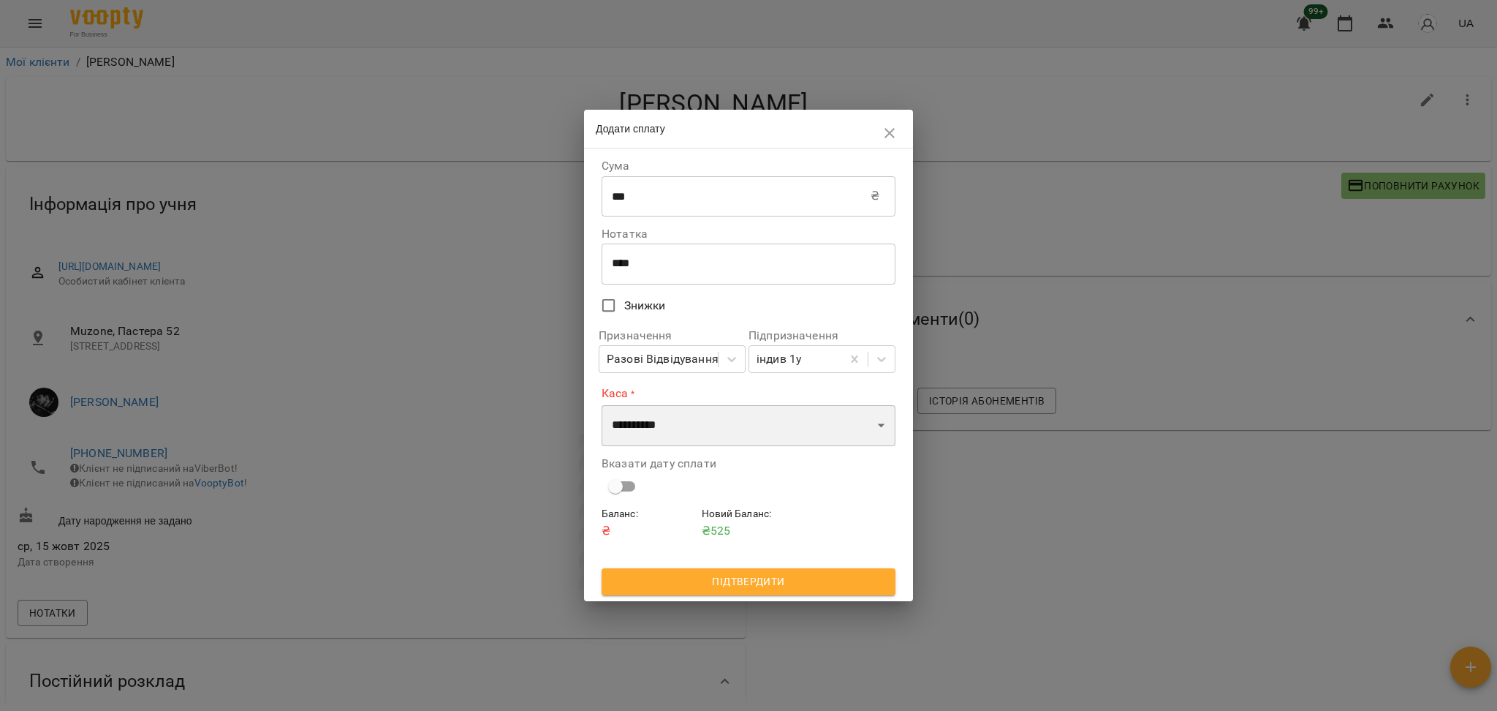
click at [728, 444] on select "**********" at bounding box center [749, 425] width 294 height 41
select select "****"
click at [602, 405] on select "**********" at bounding box center [749, 425] width 294 height 41
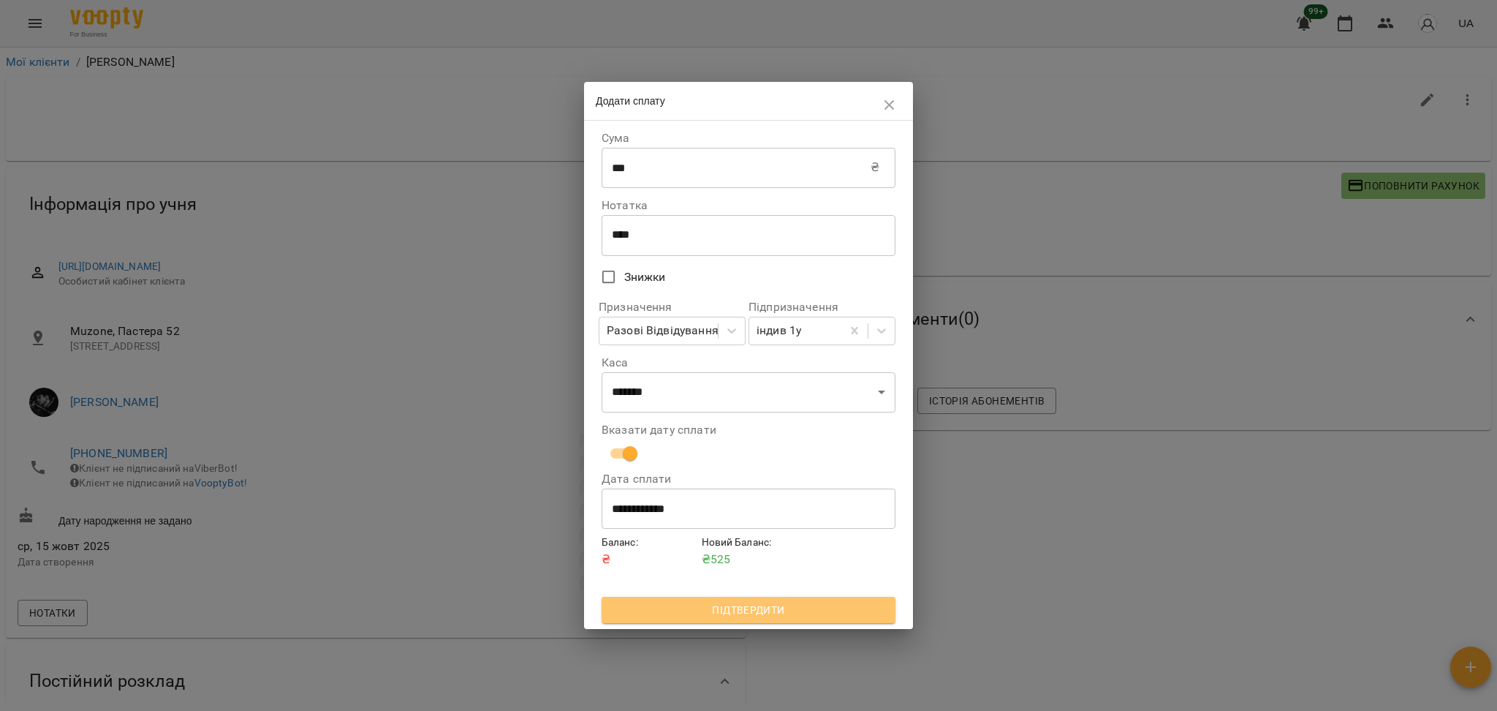
click at [741, 612] on span "Підтвердити" at bounding box center [748, 610] width 271 height 18
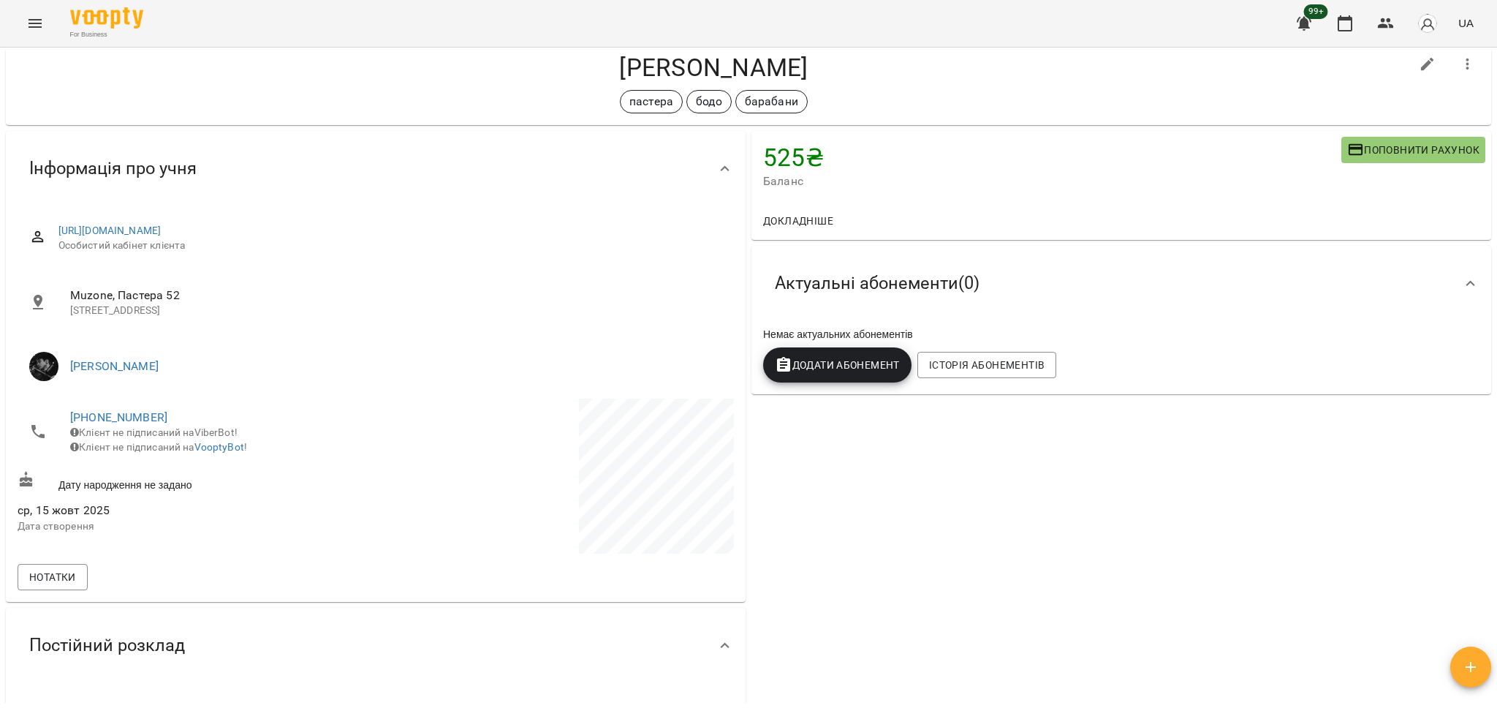
scroll to position [97, 0]
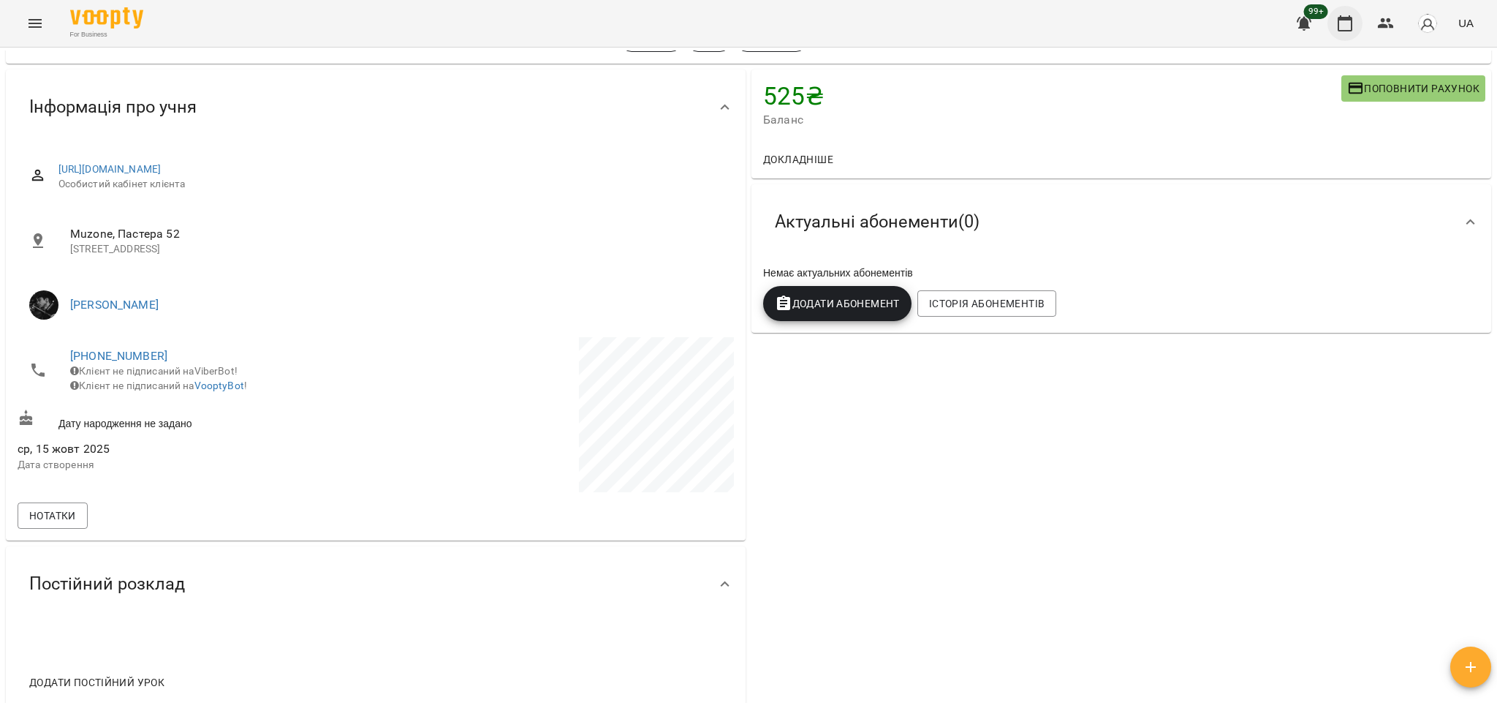
click at [1342, 26] on icon "button" at bounding box center [1346, 24] width 18 height 18
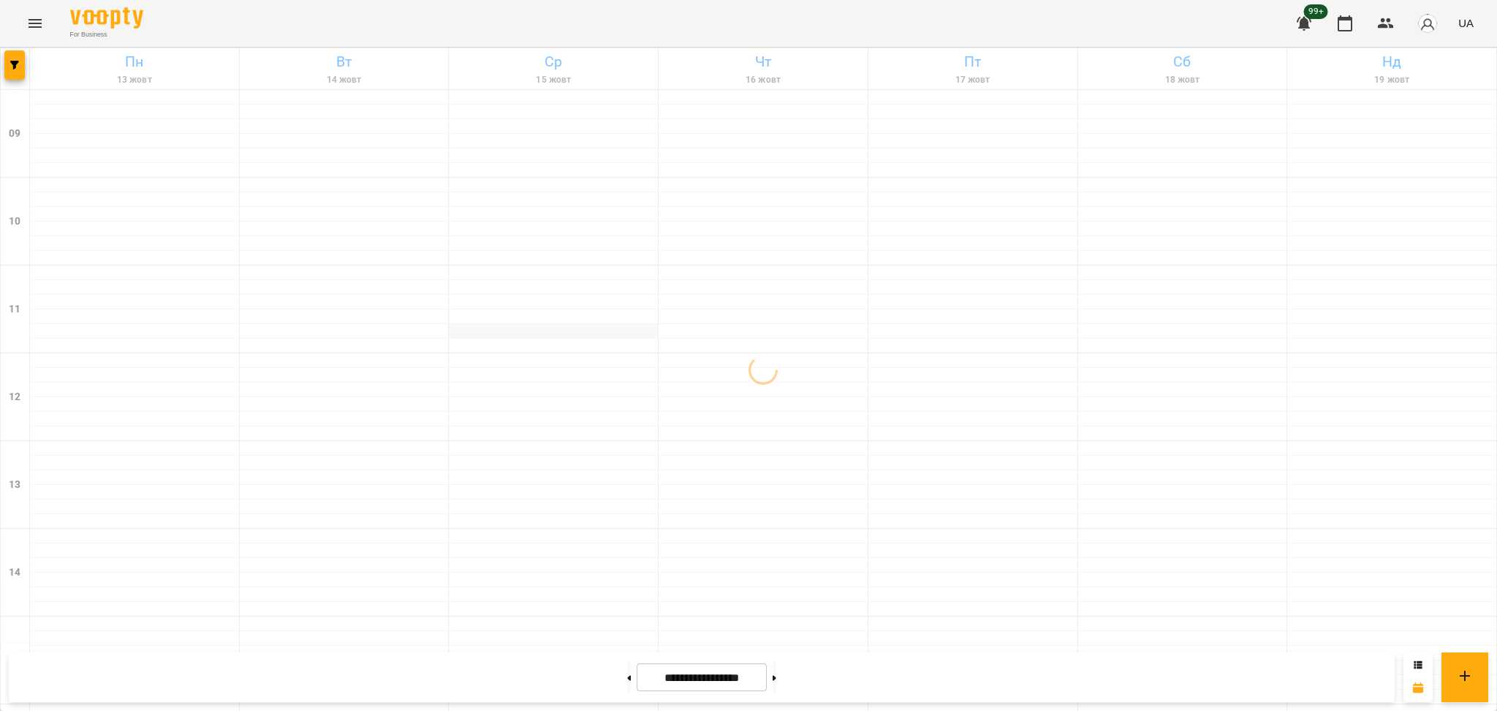
scroll to position [194, 0]
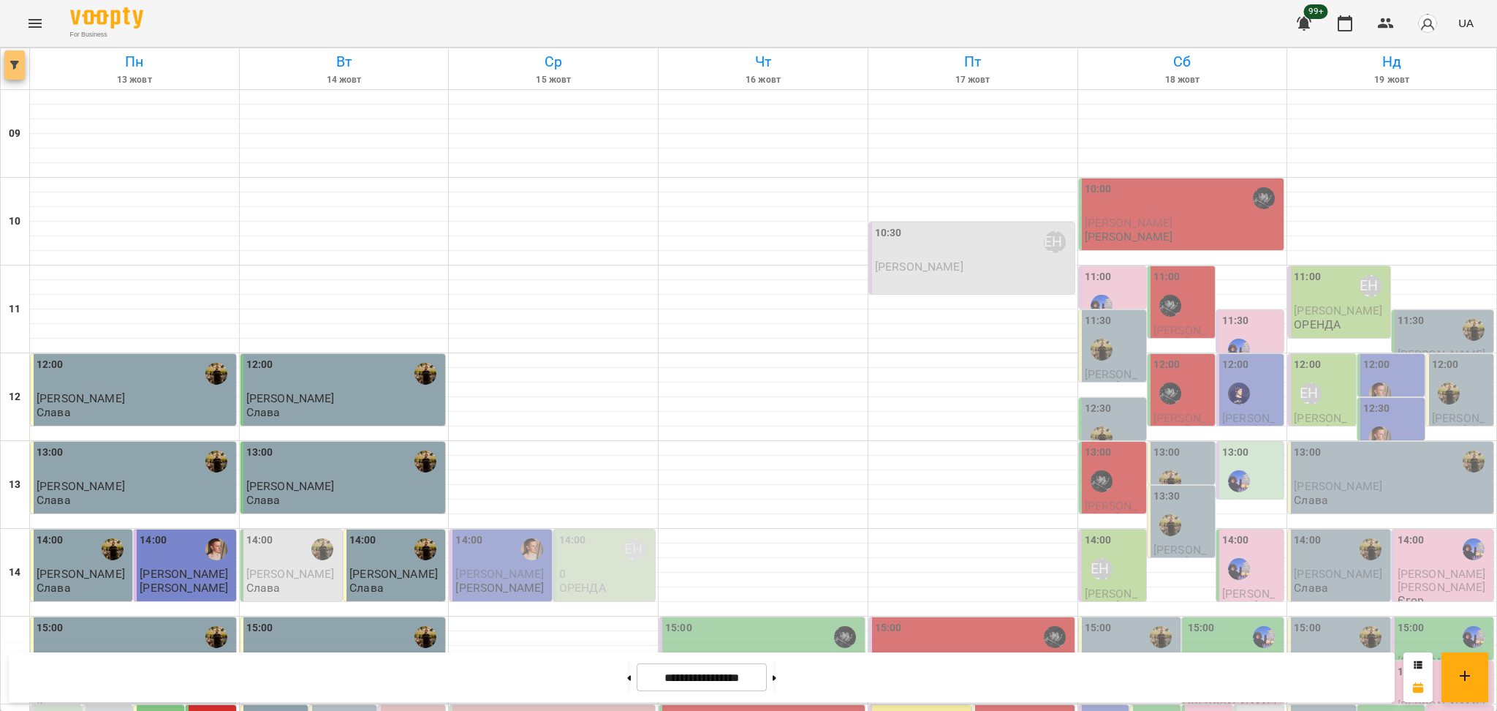
click at [13, 68] on icon "button" at bounding box center [14, 65] width 9 height 9
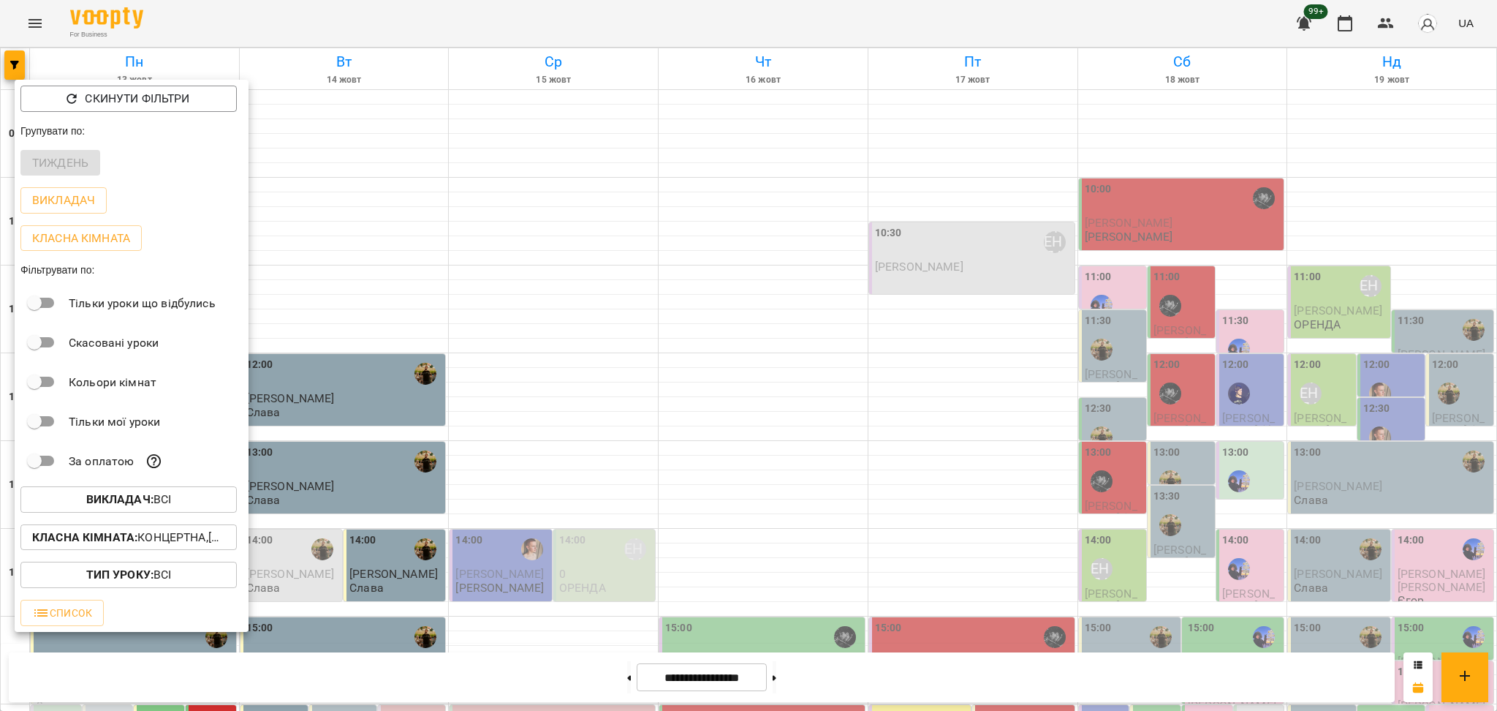
click at [215, 496] on span "Викладач : Всі" at bounding box center [128, 500] width 193 height 18
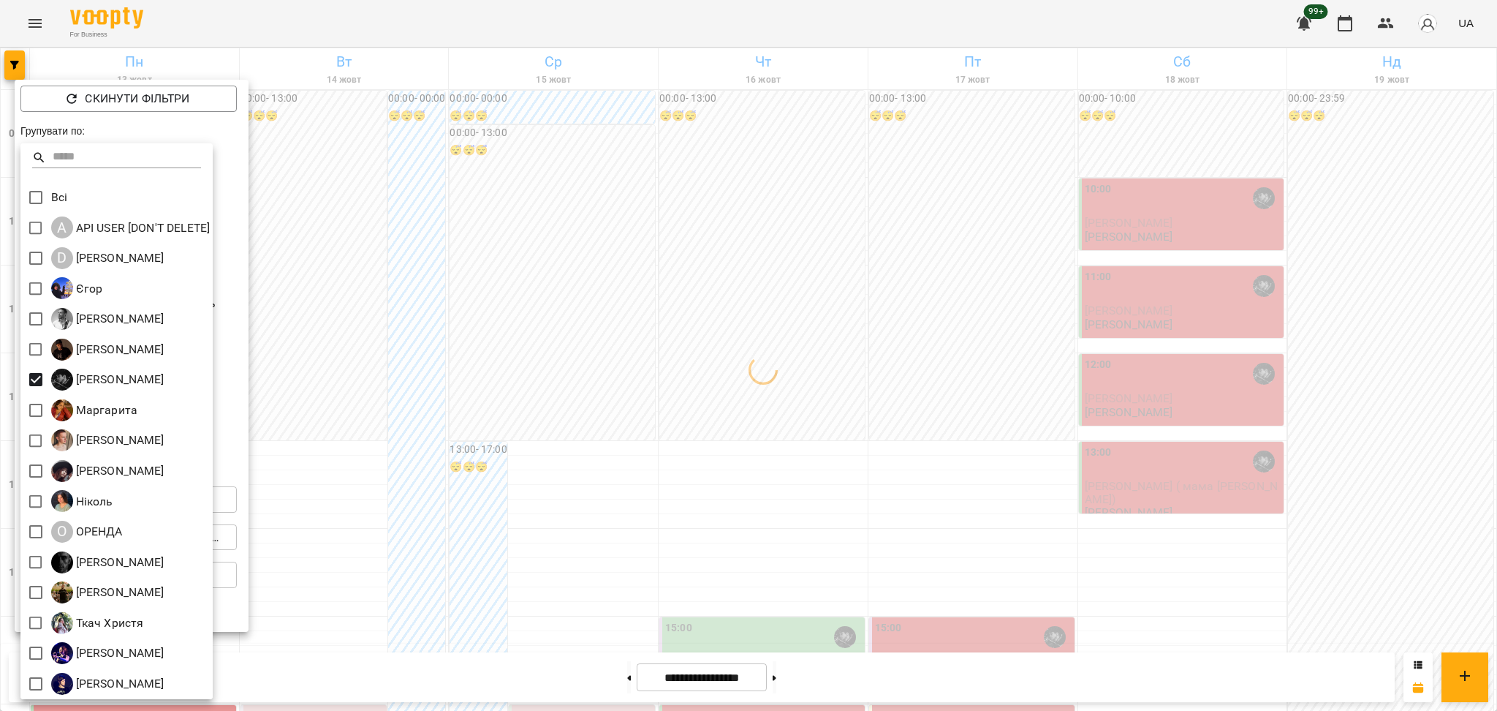
click at [529, 434] on div at bounding box center [748, 355] width 1497 height 711
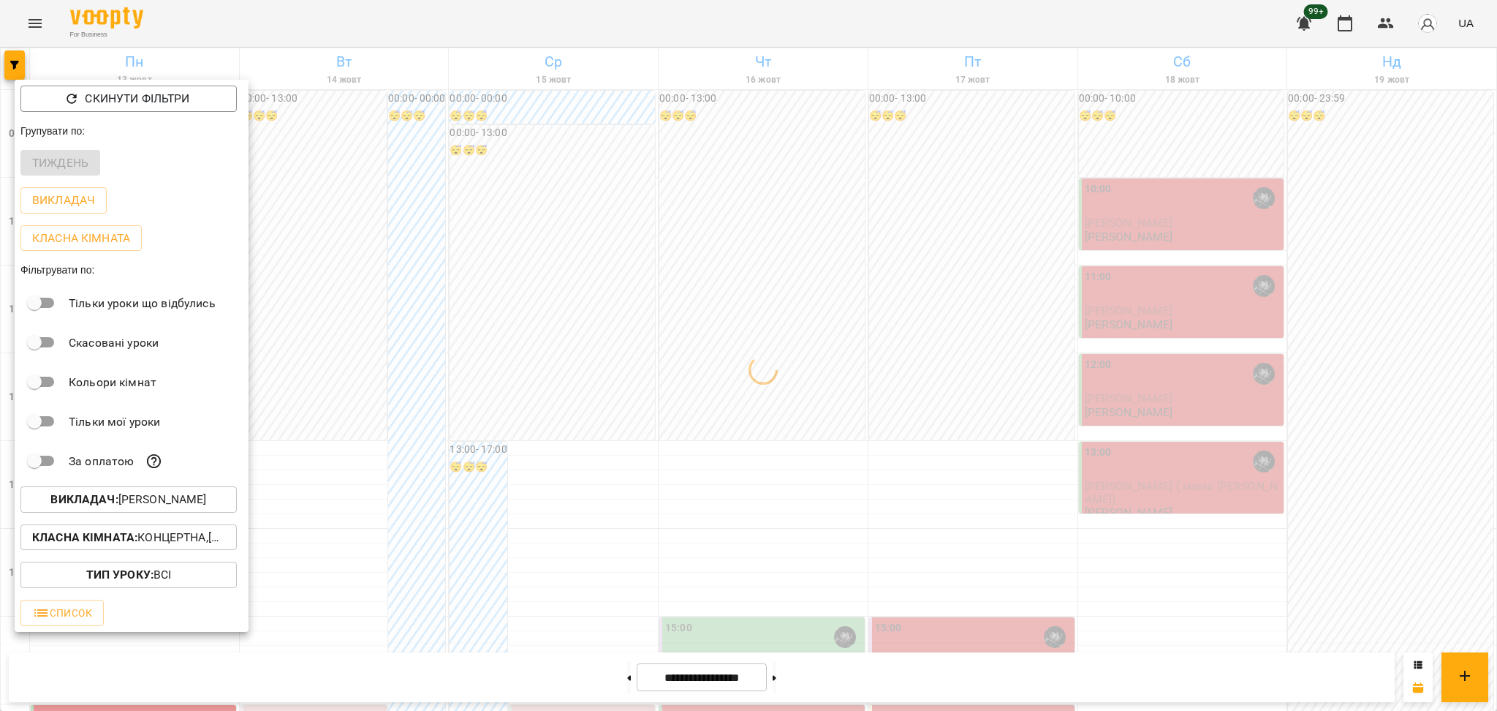
click at [512, 437] on div at bounding box center [748, 355] width 1497 height 711
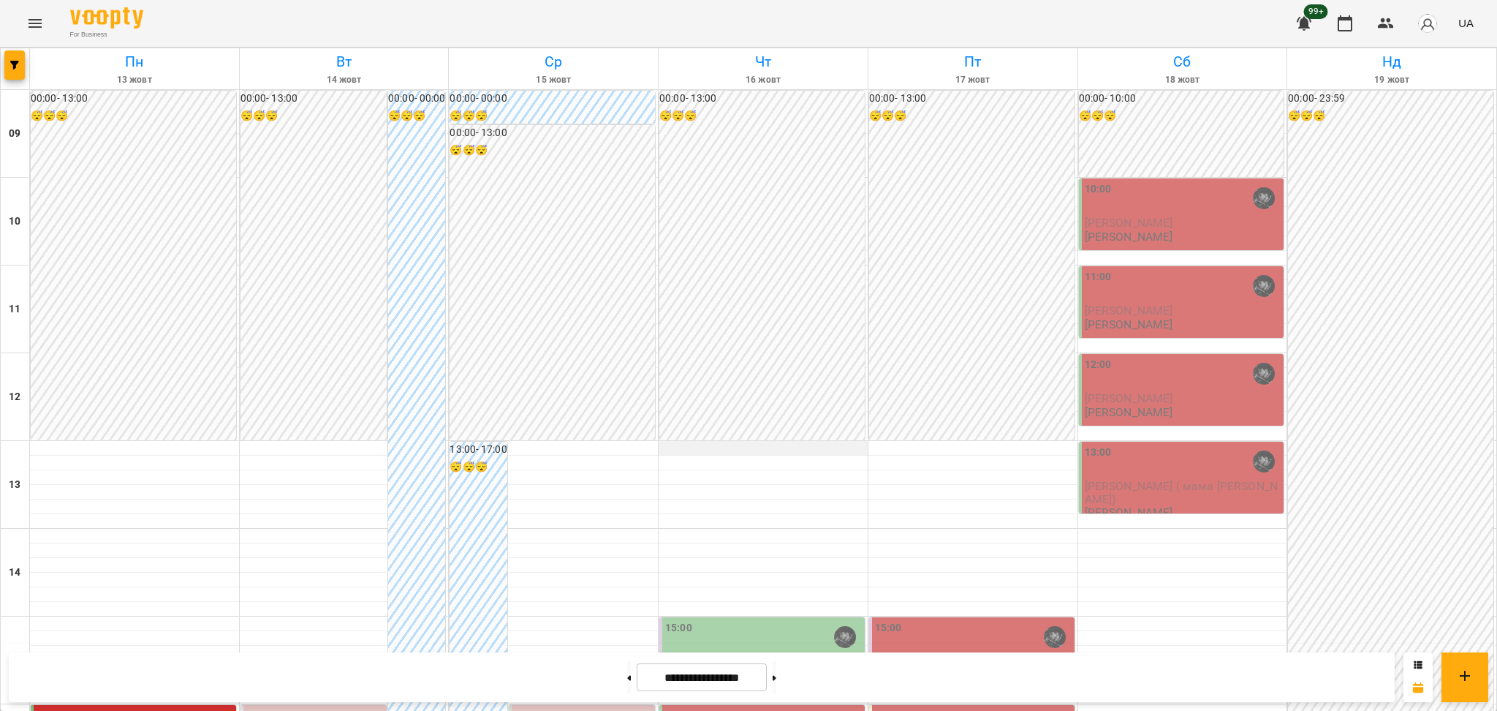
click at [671, 455] on div at bounding box center [763, 455] width 209 height 1
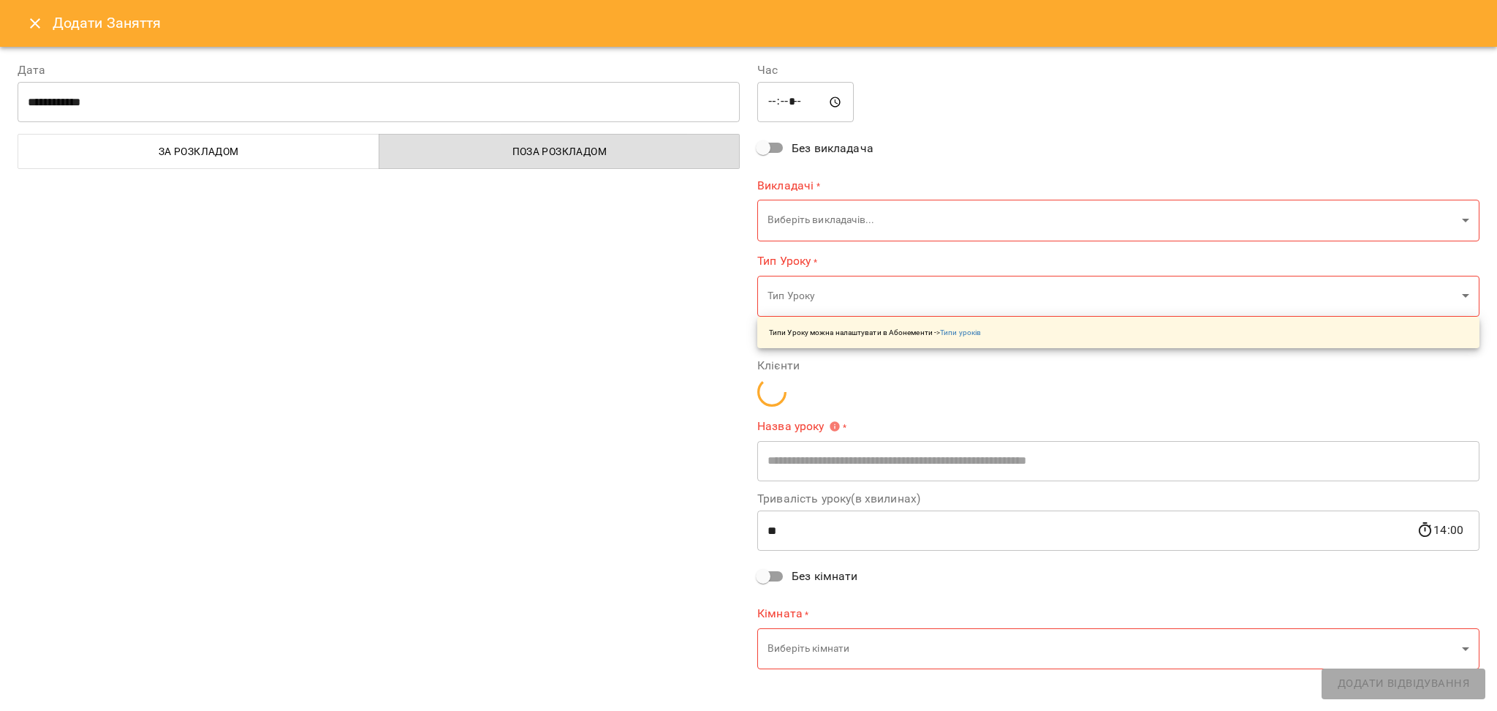
type input "**********"
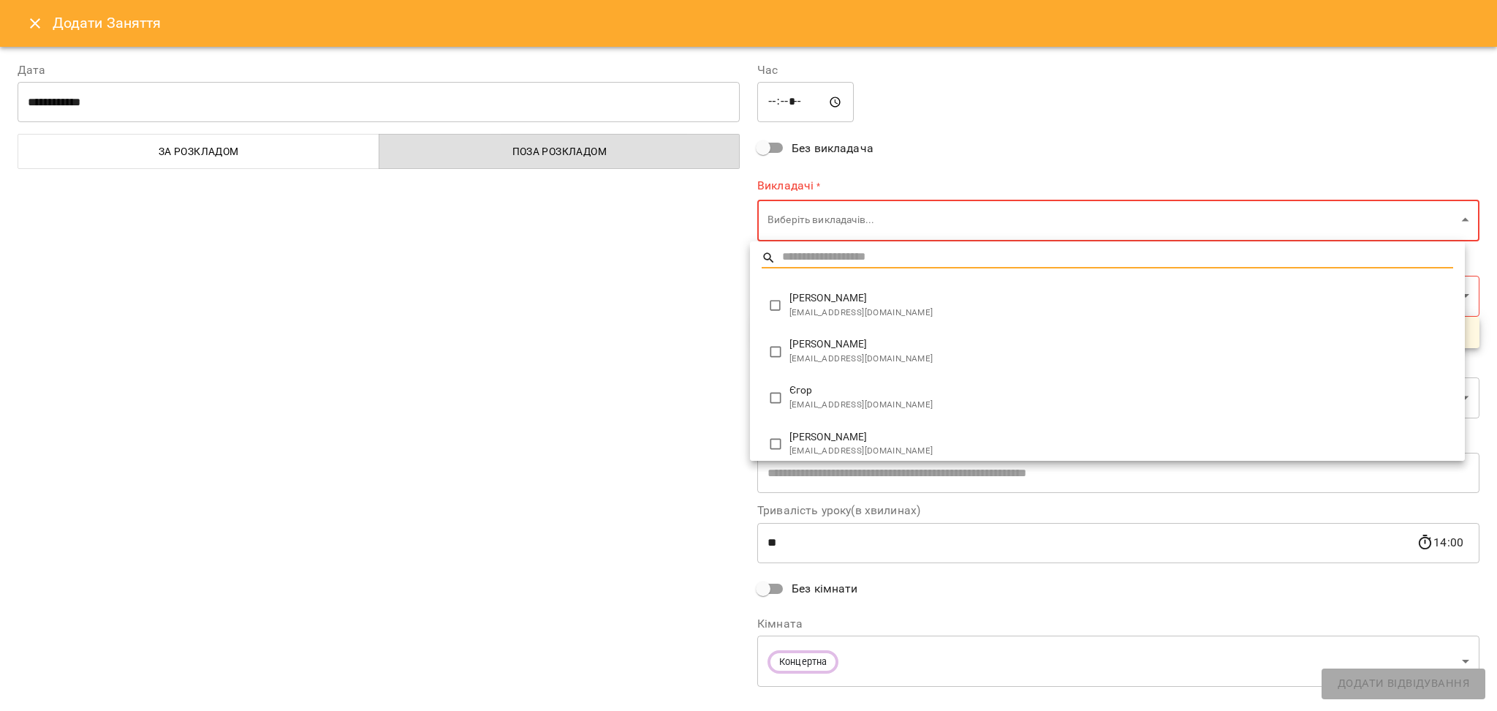
click at [806, 224] on body "For Business 99+ UA Пн 13 жовт Вт 14 жовт Ср 15 жовт Чт 16 жовт Пт 17 жовт Сб 1…" at bounding box center [748, 648] width 1497 height 1296
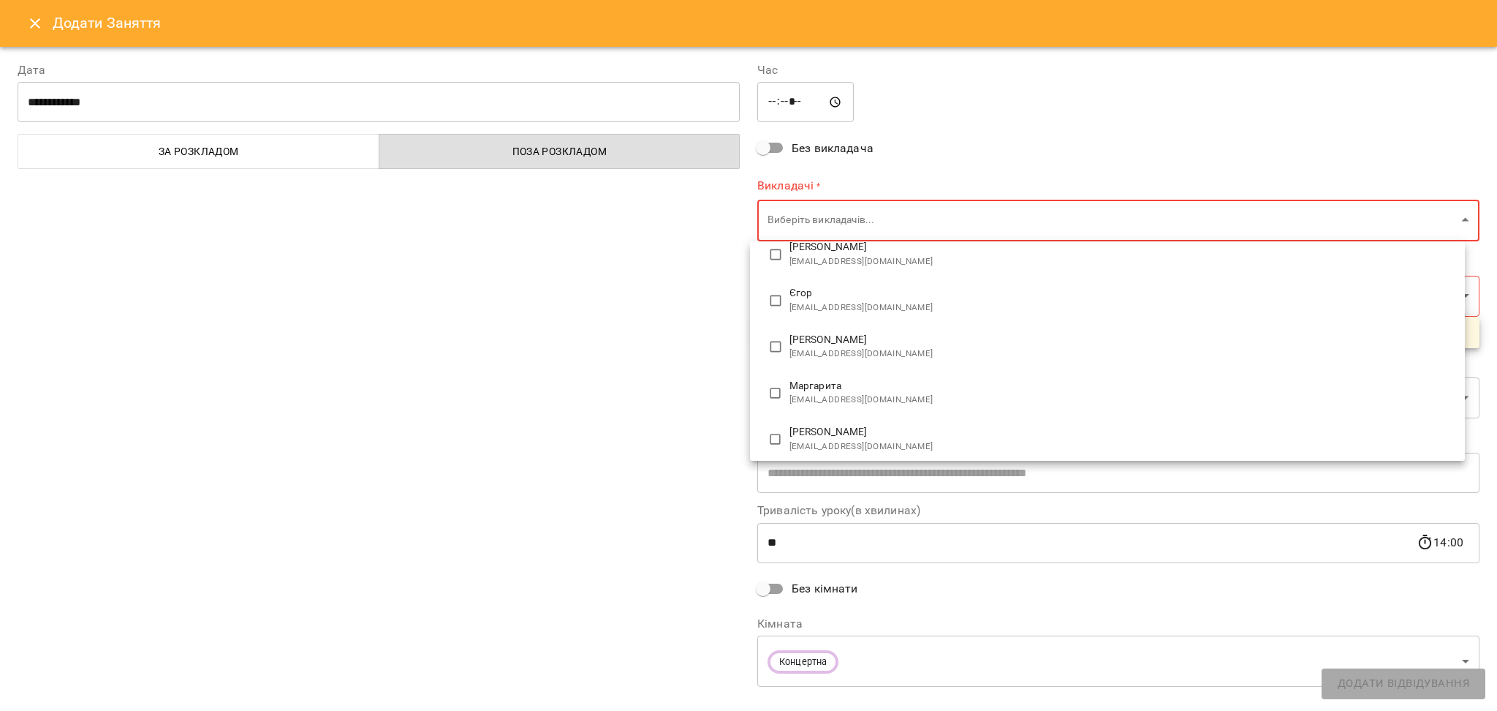
click at [850, 347] on span "jenyabikovec@gmail.com" at bounding box center [1122, 354] width 664 height 15
type input "**********"
type input "**"
type input "**********"
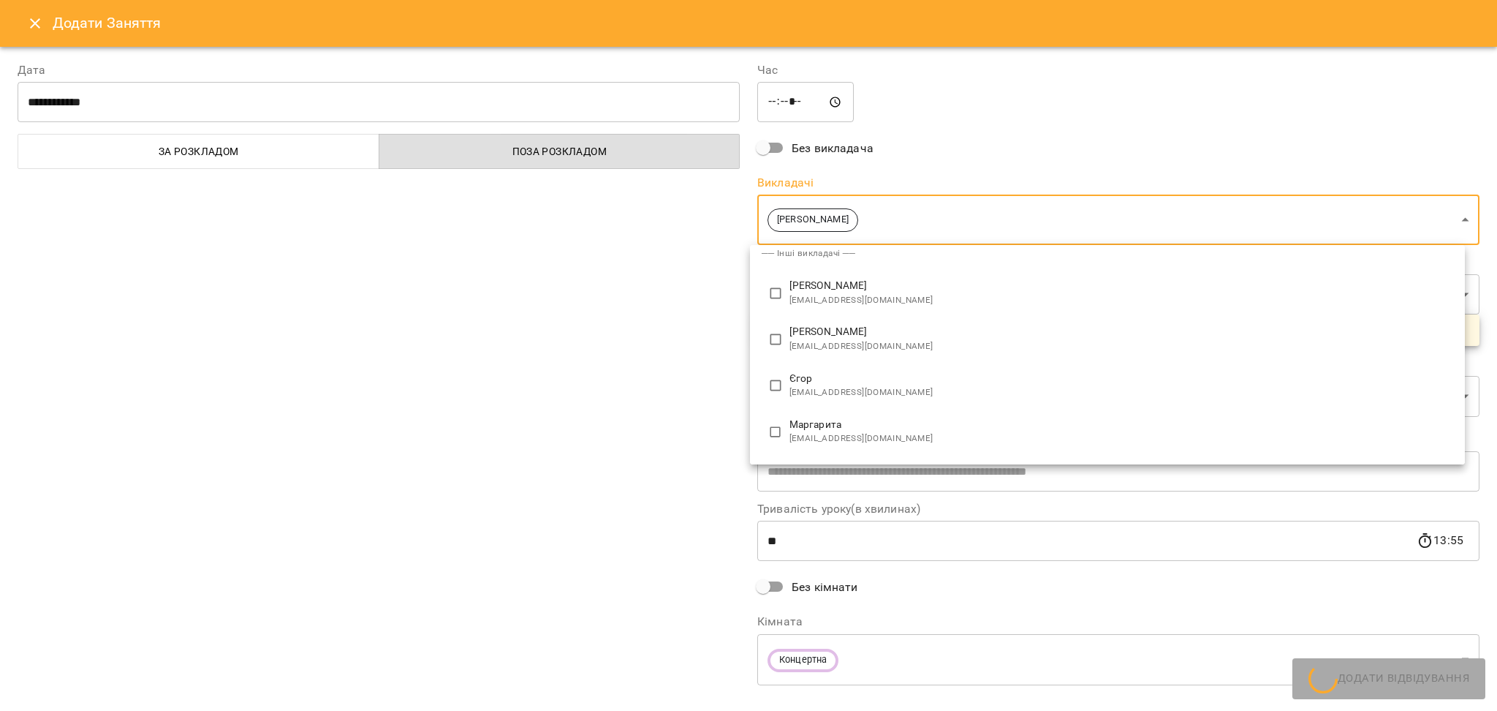
scroll to position [0, 0]
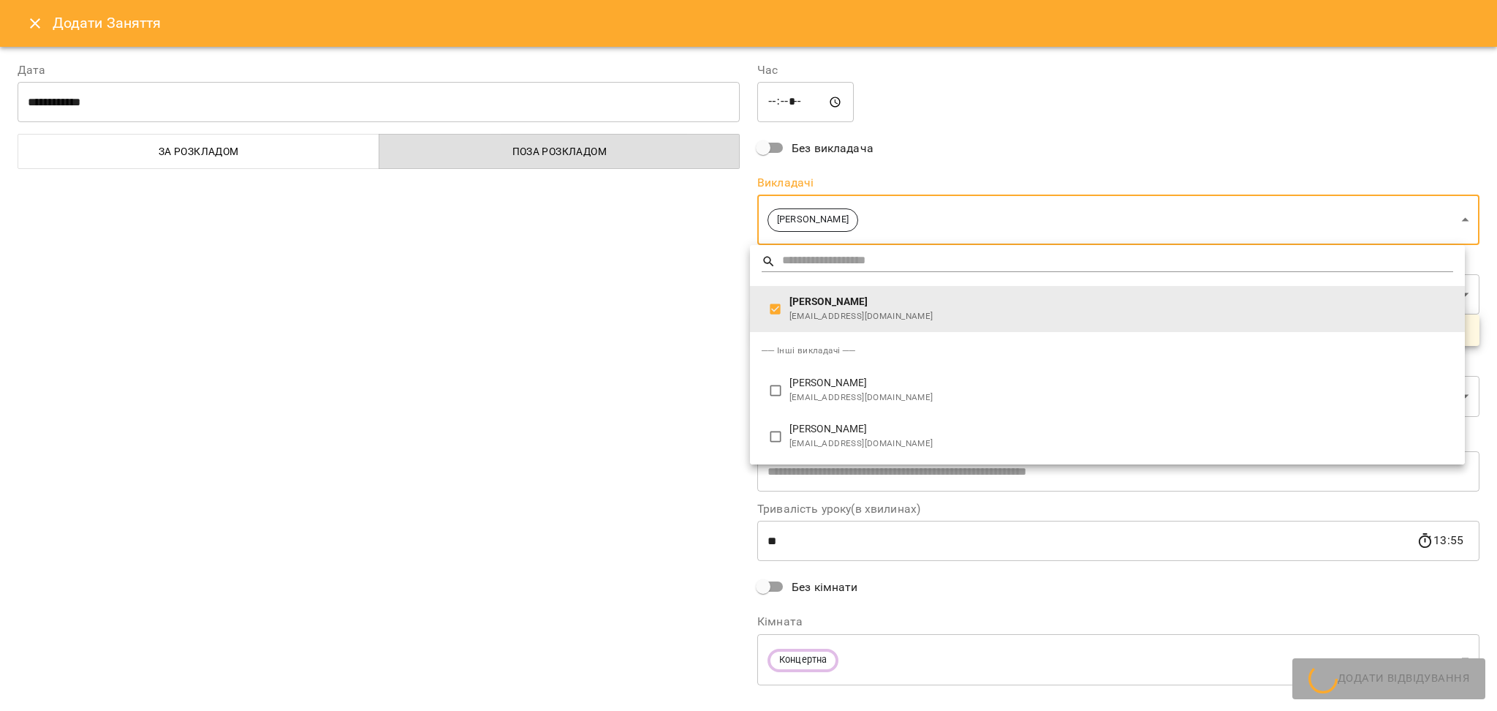
drag, startPoint x: 493, startPoint y: 413, endPoint x: 501, endPoint y: 426, distance: 14.8
click at [494, 413] on div at bounding box center [748, 355] width 1497 height 711
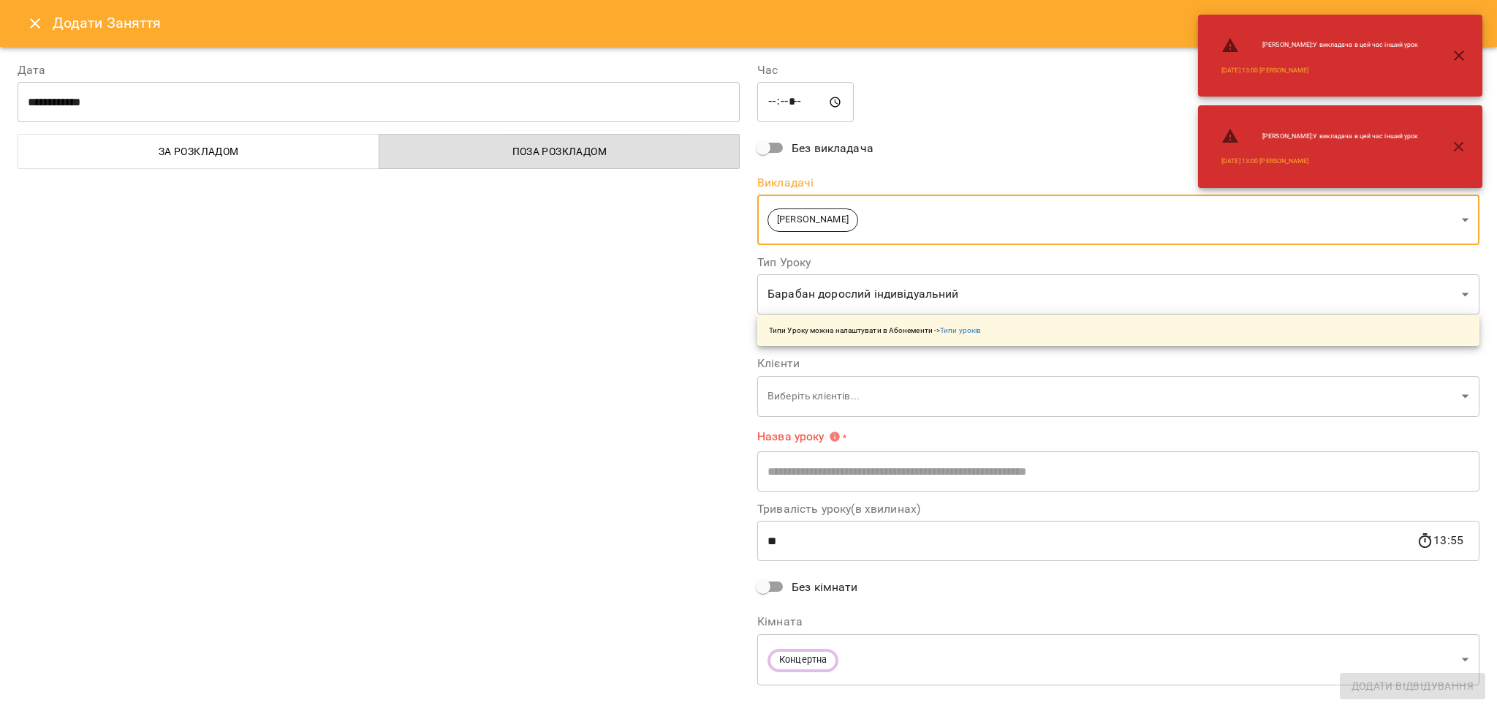
drag, startPoint x: 648, startPoint y: 405, endPoint x: 671, endPoint y: 422, distance: 28.8
click at [647, 405] on div "**********" at bounding box center [379, 375] width 740 height 662
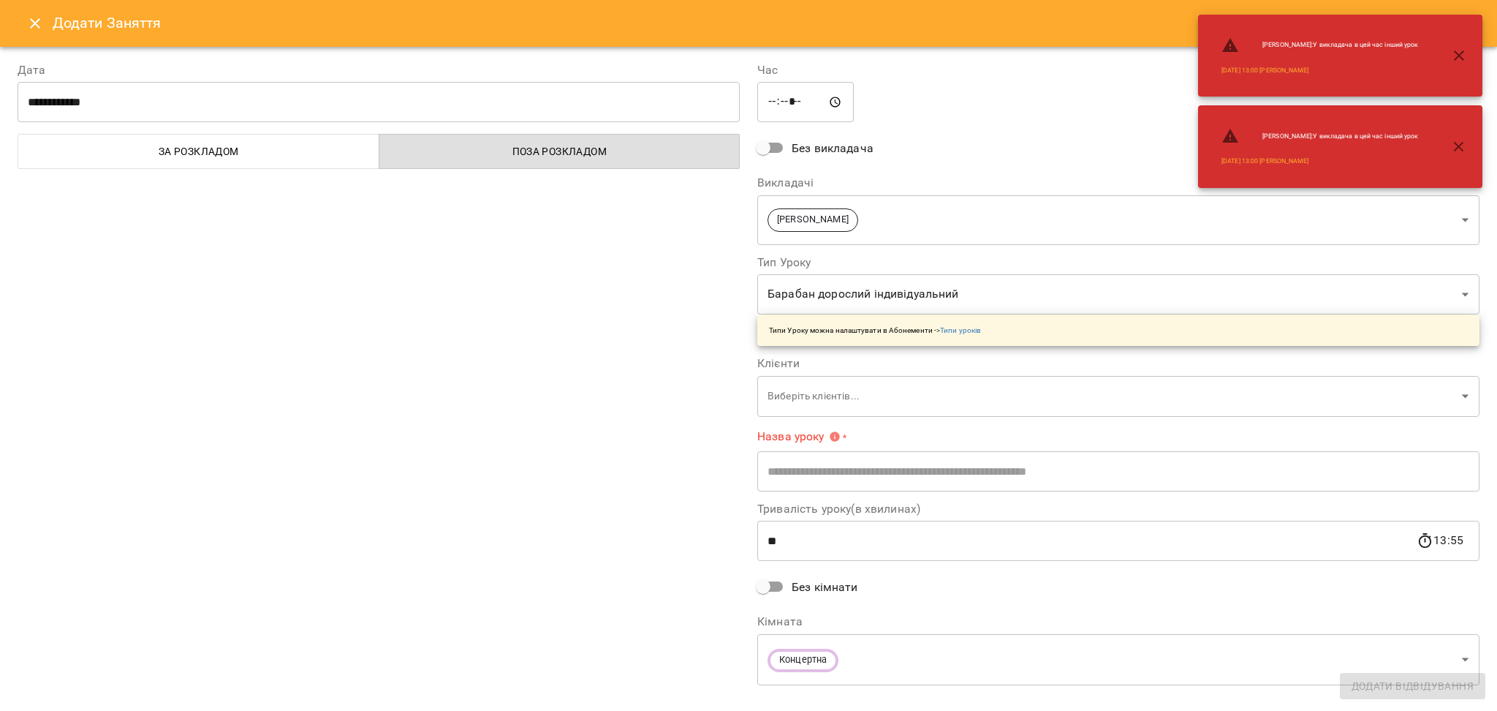
click at [844, 393] on body "For Business 99+ UA Пн 13 жовт Вт 14 жовт Ср 15 жовт Чт 16 жовт Пт 17 жовт Сб 1…" at bounding box center [748, 648] width 1497 height 1296
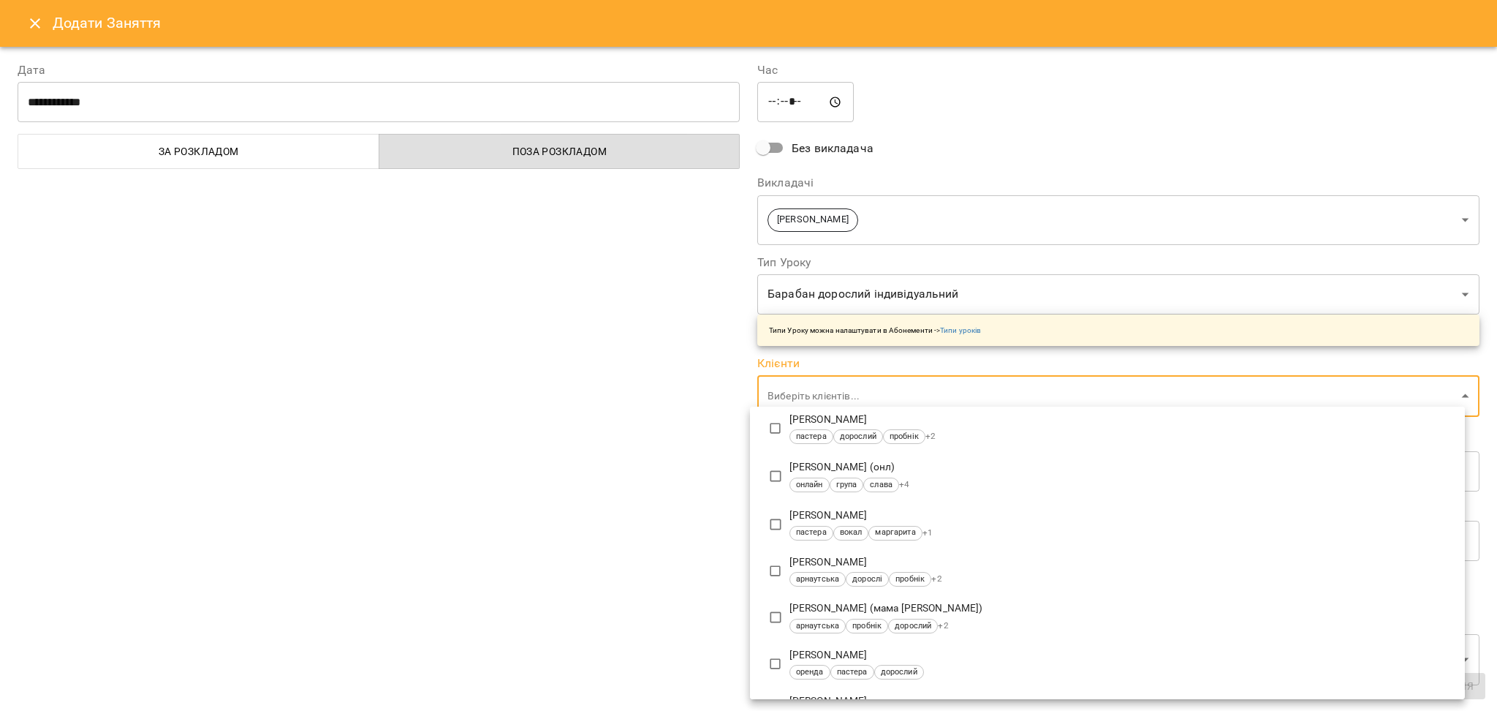
scroll to position [97, 0]
type input "****"
click at [843, 389] on div at bounding box center [748, 355] width 1497 height 711
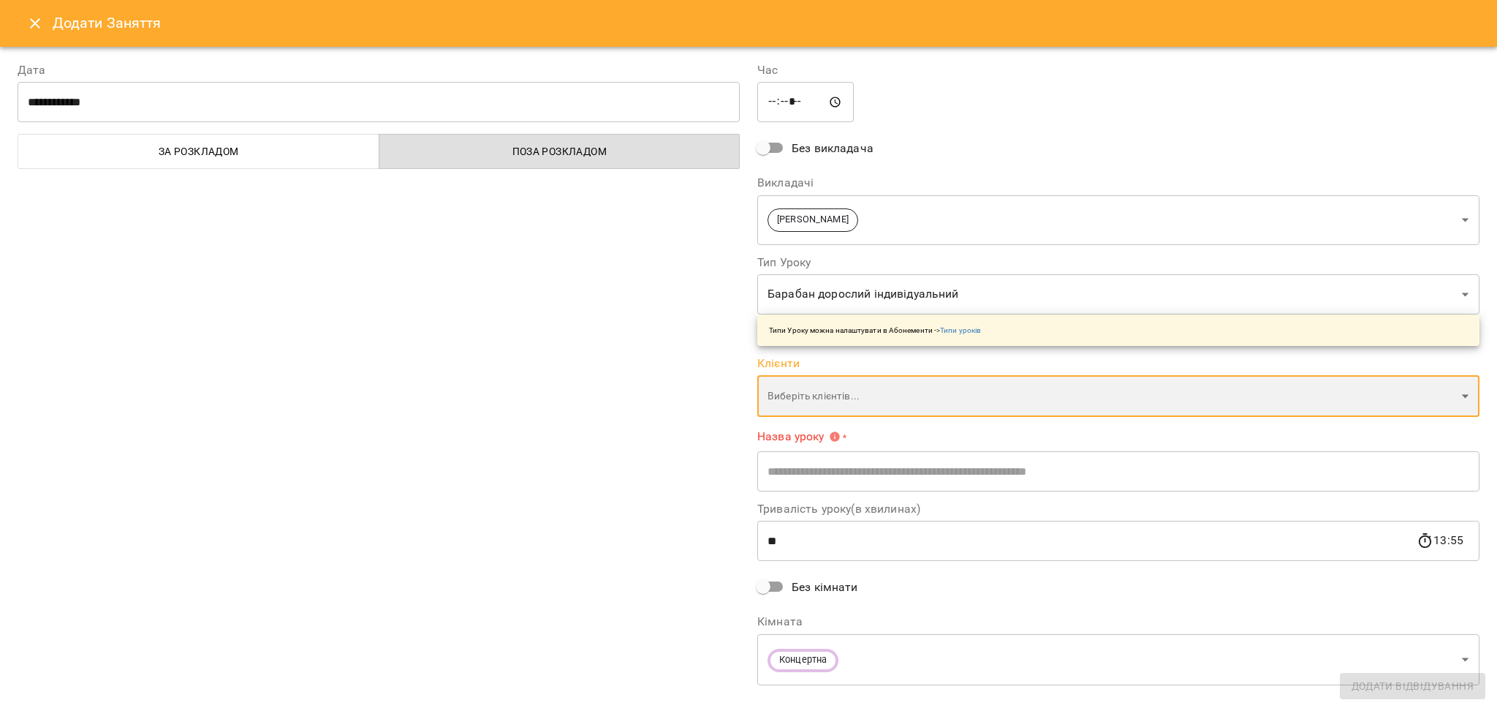
scroll to position [143, 0]
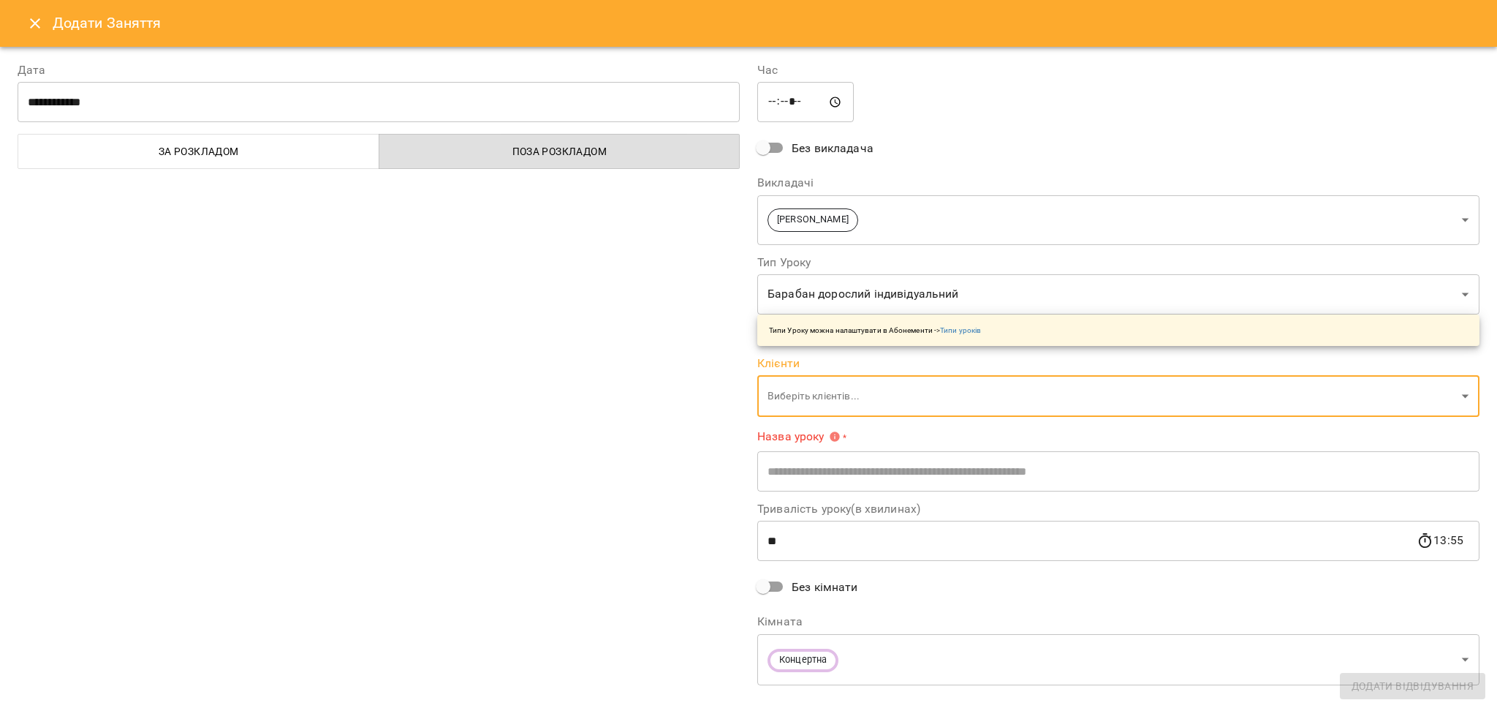
click at [838, 410] on body "For Business 99+ UA Пн 13 жовт Вт 14 жовт Ср 15 жовт Чт 16 жовт Пт 17 жовт Сб 1…" at bounding box center [748, 648] width 1497 height 1296
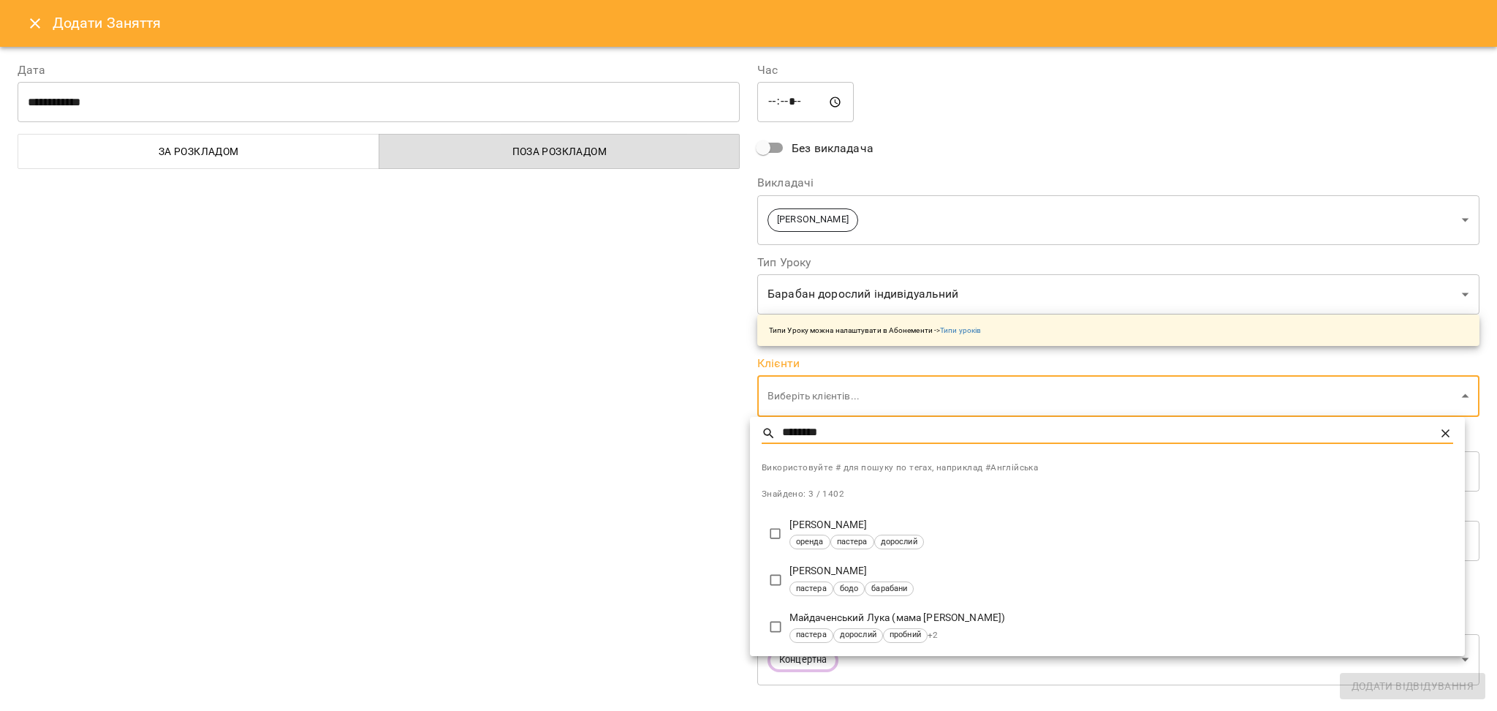
type input "********"
click at [847, 567] on p "Волошина Ірина" at bounding box center [1122, 571] width 664 height 15
type input "**********"
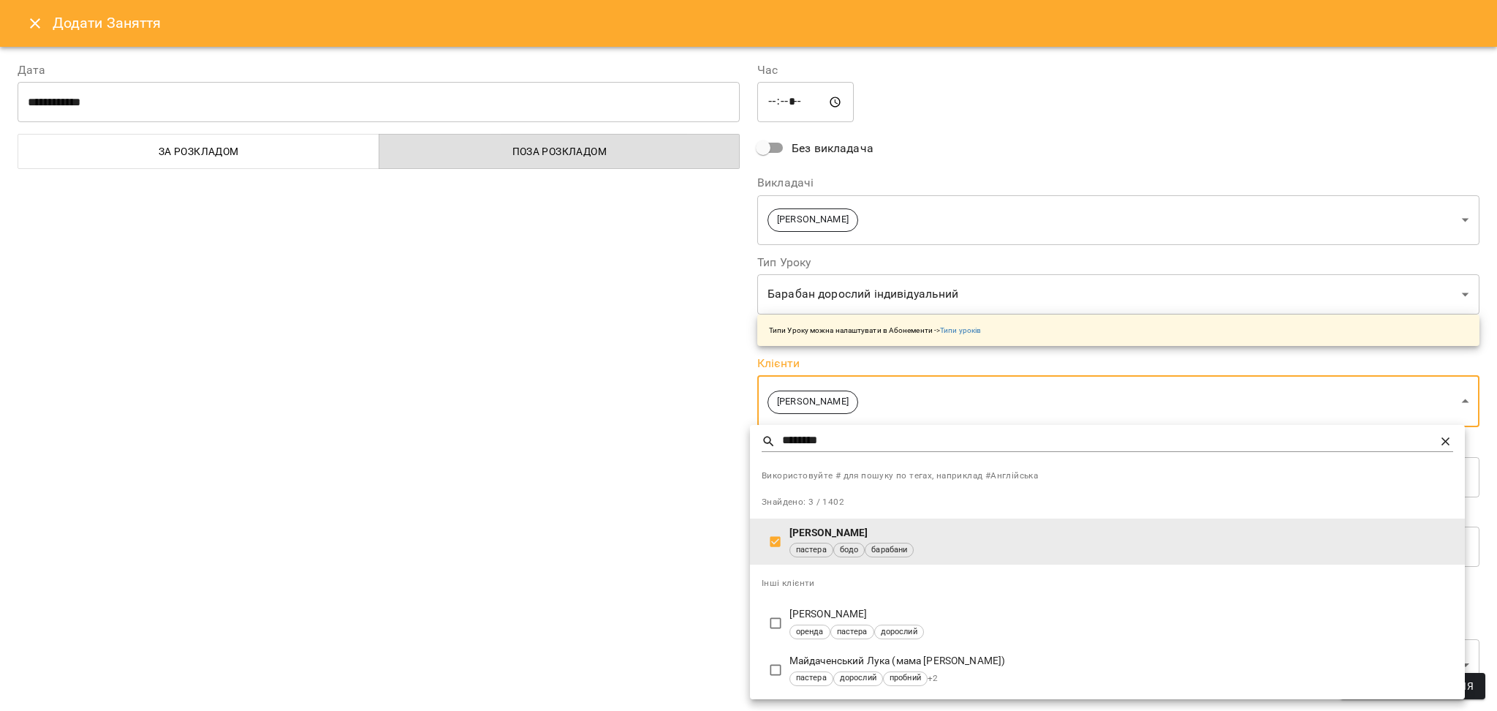
click at [610, 586] on div at bounding box center [748, 355] width 1497 height 711
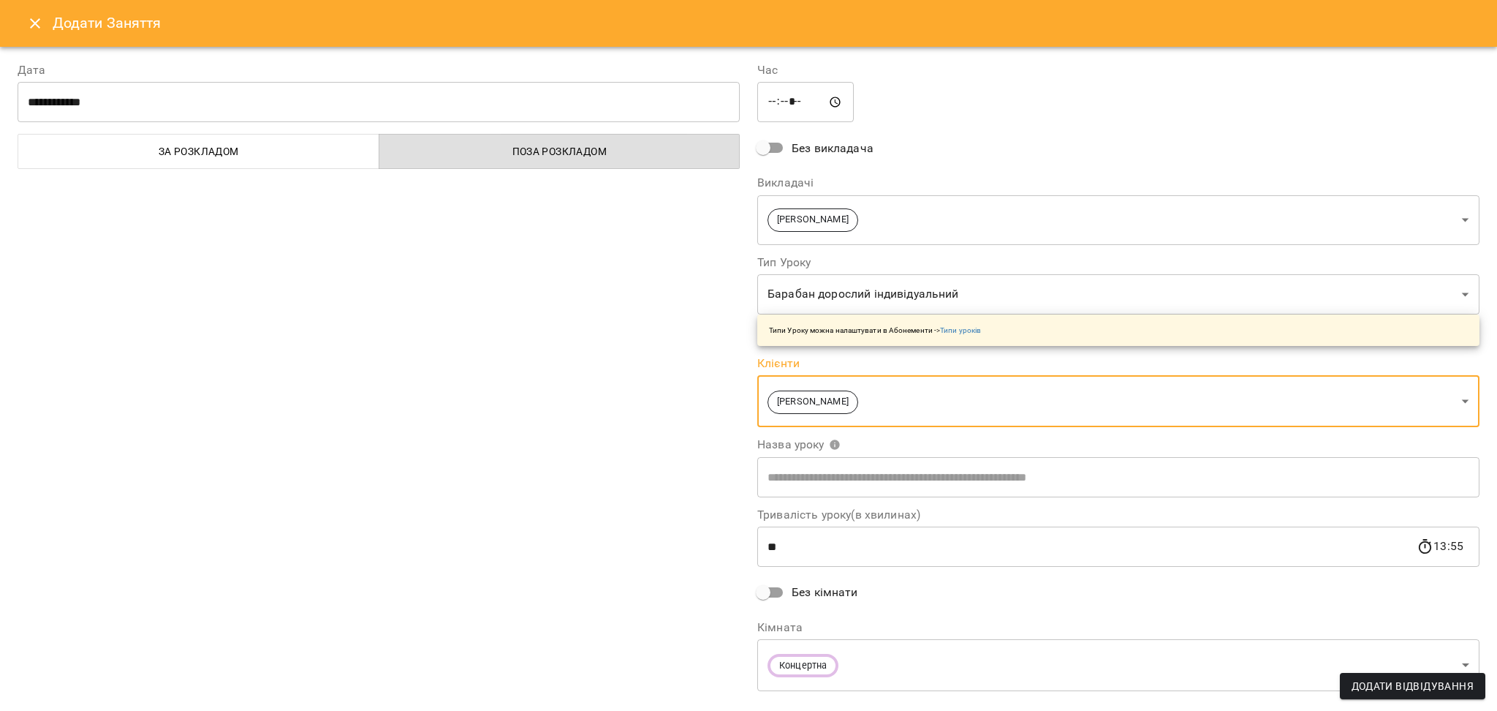
click at [1023, 667] on body "For Business 99+ UA Пн 13 жовт Вт 14 жовт Ср 15 жовт Чт 16 жовт Пт 17 жовт Сб 1…" at bounding box center [748, 648] width 1497 height 1296
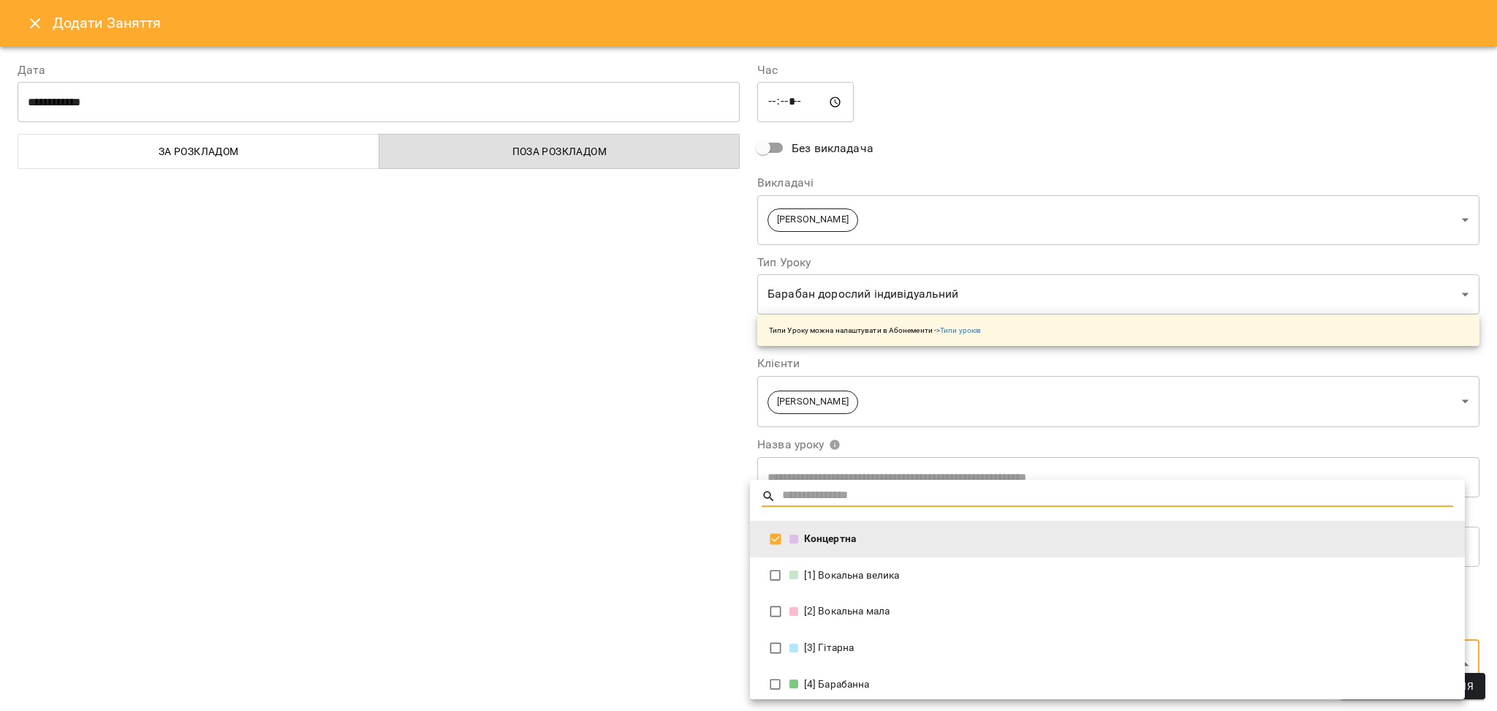
click at [833, 545] on li "Концертна" at bounding box center [1107, 539] width 715 height 37
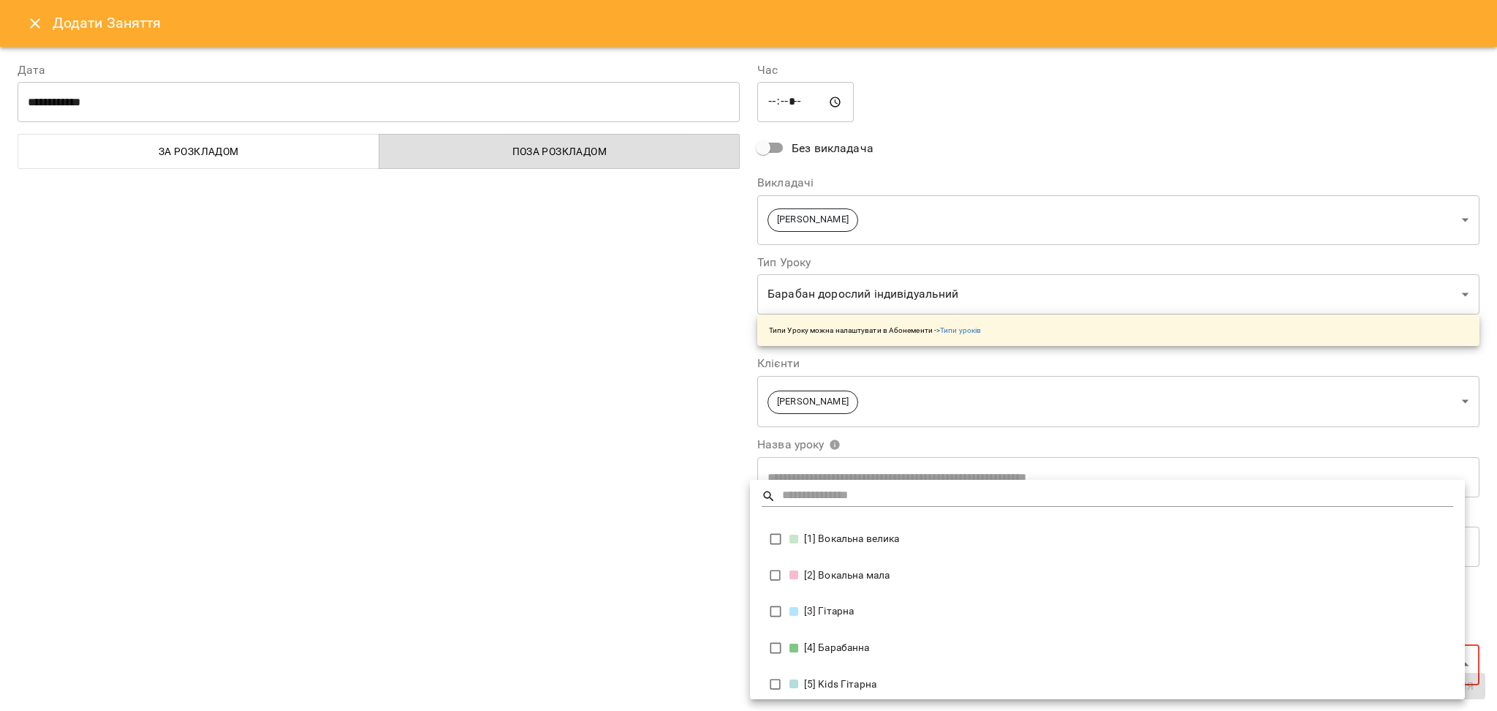
scroll to position [0, 0]
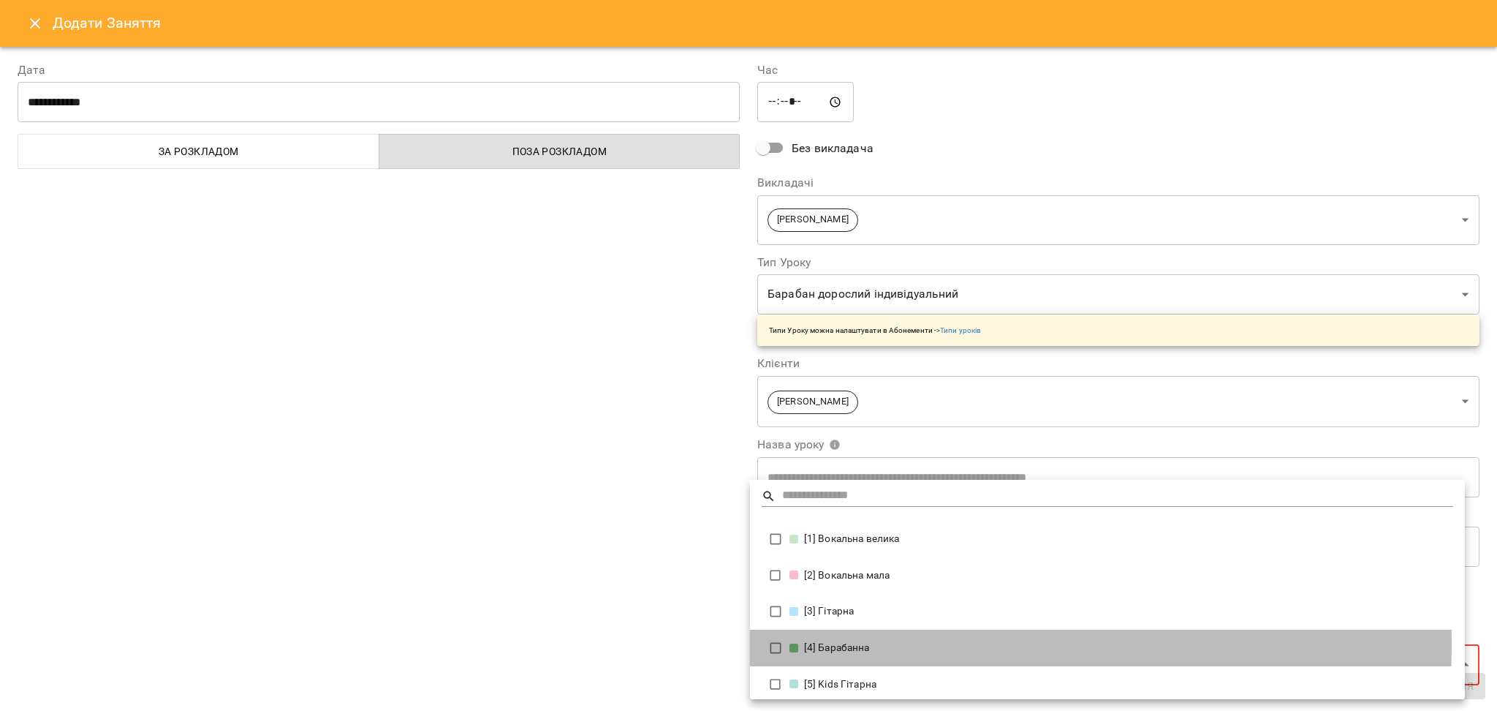
click at [836, 644] on div "[4] Барабанна" at bounding box center [1122, 648] width 664 height 15
type input "**********"
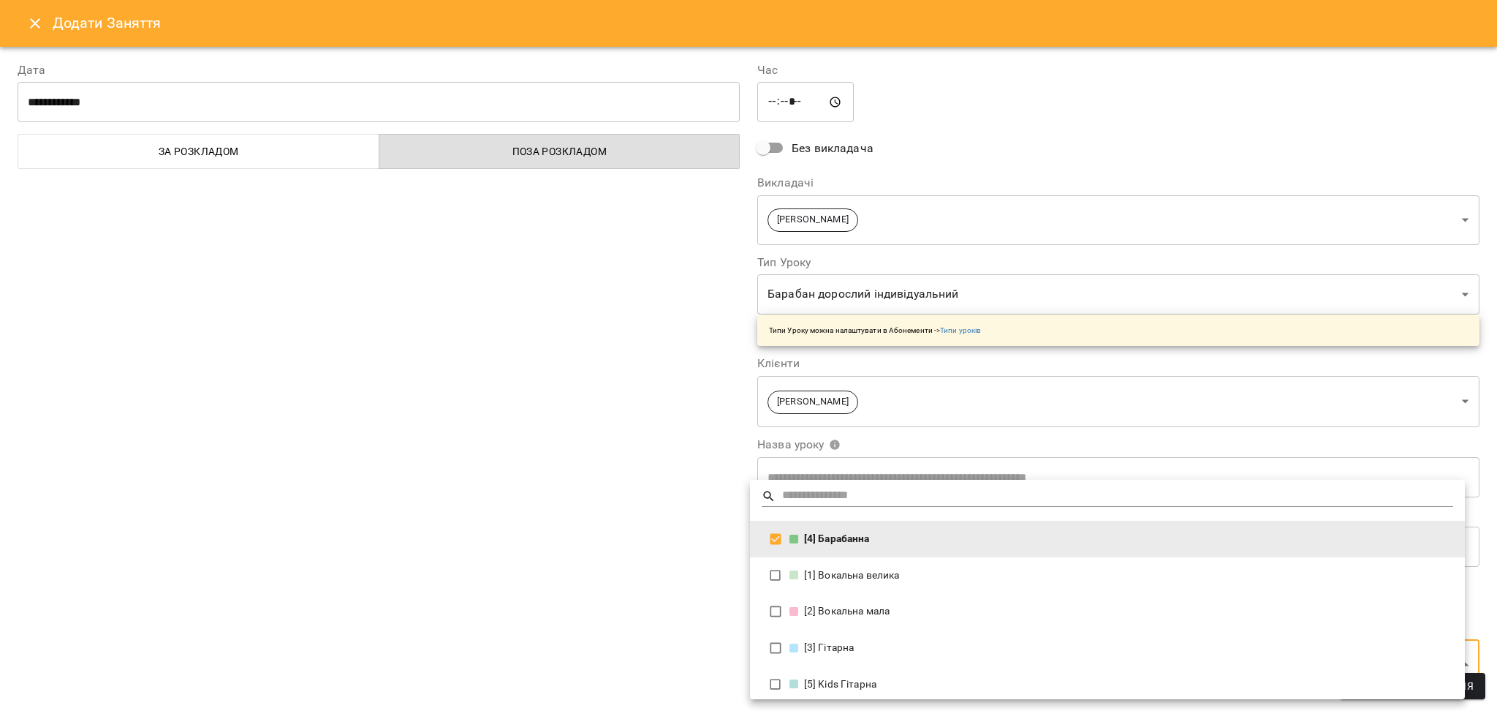
click at [435, 532] on div at bounding box center [748, 355] width 1497 height 711
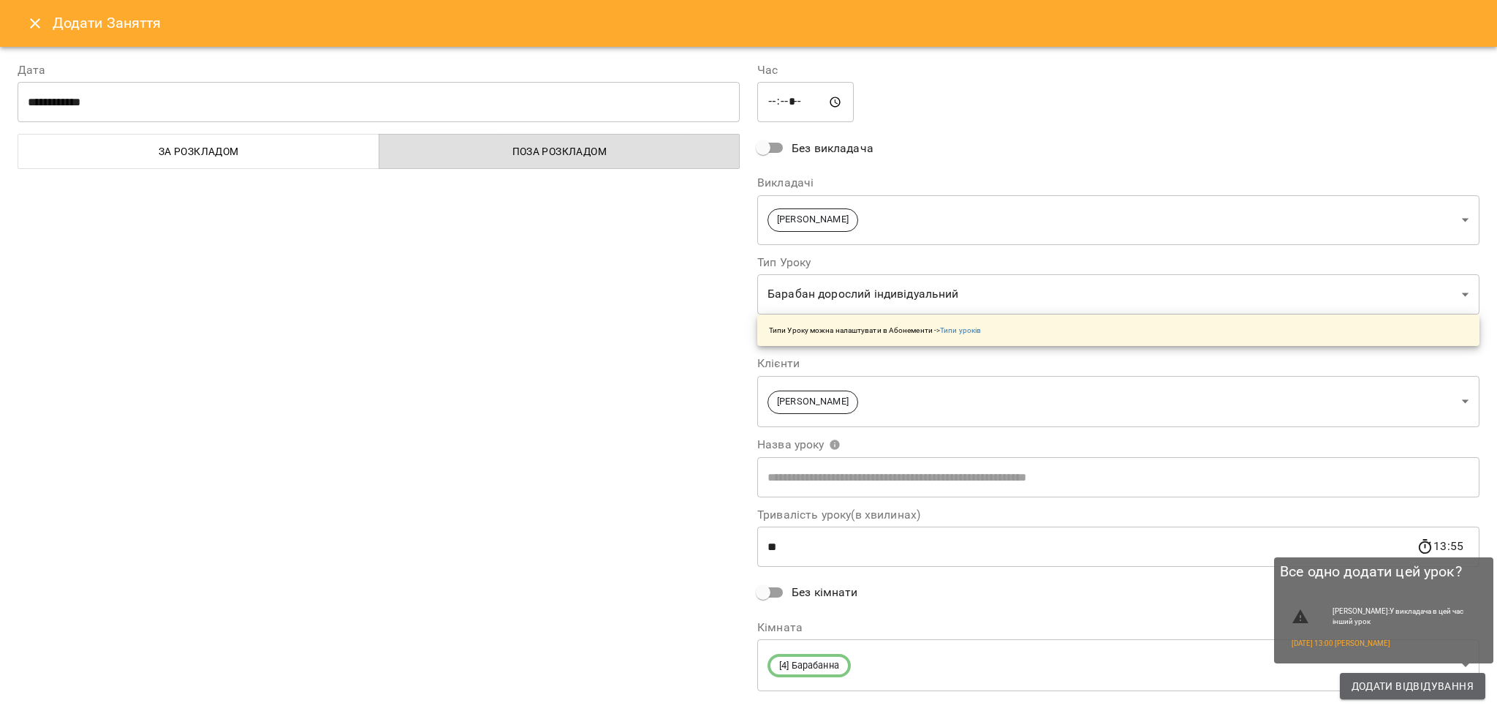
click at [1382, 683] on span "Додати Відвідування" at bounding box center [1413, 686] width 122 height 18
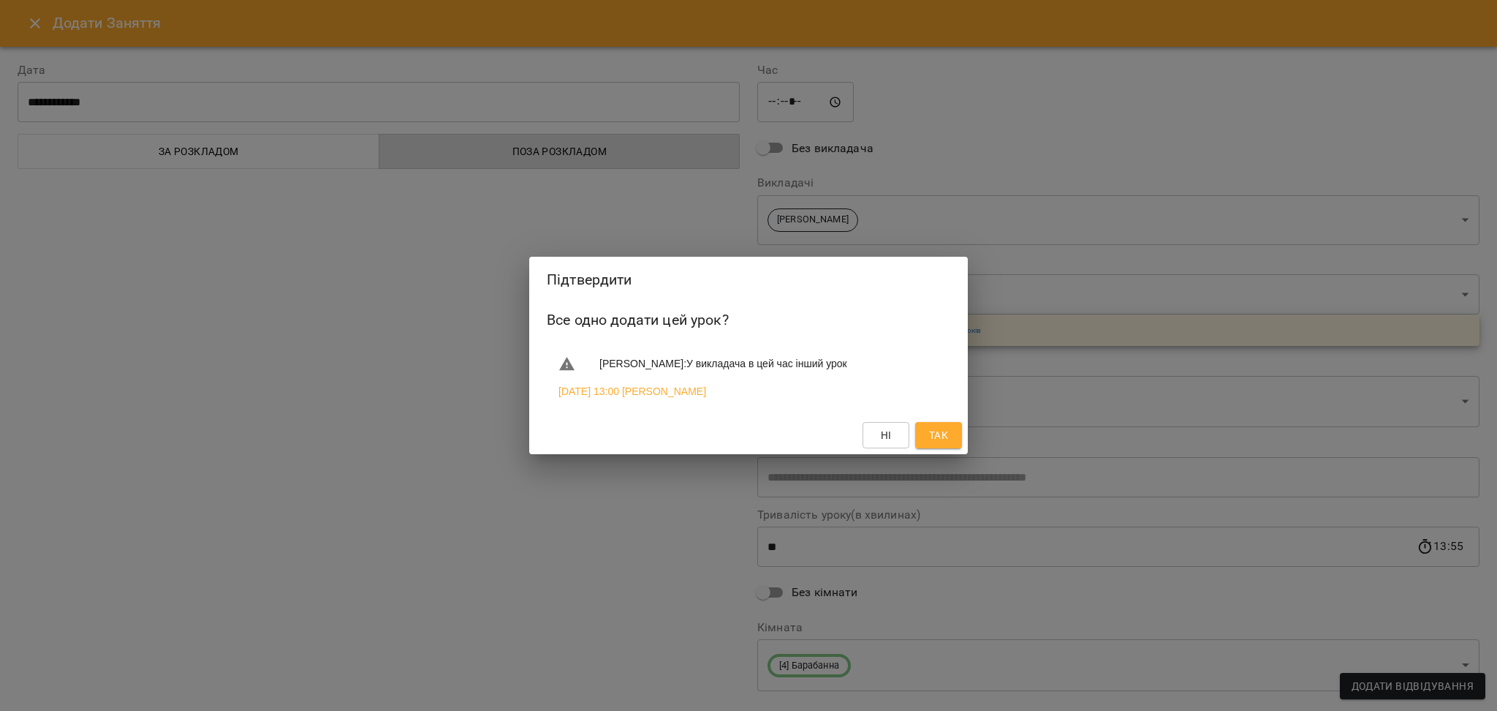
click at [940, 438] on span "Так" at bounding box center [938, 435] width 19 height 18
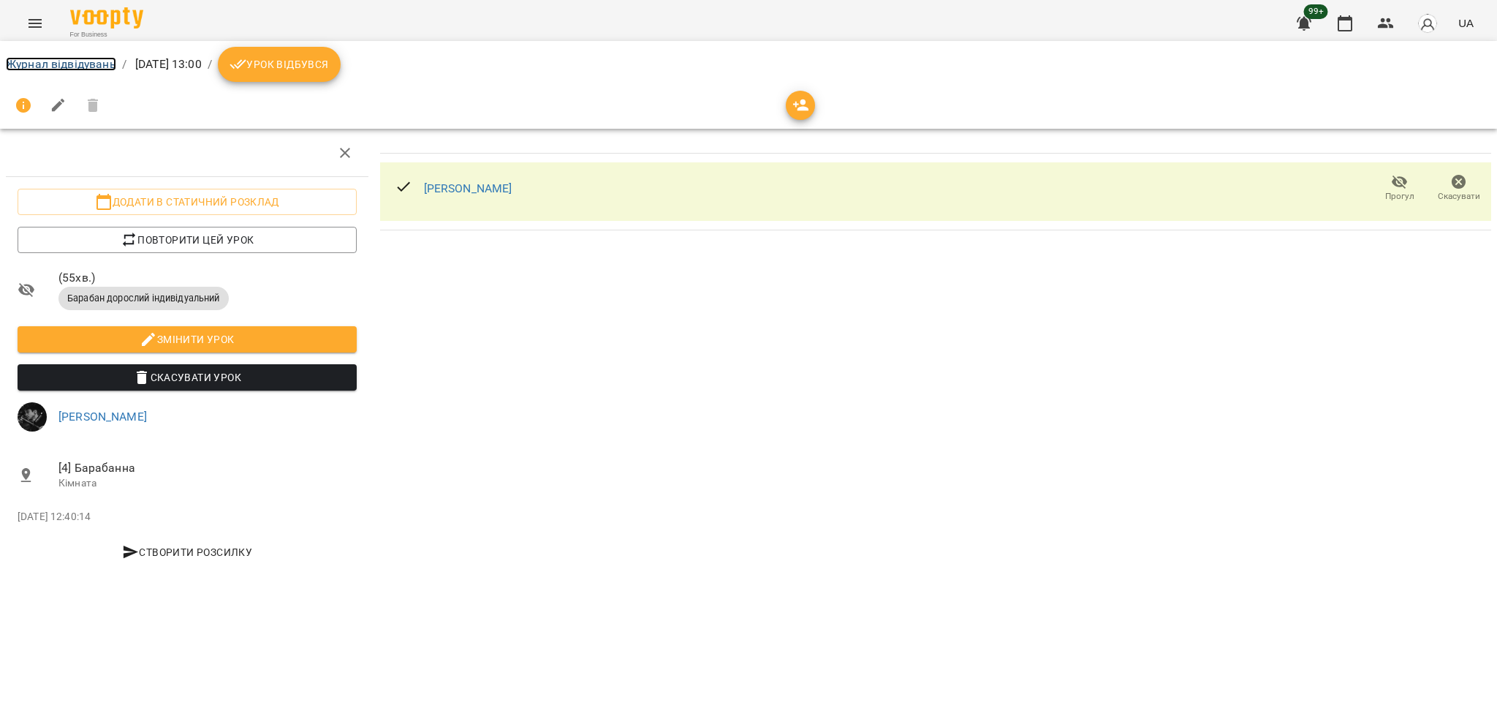
click at [111, 64] on link "Журнал відвідувань" at bounding box center [61, 64] width 110 height 14
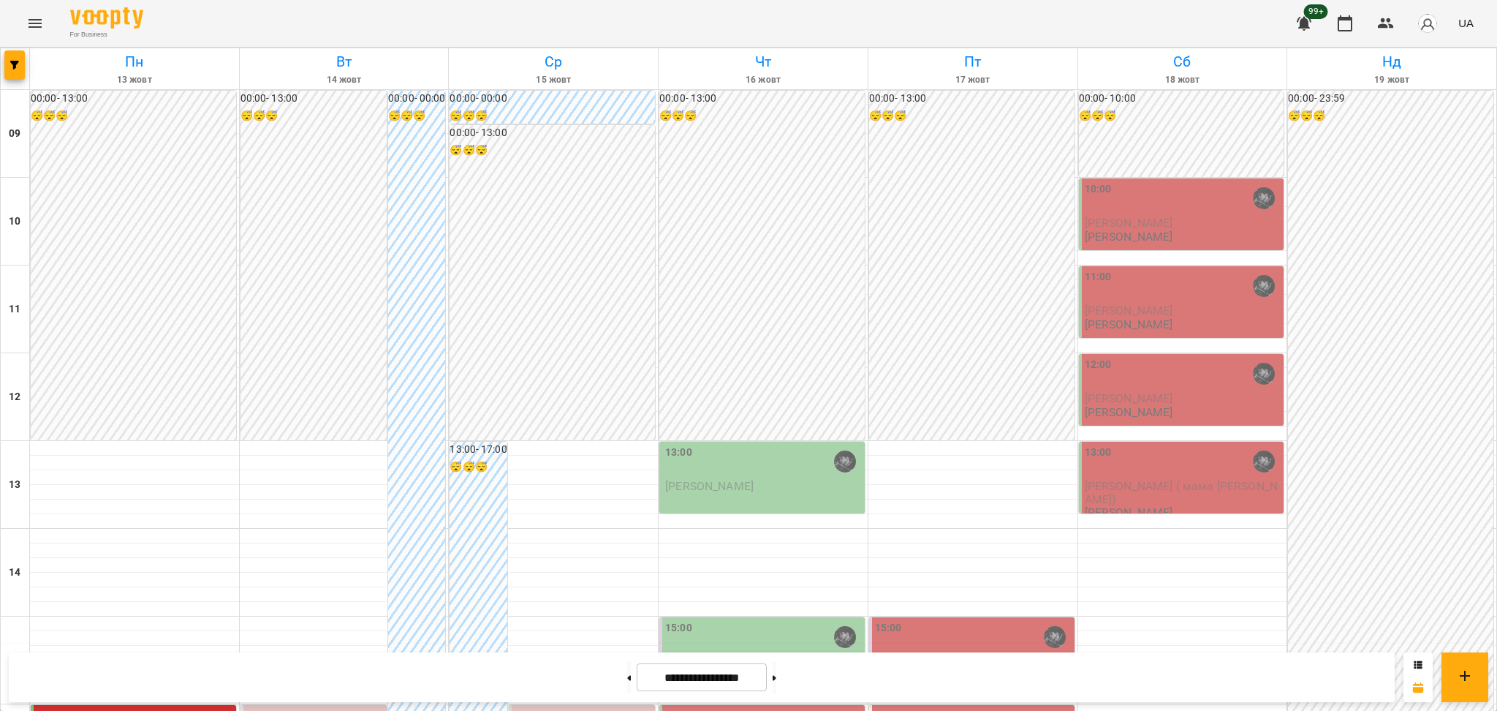
scroll to position [194, 0]
click at [779, 445] on div "13:00" at bounding box center [763, 462] width 197 height 35
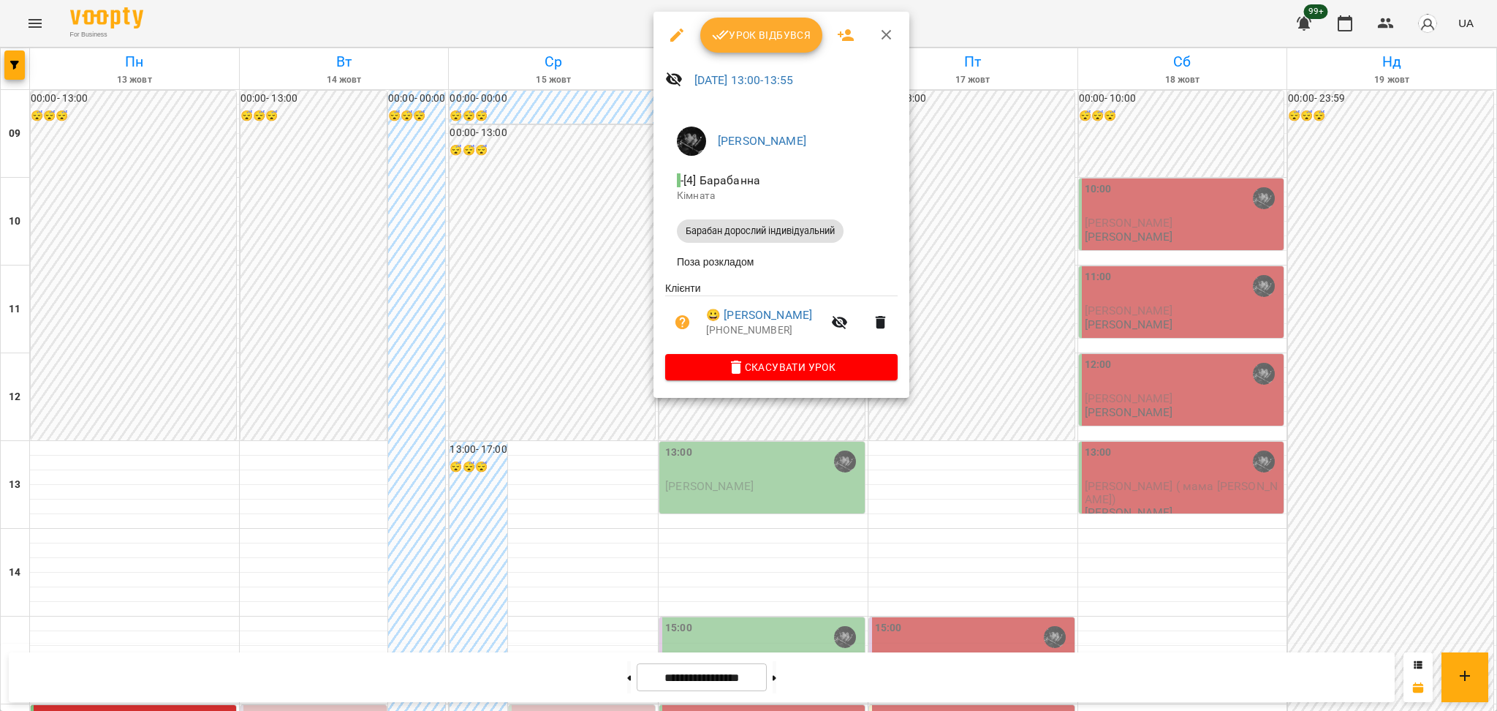
click at [644, 427] on div at bounding box center [748, 355] width 1497 height 711
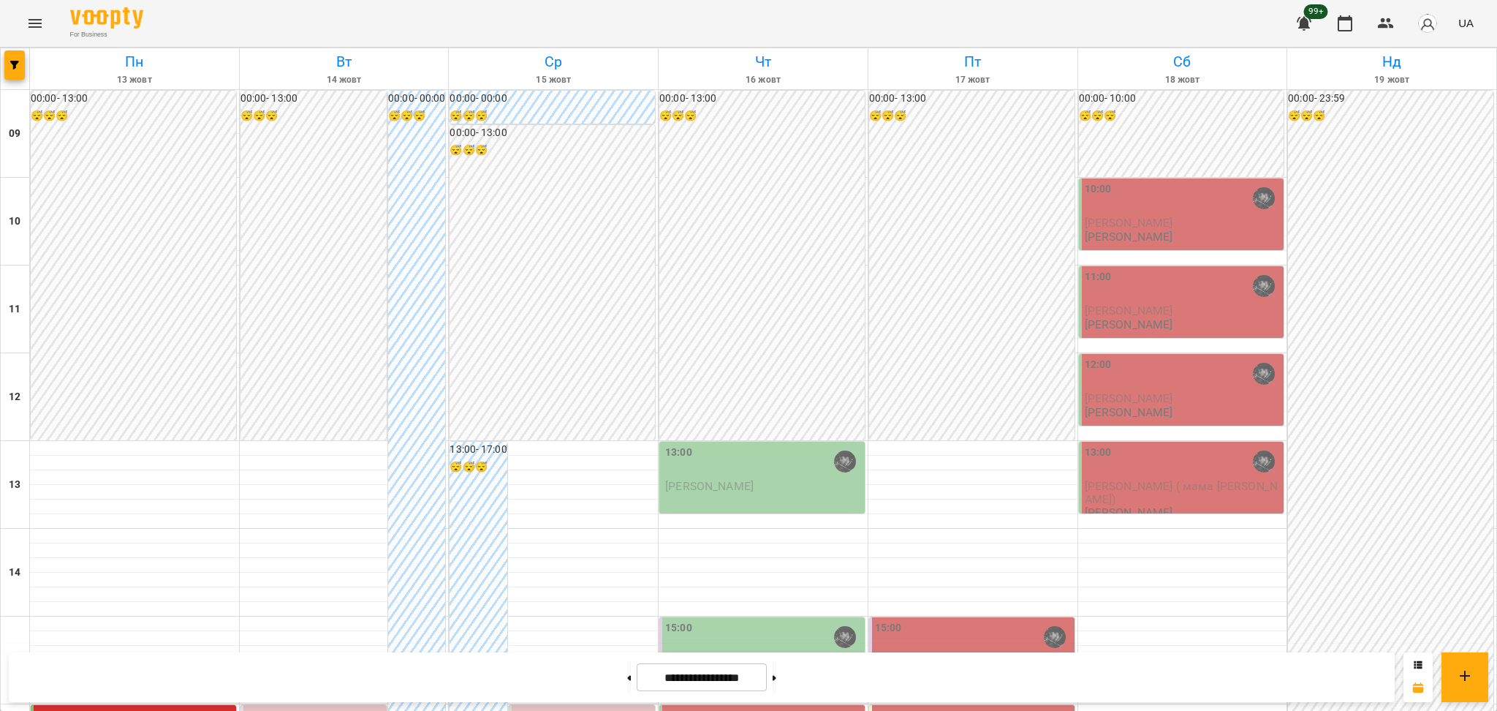
click at [679, 445] on div "13:00" at bounding box center [678, 462] width 27 height 34
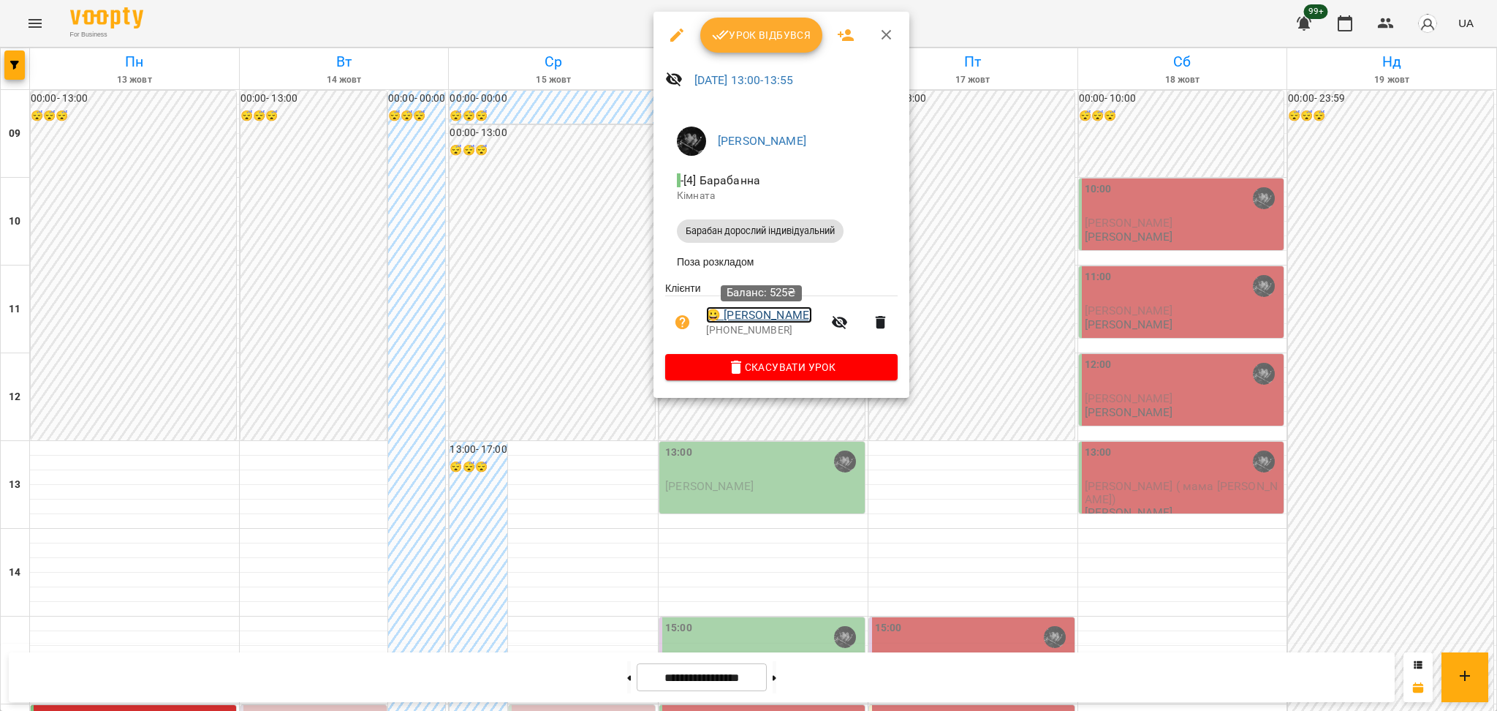
click at [729, 320] on link "😀 Волошина Ірина" at bounding box center [759, 315] width 106 height 18
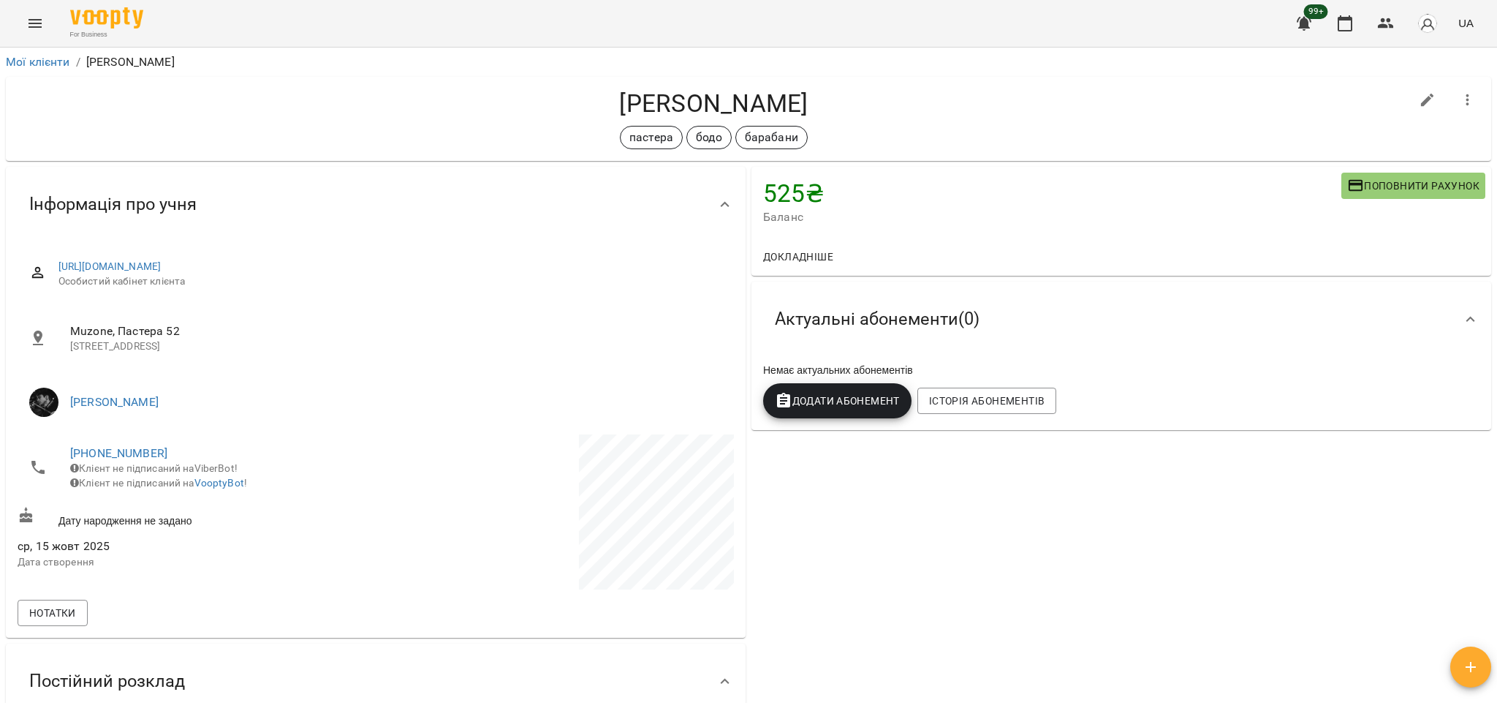
drag, startPoint x: 605, startPoint y: 107, endPoint x: 853, endPoint y: 101, distance: 248.0
click at [853, 101] on h4 "Волошина Ірина" at bounding box center [714, 103] width 1393 height 30
copy h4 "Волошина Ірина"
drag, startPoint x: 67, startPoint y: 450, endPoint x: 177, endPoint y: 450, distance: 110.4
click at [177, 450] on li "+380978445984 Клієнт не підписаний на ViberBot! Клієнт не підписаний на VooptyB…" at bounding box center [195, 467] width 355 height 67
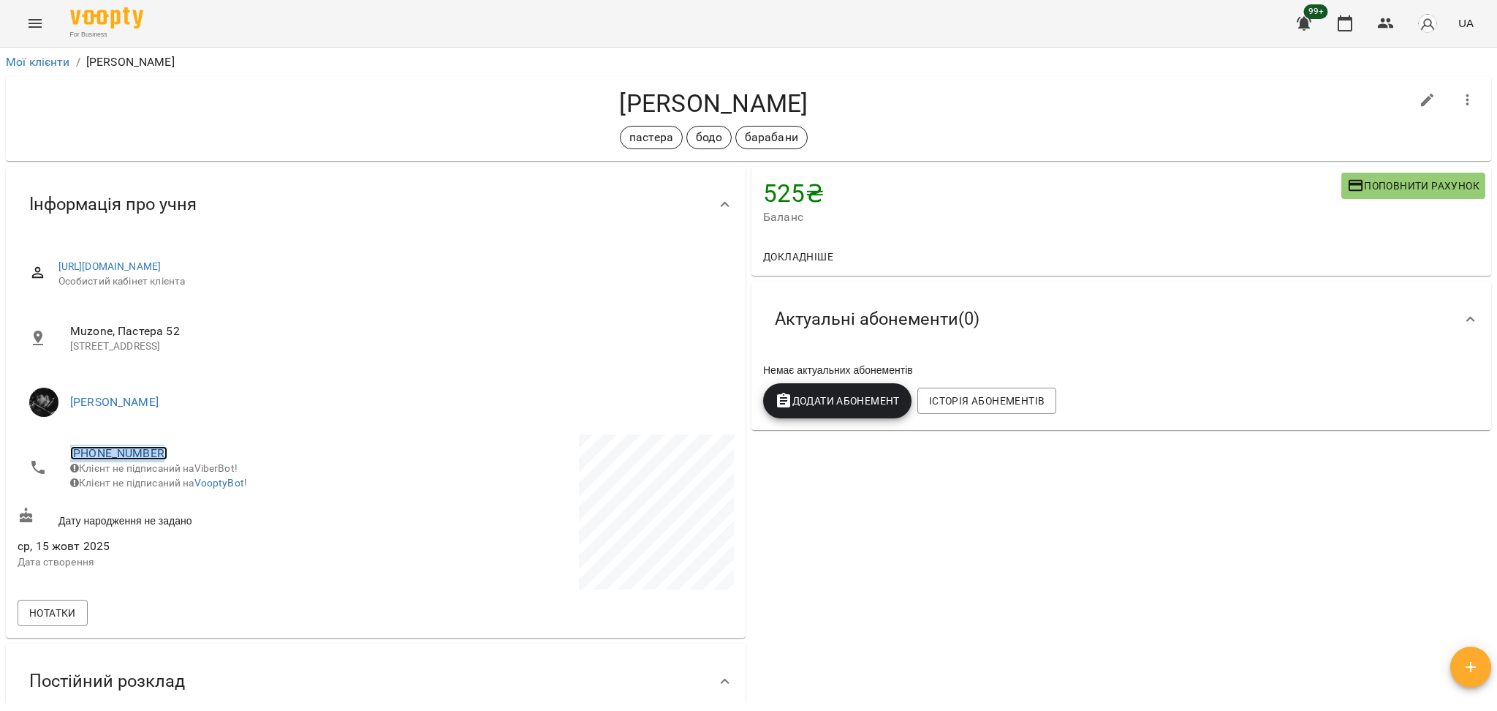
copy link "+380978445984"
drag, startPoint x: 574, startPoint y: 107, endPoint x: 898, endPoint y: 115, distance: 324.0
click at [899, 115] on h4 "Волошина Ірина" at bounding box center [714, 103] width 1393 height 30
copy h4 "Волошина Ірина"
click at [1345, 26] on icon "button" at bounding box center [1346, 24] width 18 height 18
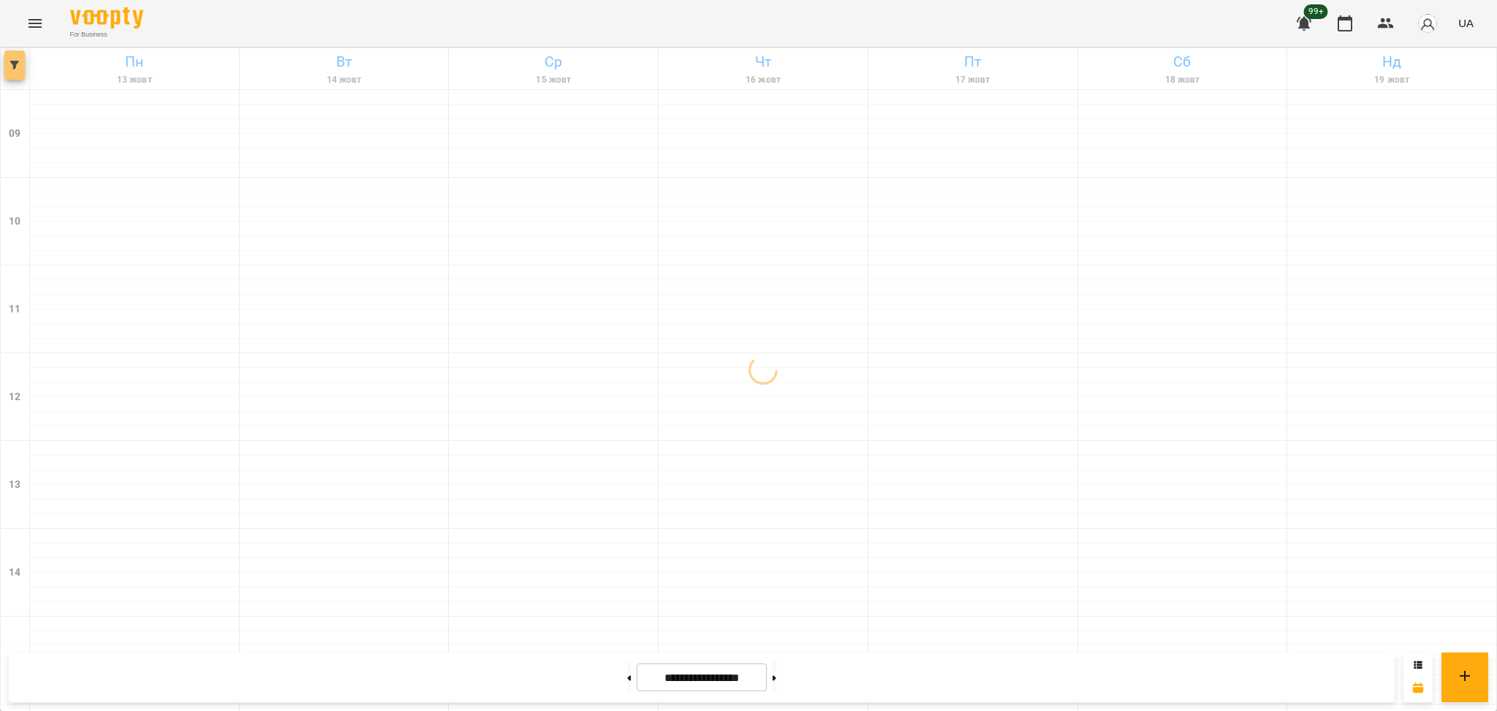
click at [12, 58] on button "button" at bounding box center [14, 64] width 20 height 29
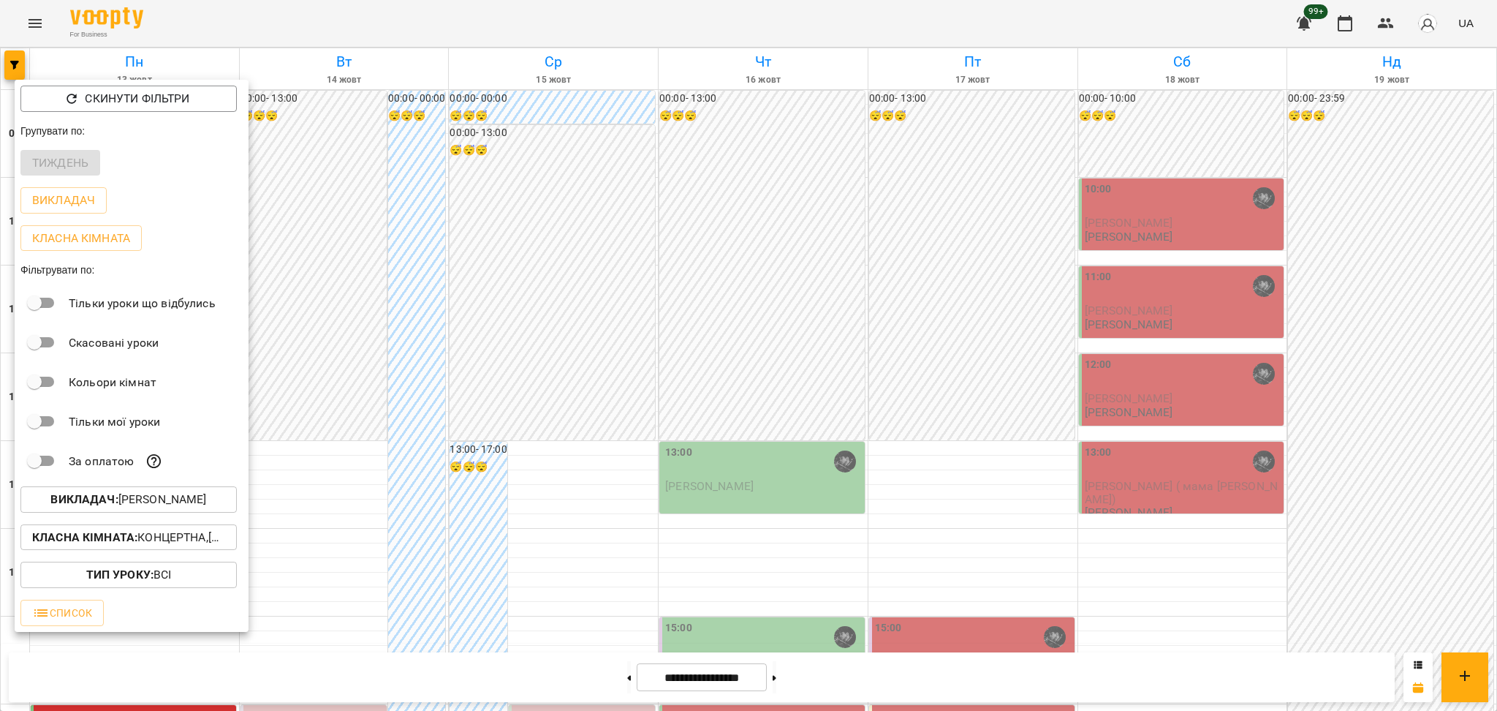
click at [147, 498] on p "Викладач : Козаченко Євгеній" at bounding box center [128, 500] width 156 height 18
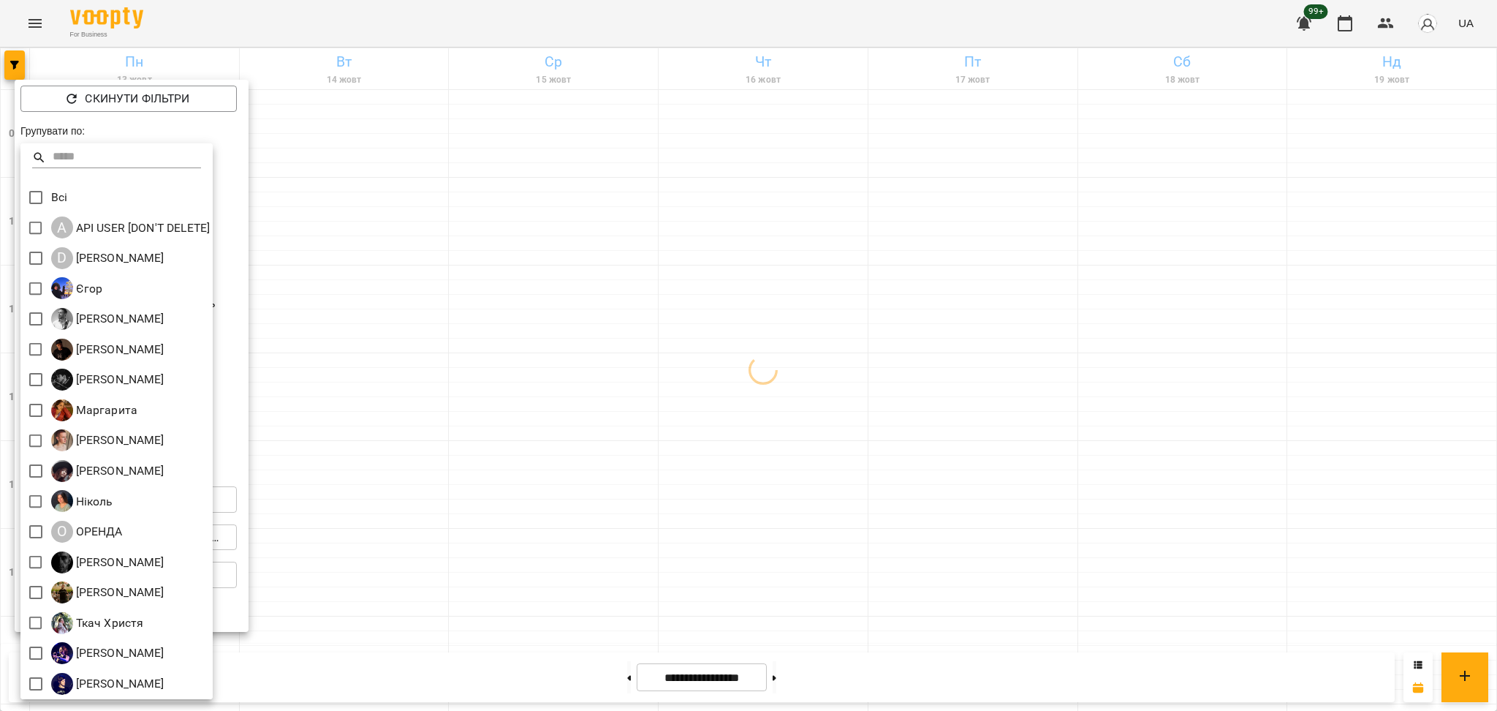
click at [447, 425] on div at bounding box center [748, 355] width 1497 height 711
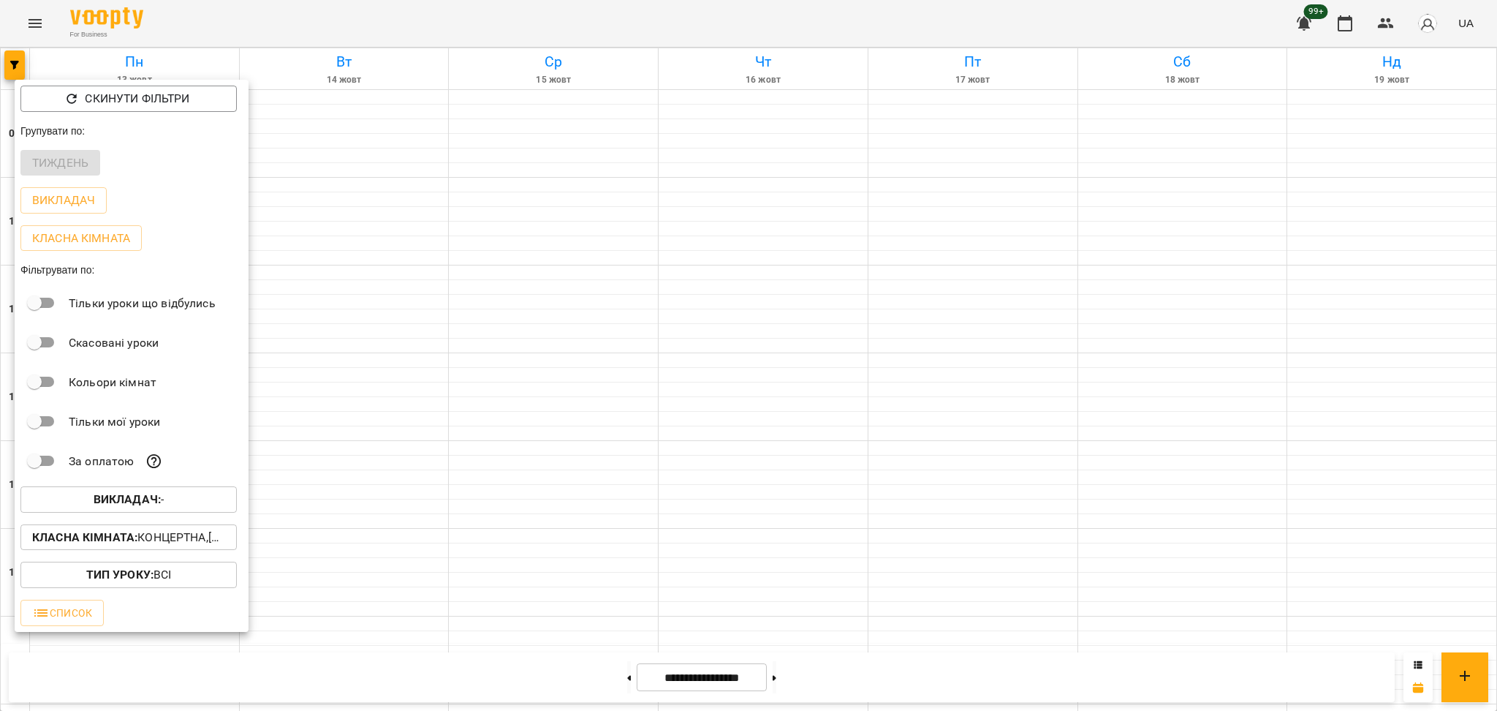
click at [31, 29] on div at bounding box center [748, 355] width 1497 height 711
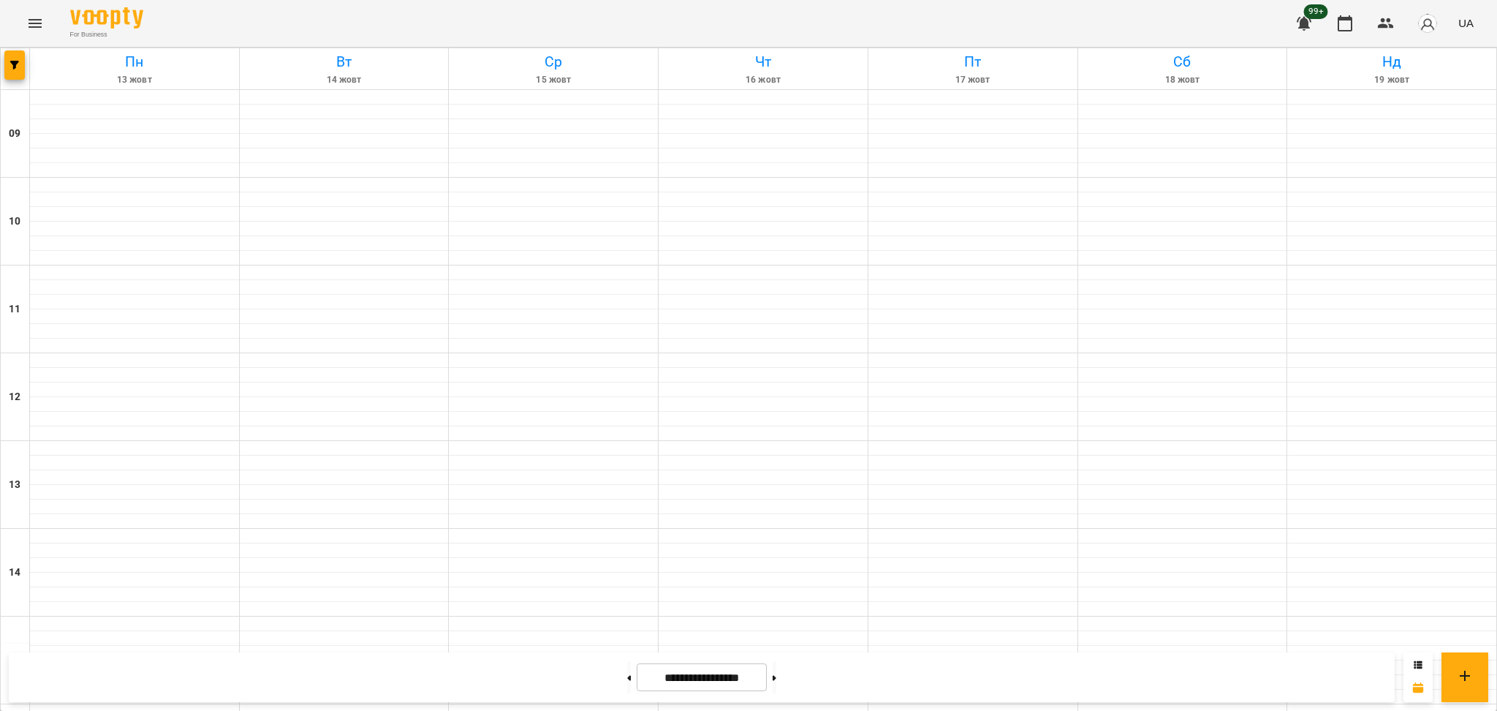
click at [31, 27] on div "Скинути фільтри Групувати по: Тиждень Викладач Класна кімната Фільтрувати по: Т…" at bounding box center [748, 355] width 1497 height 711
click at [33, 24] on icon "Menu" at bounding box center [35, 24] width 18 height 18
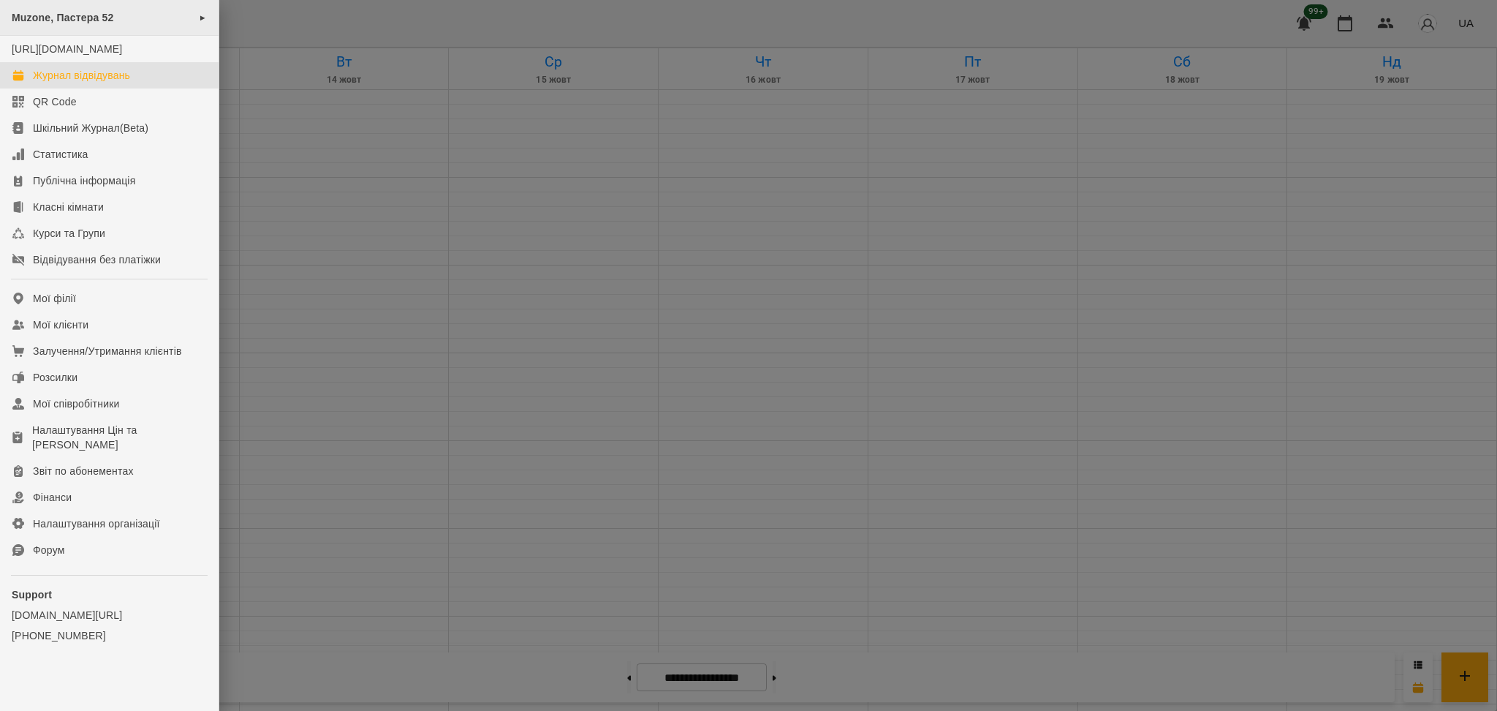
click at [44, 18] on span "Muzone, Пастера 52" at bounding box center [63, 18] width 102 height 12
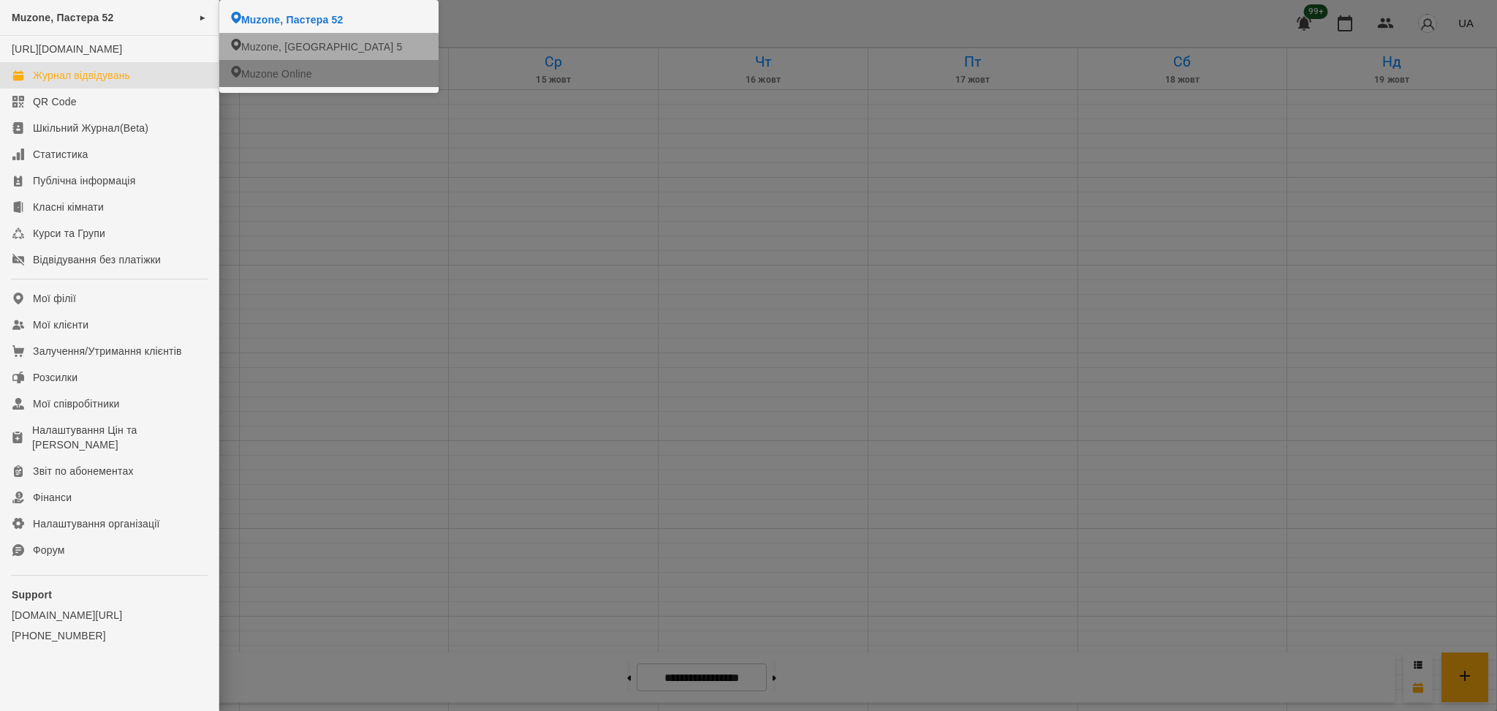
click at [328, 46] on span "Muzone, [GEOGRAPHIC_DATA] 5" at bounding box center [321, 46] width 161 height 15
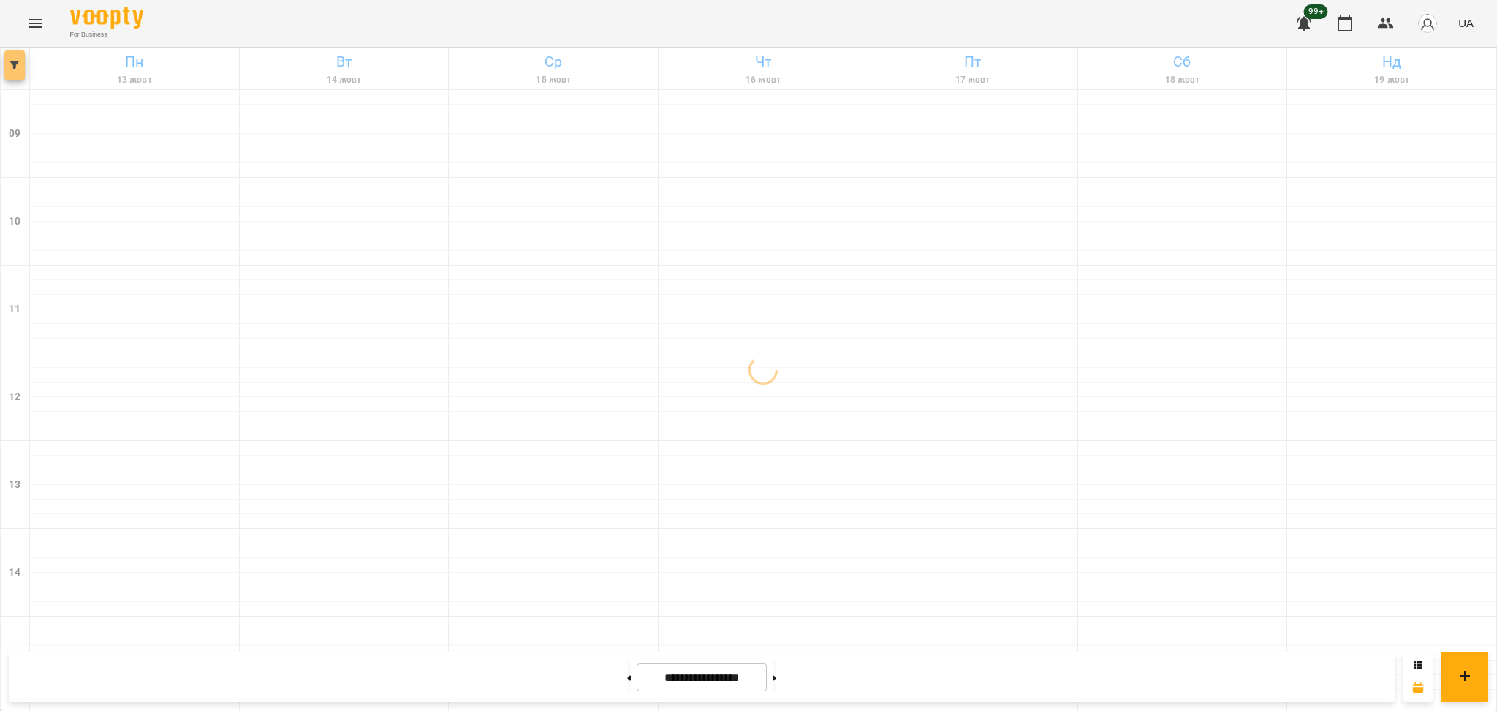
click at [18, 64] on icon "button" at bounding box center [14, 65] width 9 height 9
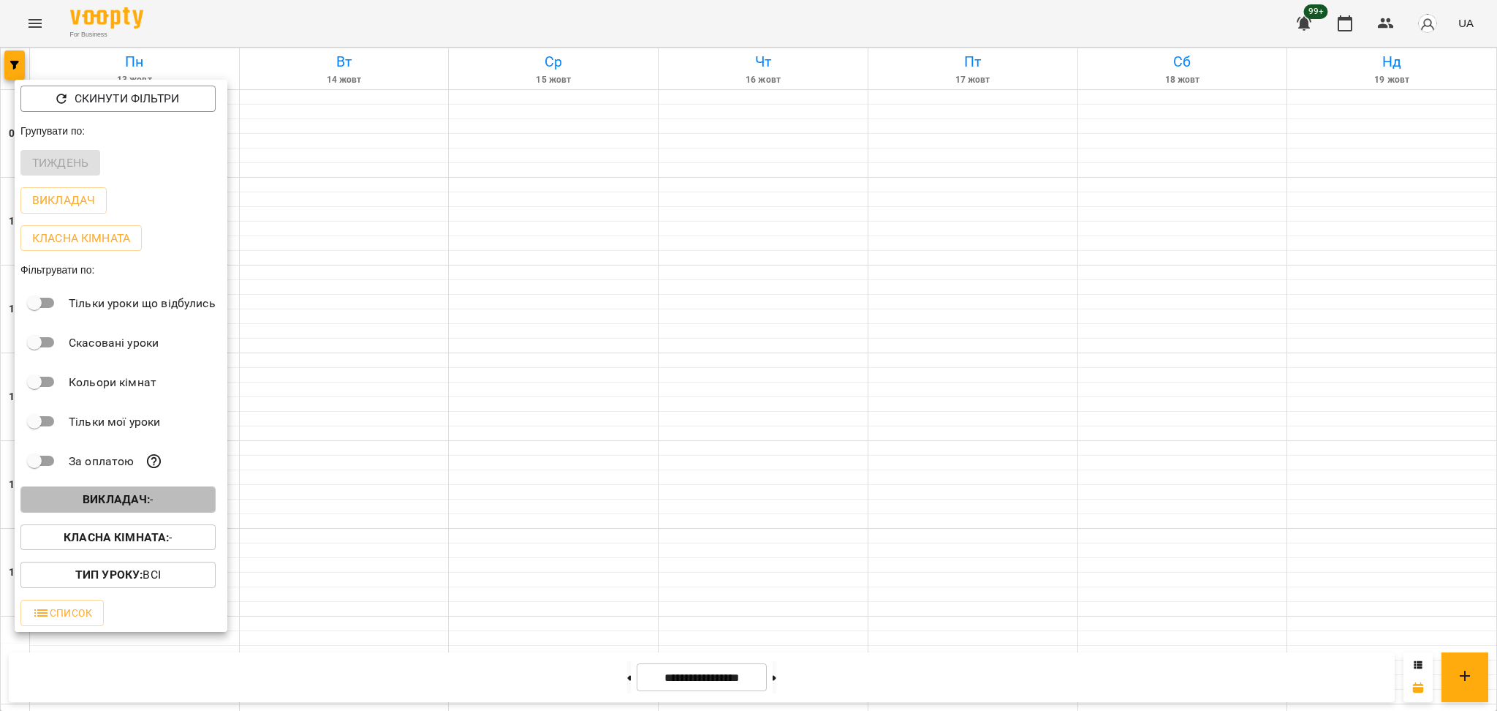
click at [152, 505] on p "Викладач : -" at bounding box center [118, 500] width 71 height 18
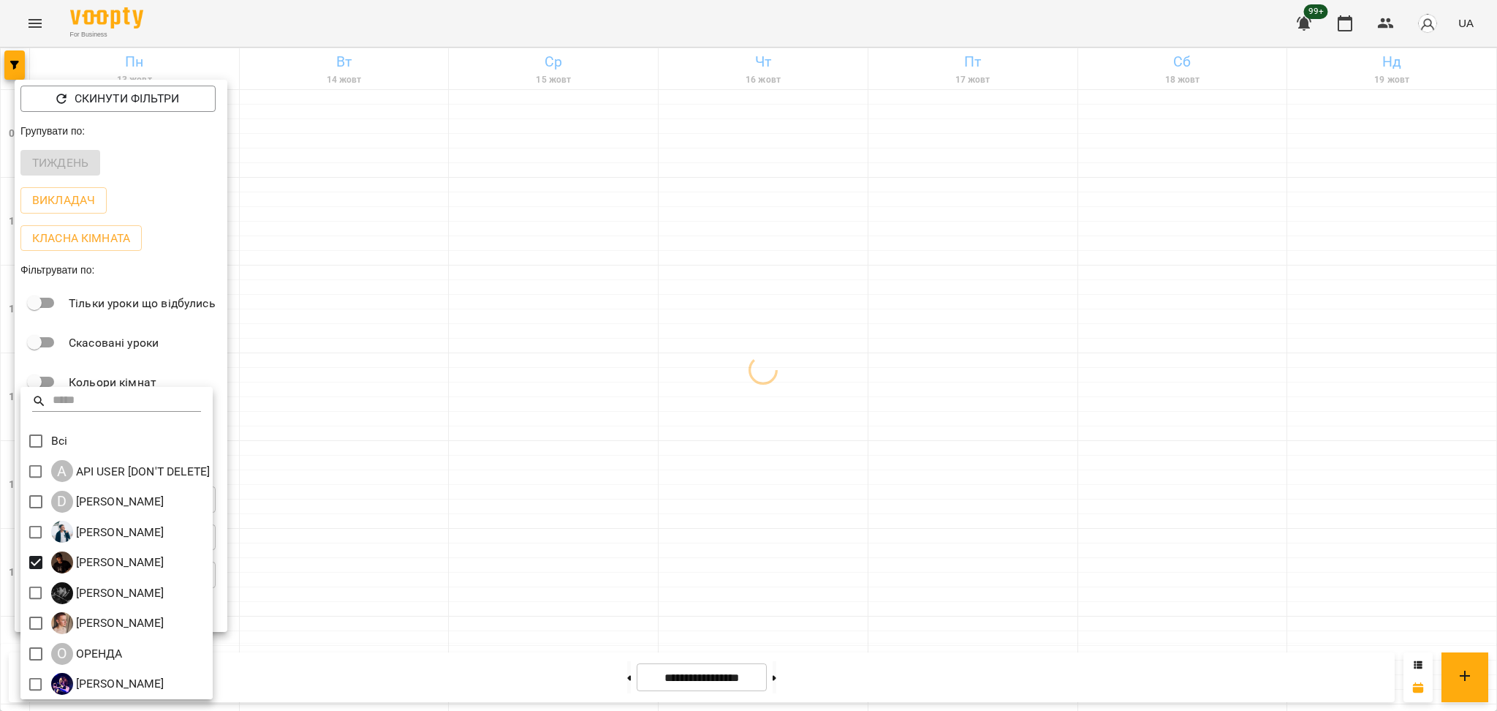
click at [452, 522] on div at bounding box center [748, 355] width 1497 height 711
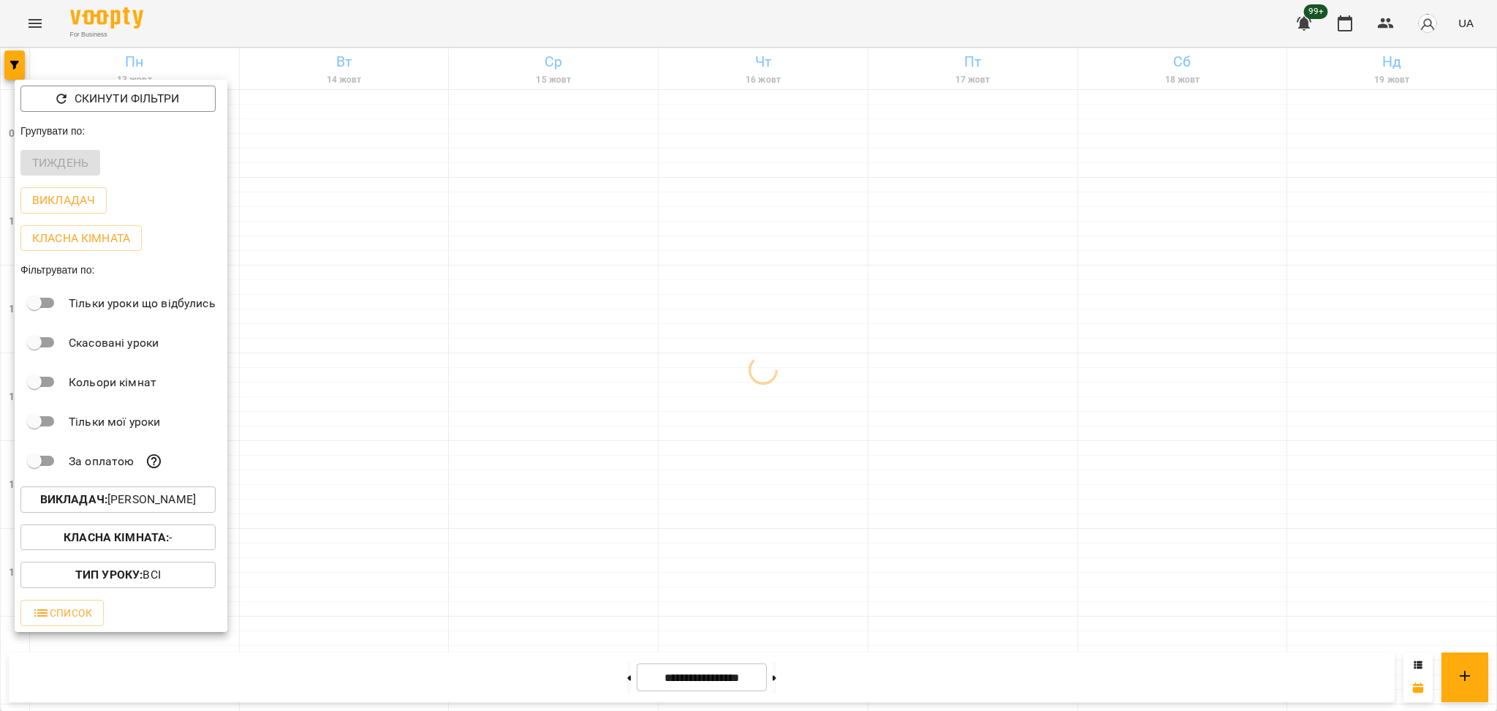
click at [442, 522] on div at bounding box center [748, 355] width 1497 height 711
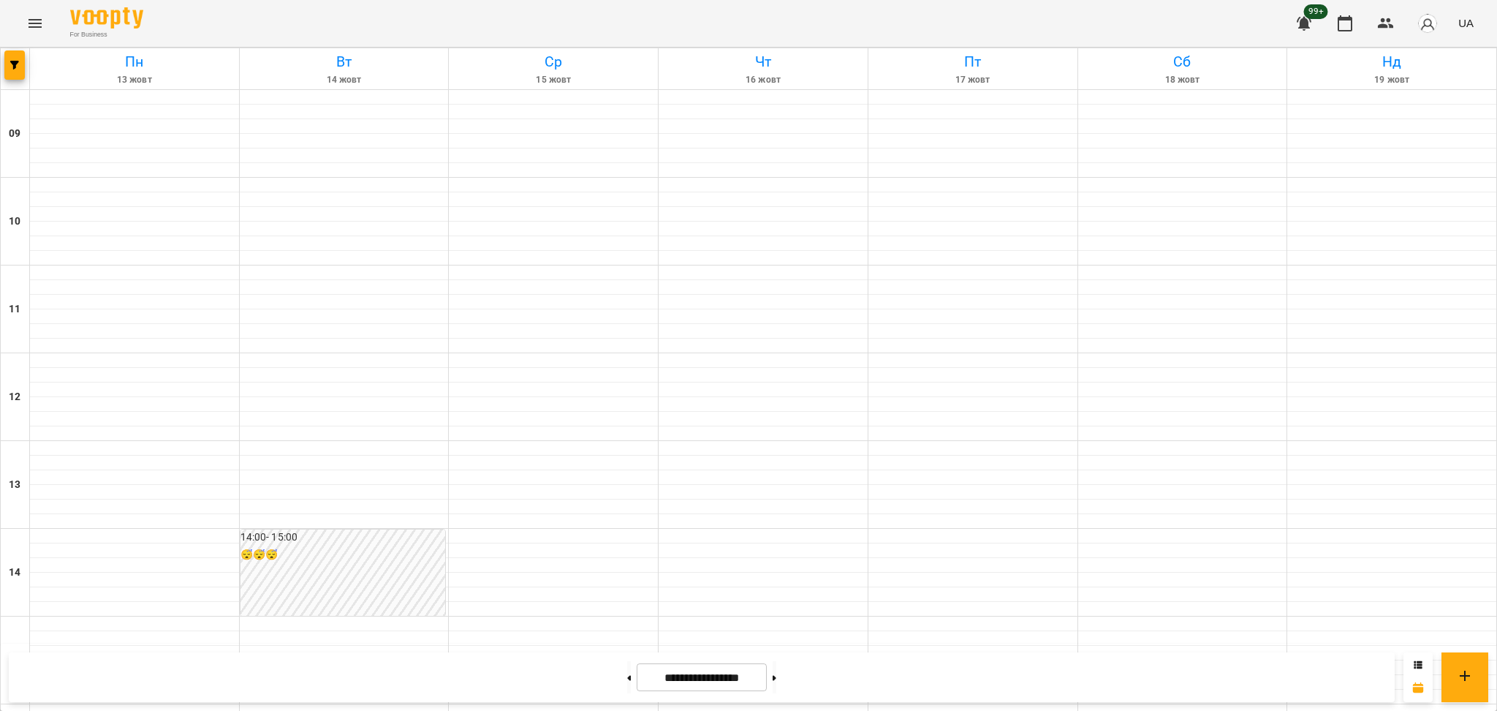
click at [20, 81] on div at bounding box center [15, 68] width 29 height 41
click at [23, 78] on button "button" at bounding box center [14, 64] width 20 height 29
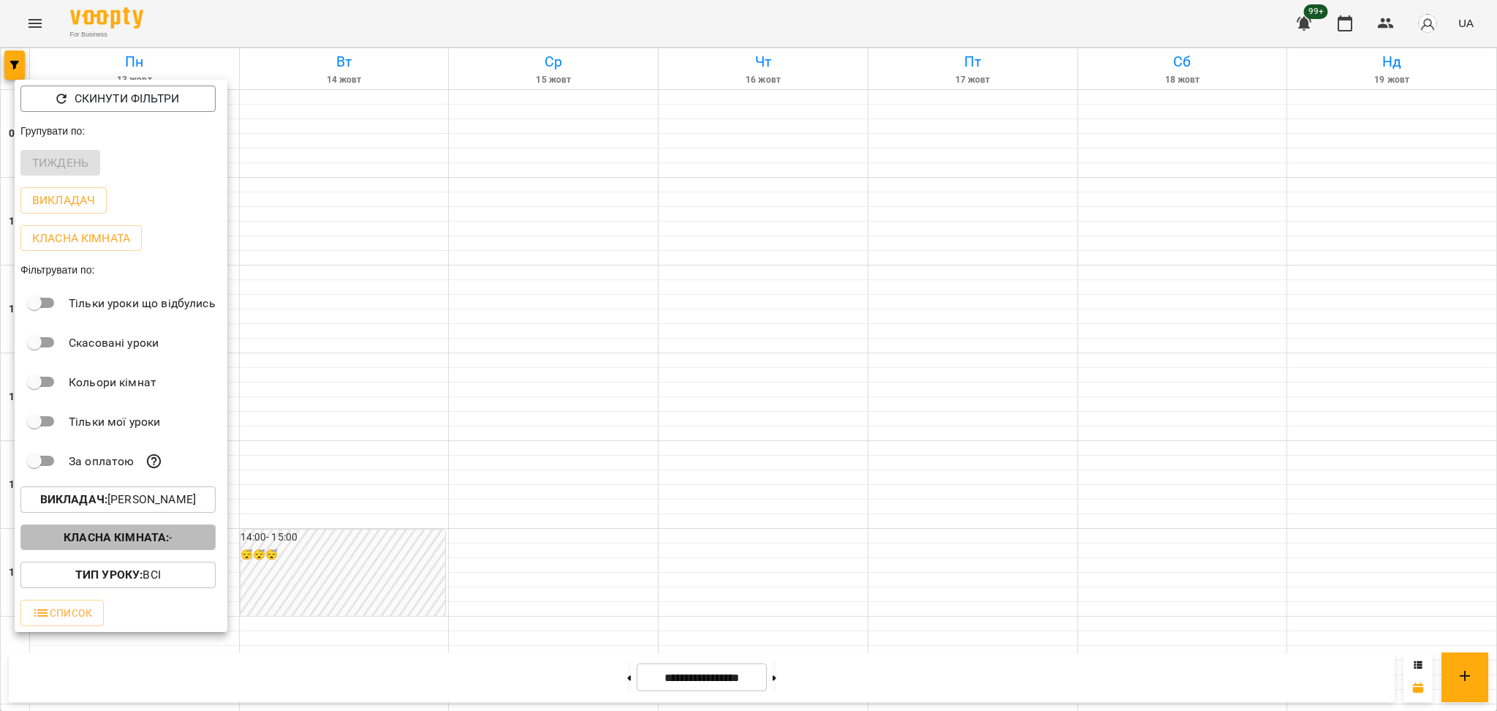
click at [154, 544] on b "Класна кімната :" at bounding box center [116, 537] width 105 height 14
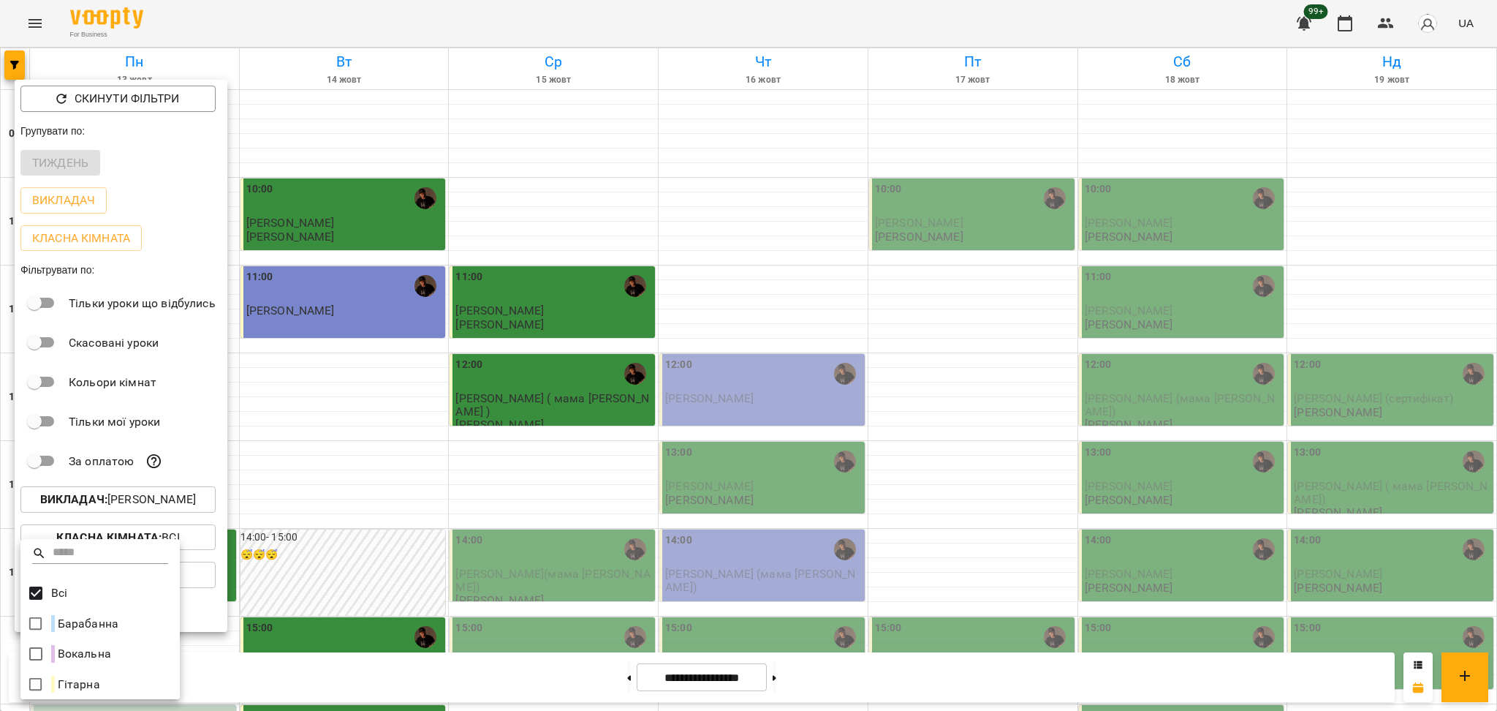
click at [638, 460] on div at bounding box center [748, 355] width 1497 height 711
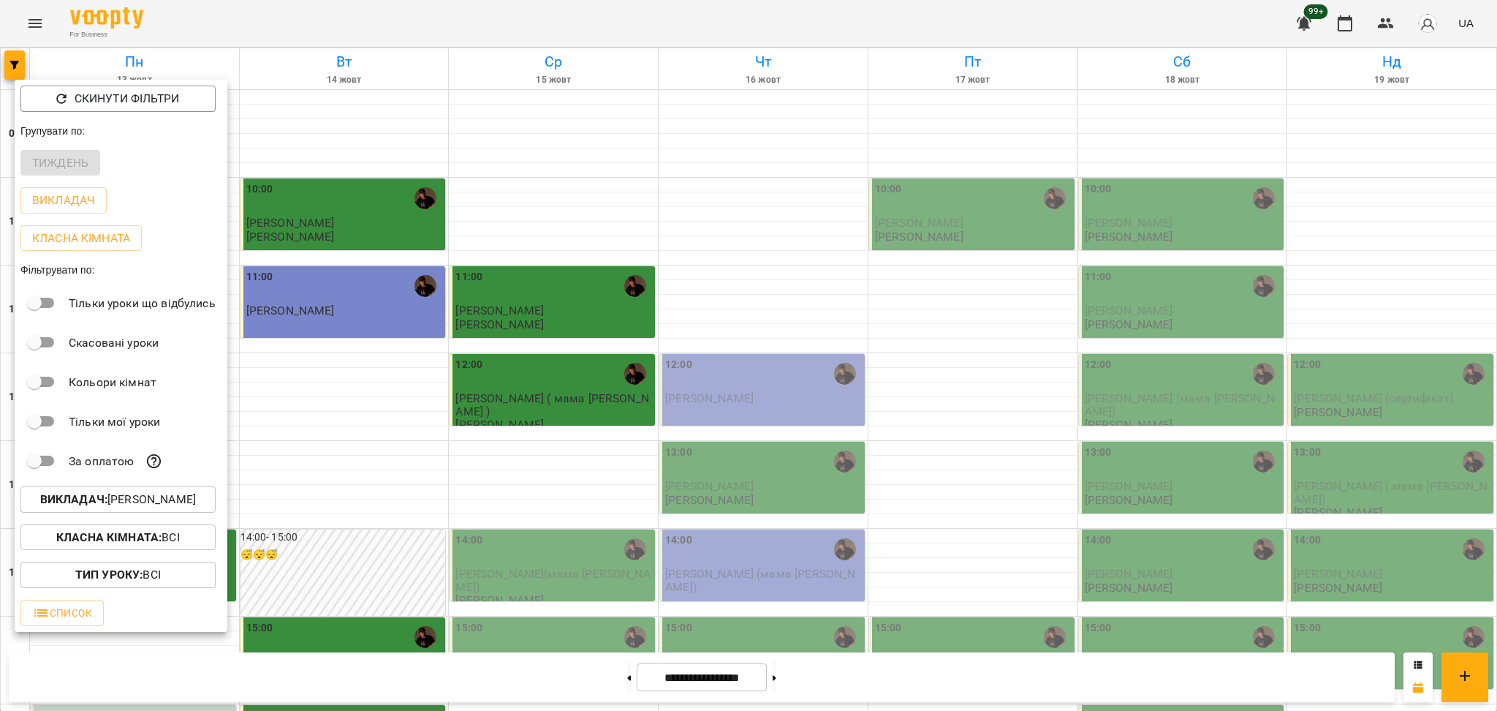
click at [976, 443] on div at bounding box center [748, 355] width 1497 height 711
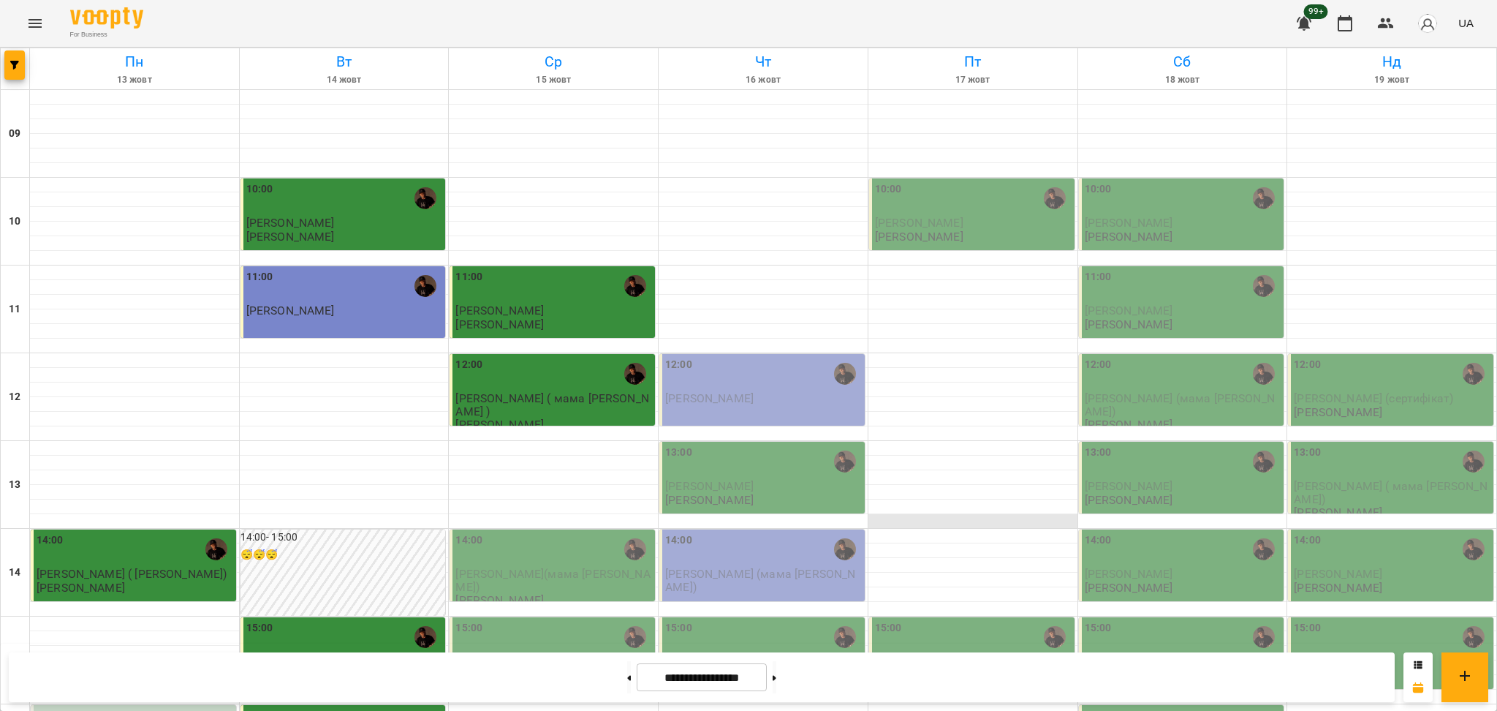
scroll to position [390, 0]
click at [627, 672] on button at bounding box center [629, 677] width 4 height 32
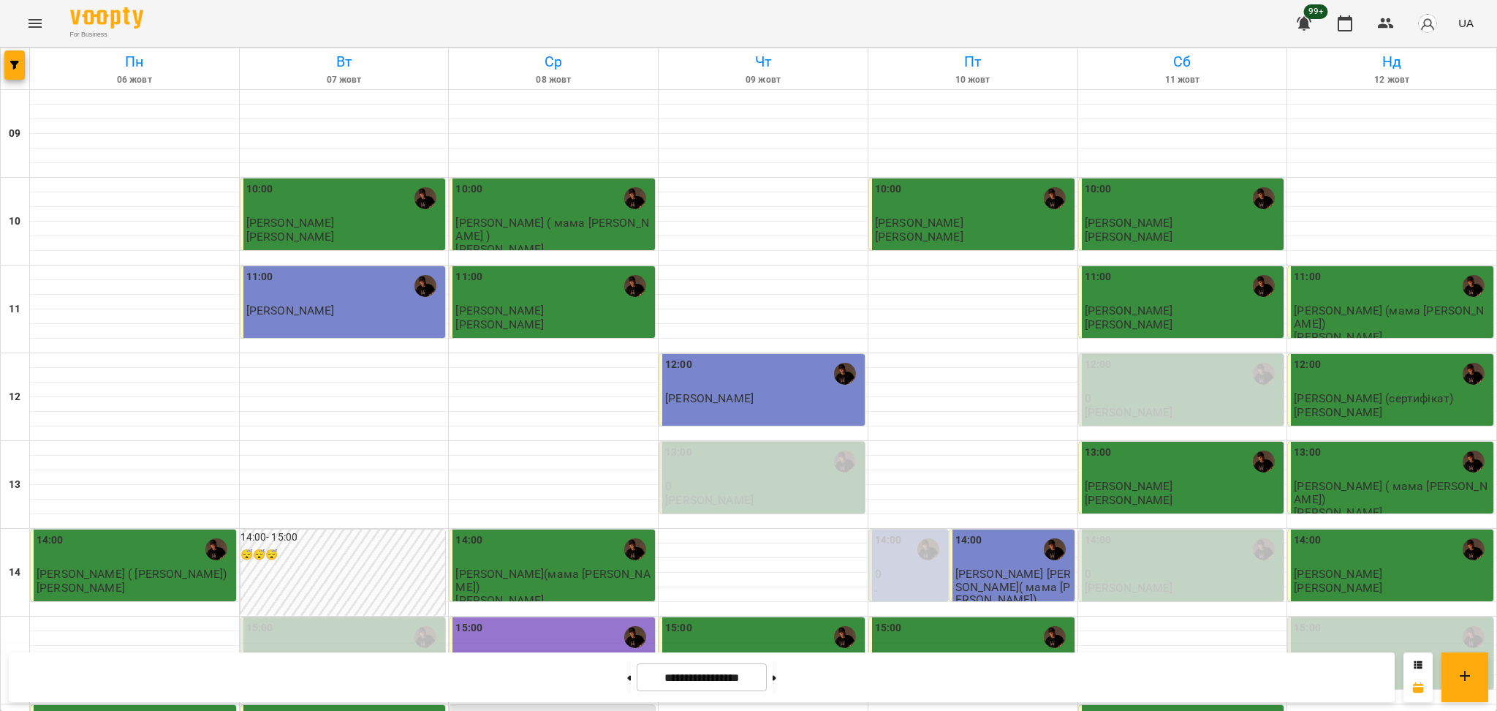
scroll to position [194, 0]
click at [777, 678] on icon at bounding box center [775, 677] width 4 height 5
type input "**********"
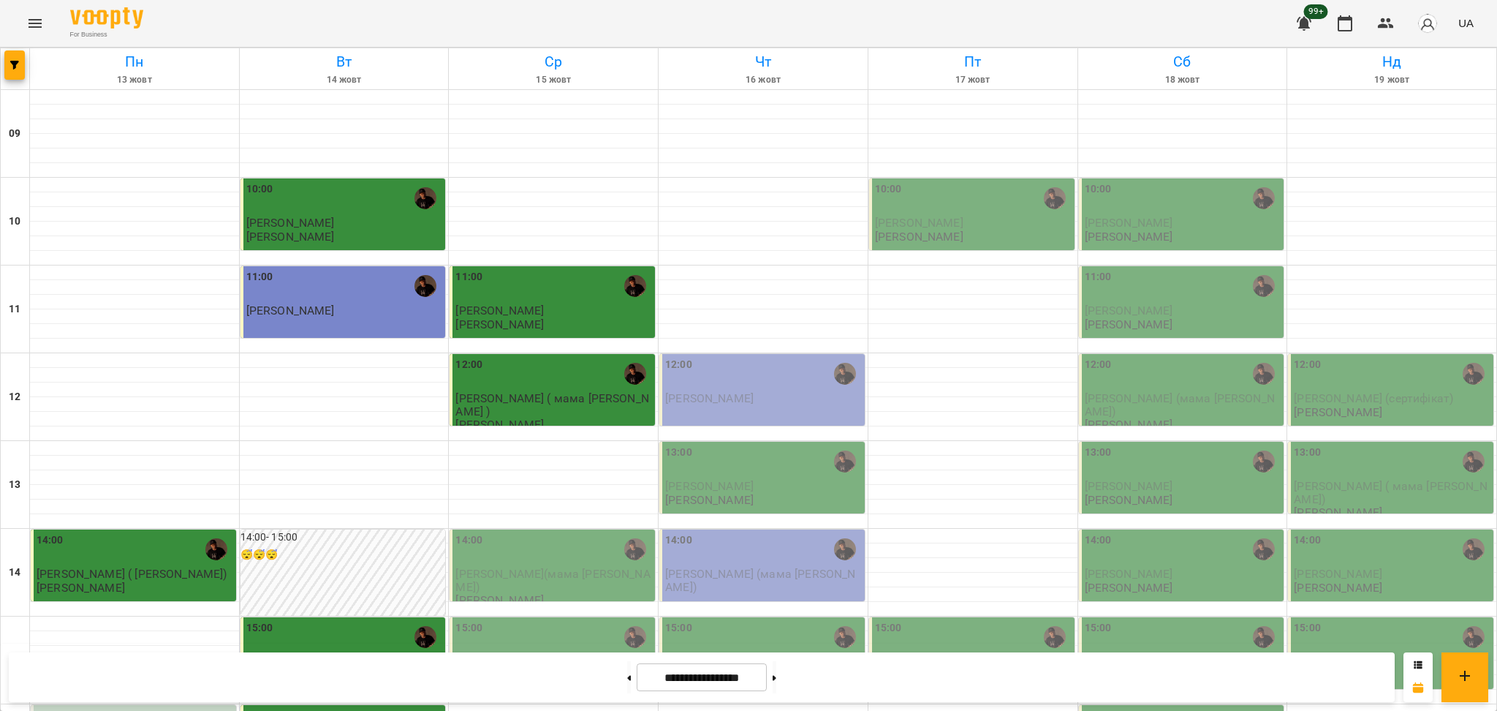
click at [42, 32] on button "Menu" at bounding box center [35, 23] width 35 height 35
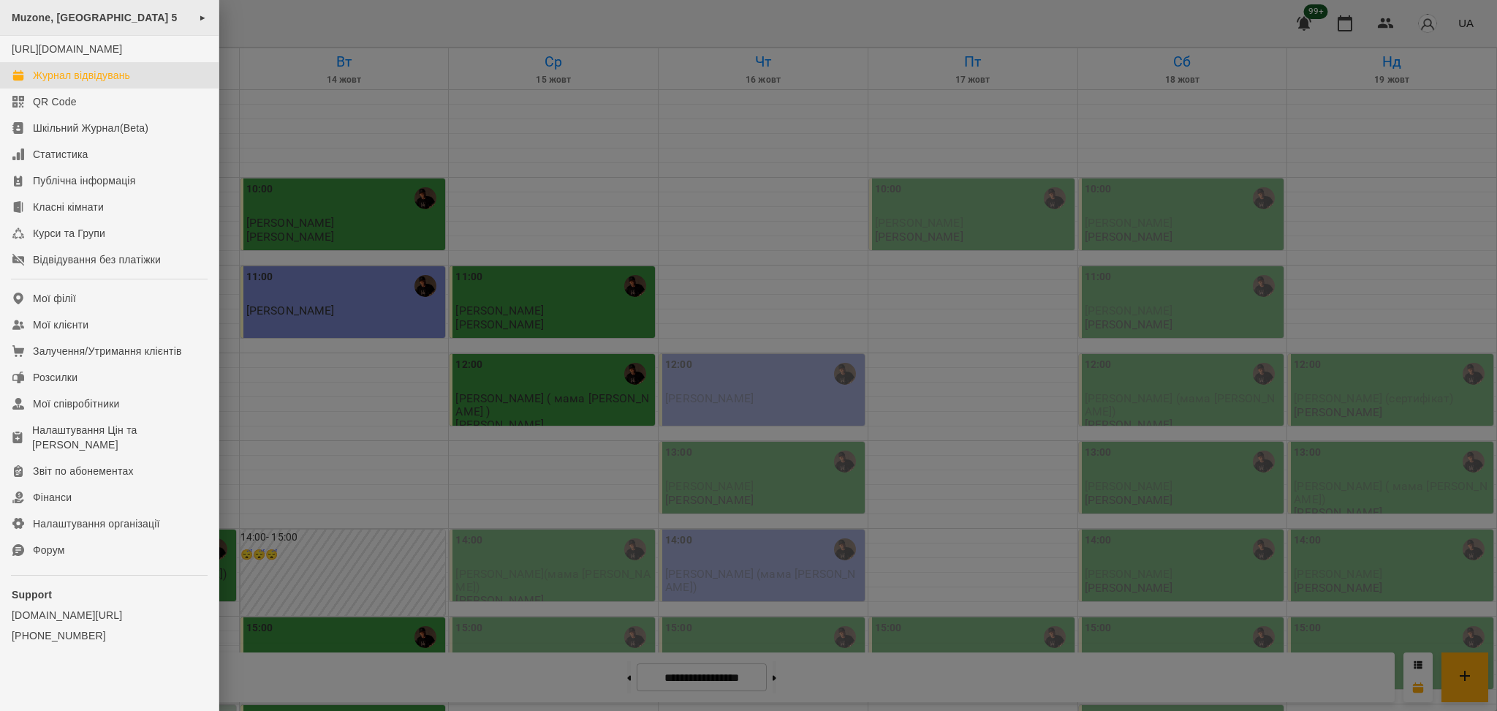
click at [52, 18] on span "Muzone, [GEOGRAPHIC_DATA] 5" at bounding box center [95, 18] width 166 height 12
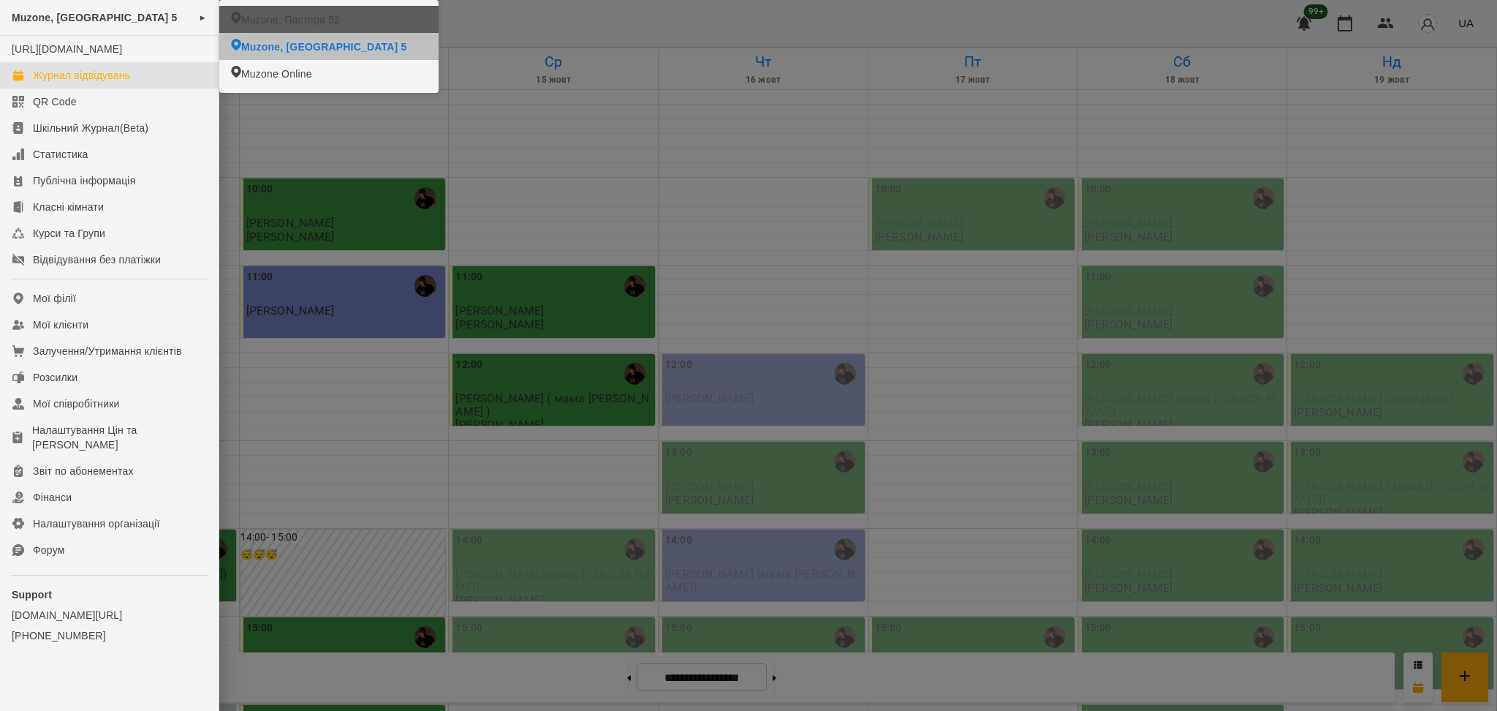
click at [298, 20] on span "Muzone, Пастера 52" at bounding box center [290, 19] width 99 height 15
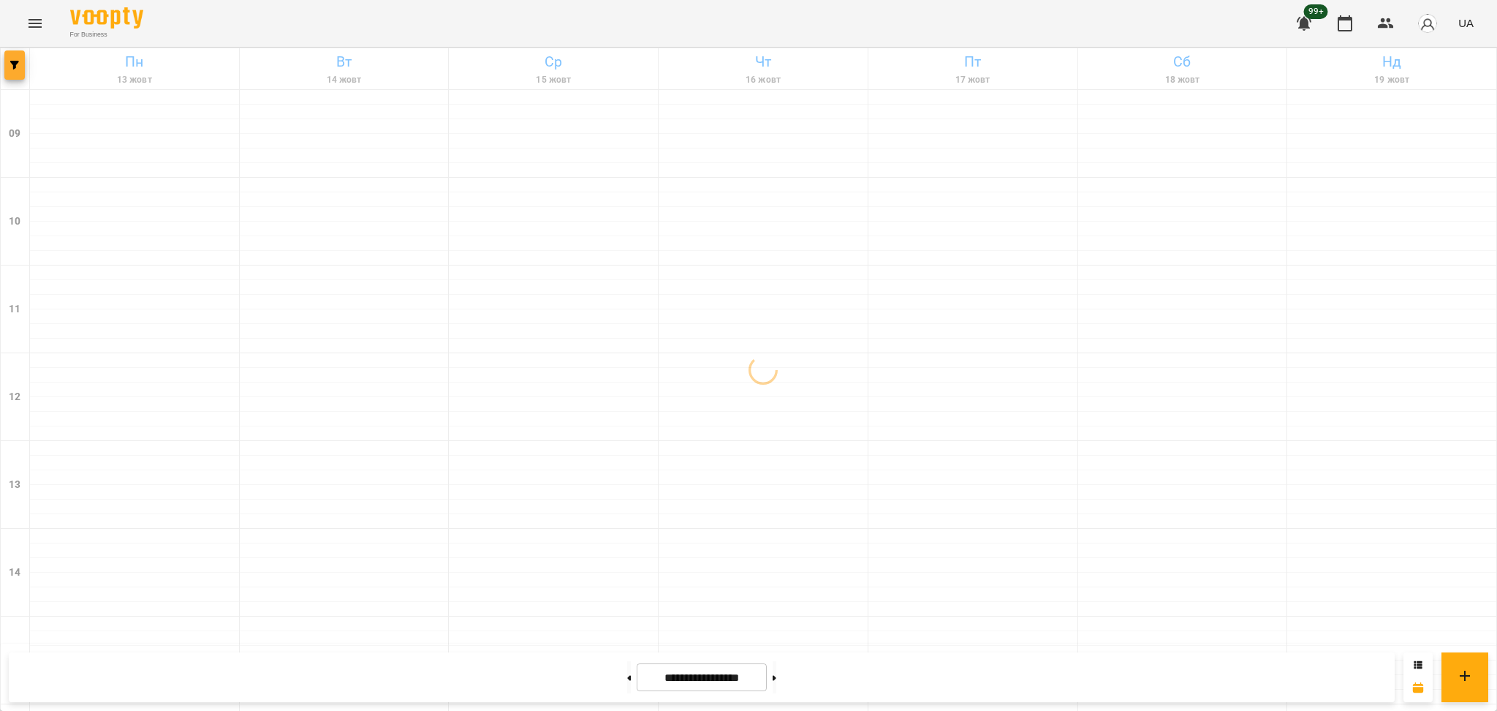
click at [10, 61] on icon "button" at bounding box center [14, 65] width 9 height 9
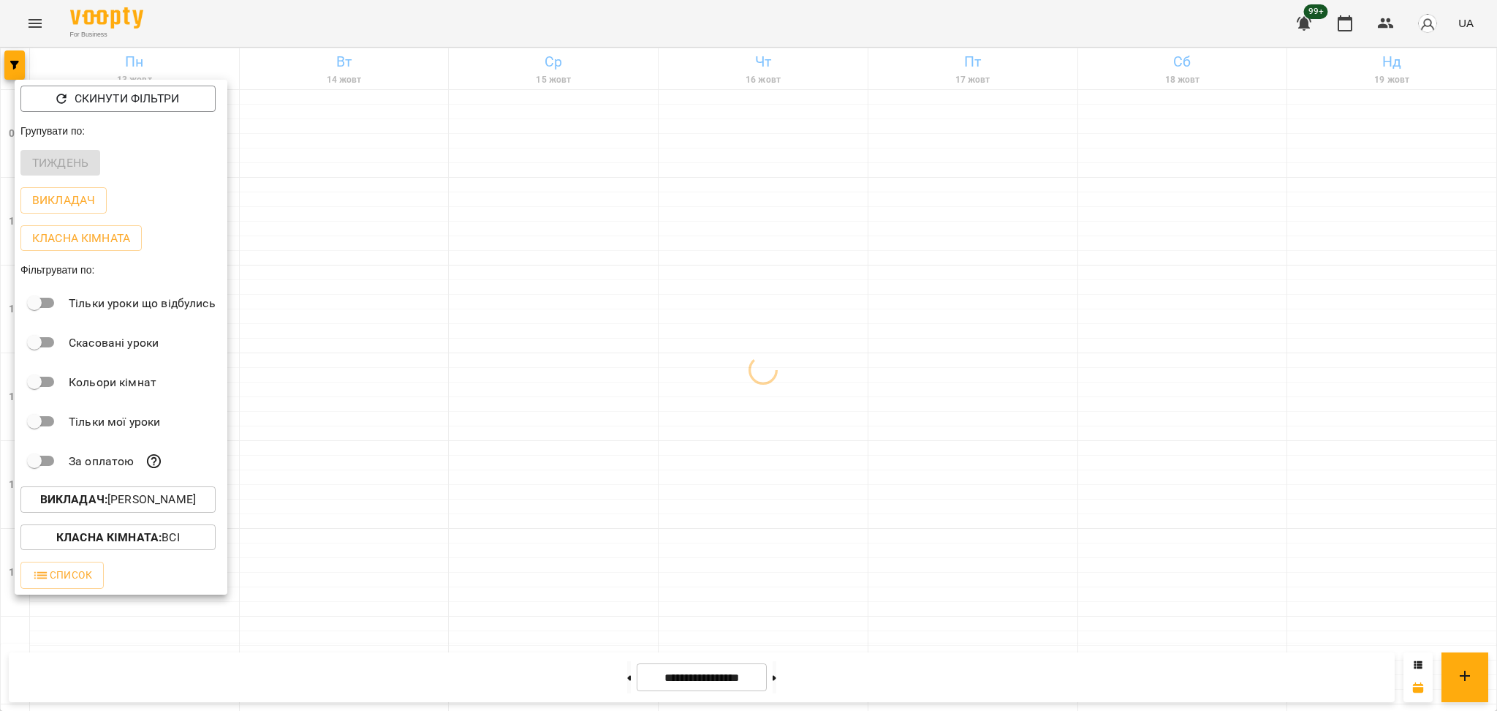
click at [160, 496] on p "Викладач : Антон" at bounding box center [118, 500] width 156 height 18
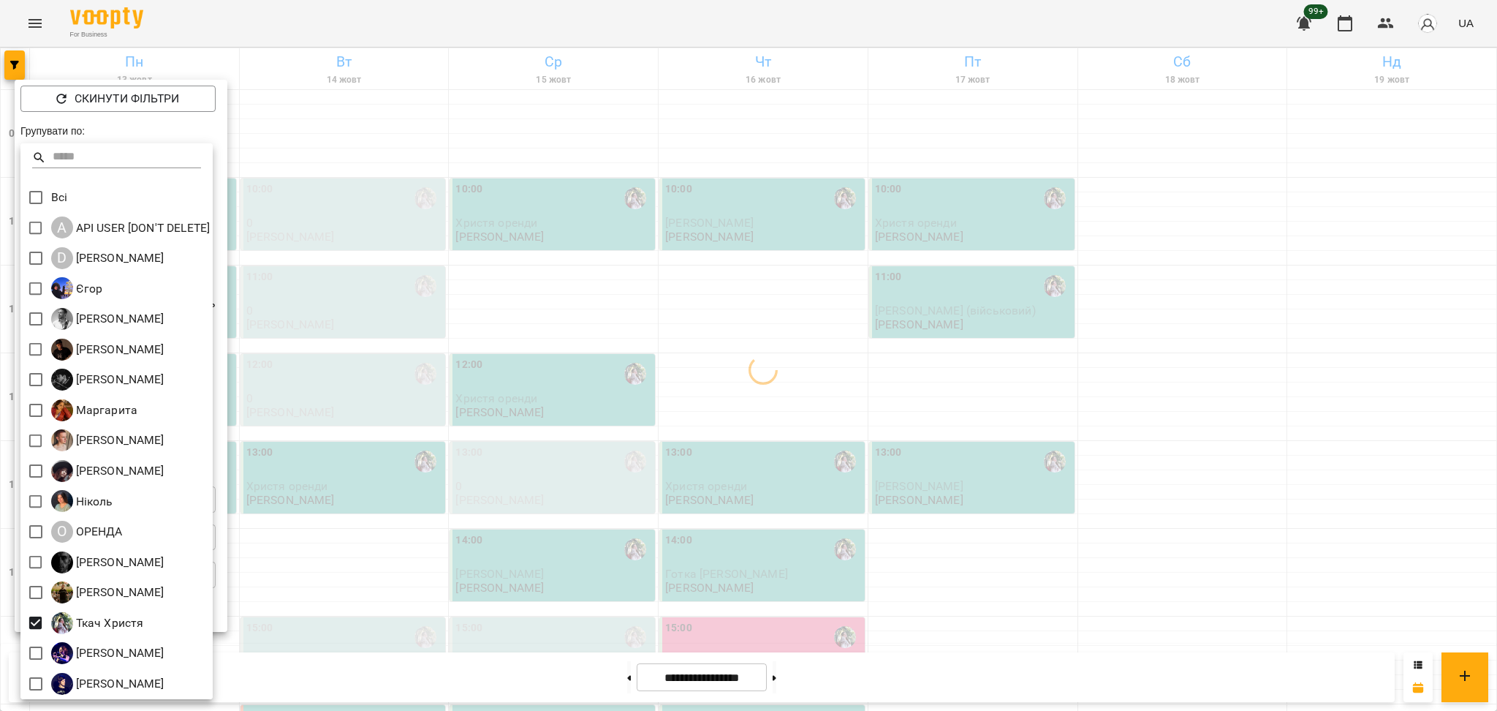
click at [385, 501] on div at bounding box center [748, 355] width 1497 height 711
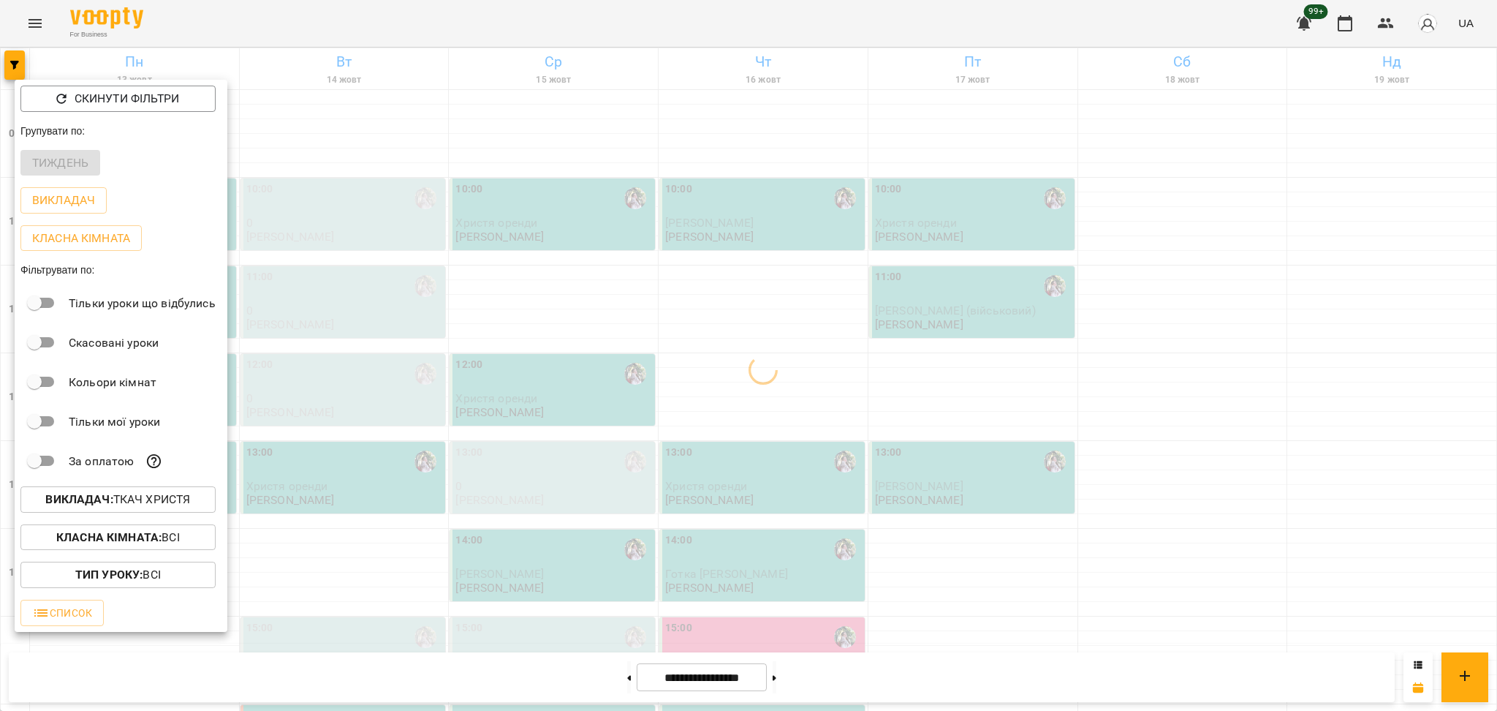
click at [653, 363] on div at bounding box center [748, 355] width 1497 height 711
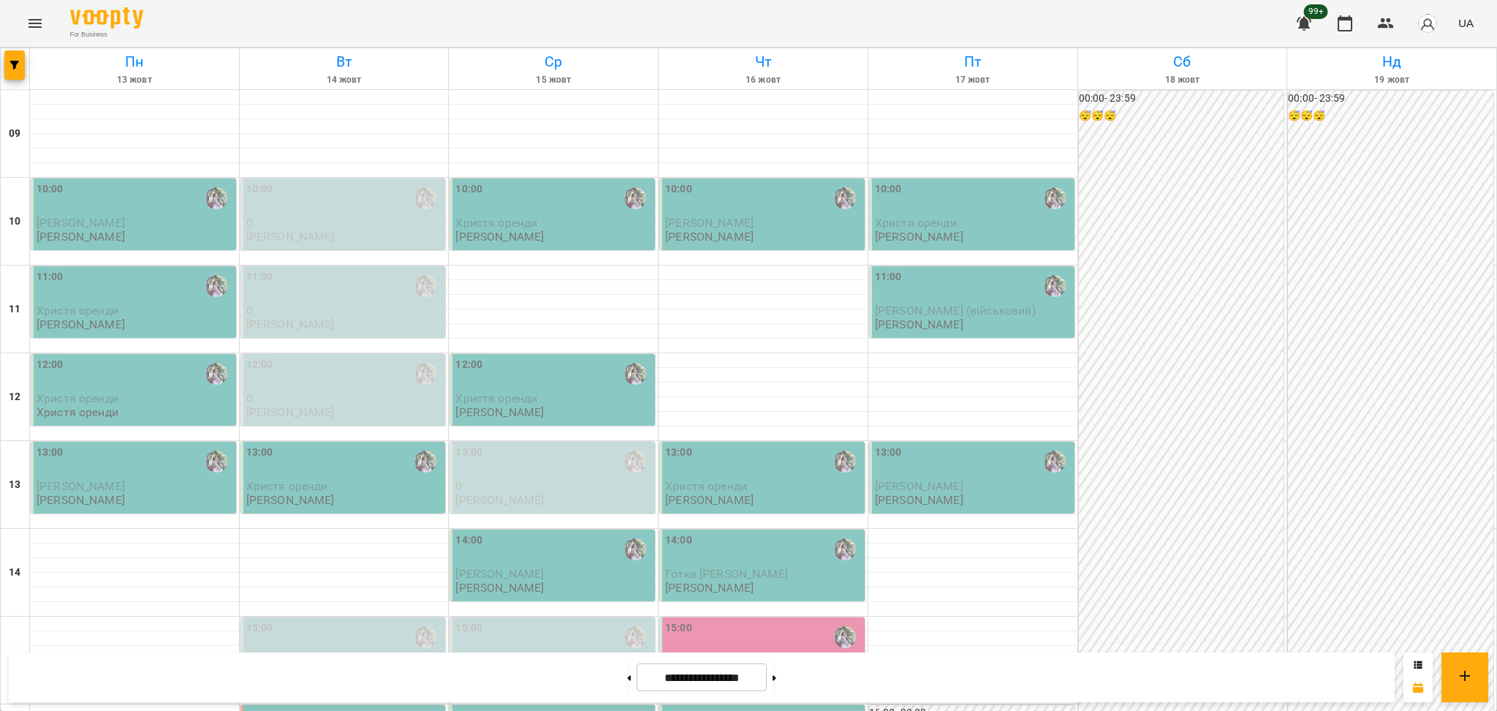
scroll to position [586, 0]
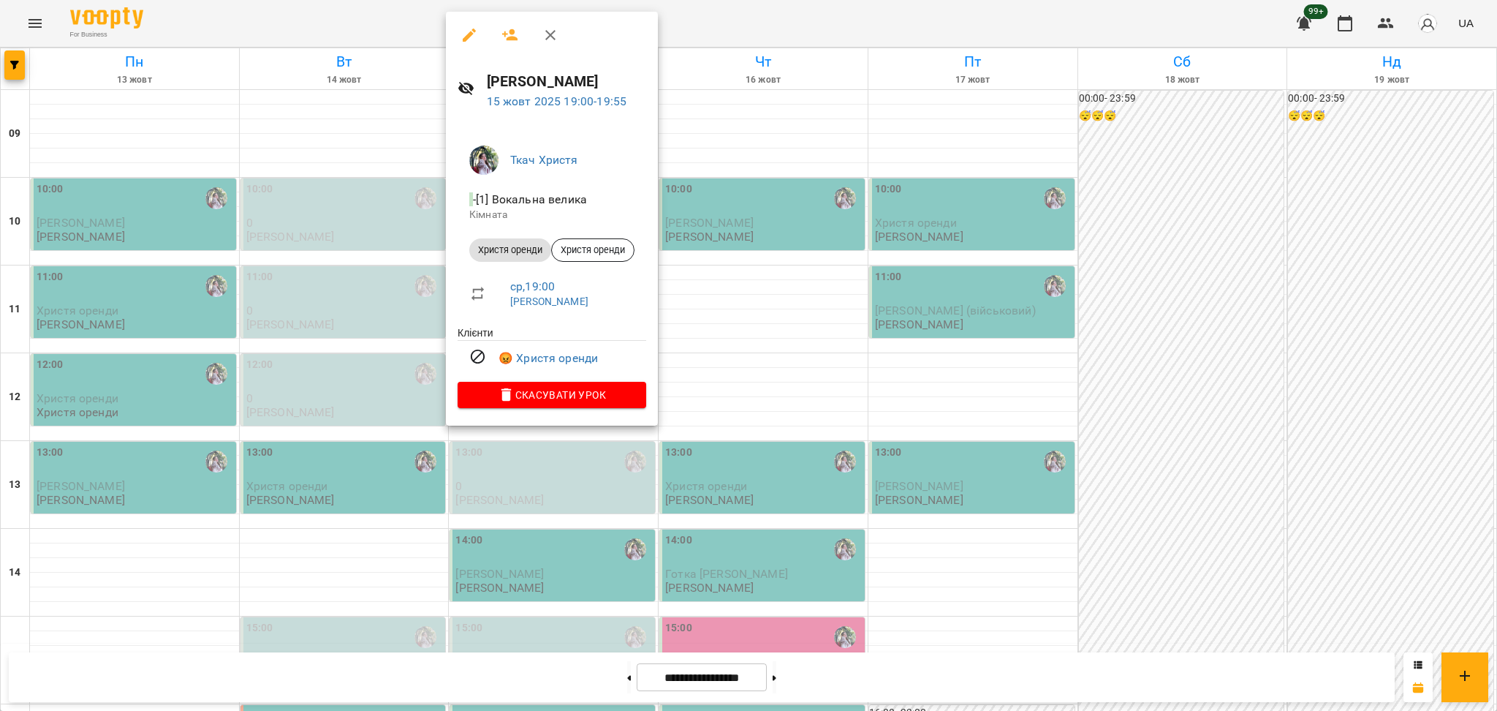
click at [507, 521] on div at bounding box center [748, 355] width 1497 height 711
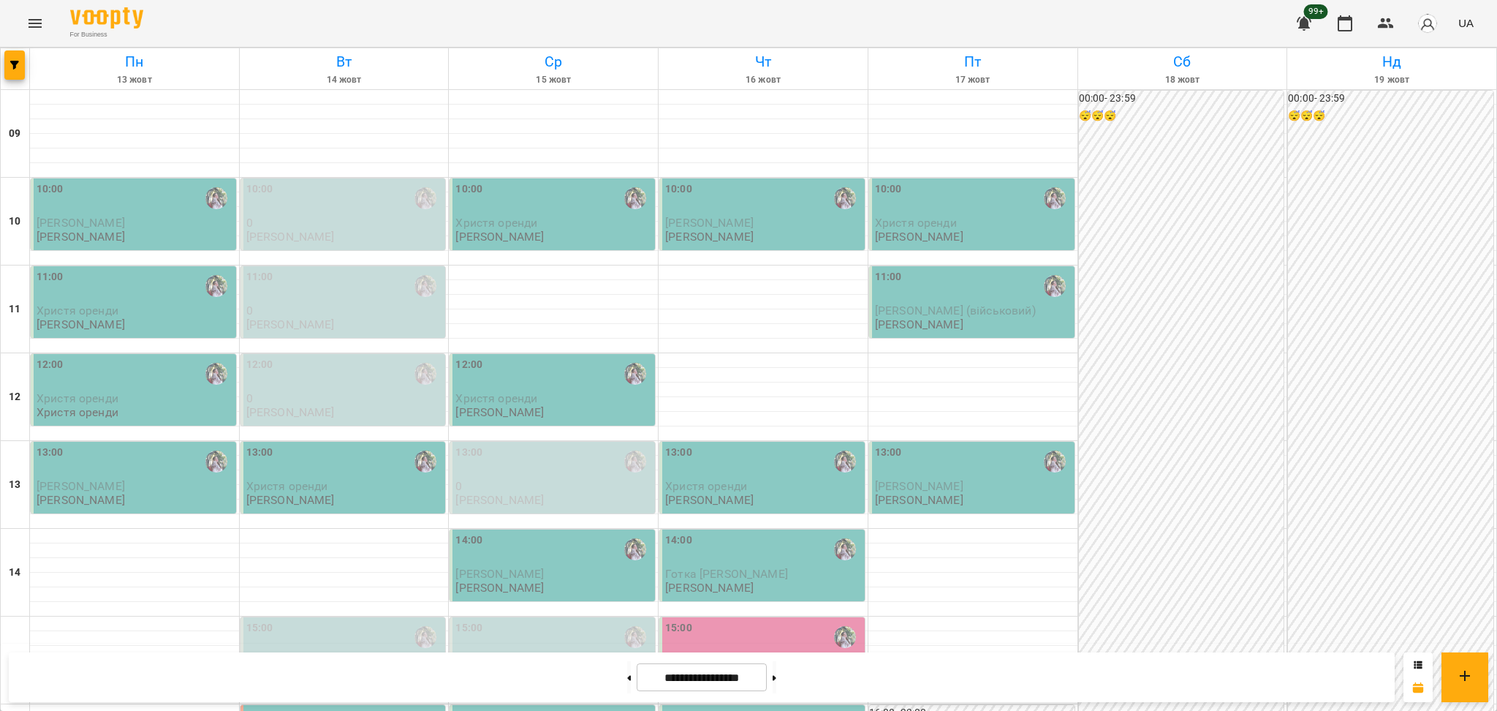
scroll to position [195, 0]
click at [12, 72] on button "button" at bounding box center [14, 64] width 20 height 29
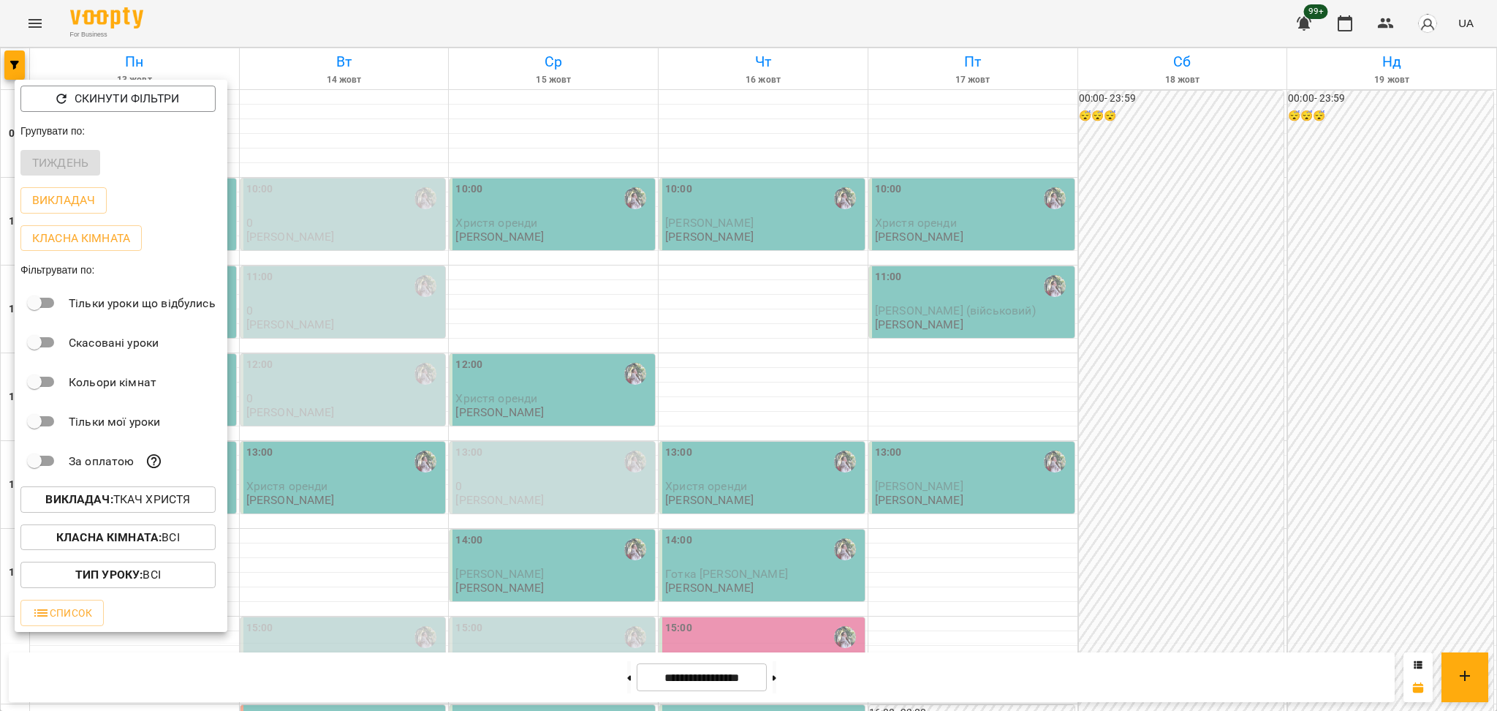
click at [121, 508] on p "Викладач : [PERSON_NAME]" at bounding box center [117, 500] width 145 height 18
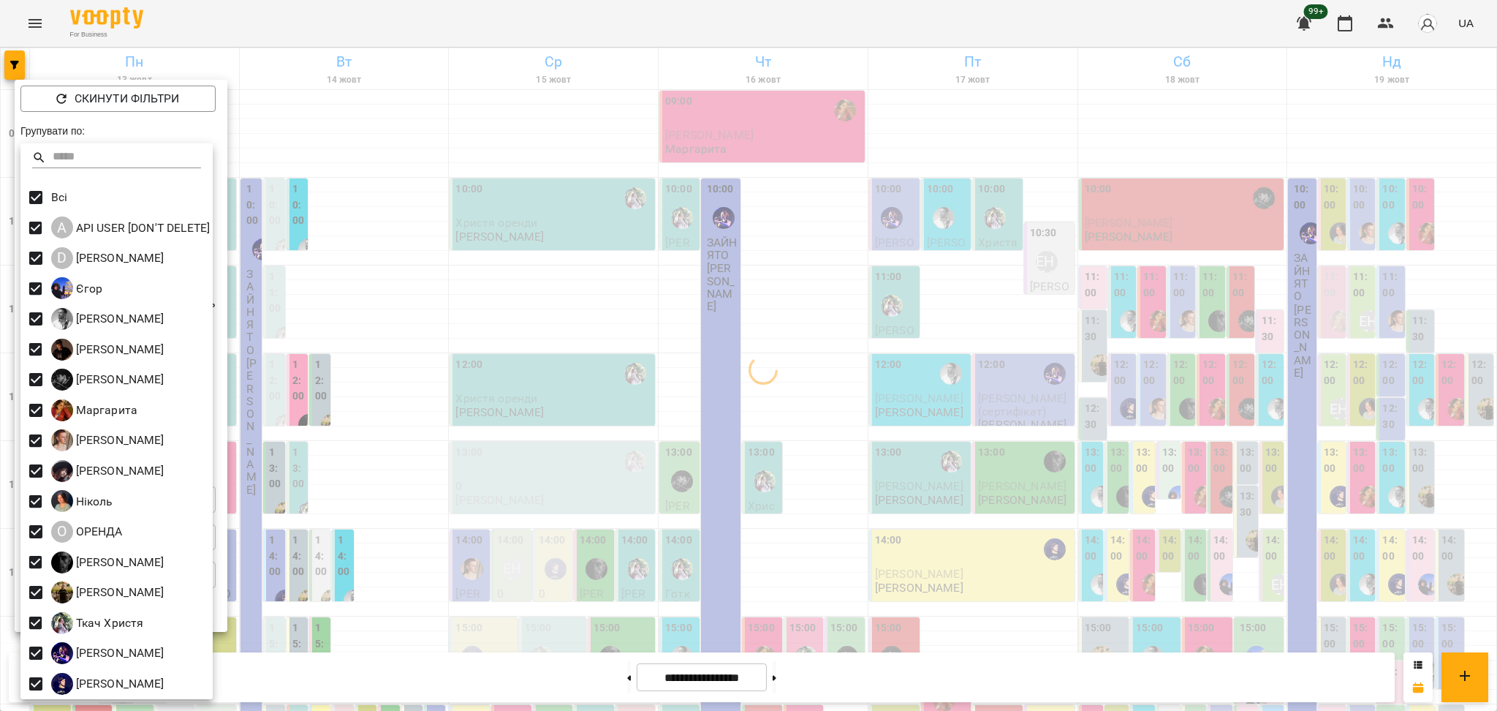
click at [966, 460] on div at bounding box center [748, 355] width 1497 height 711
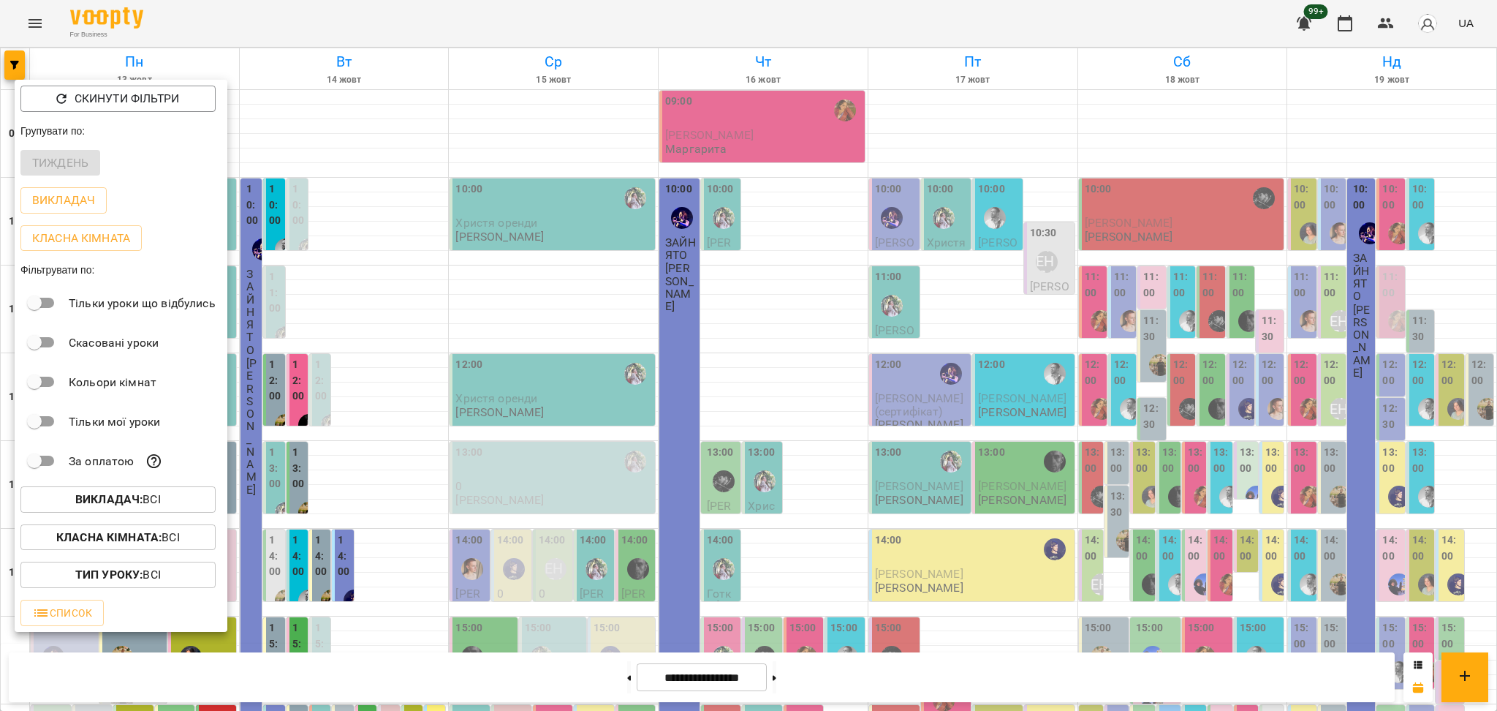
click at [371, 443] on div at bounding box center [748, 355] width 1497 height 711
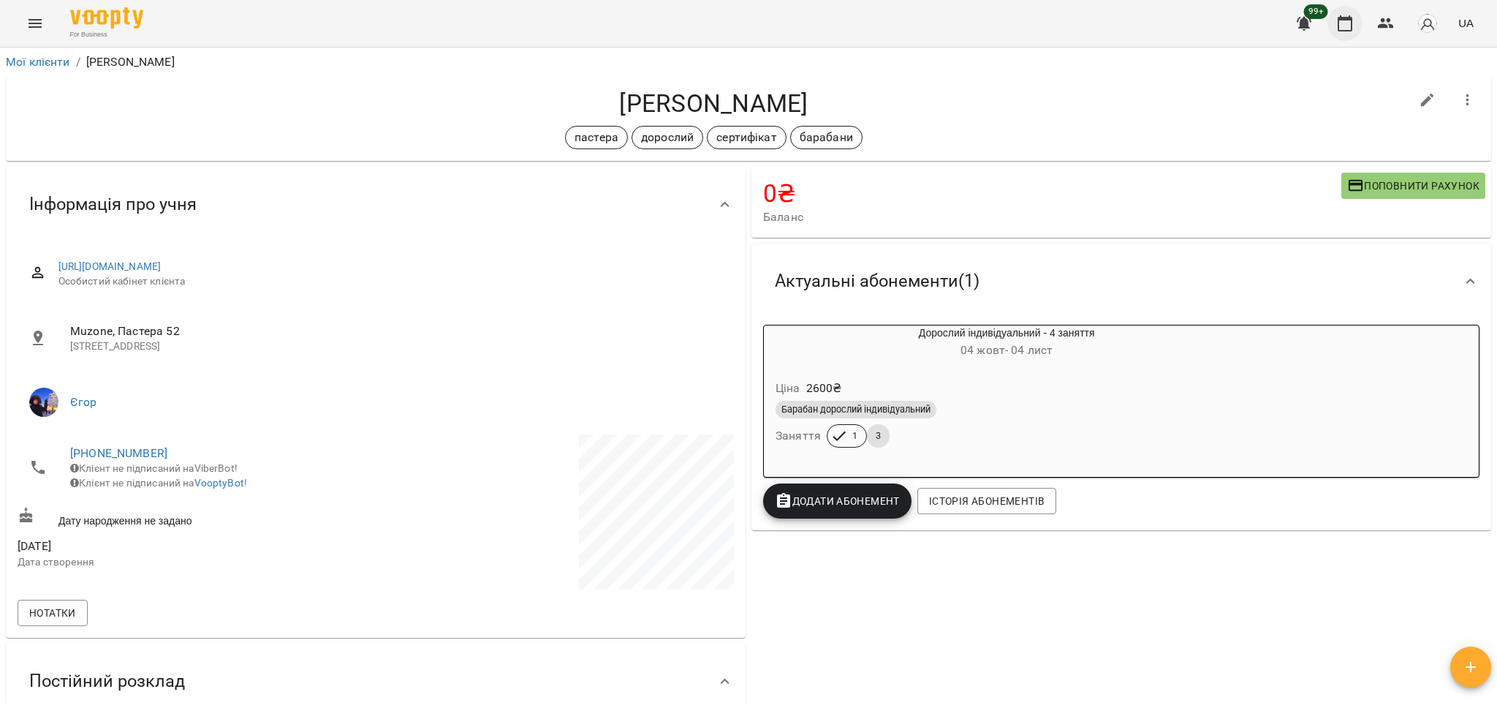
click at [1336, 27] on button "button" at bounding box center [1345, 23] width 35 height 35
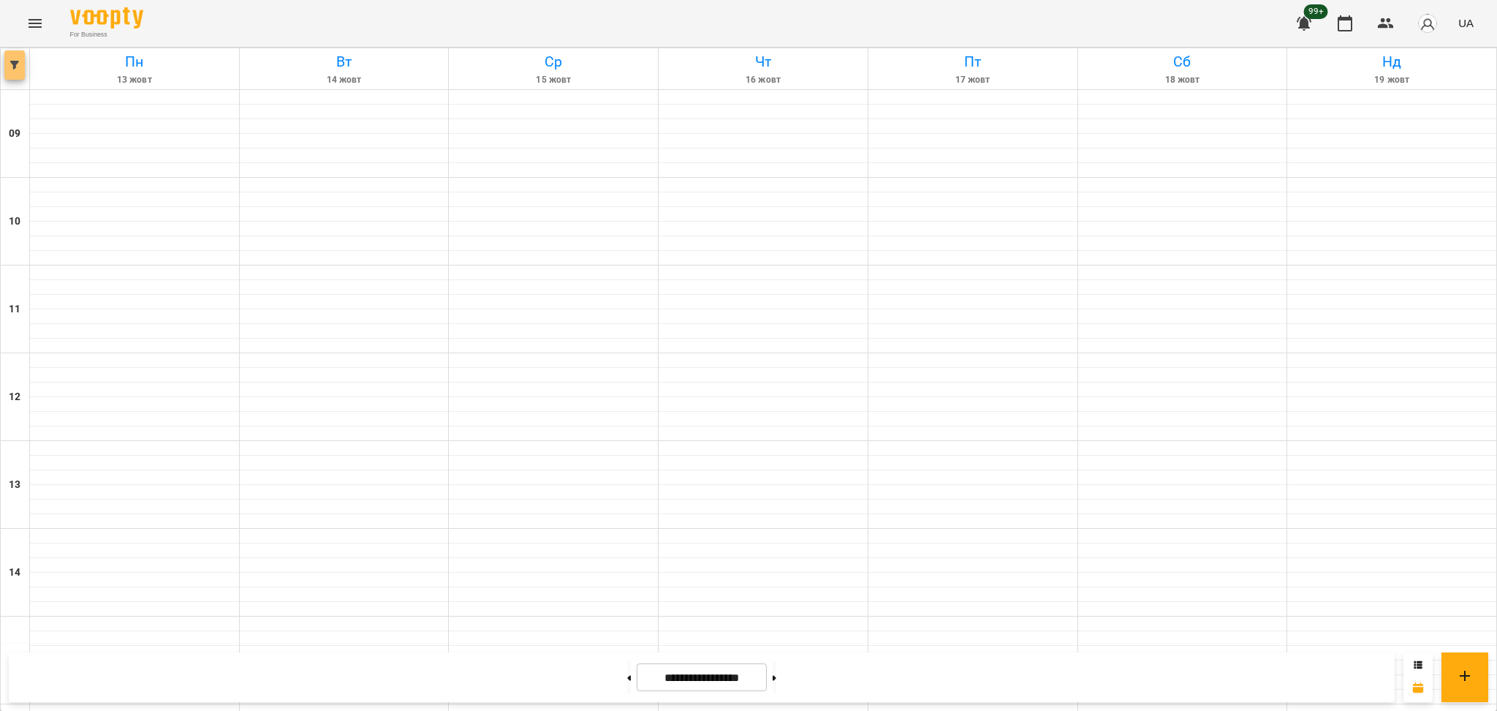
click at [14, 56] on button "button" at bounding box center [14, 64] width 20 height 29
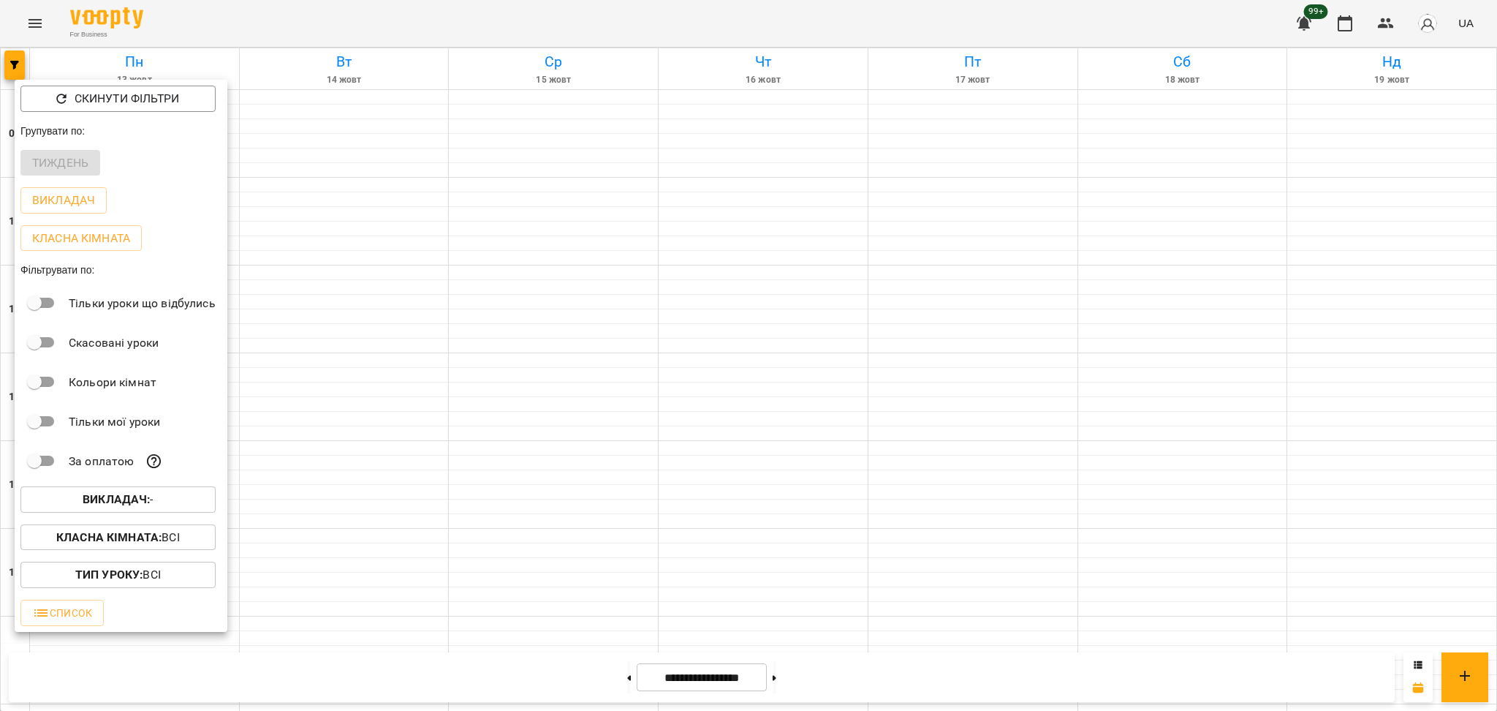
click at [164, 507] on span "Викладач : -" at bounding box center [118, 500] width 172 height 18
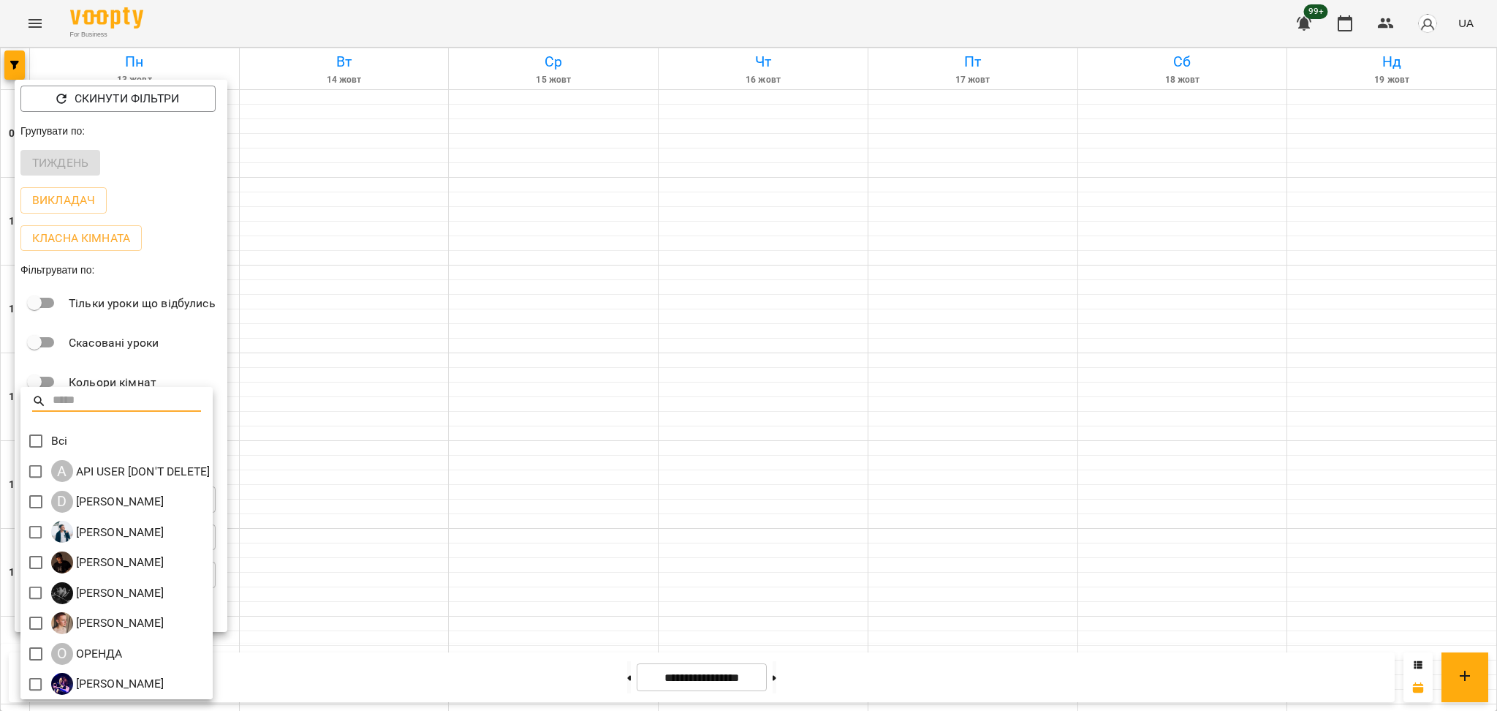
click at [336, 490] on div at bounding box center [748, 355] width 1497 height 711
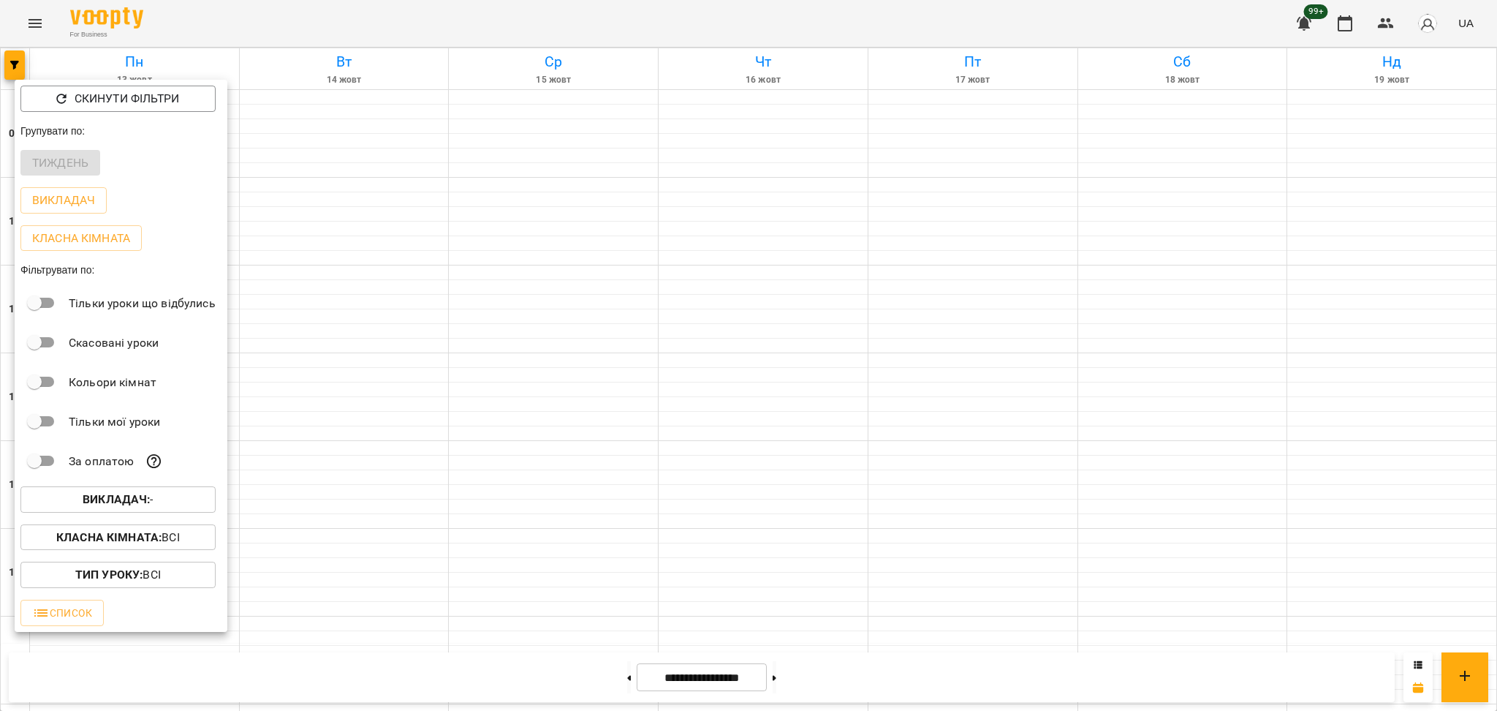
click at [23, 26] on div at bounding box center [748, 355] width 1497 height 711
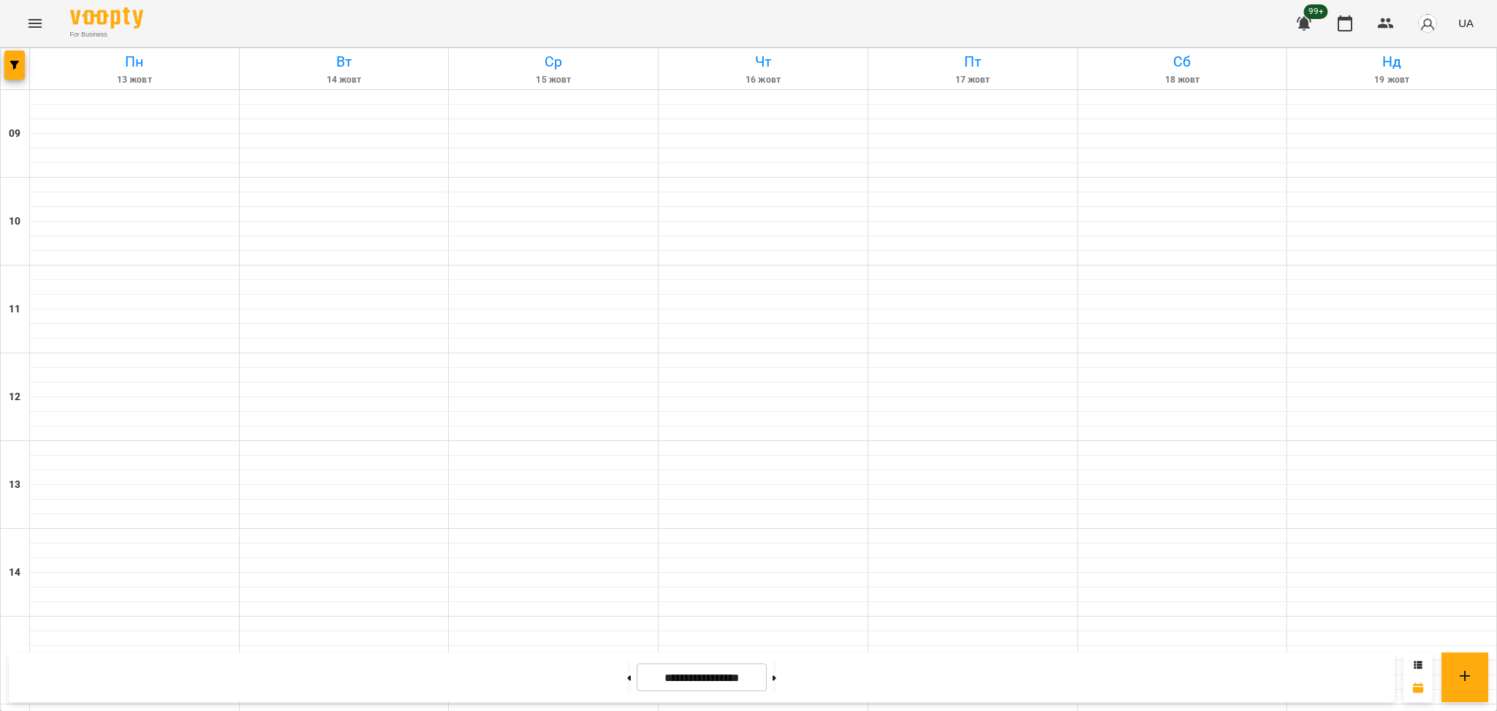
click at [30, 26] on div "Скинути фільтри Групувати по: Тиждень Викладач Класна кімната Фільтрувати по: Т…" at bounding box center [748, 355] width 1497 height 711
click at [30, 26] on icon "Menu" at bounding box center [35, 24] width 18 height 18
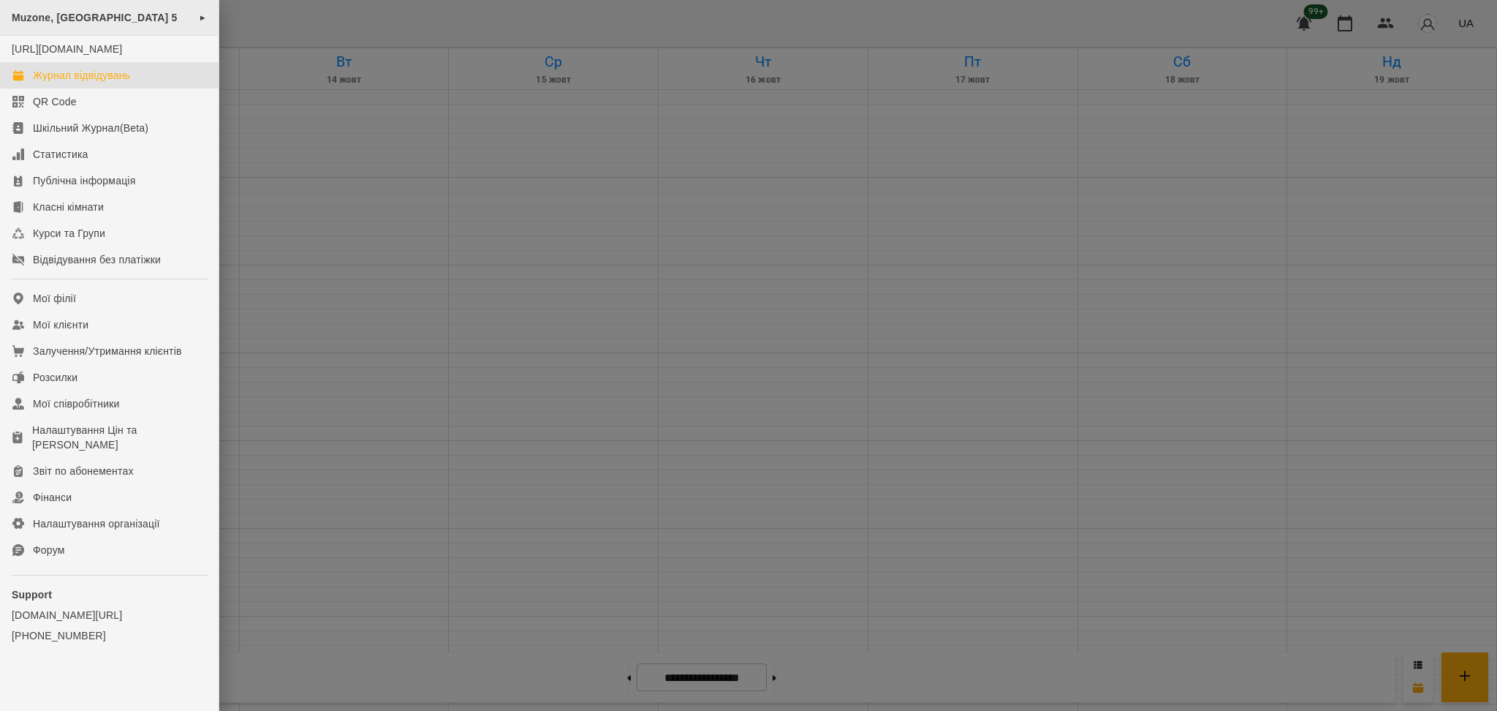
click at [106, 22] on span "Muzone, [GEOGRAPHIC_DATA] 5" at bounding box center [95, 18] width 166 height 12
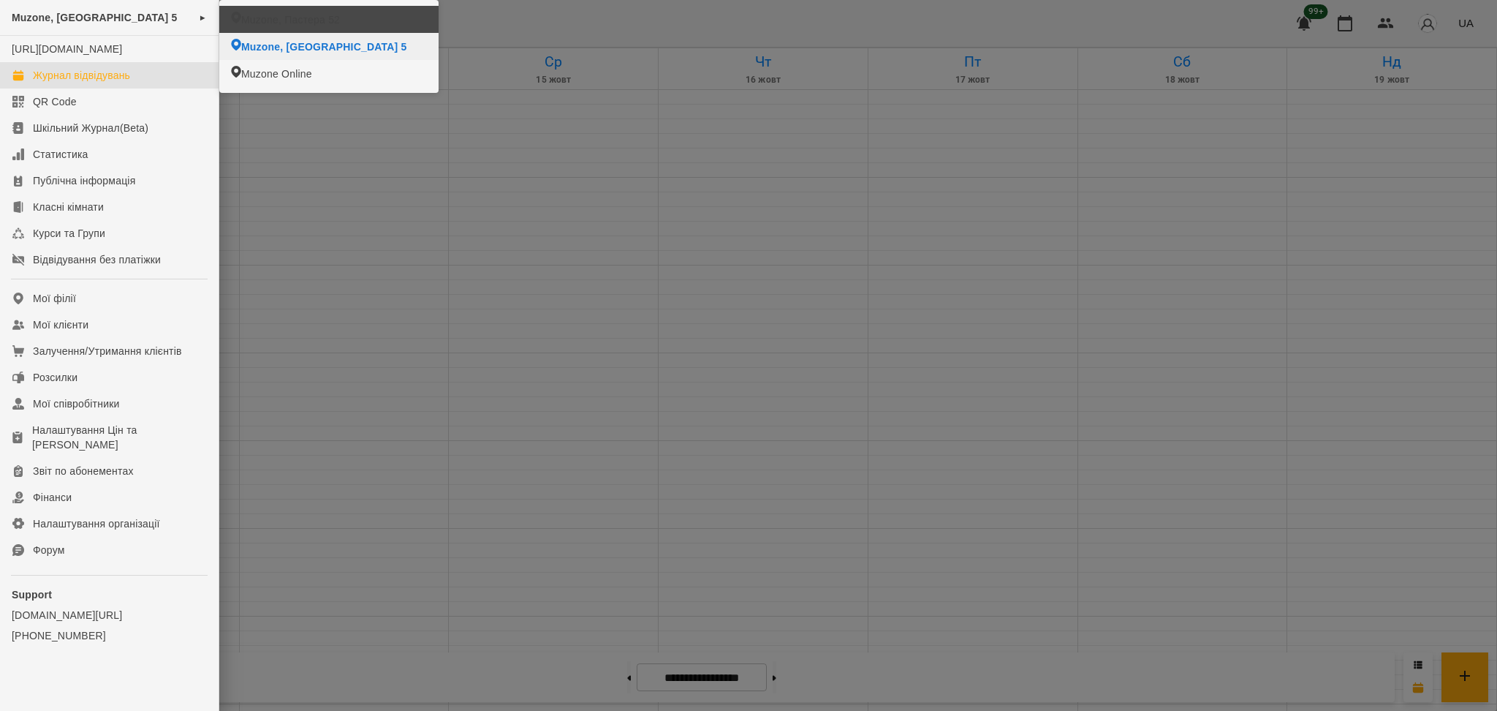
click at [347, 13] on li "Muzone, Пастера 52" at bounding box center [328, 19] width 219 height 27
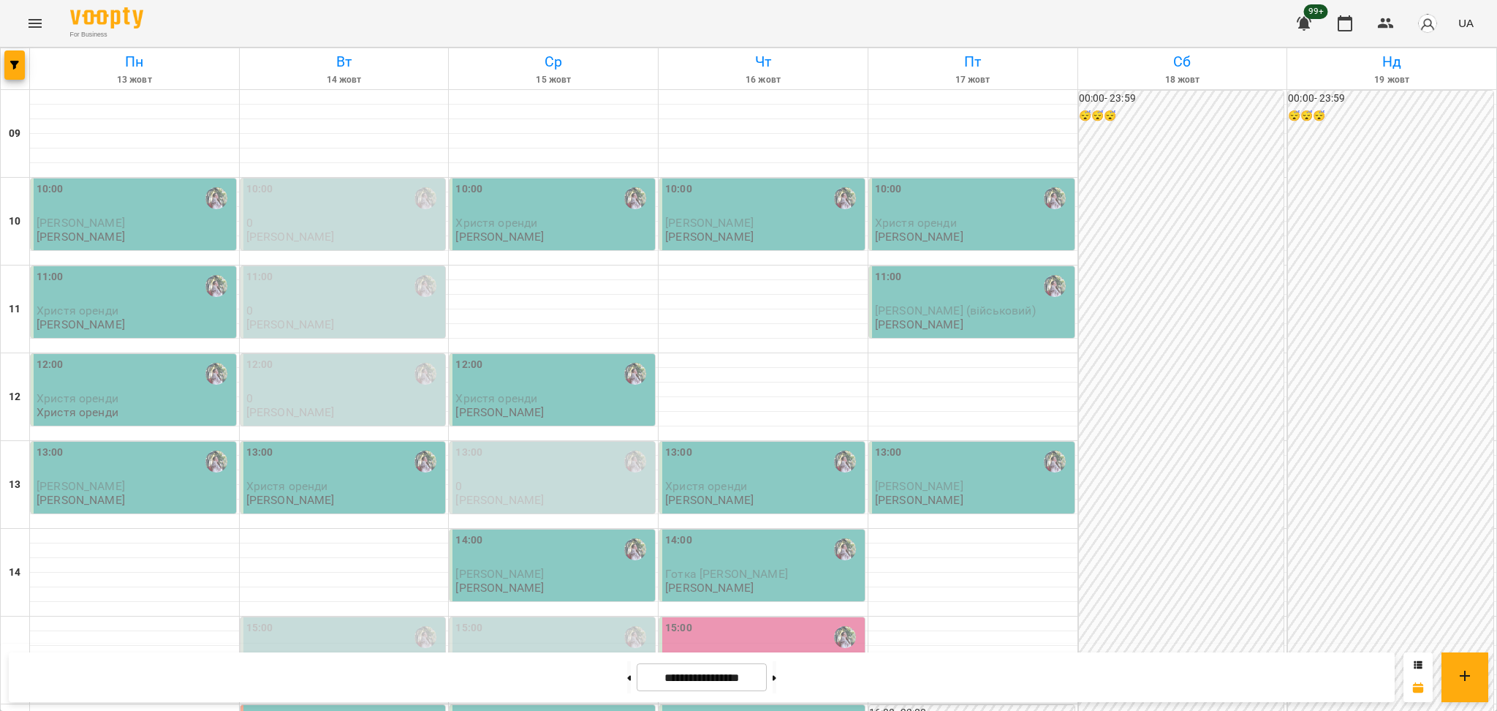
scroll to position [487, 0]
click at [777, 683] on button at bounding box center [775, 677] width 4 height 32
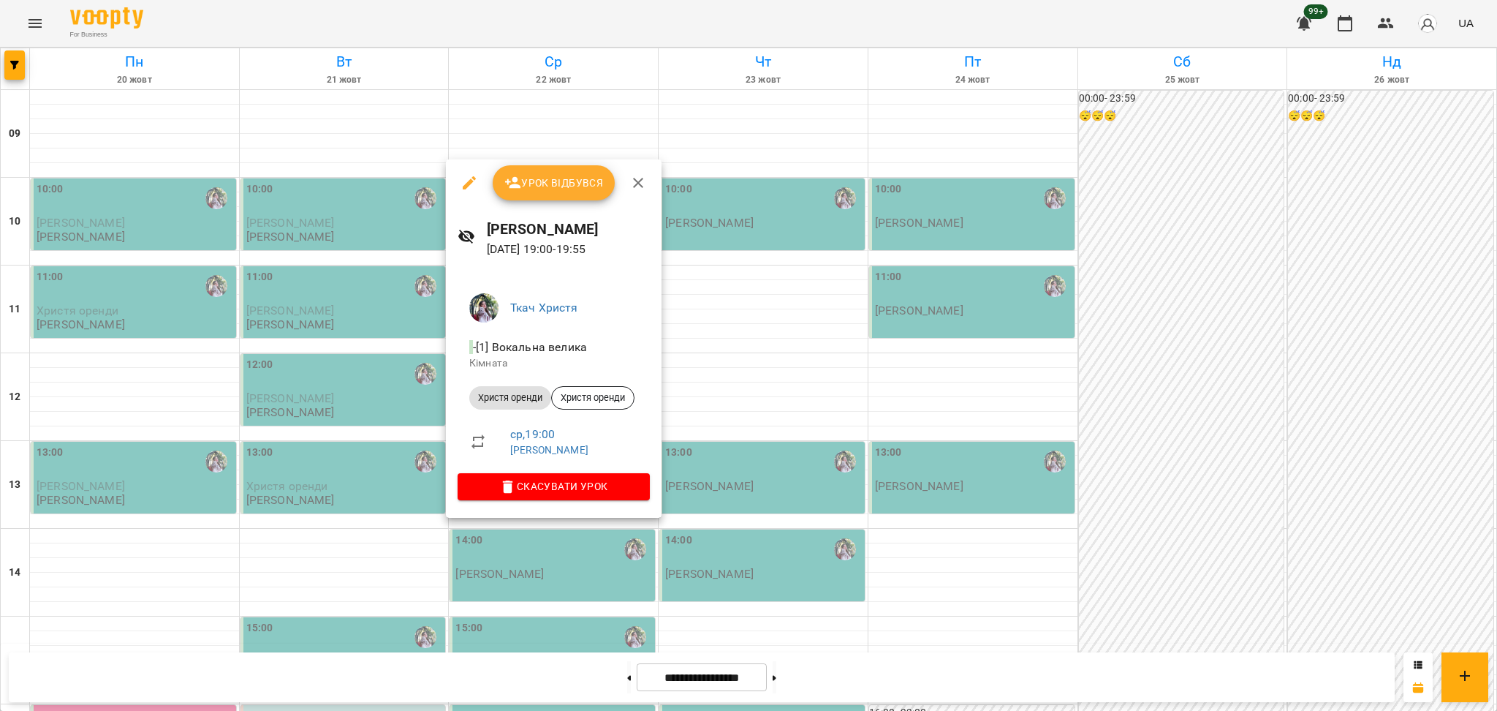
click at [461, 584] on div at bounding box center [748, 355] width 1497 height 711
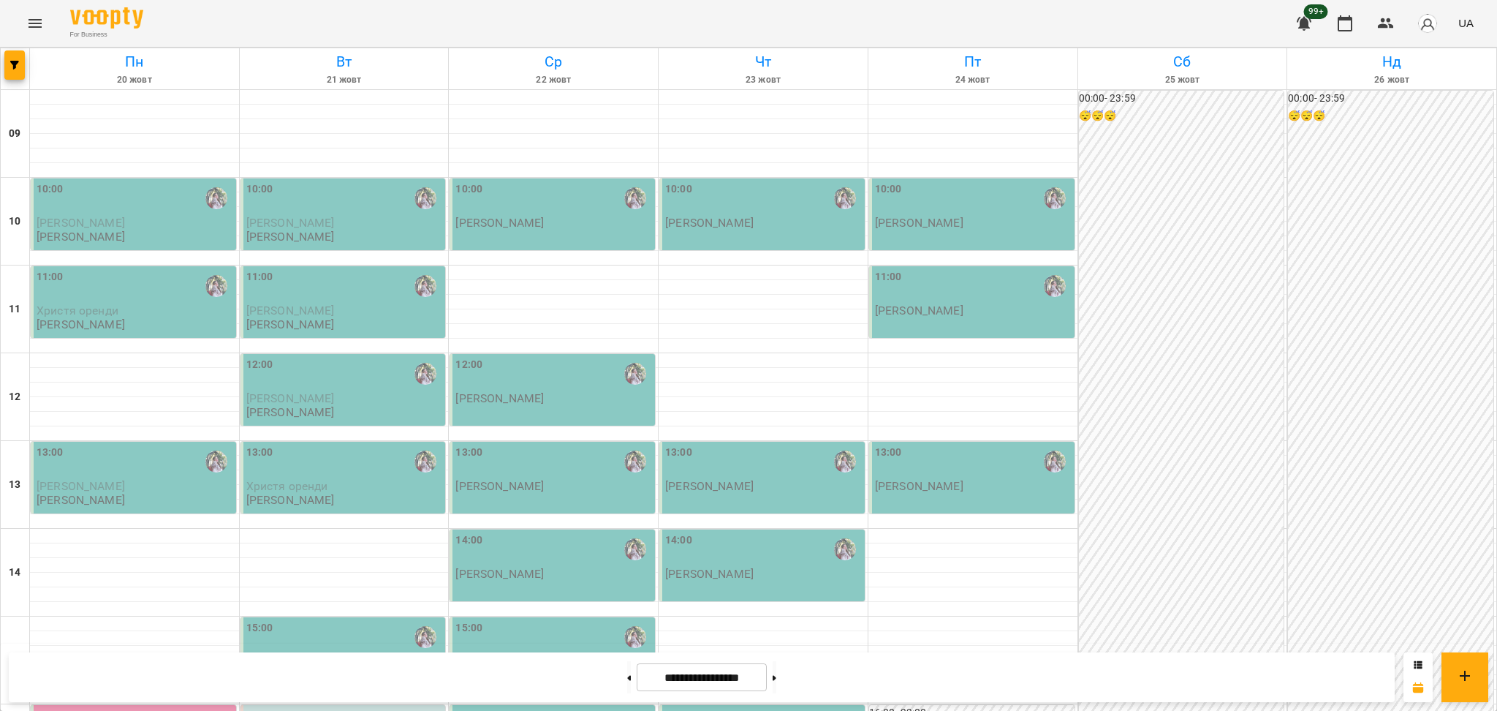
scroll to position [585, 0]
click at [777, 676] on button at bounding box center [775, 677] width 4 height 32
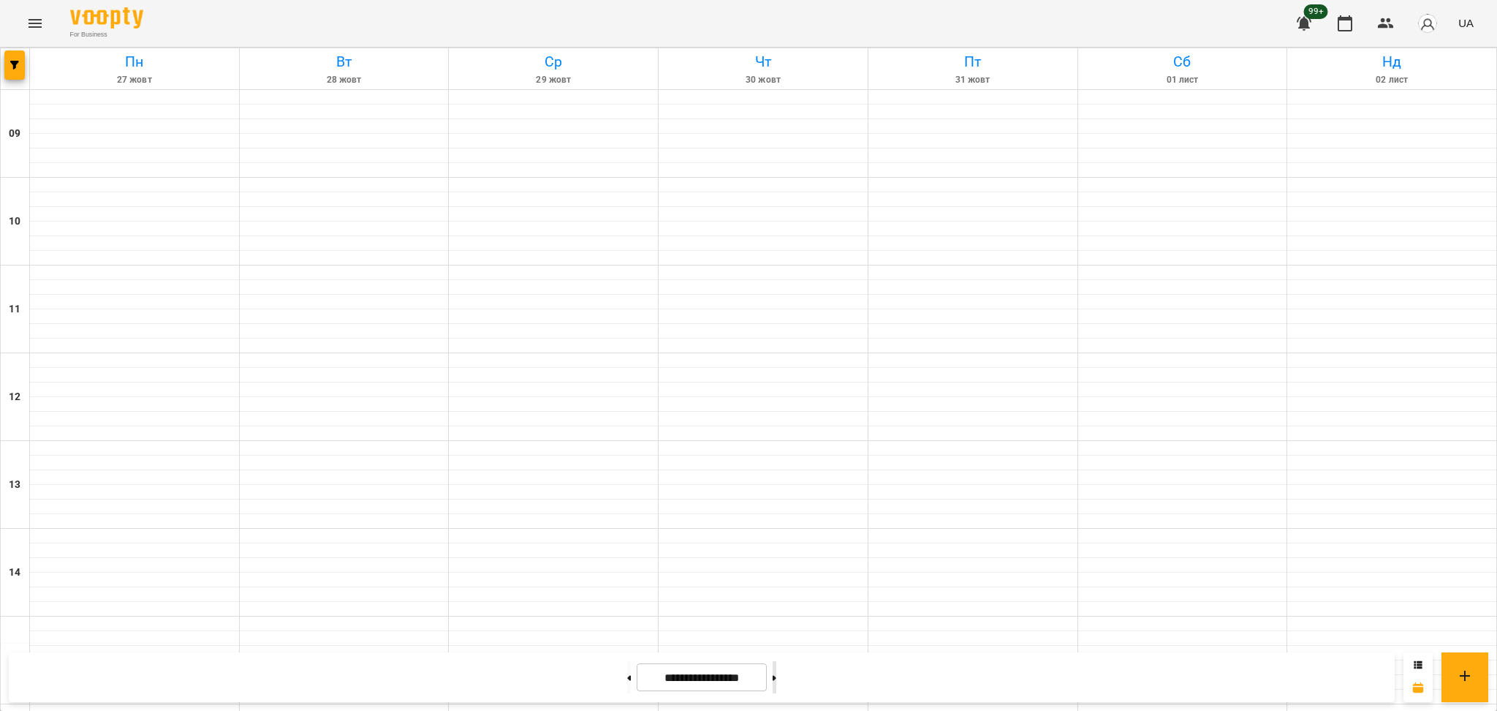
click at [777, 676] on button at bounding box center [775, 677] width 4 height 32
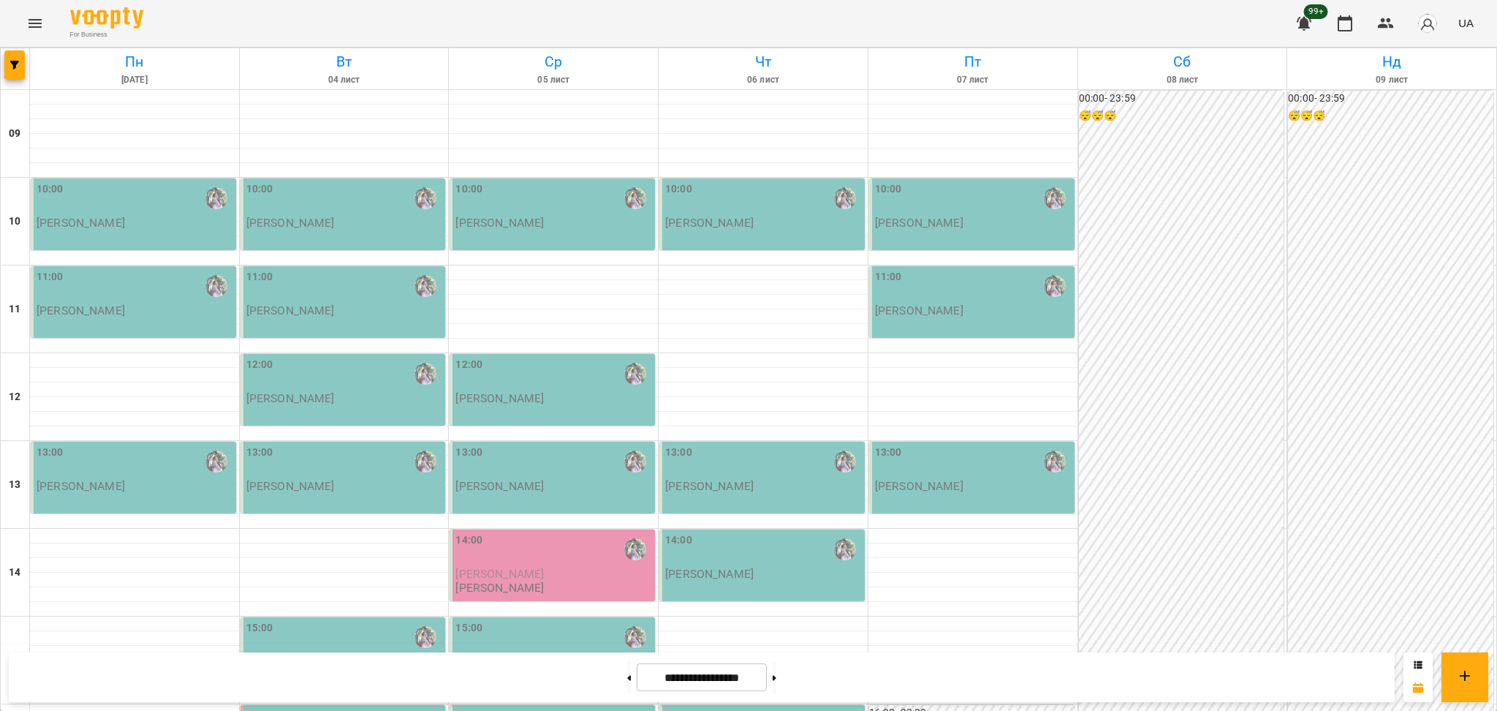
scroll to position [292, 0]
click at [627, 677] on button at bounding box center [629, 677] width 4 height 32
type input "**********"
click at [1455, 681] on button at bounding box center [1465, 677] width 47 height 50
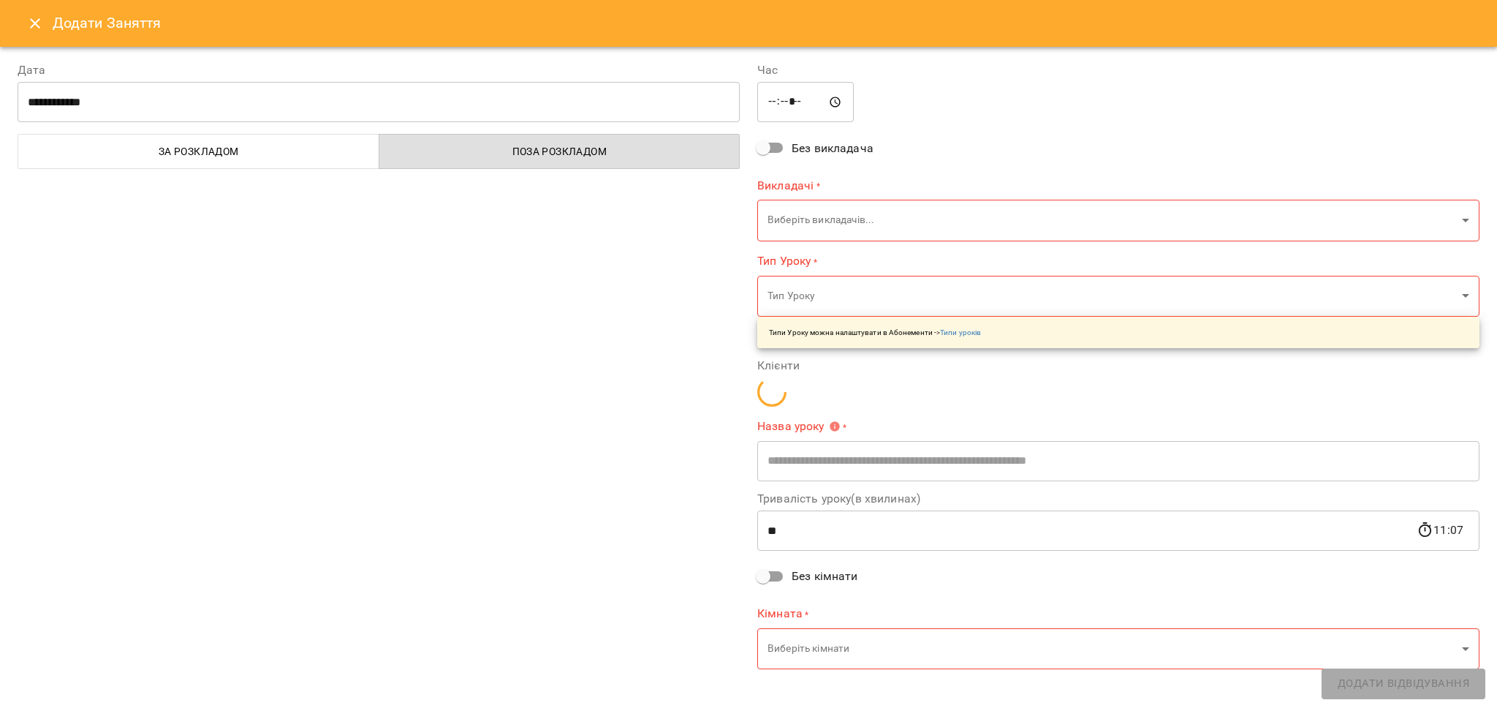
type input "*****"
type input "**********"
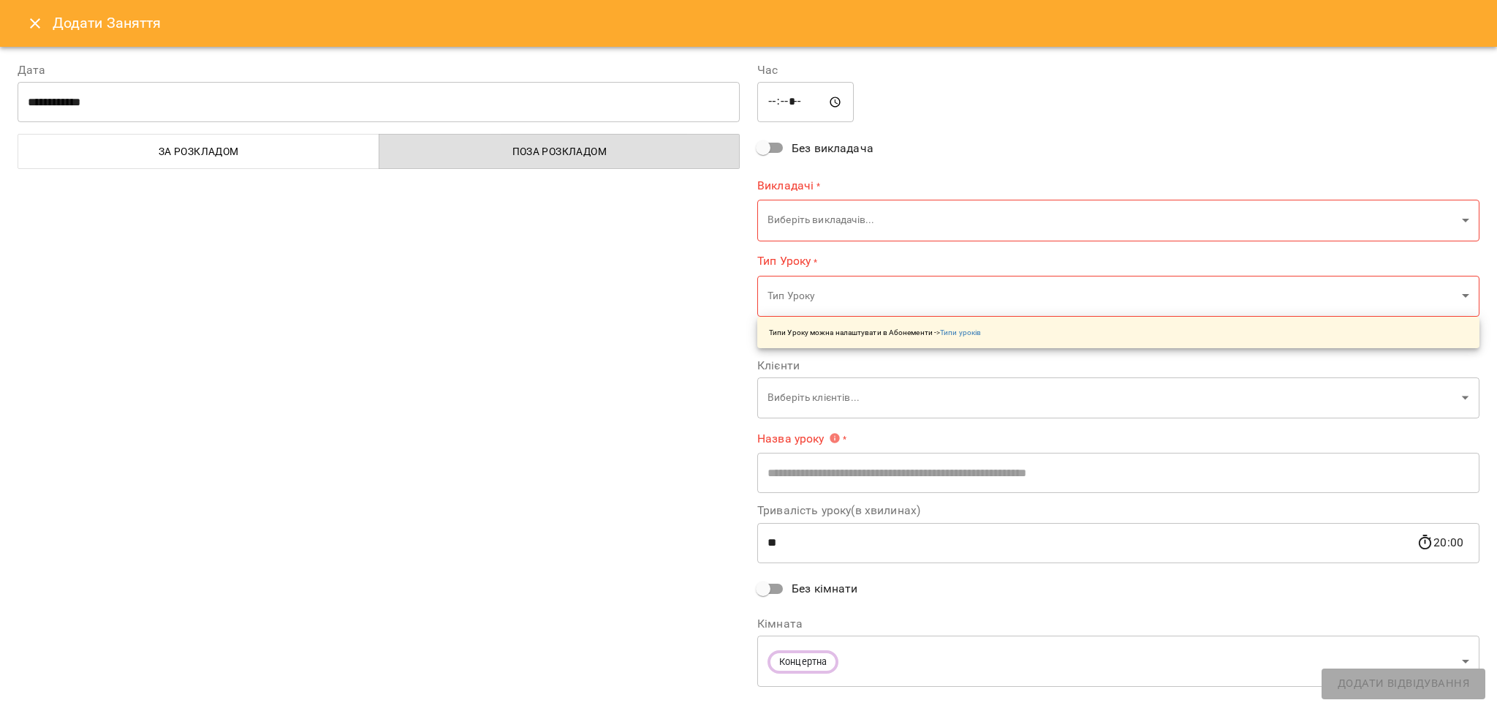
click at [23, 16] on button "Close" at bounding box center [35, 23] width 35 height 35
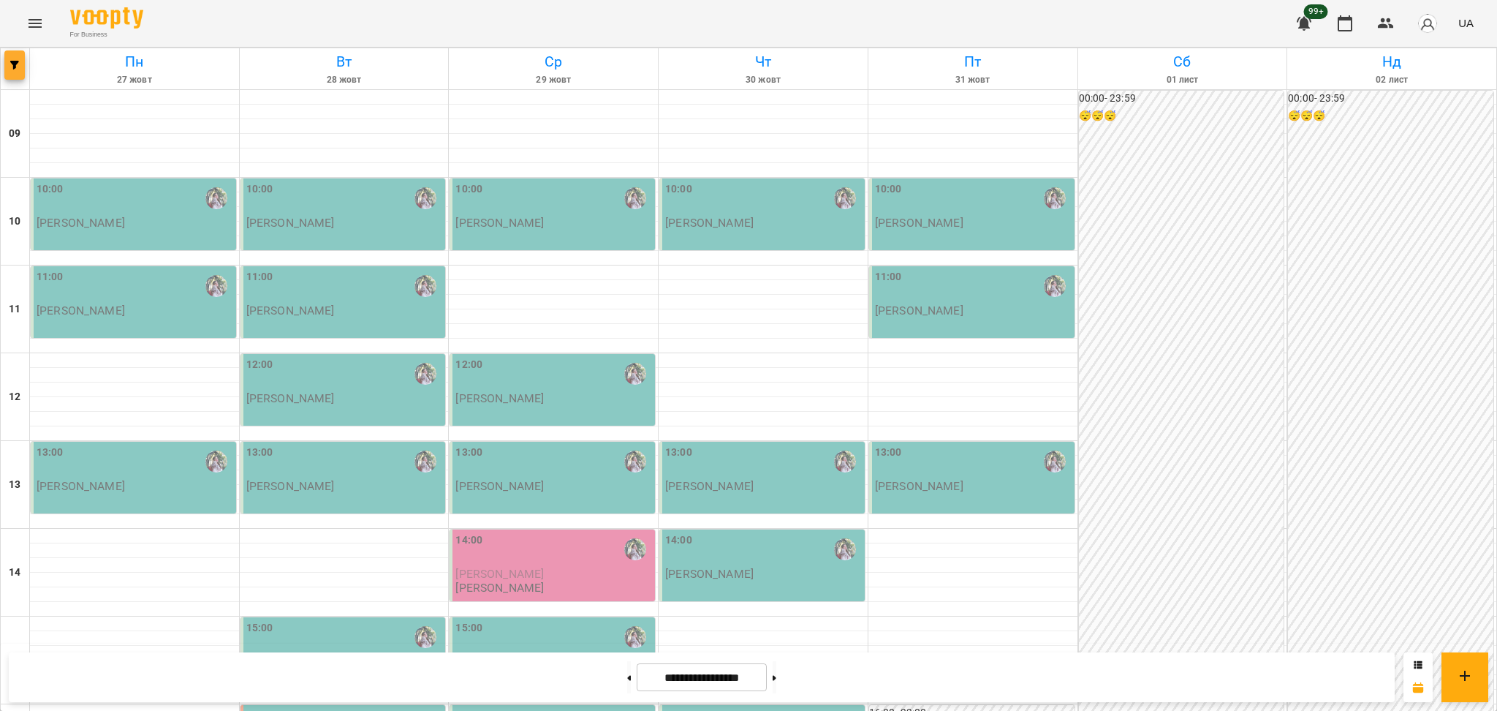
click at [16, 67] on icon "button" at bounding box center [14, 65] width 9 height 9
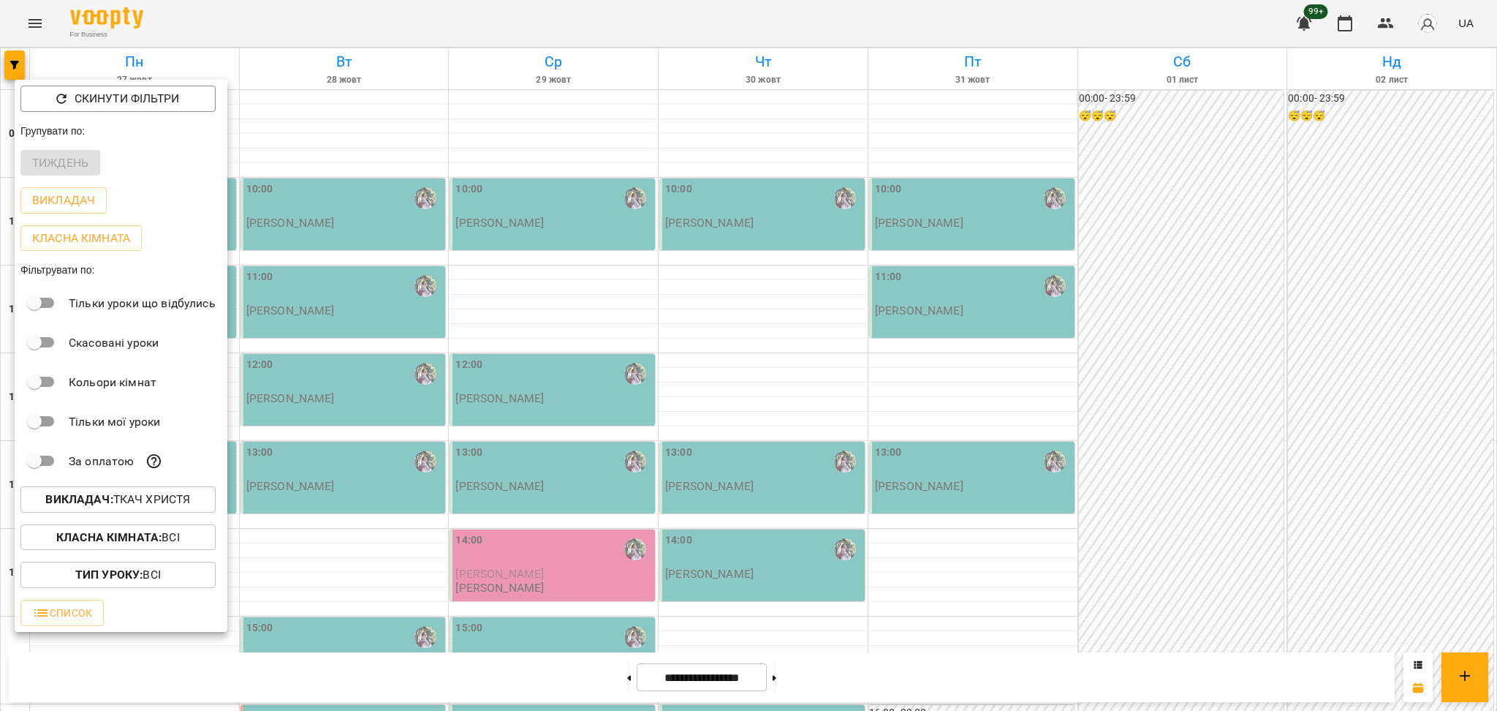
click at [170, 522] on div "Класна кімната : Всі" at bounding box center [121, 537] width 213 height 38
click at [170, 508] on p "Викладач : [PERSON_NAME]" at bounding box center [117, 500] width 145 height 18
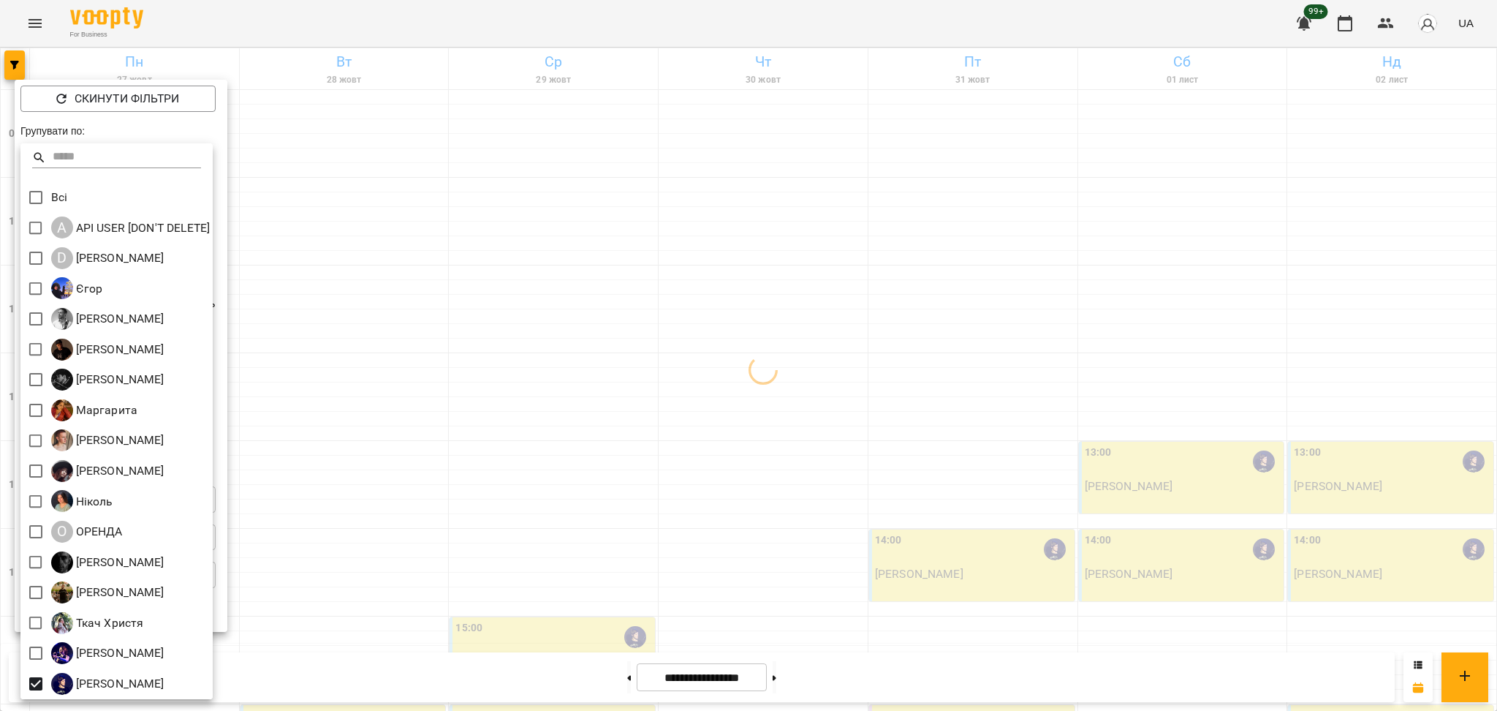
click at [393, 510] on div at bounding box center [748, 355] width 1497 height 711
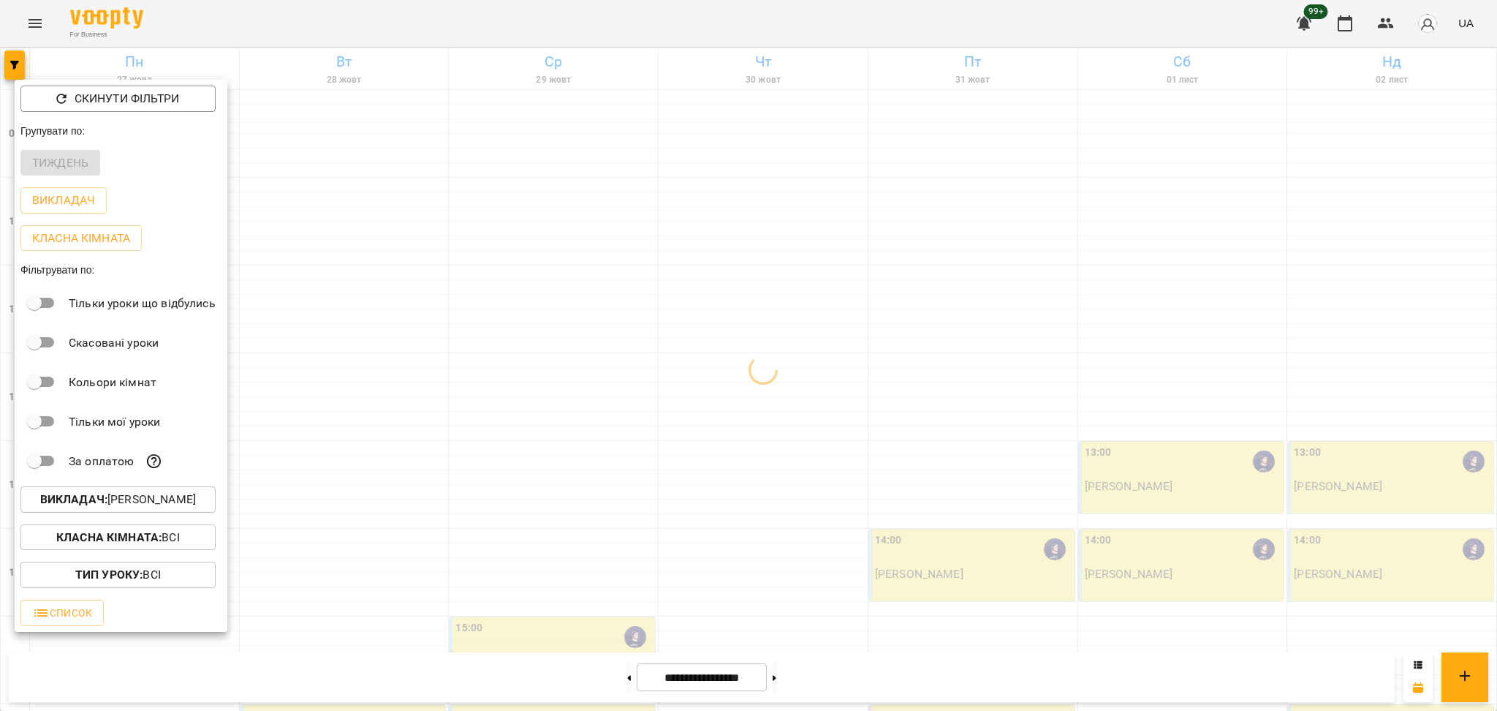
click at [440, 529] on div at bounding box center [748, 355] width 1497 height 711
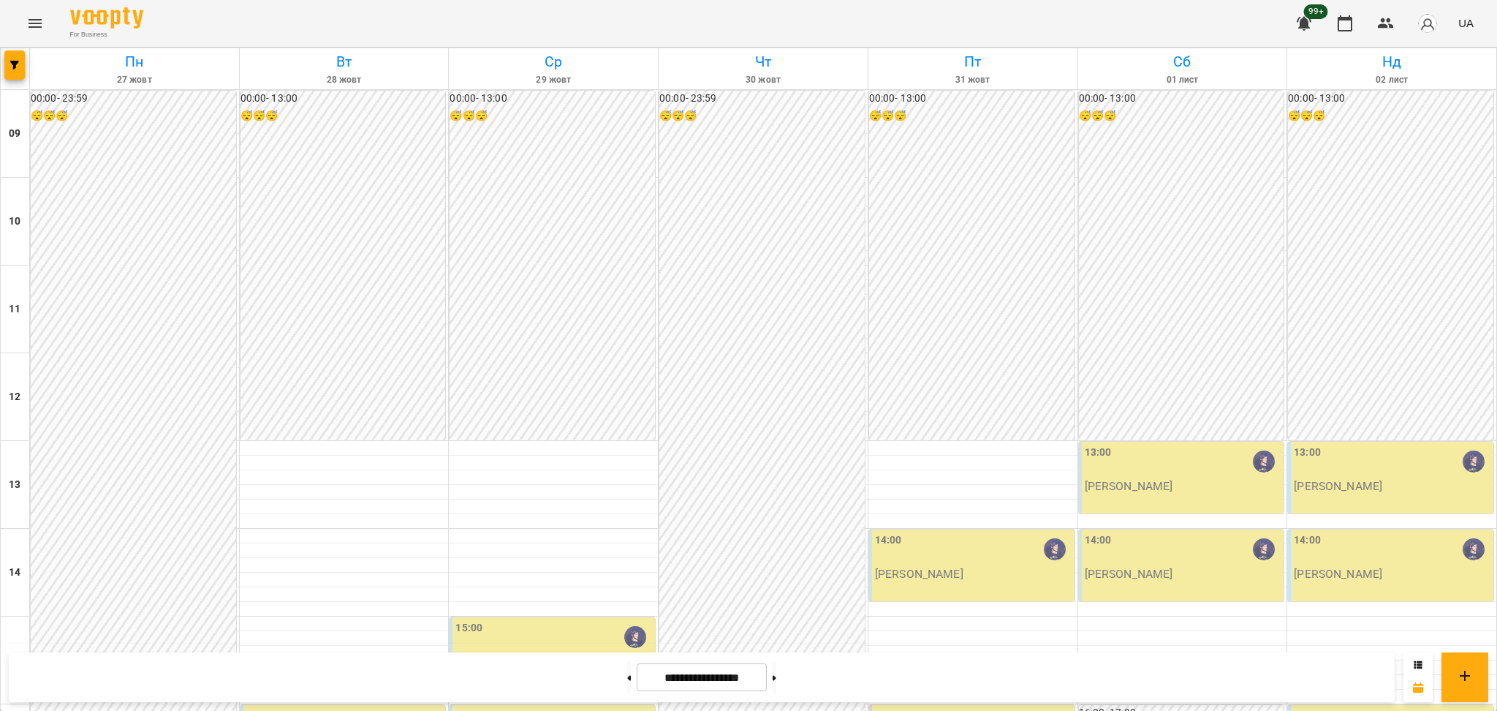
scroll to position [390, 0]
click at [627, 673] on button at bounding box center [629, 677] width 4 height 32
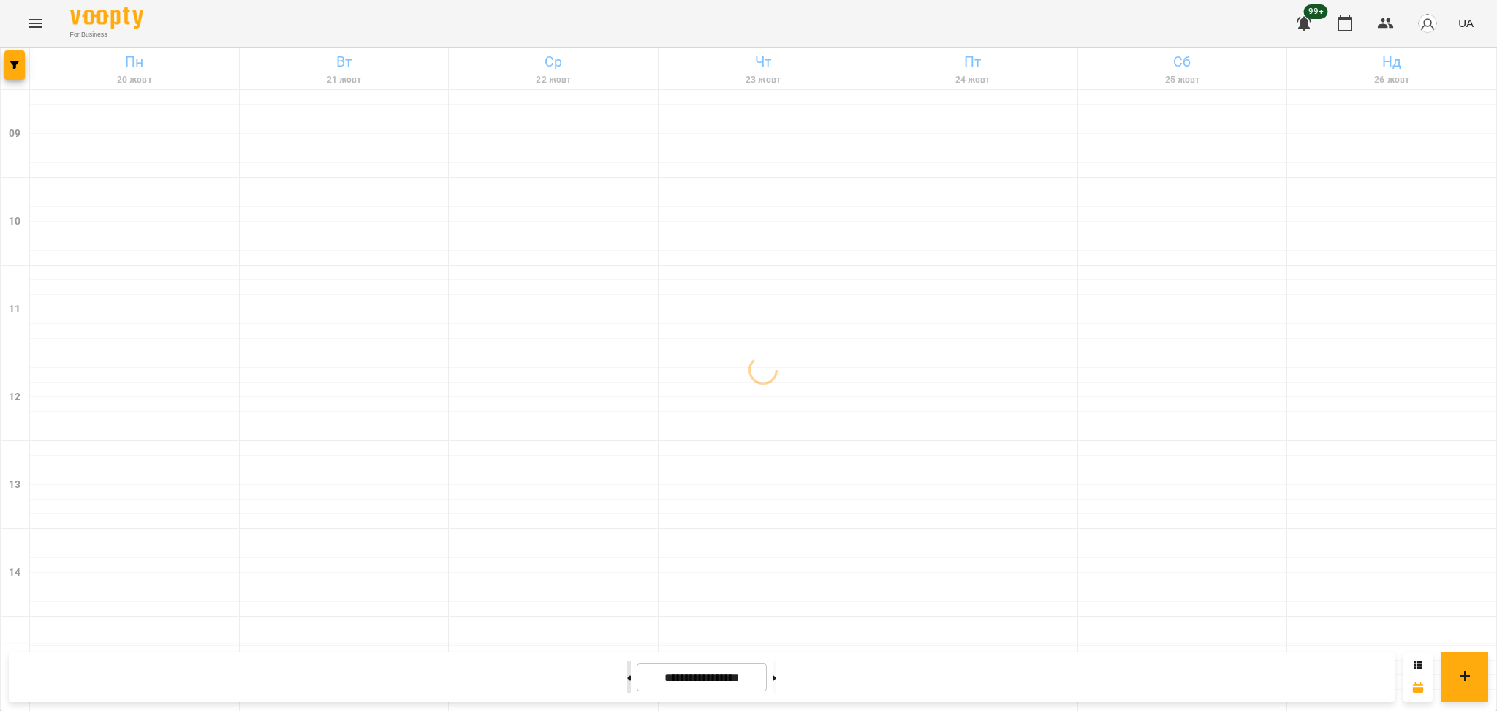
click at [627, 673] on button at bounding box center [629, 677] width 4 height 32
click at [777, 674] on button at bounding box center [775, 677] width 4 height 32
type input "**********"
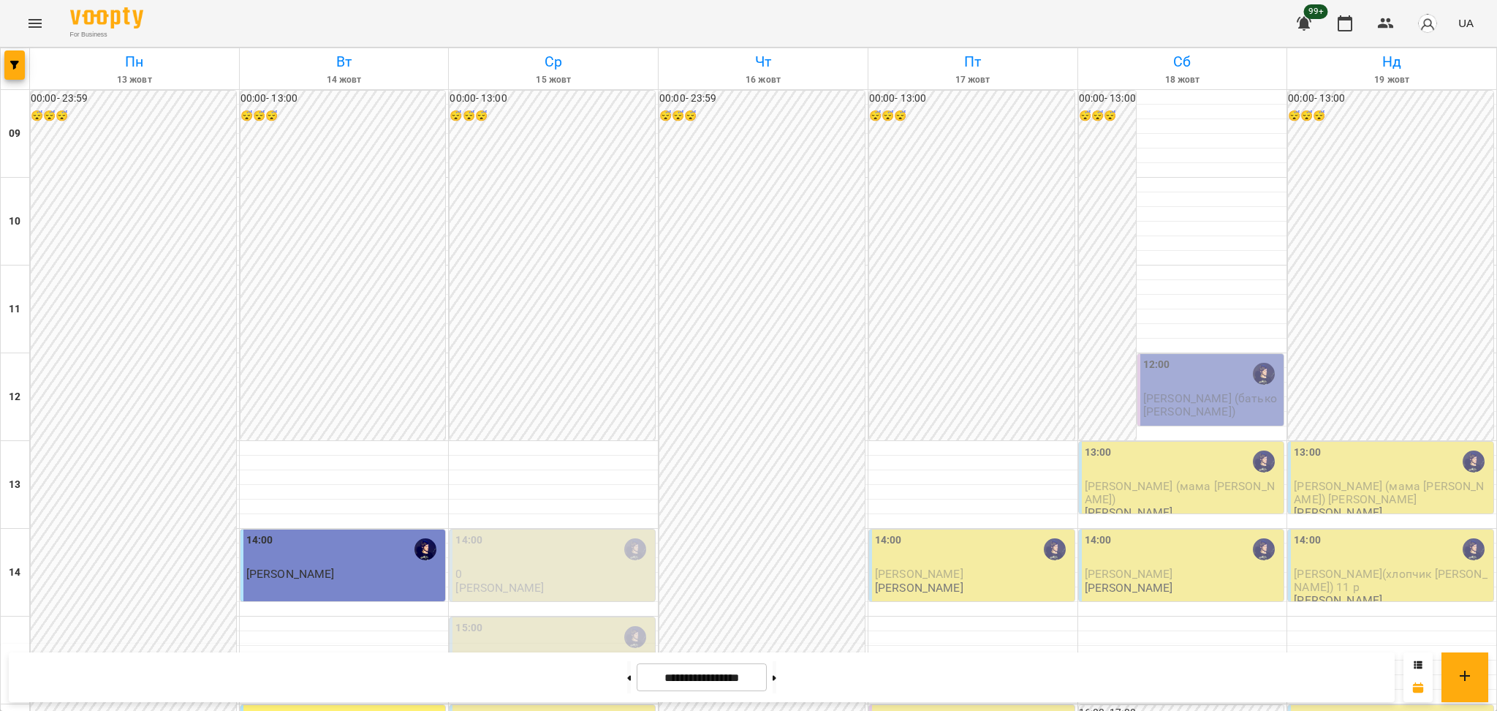
scroll to position [0, 0]
click at [16, 64] on icon "button" at bounding box center [14, 65] width 9 height 9
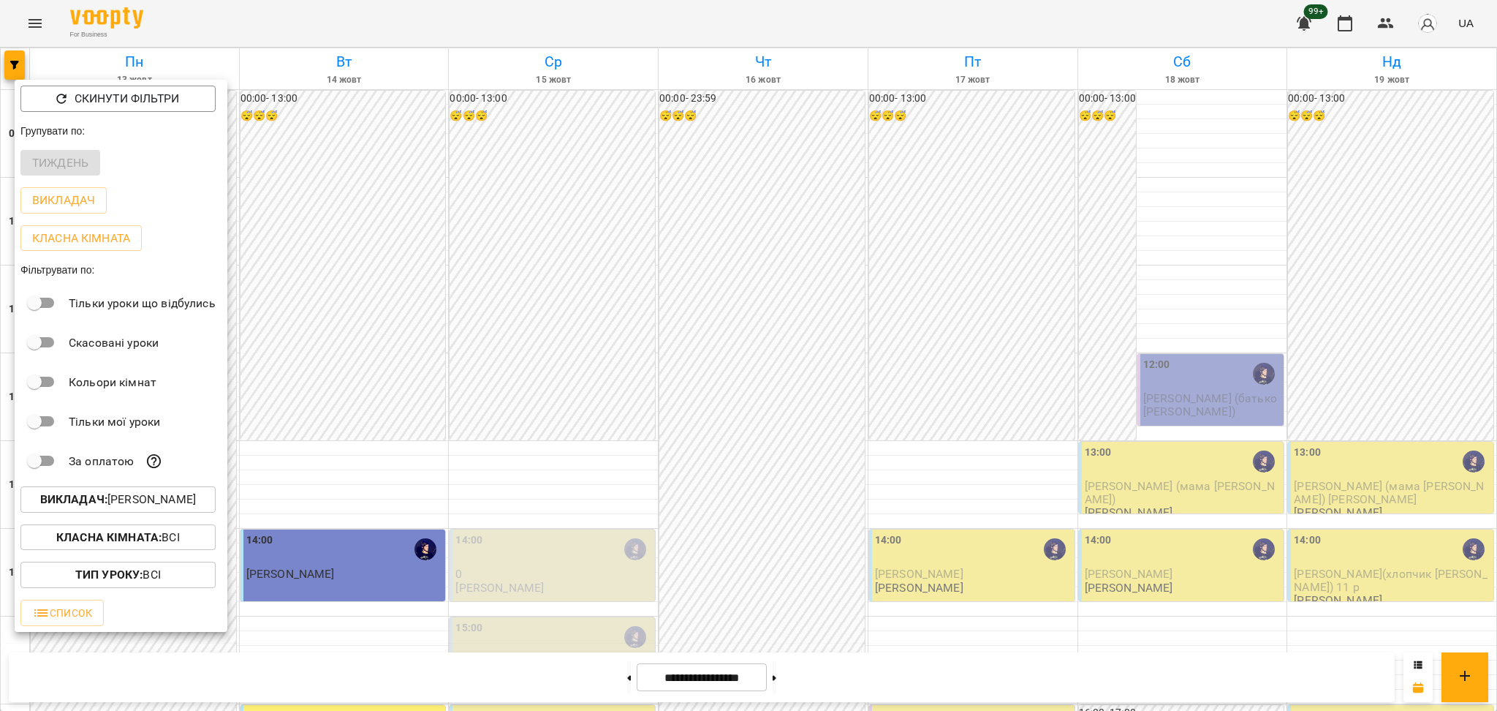
click at [129, 505] on p "Викладач : [PERSON_NAME]" at bounding box center [118, 500] width 156 height 18
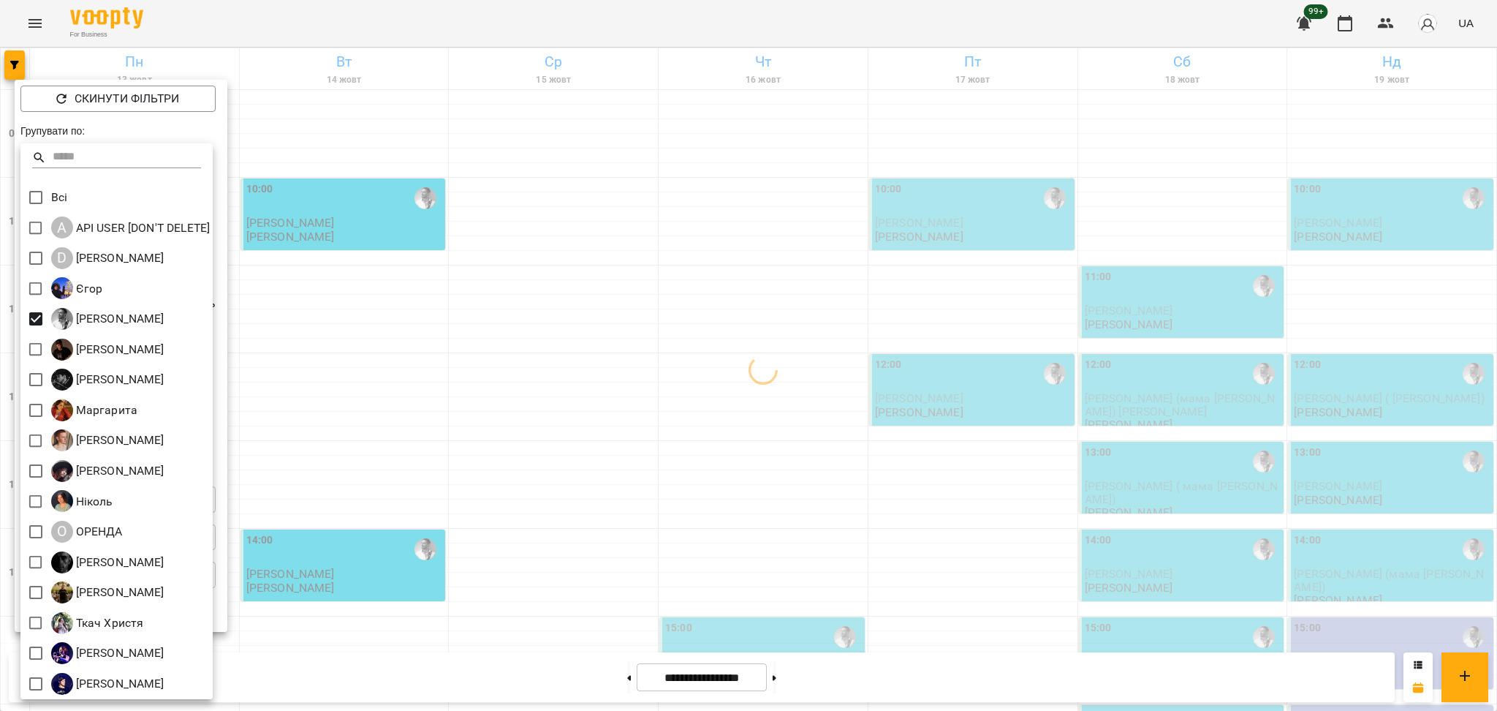
click at [583, 391] on div at bounding box center [748, 355] width 1497 height 711
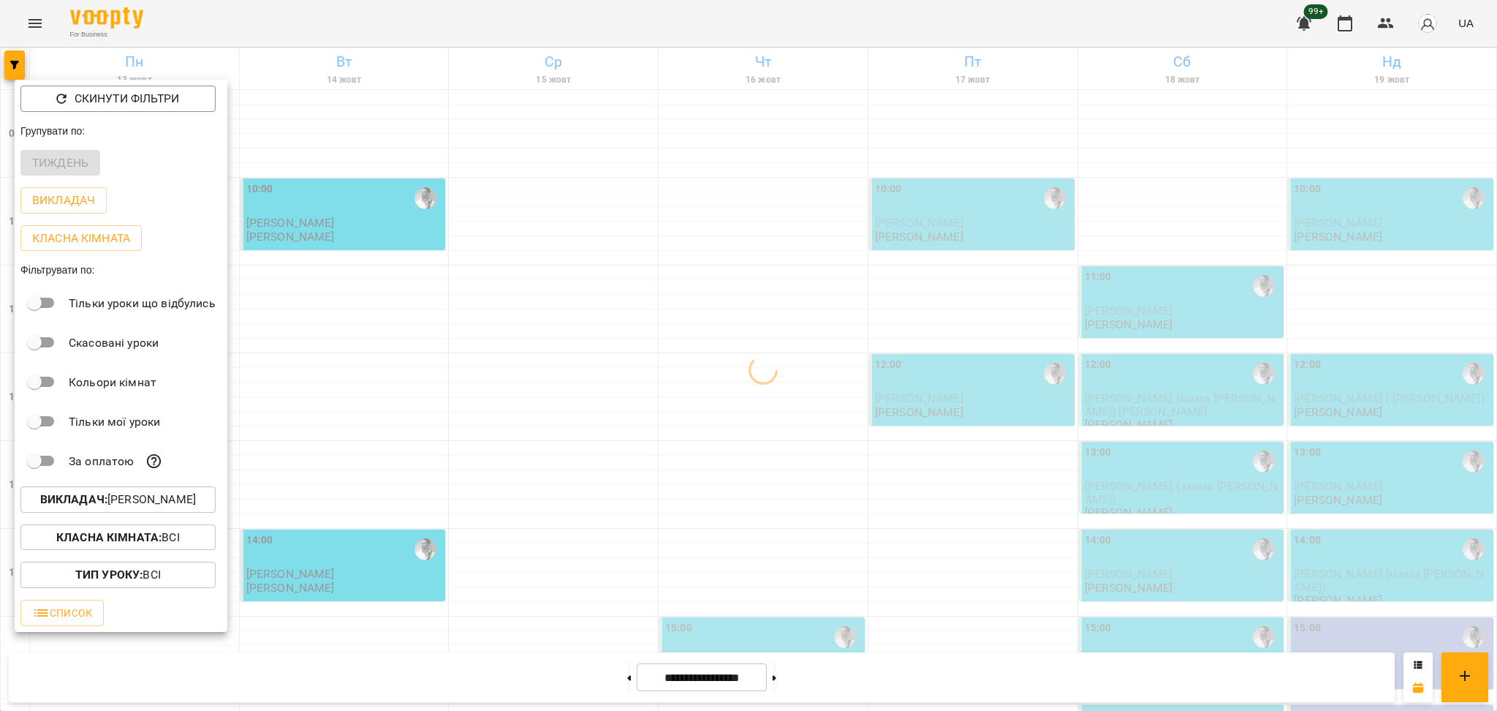
click at [853, 513] on div at bounding box center [748, 355] width 1497 height 711
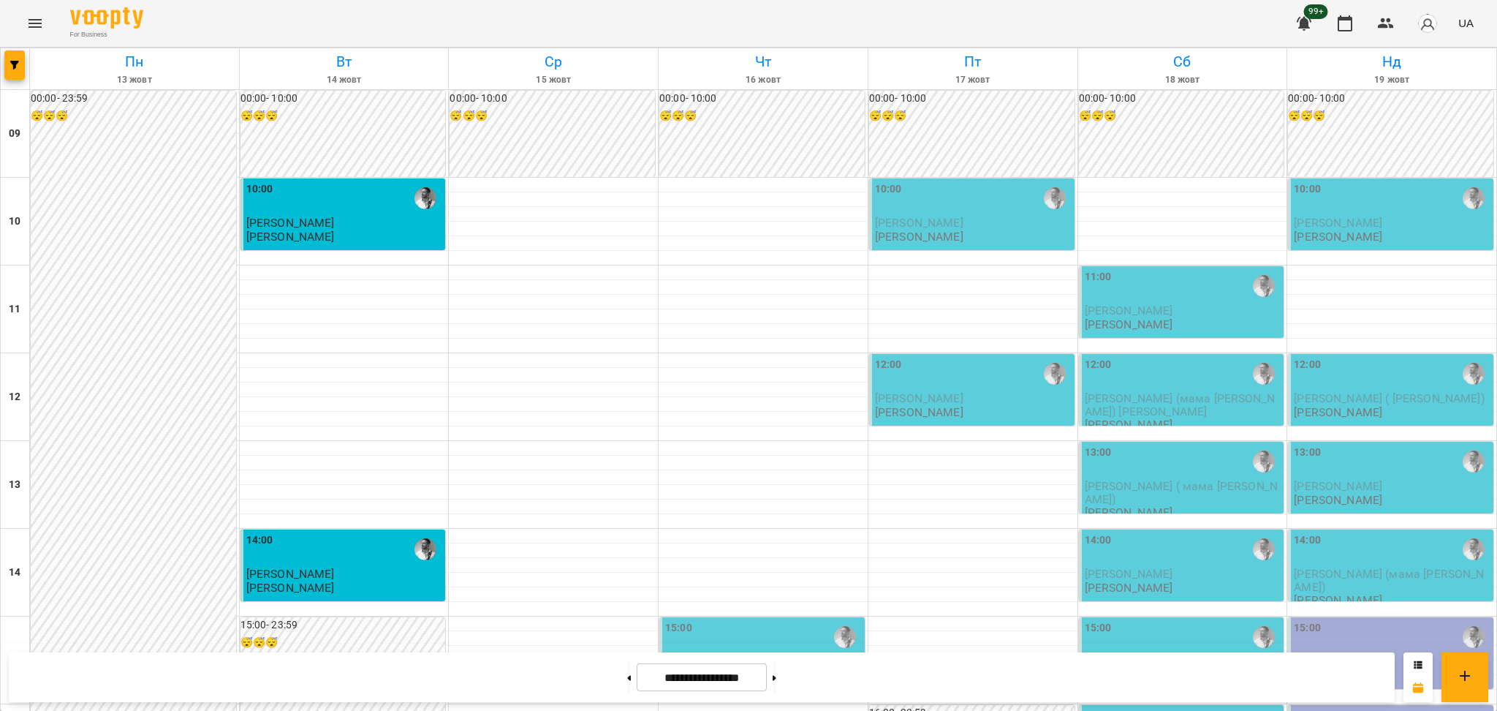
scroll to position [194, 0]
click at [21, 62] on span "button" at bounding box center [14, 65] width 20 height 9
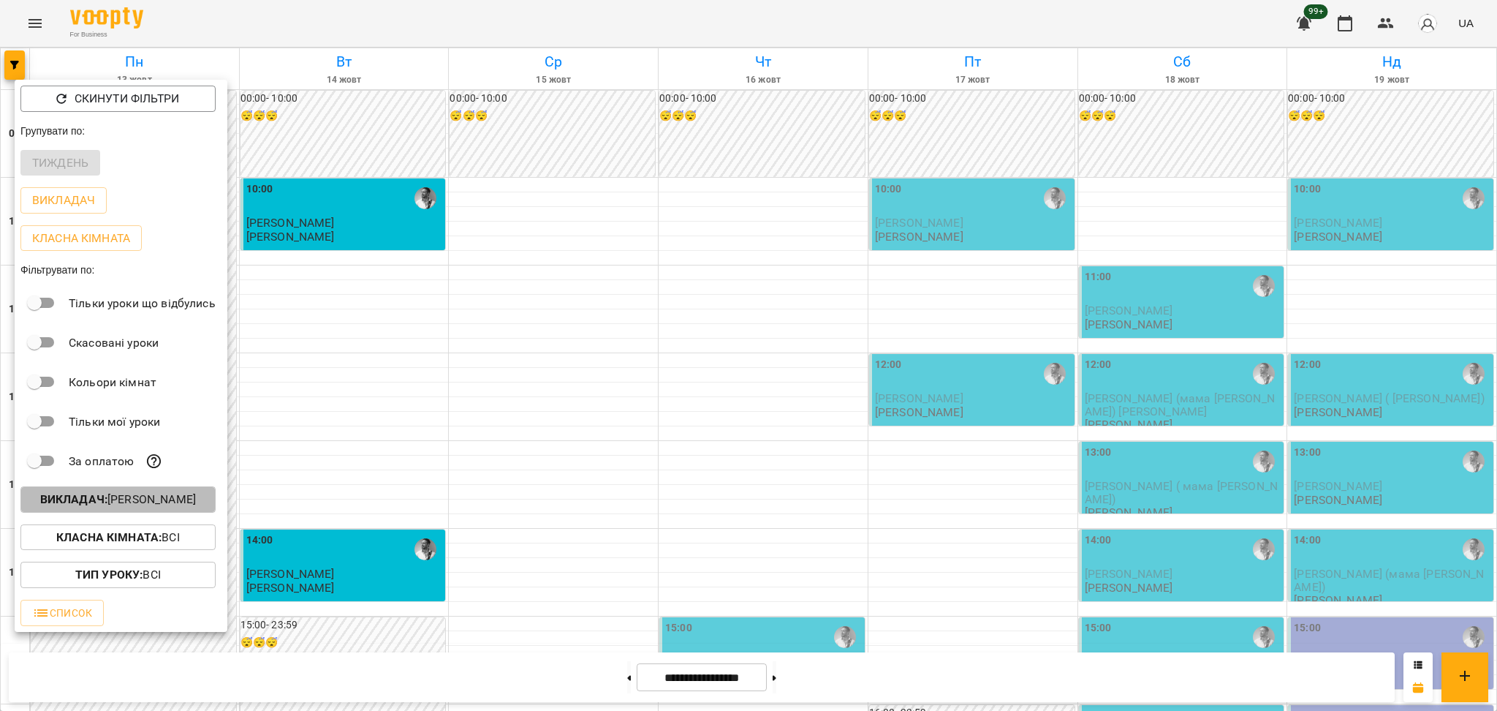
click at [158, 505] on p "Викладач : [PERSON_NAME]" at bounding box center [118, 500] width 156 height 18
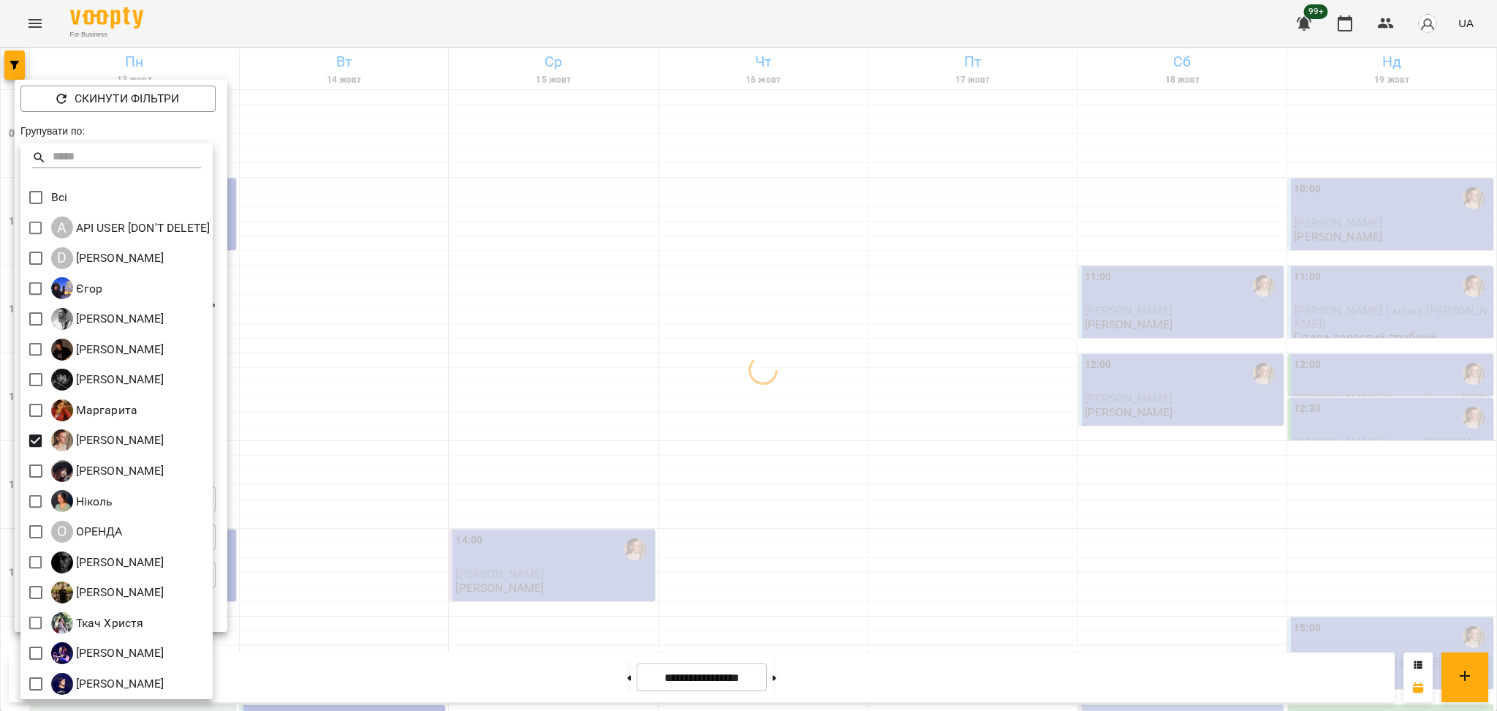
click at [706, 477] on div at bounding box center [748, 355] width 1497 height 711
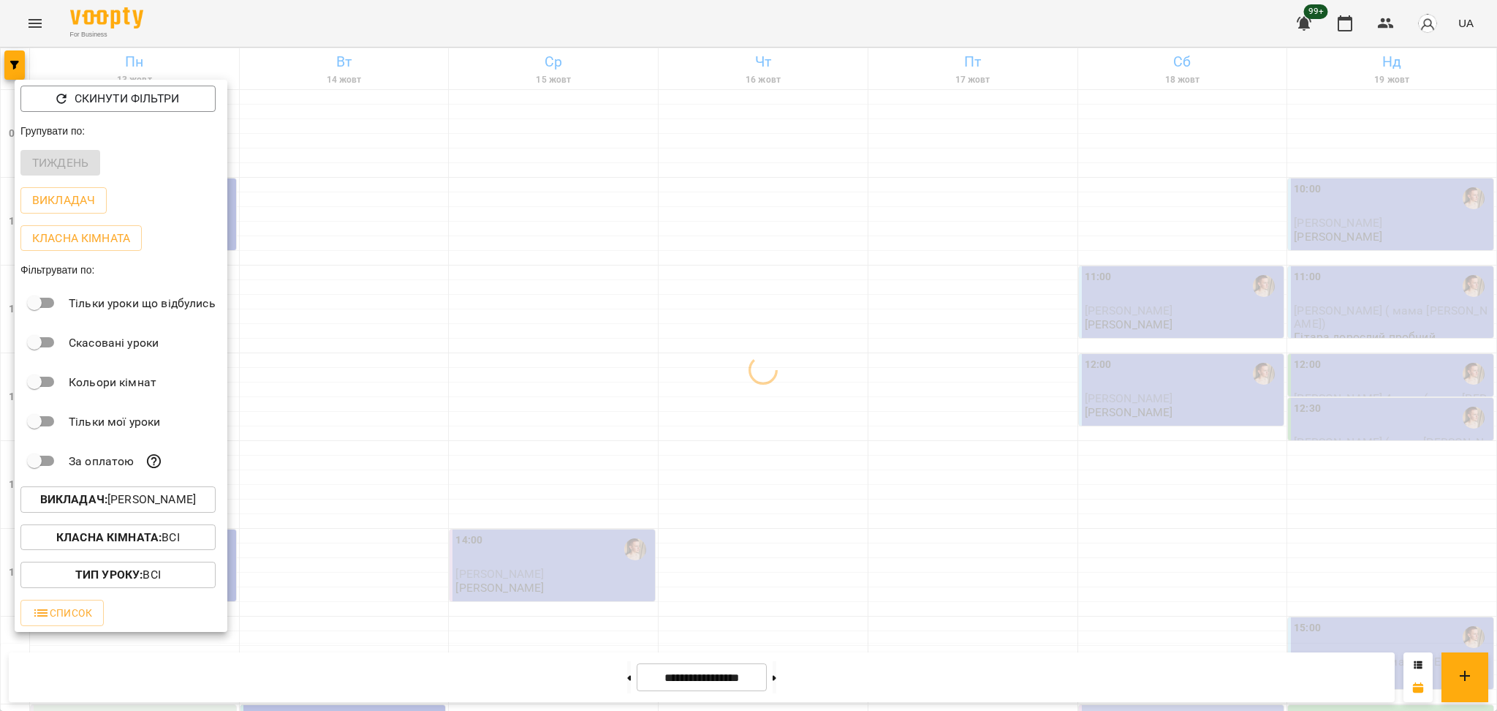
click at [817, 544] on div at bounding box center [748, 355] width 1497 height 711
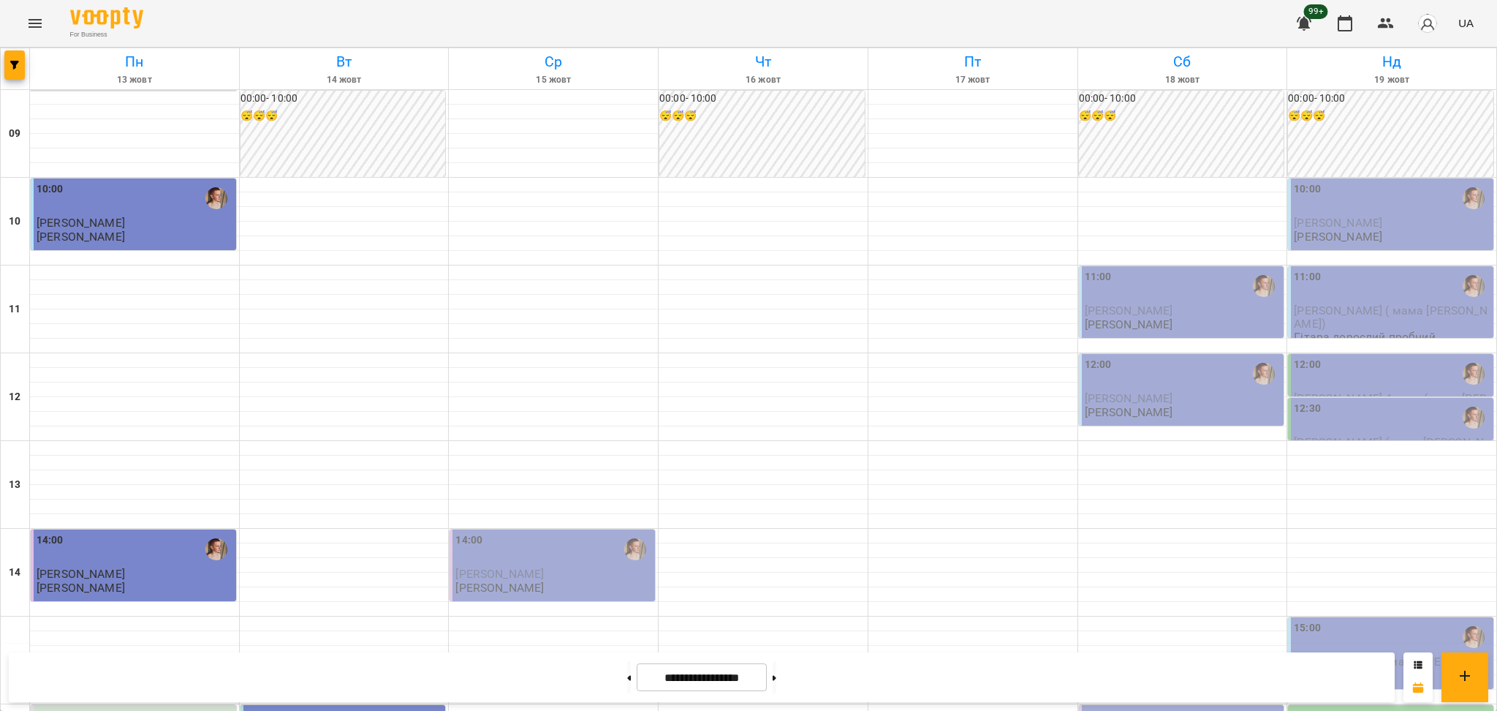
scroll to position [390, 0]
